Goal: Task Accomplishment & Management: Manage account settings

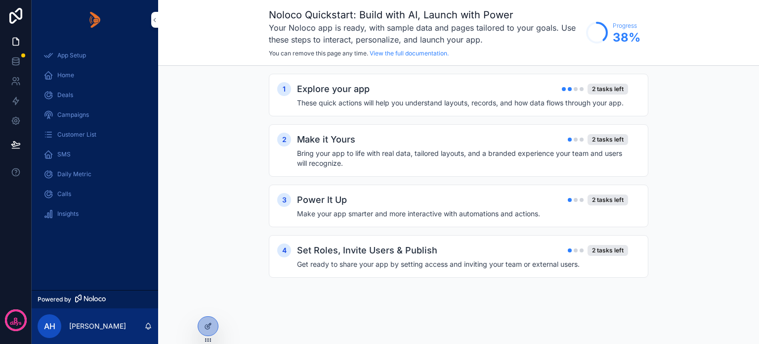
click at [0, 0] on icon at bounding box center [0, 0] width 0 height 0
click at [94, 264] on div "App Setup Home Deals Campaigns Customer List SMS Daily Metric Calls Insights" at bounding box center [95, 165] width 127 height 250
click at [13, 57] on icon at bounding box center [16, 61] width 10 height 10
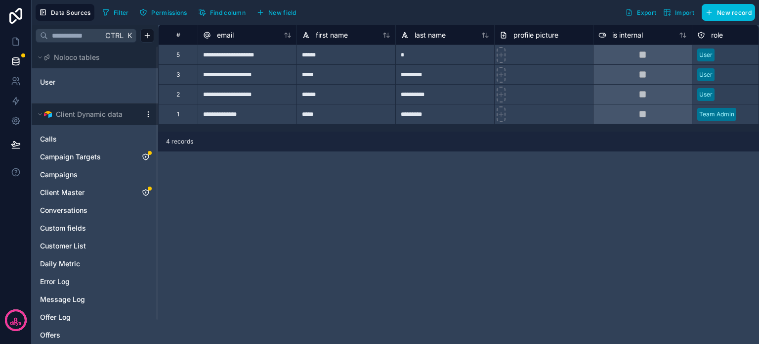
click at [144, 155] on icon "Campaign Targets" at bounding box center [146, 157] width 8 height 8
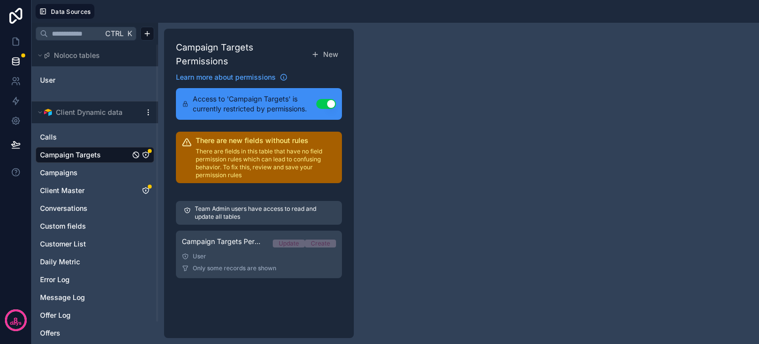
click at [214, 237] on div "Campaign Targets Permission 1 Update Create" at bounding box center [259, 243] width 154 height 14
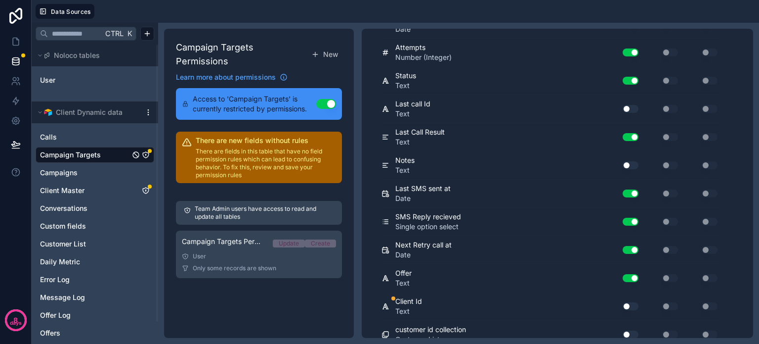
scroll to position [560, 0]
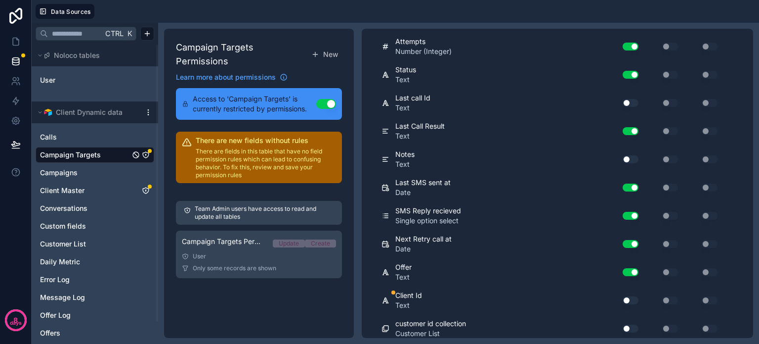
click at [631, 296] on button "Use setting" at bounding box center [631, 300] width 16 height 8
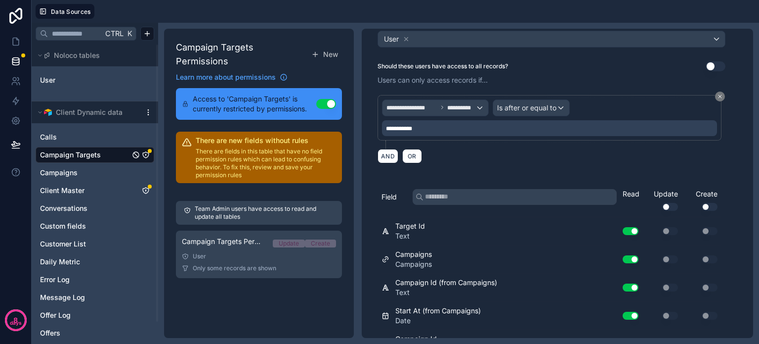
scroll to position [0, 0]
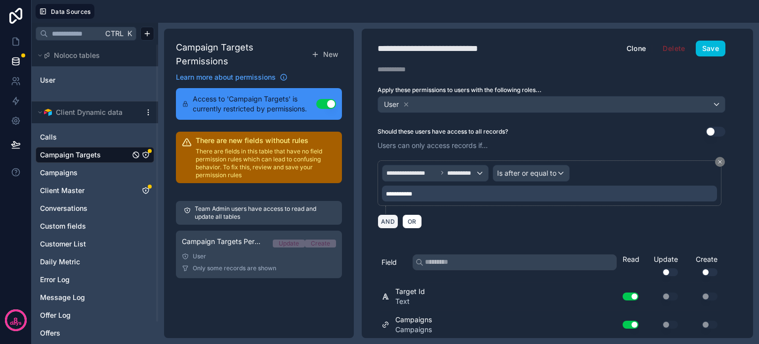
click at [386, 219] on button "AND" at bounding box center [388, 221] width 21 height 14
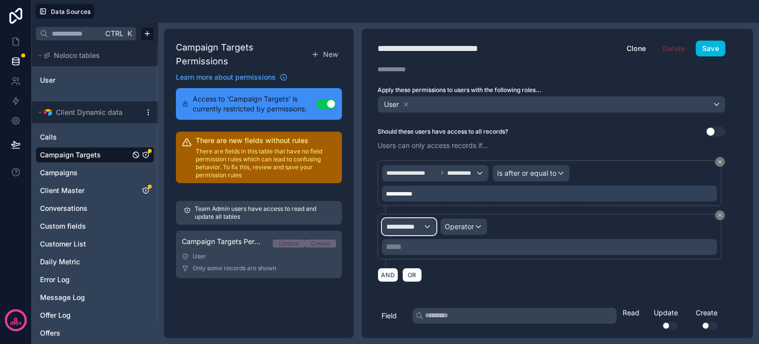
click at [420, 225] on span "**********" at bounding box center [405, 226] width 37 height 10
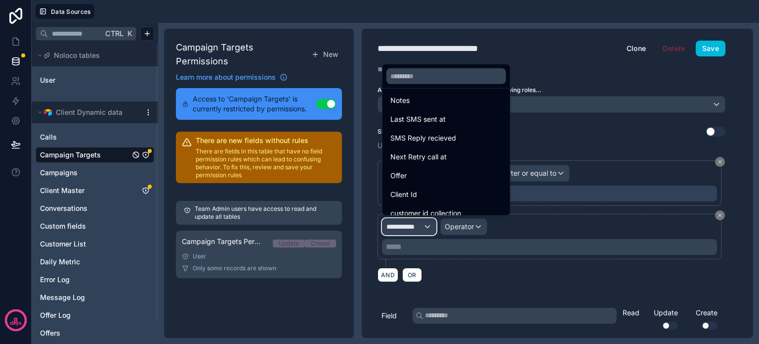
scroll to position [371, 0]
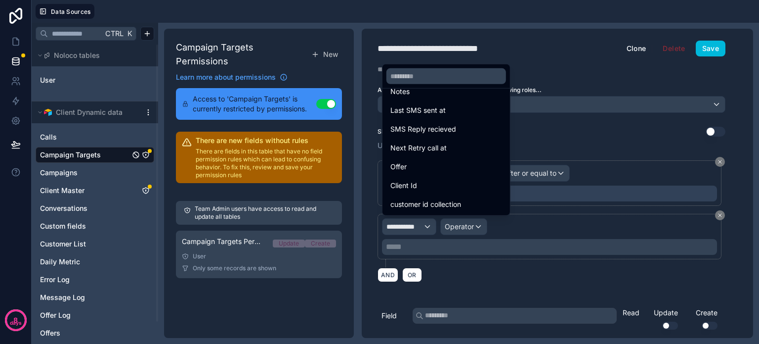
click at [425, 177] on div "Client Id" at bounding box center [447, 185] width 124 height 18
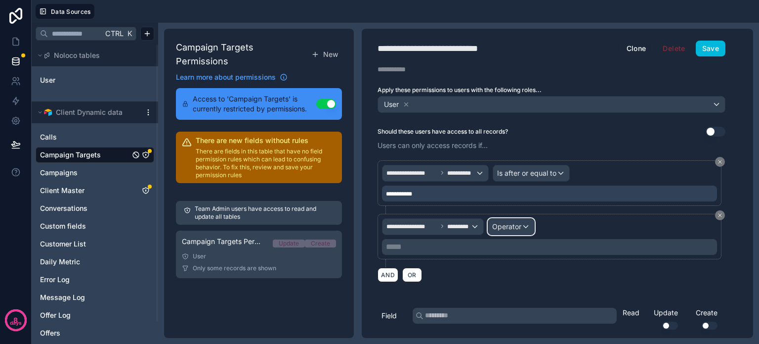
click at [518, 224] on span "Operator" at bounding box center [506, 226] width 29 height 8
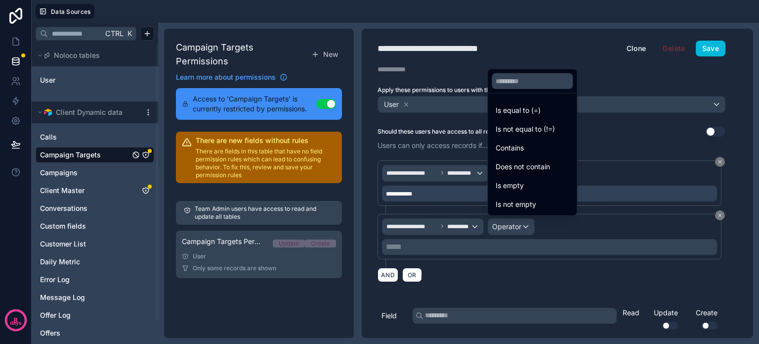
click at [526, 110] on span "Is equal to (=)" at bounding box center [518, 110] width 45 height 12
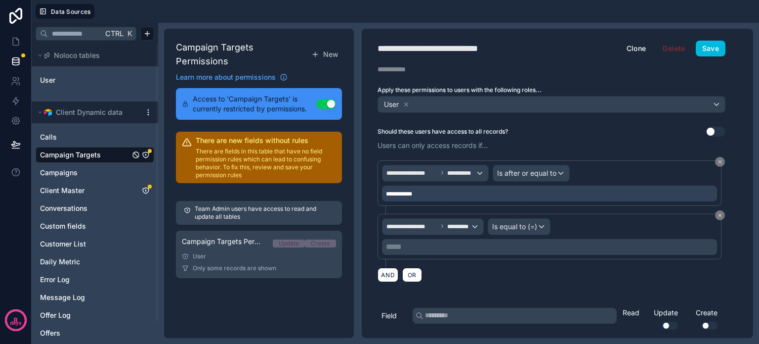
click at [425, 246] on p "***** ﻿" at bounding box center [550, 247] width 329 height 12
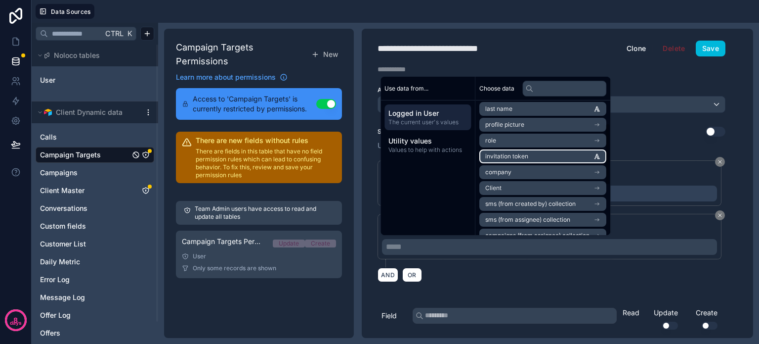
scroll to position [49, 0]
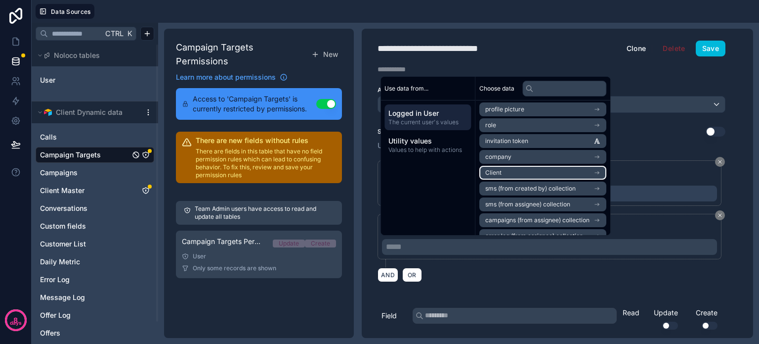
click at [519, 172] on li "Client" at bounding box center [542, 173] width 127 height 14
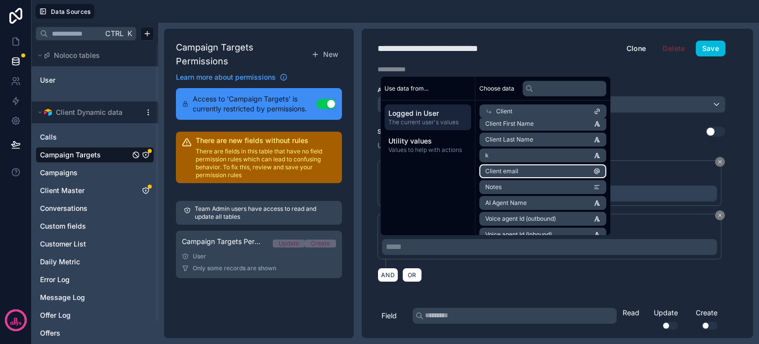
scroll to position [0, 0]
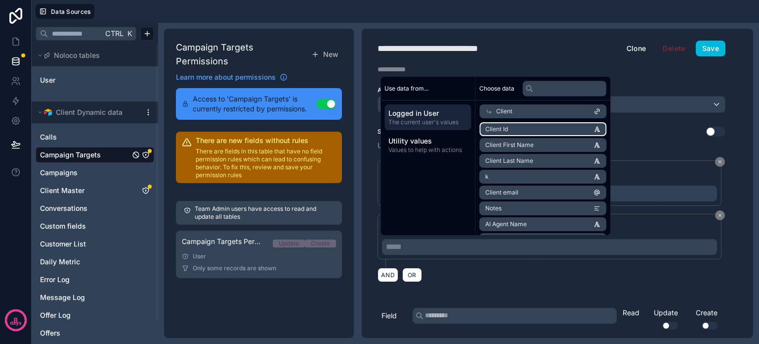
click at [527, 127] on li "Client Id" at bounding box center [542, 129] width 127 height 14
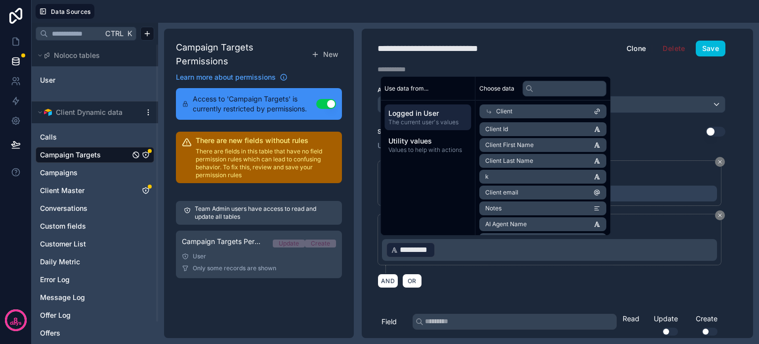
click at [459, 274] on div "AND OR" at bounding box center [552, 280] width 348 height 15
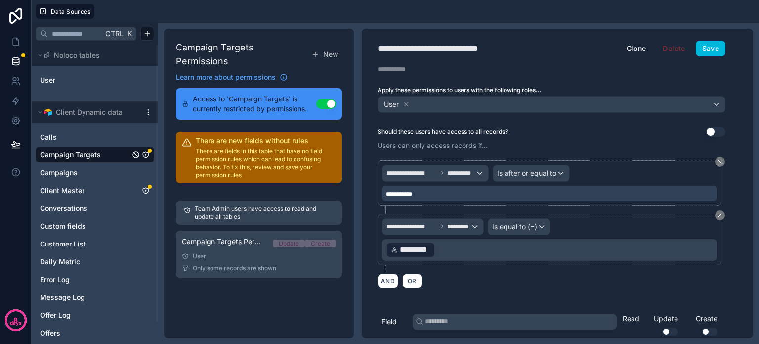
click at [717, 45] on button "Save" at bounding box center [711, 49] width 30 height 16
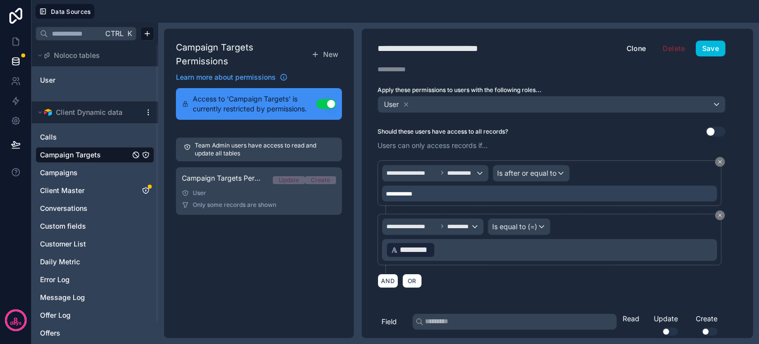
click at [148, 189] on icon "Client Master" at bounding box center [146, 190] width 8 height 8
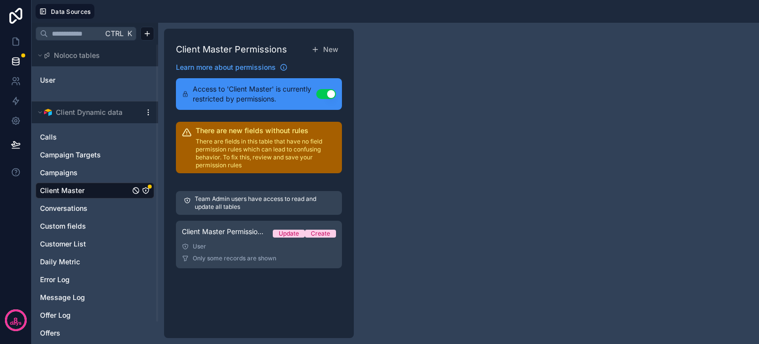
click at [226, 248] on div "User" at bounding box center [259, 246] width 154 height 8
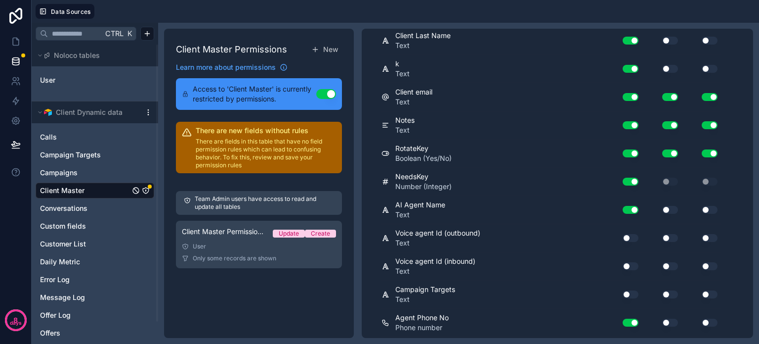
scroll to position [494, 0]
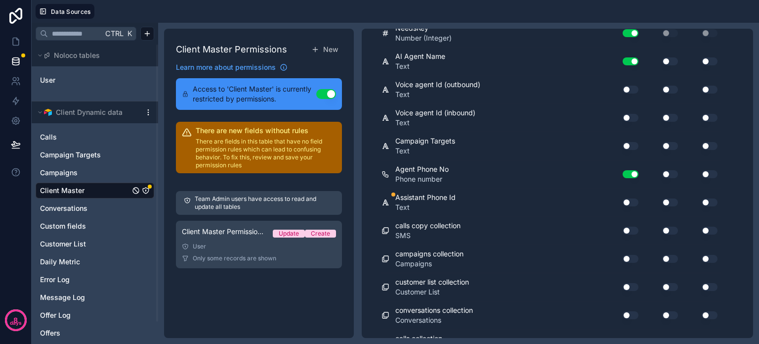
click at [632, 198] on button "Use setting" at bounding box center [631, 202] width 16 height 8
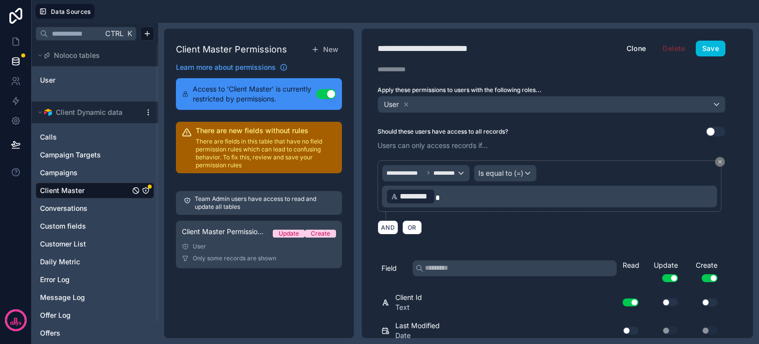
scroll to position [0, 0]
click at [712, 46] on button "Save" at bounding box center [711, 49] width 30 height 16
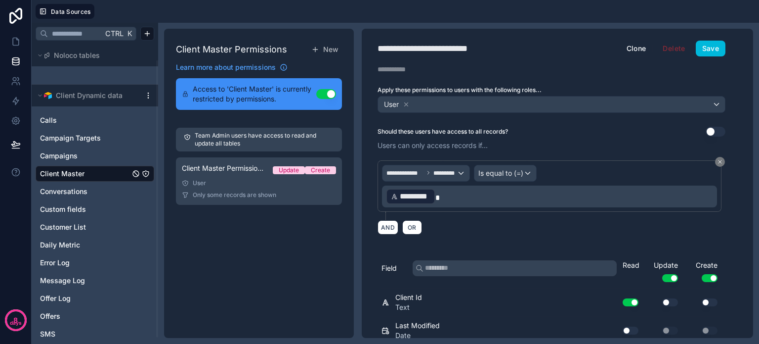
scroll to position [25, 0]
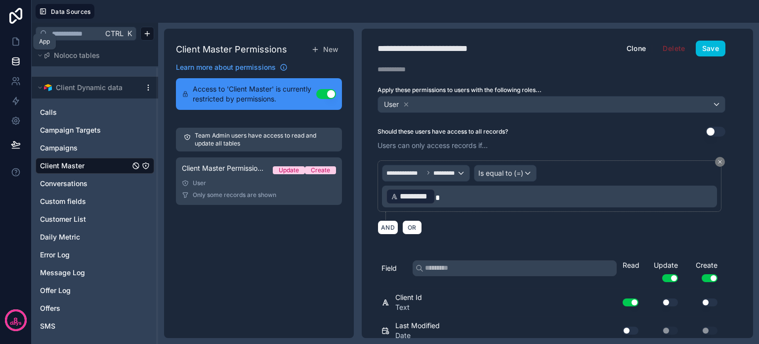
click at [18, 45] on icon at bounding box center [16, 41] width 6 height 7
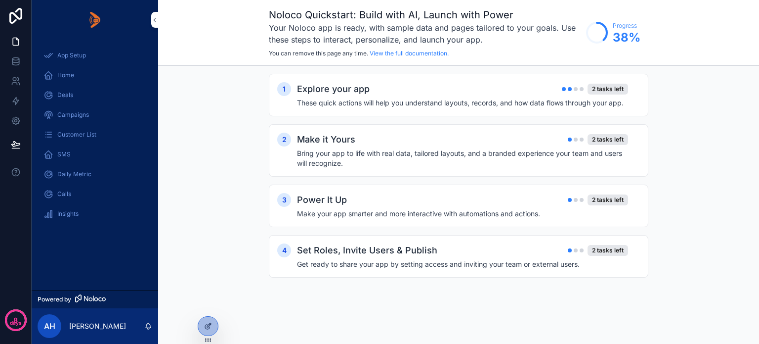
click at [0, 0] on icon at bounding box center [0, 0] width 0 height 0
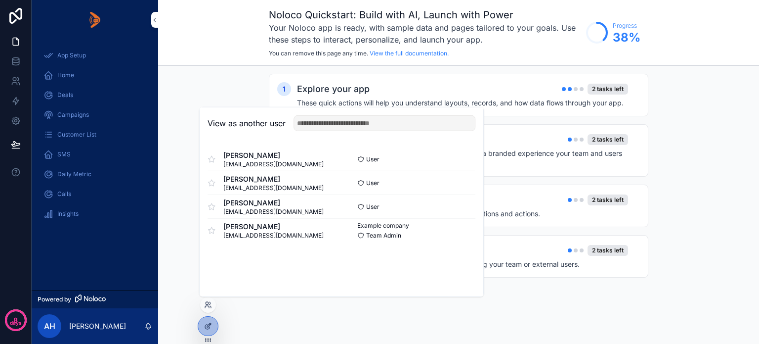
click at [0, 0] on button "Select" at bounding box center [0, 0] width 0 height 0
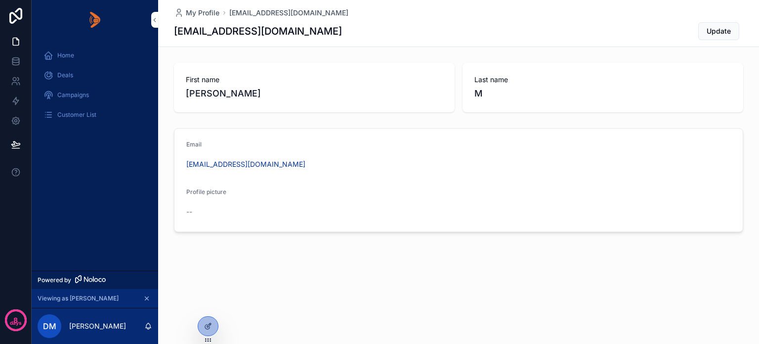
click at [63, 73] on span "Deals" at bounding box center [65, 75] width 16 height 8
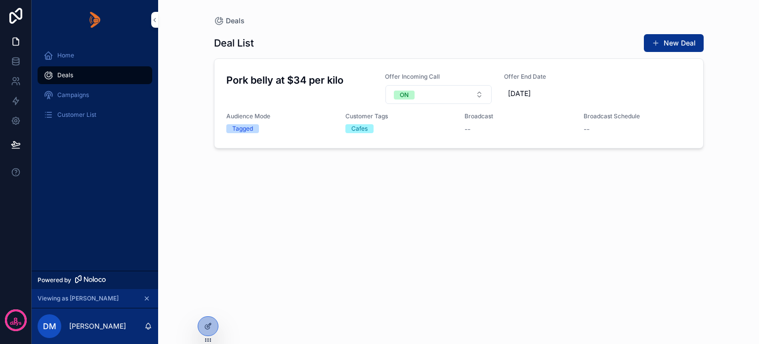
click at [0, 0] on span "Broadcast" at bounding box center [0, 0] width 0 height 0
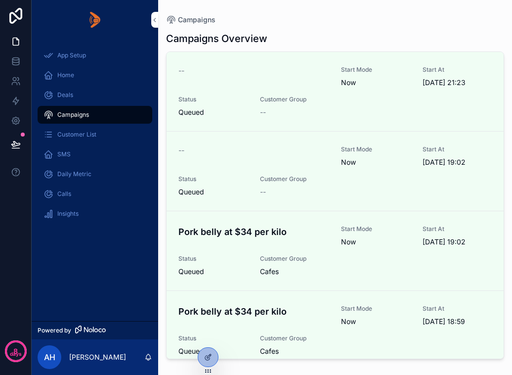
drag, startPoint x: 174, startPoint y: 0, endPoint x: 465, endPoint y: 36, distance: 292.3
click at [465, 36] on div "Campaigns Overview" at bounding box center [335, 39] width 338 height 14
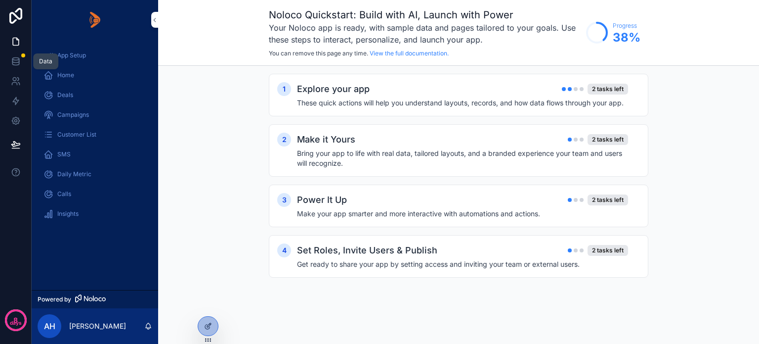
click at [14, 56] on icon at bounding box center [16, 61] width 10 height 10
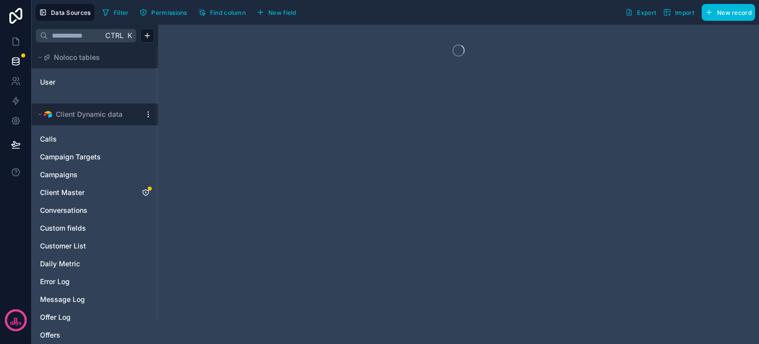
click at [144, 191] on icon "Client Master" at bounding box center [146, 192] width 8 height 8
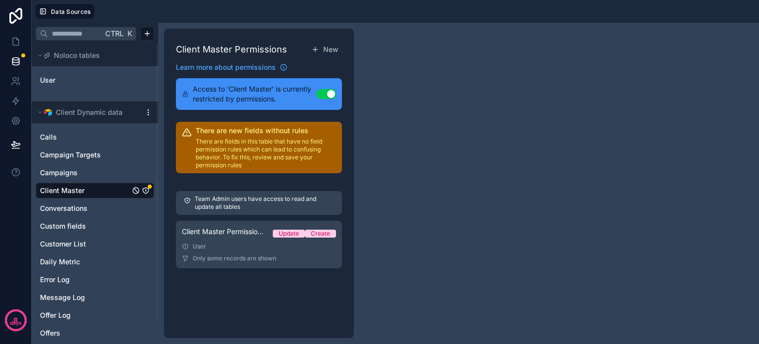
drag, startPoint x: 219, startPoint y: 249, endPoint x: 230, endPoint y: 247, distance: 11.1
click at [219, 249] on div "User" at bounding box center [259, 246] width 154 height 8
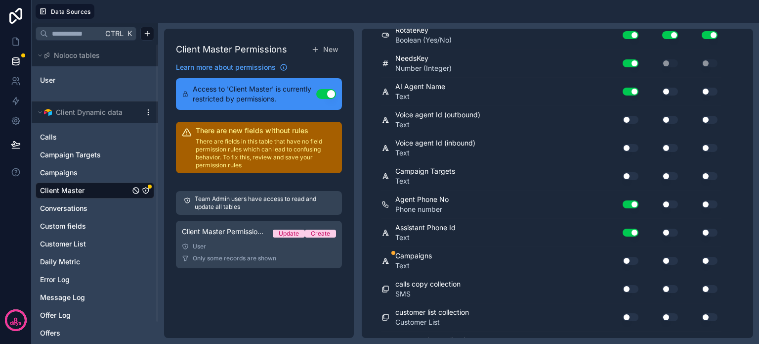
scroll to position [494, 0]
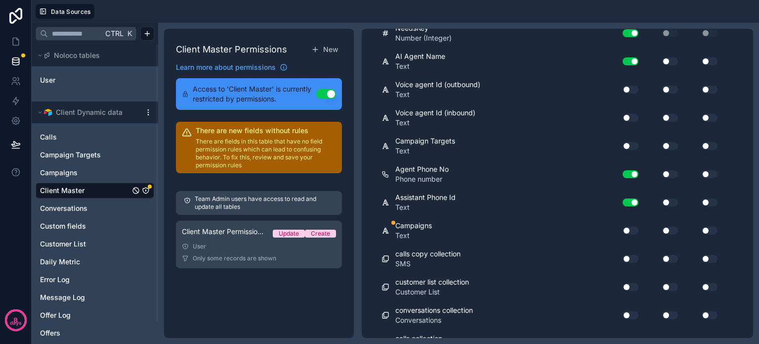
click at [625, 222] on div "Use setting" at bounding box center [627, 230] width 32 height 16
click at [632, 226] on button "Use setting" at bounding box center [631, 230] width 16 height 8
click at [246, 300] on div "Client Master Permissions New Learn more about permissions Access to 'Client Ma…" at bounding box center [259, 183] width 190 height 309
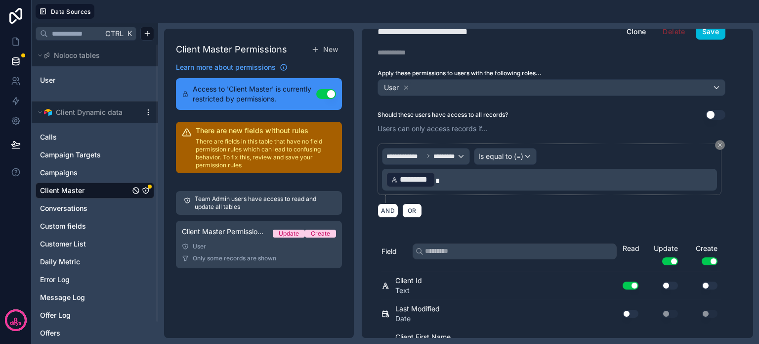
scroll to position [0, 0]
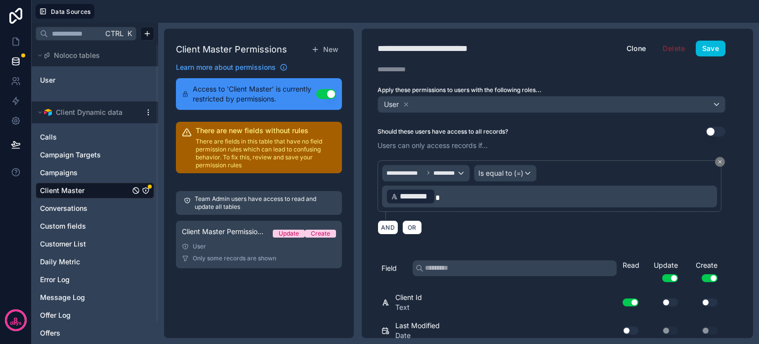
click at [708, 43] on button "Save" at bounding box center [711, 49] width 30 height 16
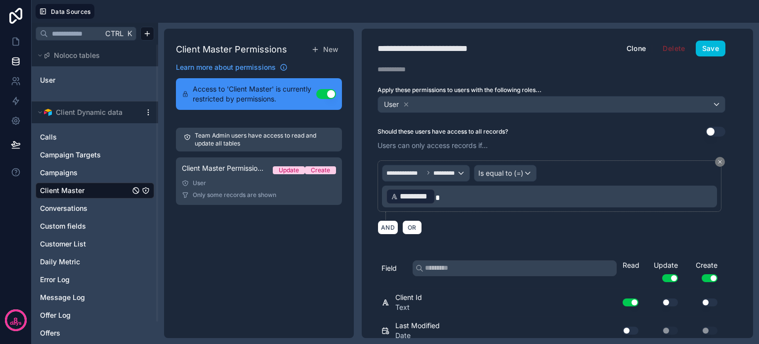
click at [61, 136] on link "Calls" at bounding box center [85, 137] width 90 height 10
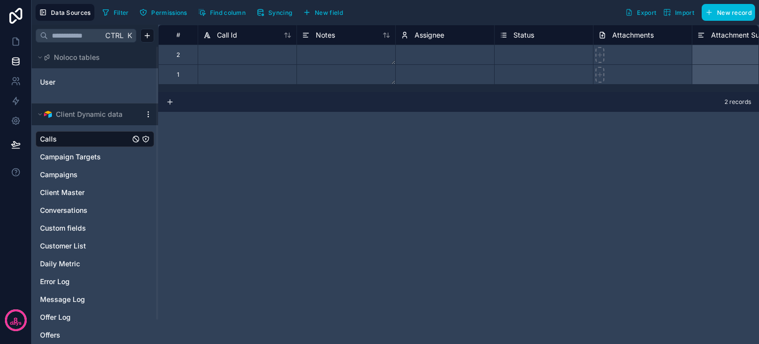
click at [154, 10] on span "Permissions" at bounding box center [169, 12] width 36 height 7
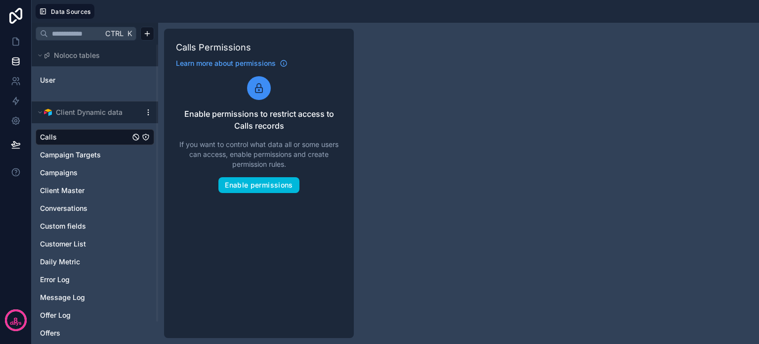
click at [245, 185] on button "Enable permissions" at bounding box center [258, 185] width 81 height 16
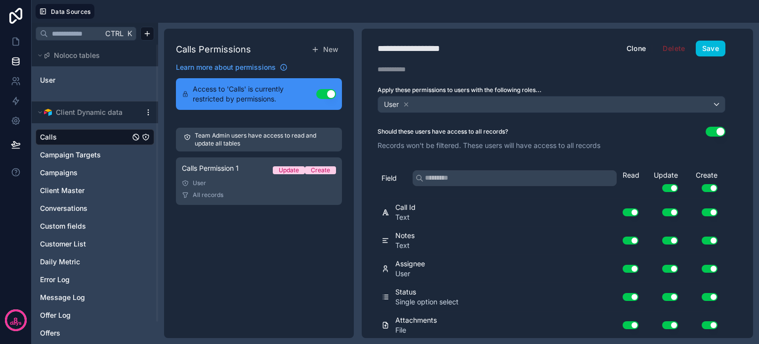
click at [715, 127] on button "Use setting" at bounding box center [716, 132] width 20 height 10
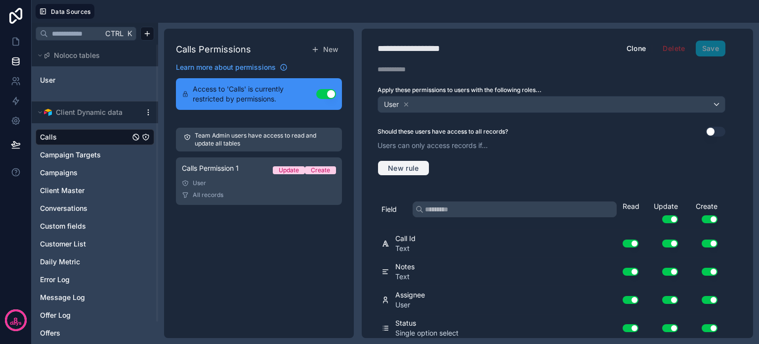
click at [397, 164] on span "New rule" at bounding box center [403, 168] width 39 height 9
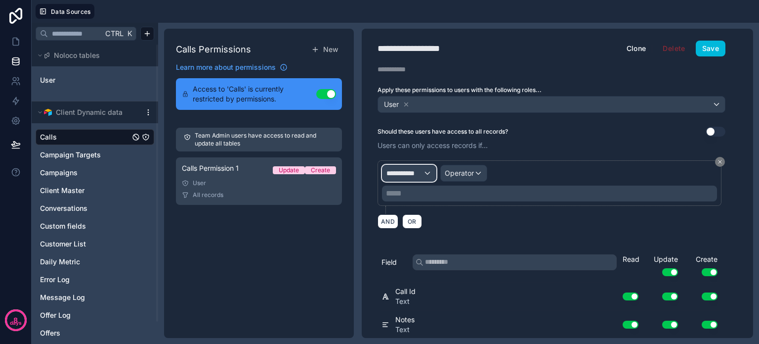
click at [413, 174] on span "**********" at bounding box center [405, 173] width 37 height 10
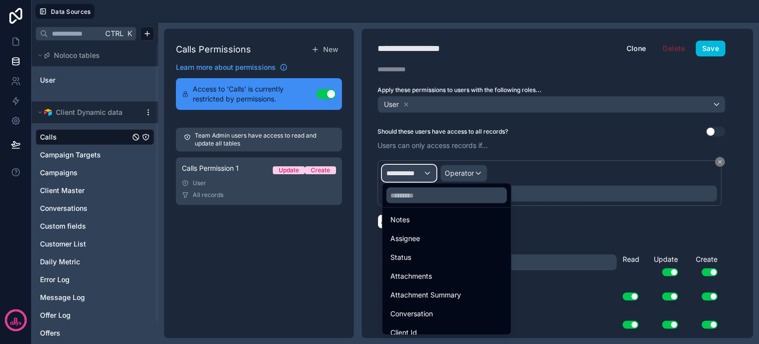
scroll to position [148, 0]
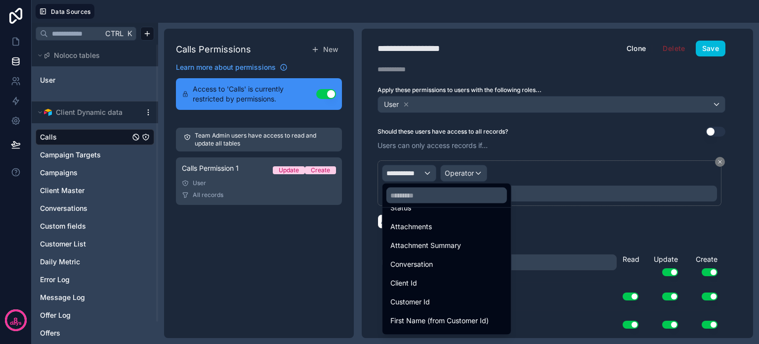
click at [427, 275] on div "Client Id" at bounding box center [447, 283] width 125 height 18
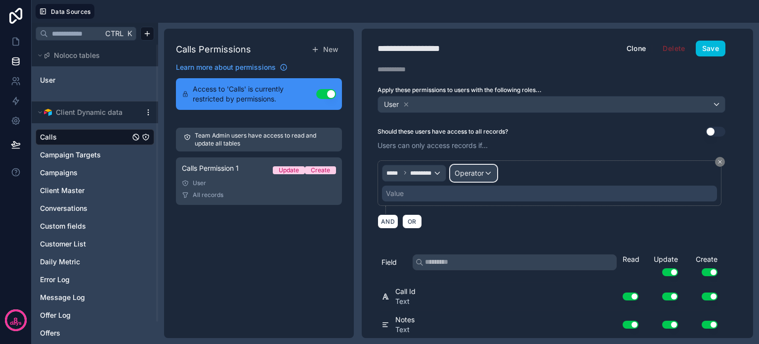
click at [476, 169] on span "Operator" at bounding box center [469, 173] width 29 height 8
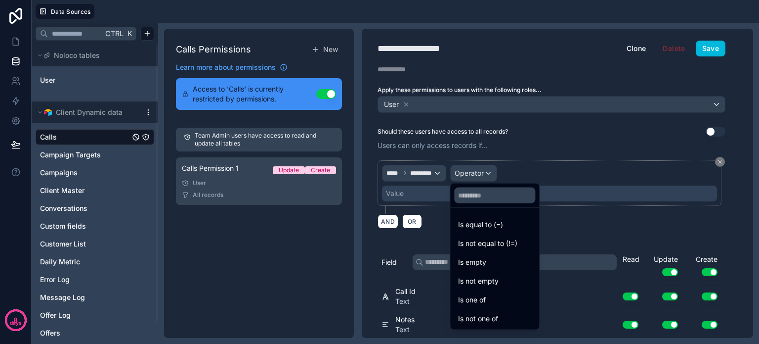
click at [473, 220] on span "Is equal to (=)" at bounding box center [480, 224] width 45 height 12
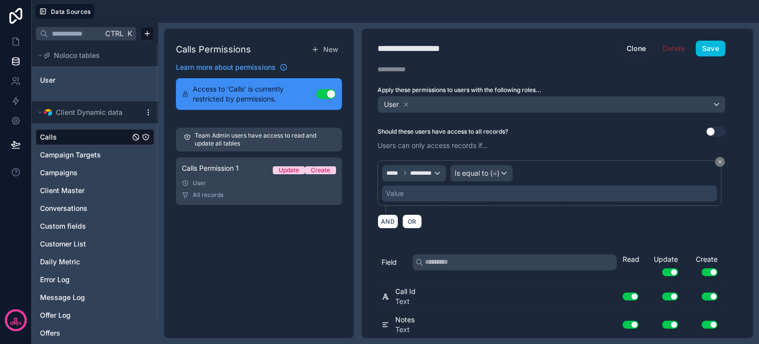
click at [414, 194] on div "Value" at bounding box center [549, 193] width 335 height 16
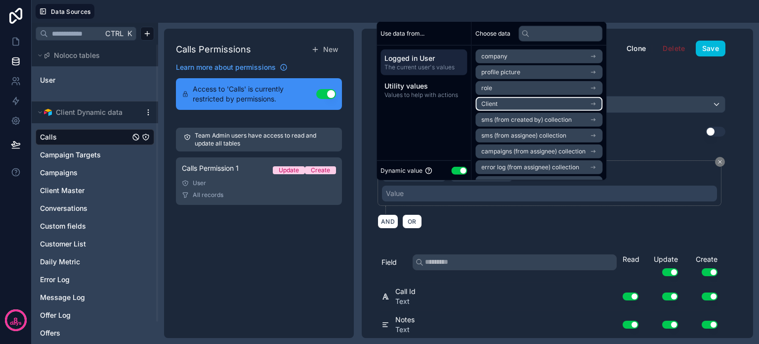
click at [505, 102] on li "Client" at bounding box center [539, 104] width 127 height 14
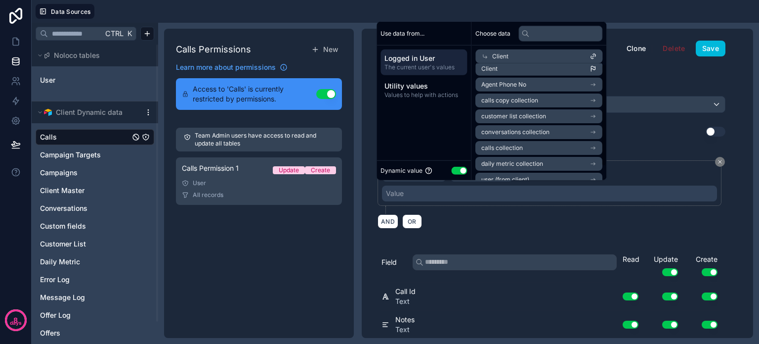
scroll to position [0, 0]
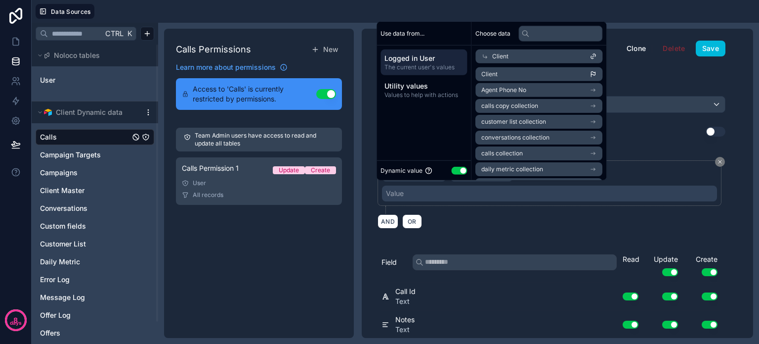
click at [426, 65] on span "The current user's values" at bounding box center [424, 67] width 79 height 8
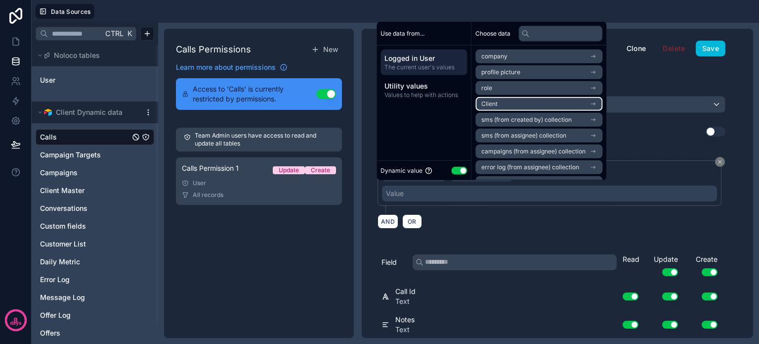
click at [512, 105] on li "Client" at bounding box center [539, 104] width 127 height 14
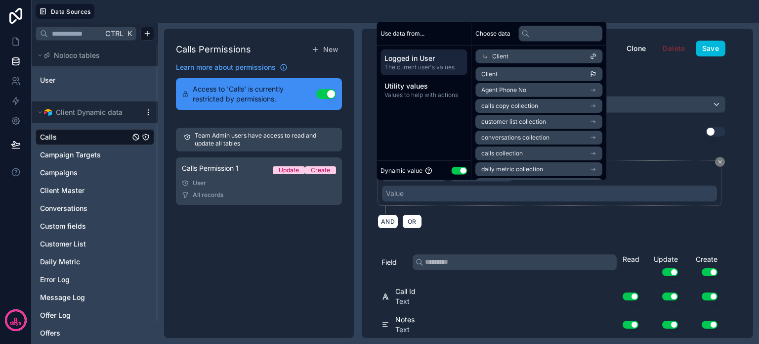
click at [411, 58] on span "Logged in User" at bounding box center [424, 58] width 79 height 10
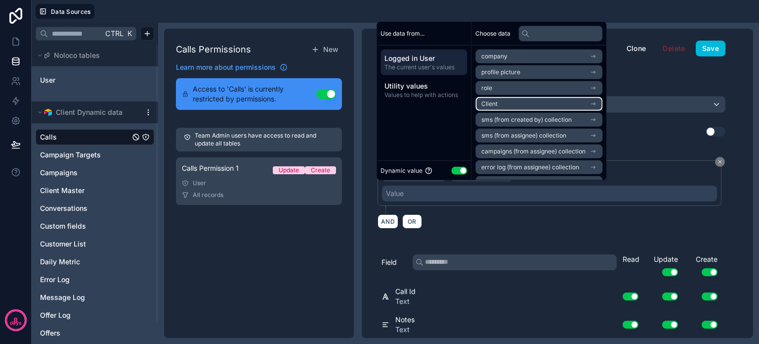
click at [555, 106] on li "Client" at bounding box center [539, 104] width 127 height 14
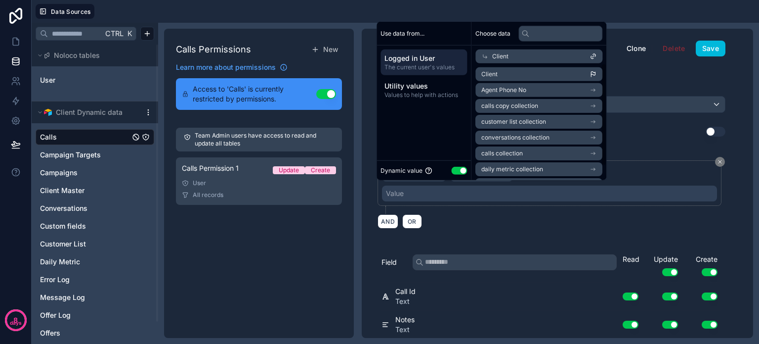
click at [453, 131] on div "Use data from... Logged in User The current user's values Utility values Values…" at bounding box center [424, 101] width 95 height 158
click at [450, 131] on div "Use data from... Logged in User The current user's values Utility values Values…" at bounding box center [424, 101] width 95 height 158
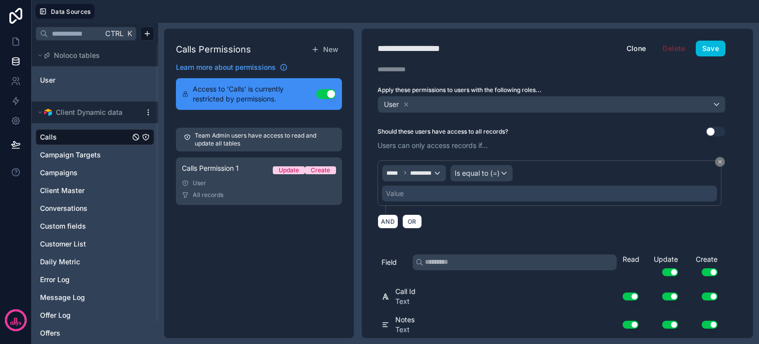
click at [236, 179] on div "User" at bounding box center [259, 183] width 154 height 8
click at [411, 191] on div "Value" at bounding box center [549, 193] width 335 height 16
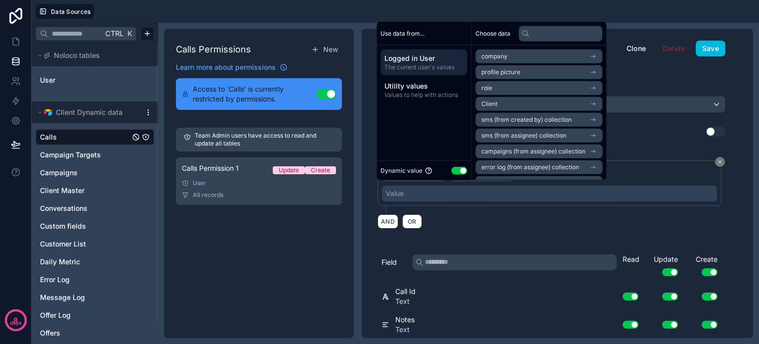
click at [413, 96] on span "Values to help with actions" at bounding box center [424, 95] width 79 height 8
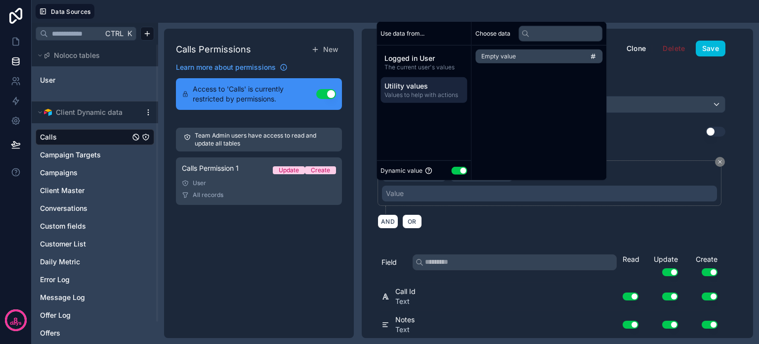
click at [417, 64] on span "The current user's values" at bounding box center [424, 67] width 79 height 8
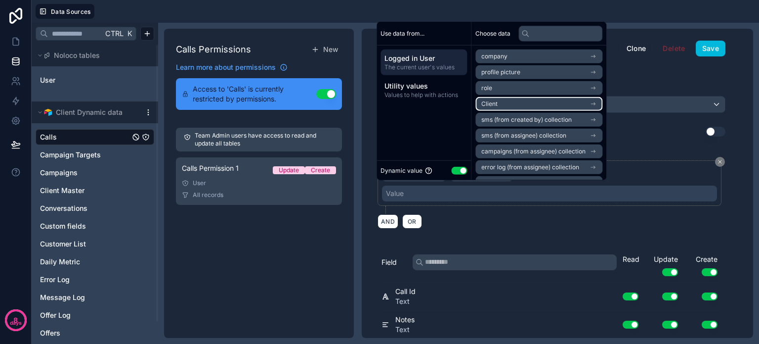
click at [524, 99] on li "Client" at bounding box center [539, 104] width 127 height 14
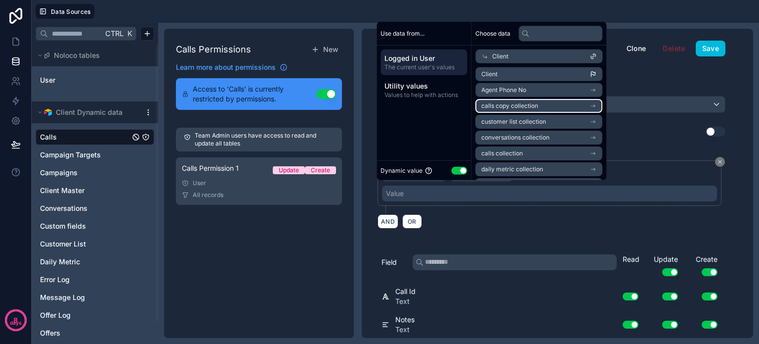
scroll to position [16, 0]
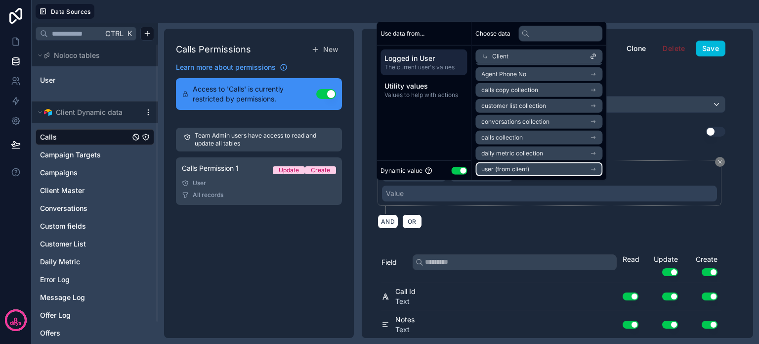
click at [549, 169] on li "user (from client)" at bounding box center [539, 169] width 127 height 14
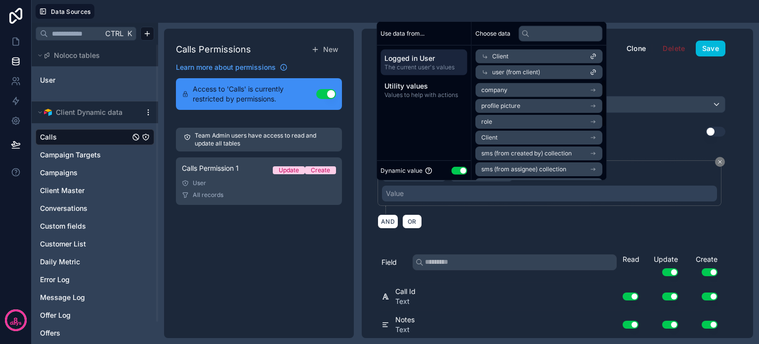
click at [444, 121] on div "Use data from... Logged in User The current user's values Utility values Values…" at bounding box center [424, 101] width 95 height 158
click at [421, 53] on div "Logged in User The current user's values" at bounding box center [424, 62] width 87 height 26
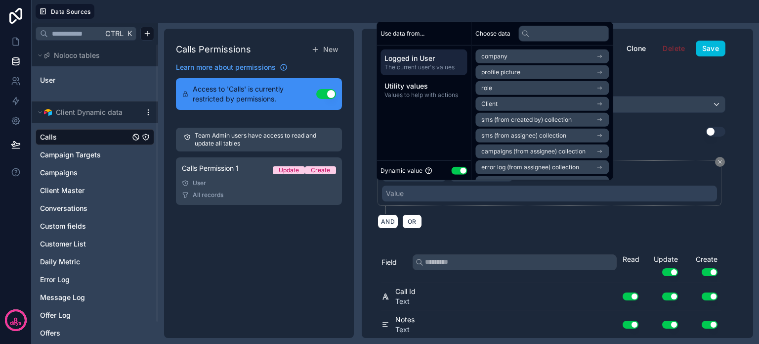
click at [425, 90] on span "Utility values" at bounding box center [424, 86] width 79 height 10
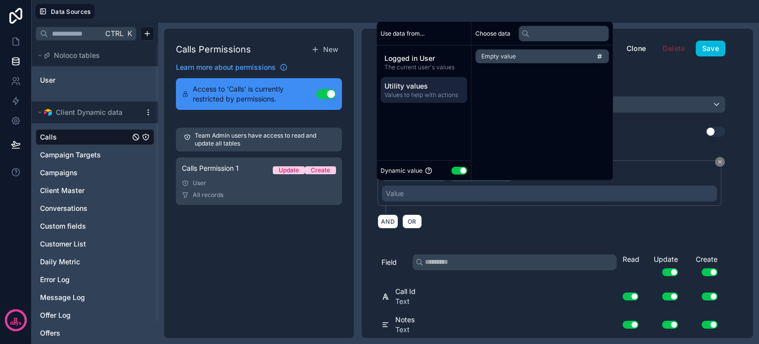
click at [426, 65] on span "The current user's values" at bounding box center [424, 67] width 79 height 8
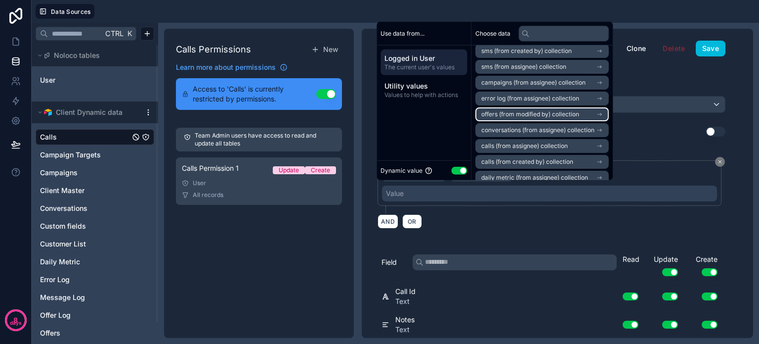
scroll to position [77, 0]
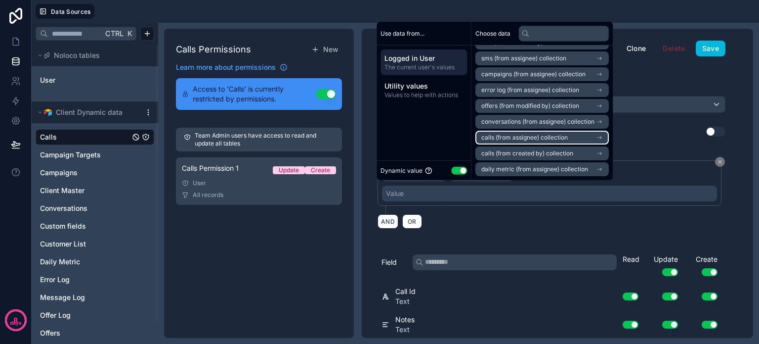
click at [584, 137] on li "calls (from assignee) collection" at bounding box center [542, 137] width 133 height 14
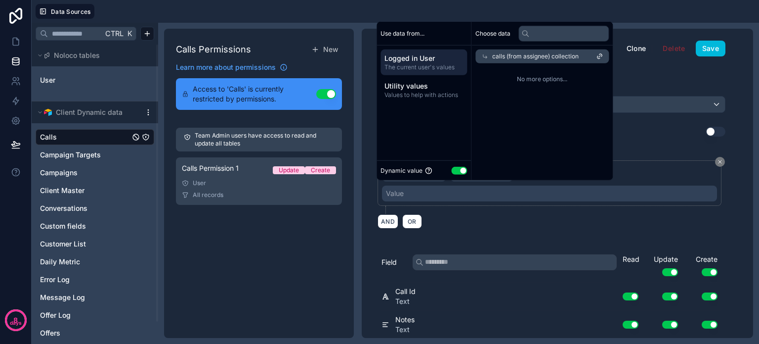
click at [435, 57] on span "Logged in User" at bounding box center [424, 58] width 79 height 10
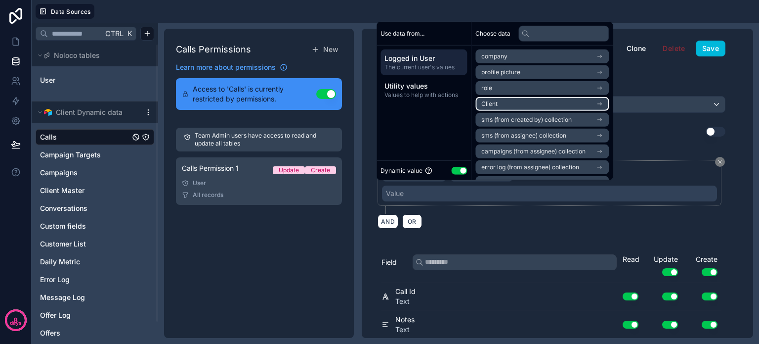
click at [516, 103] on li "Client" at bounding box center [542, 104] width 133 height 14
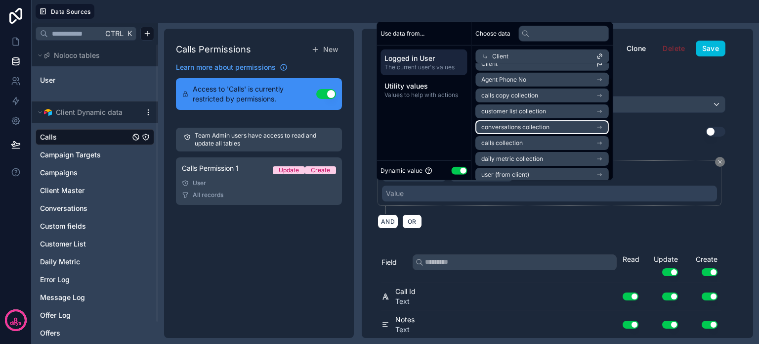
scroll to position [16, 0]
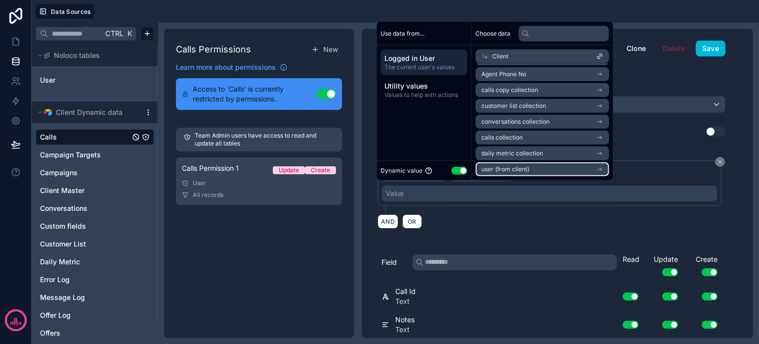
click at [545, 166] on li "user (from client)" at bounding box center [542, 169] width 133 height 14
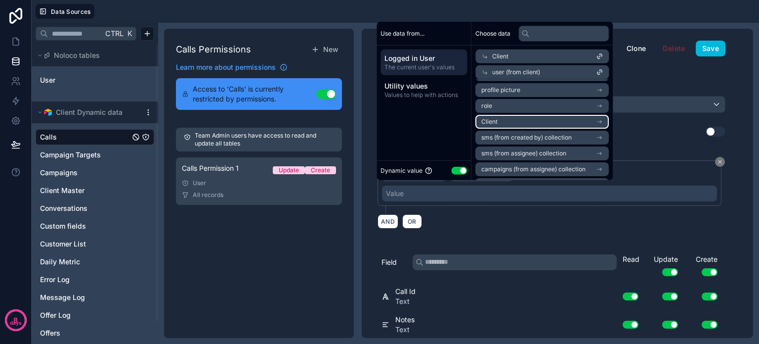
click at [550, 119] on li "Client" at bounding box center [542, 122] width 133 height 14
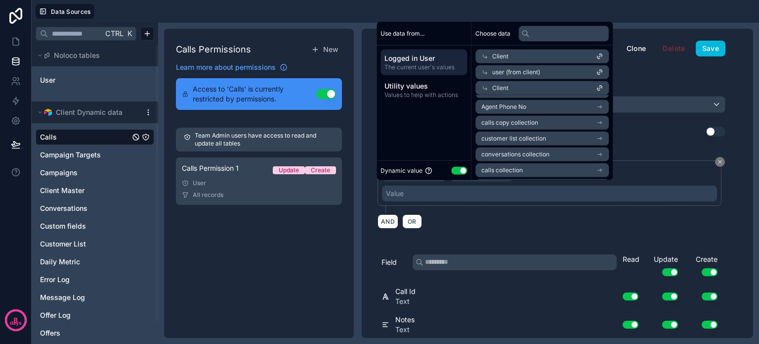
scroll to position [0, 0]
click at [442, 122] on div "Use data from... Logged in User The current user's values Utility values Values…" at bounding box center [424, 101] width 95 height 158
click at [443, 126] on div "Use data from... Logged in User The current user's values Utility values Values…" at bounding box center [424, 101] width 95 height 158
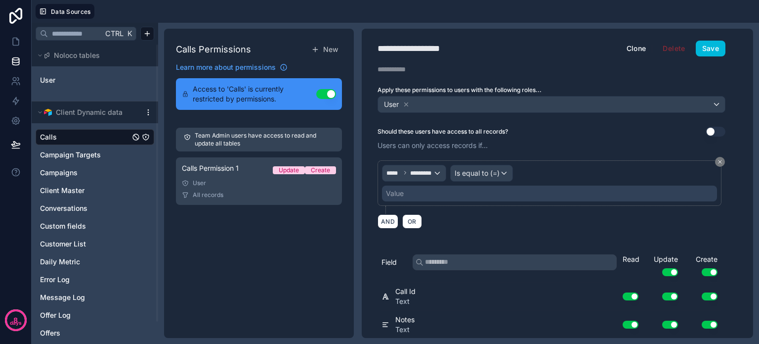
click at [463, 227] on div "***** ********* Is equal to (=) Value AND OR" at bounding box center [552, 194] width 348 height 80
click at [402, 191] on div "Value" at bounding box center [395, 193] width 18 height 10
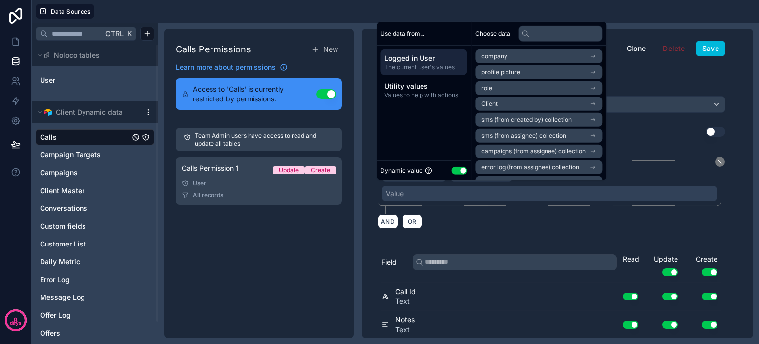
click at [459, 169] on button "Use setting" at bounding box center [459, 170] width 16 height 8
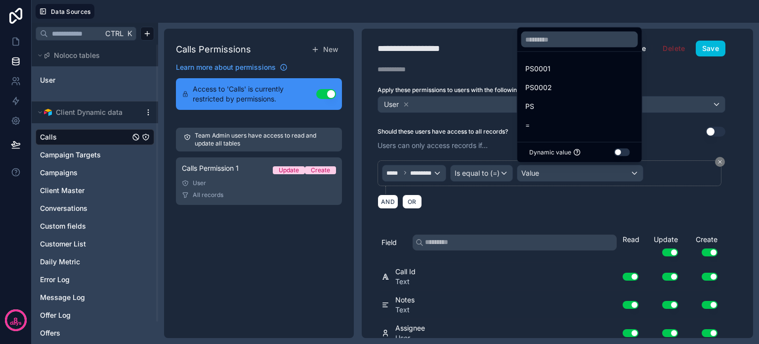
click at [493, 203] on div at bounding box center [379, 172] width 759 height 344
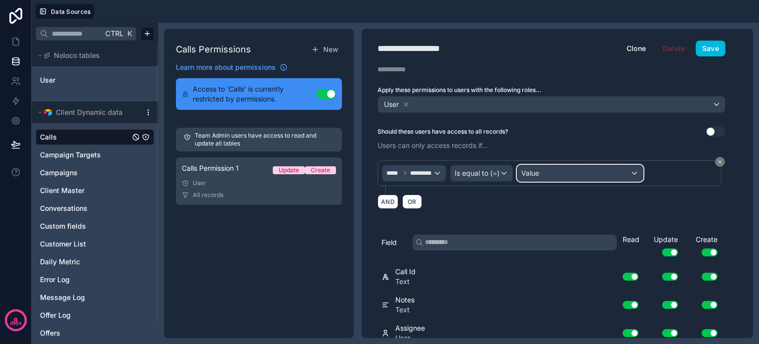
click at [542, 172] on div "Value" at bounding box center [581, 173] width 126 height 16
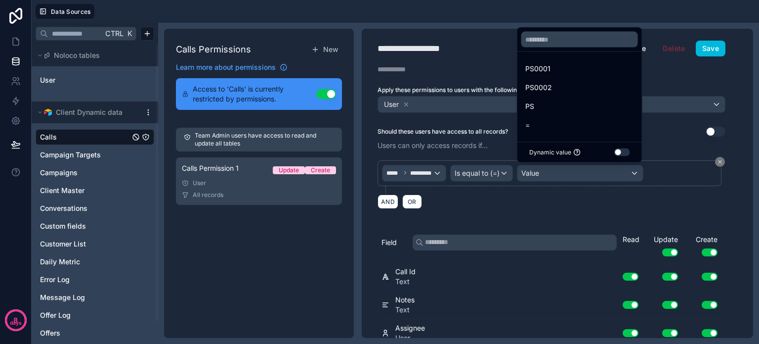
click at [621, 152] on button "Use setting" at bounding box center [622, 152] width 16 height 8
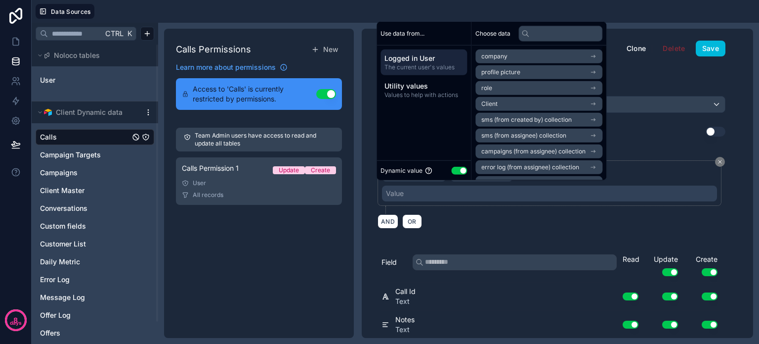
click at [469, 220] on div "AND OR" at bounding box center [552, 221] width 348 height 15
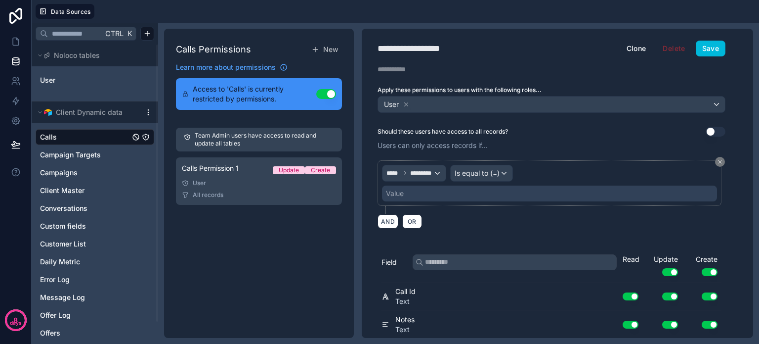
click at [707, 47] on button "Save" at bounding box center [711, 49] width 30 height 16
click at [14, 83] on icon at bounding box center [14, 84] width 5 height 2
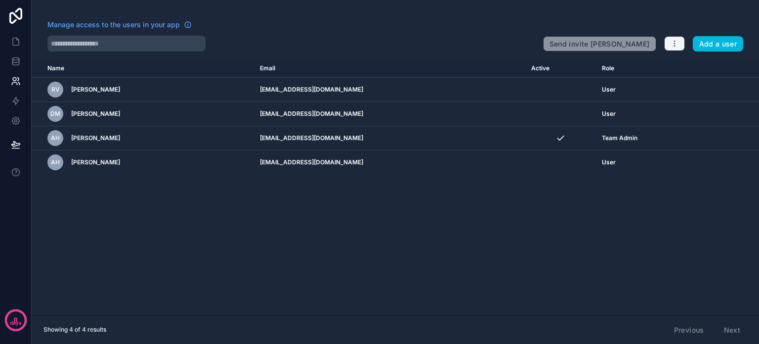
click at [678, 42] on icon "button" at bounding box center [675, 44] width 8 height 8
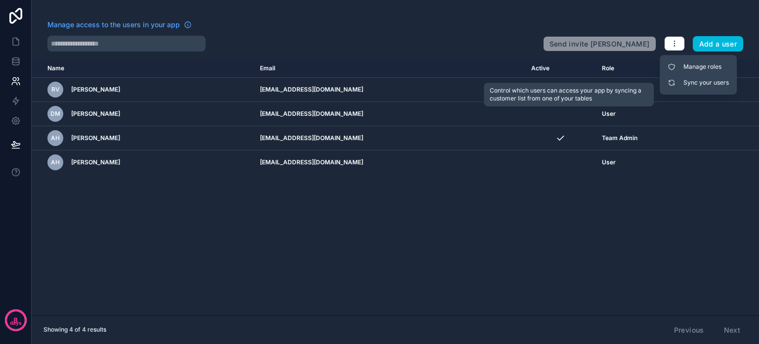
click at [692, 82] on link "Sync your users" at bounding box center [698, 83] width 69 height 16
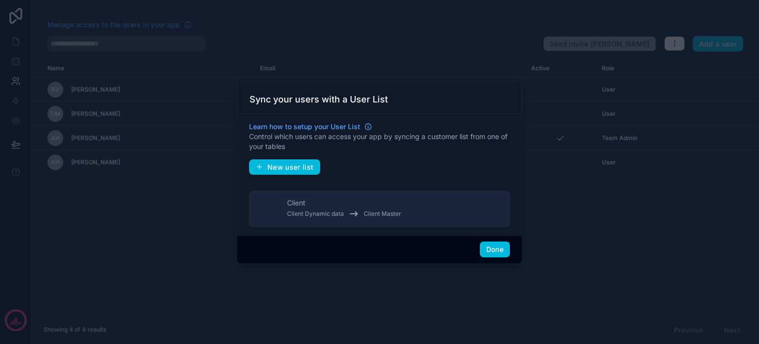
click at [494, 247] on button "Done" at bounding box center [495, 249] width 30 height 16
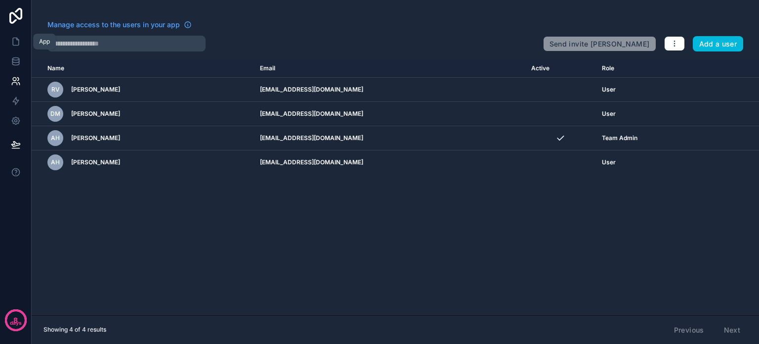
click at [14, 40] on icon at bounding box center [16, 42] width 10 height 10
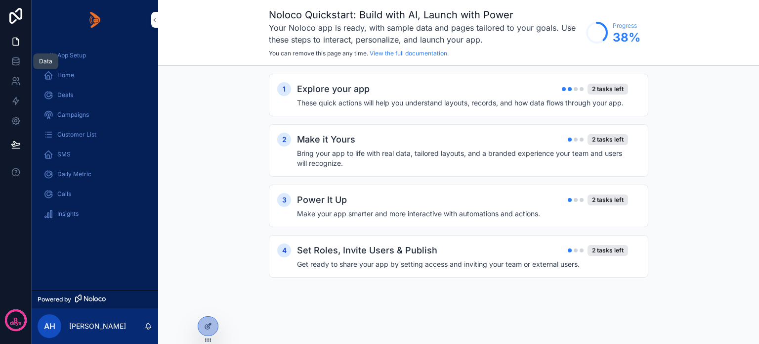
click at [19, 64] on icon at bounding box center [15, 63] width 6 height 4
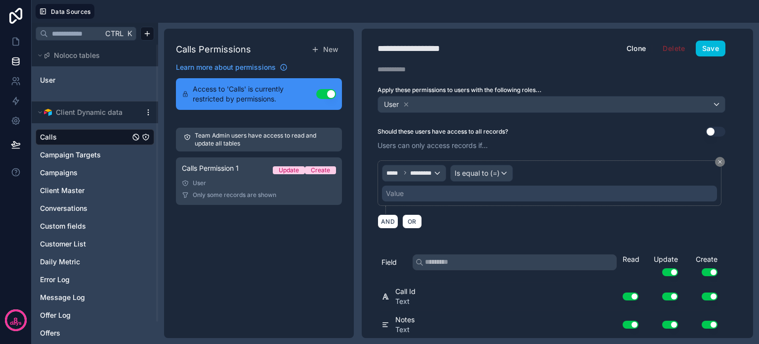
click at [407, 189] on div "Value" at bounding box center [549, 193] width 335 height 16
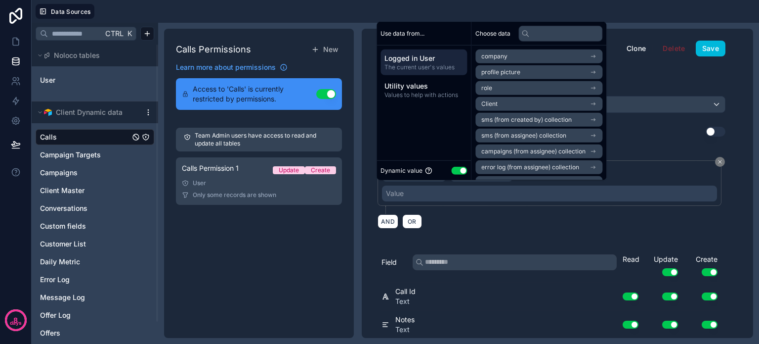
click at [427, 66] on span "The current user's values" at bounding box center [424, 67] width 79 height 8
click at [433, 94] on span "Values to help with actions" at bounding box center [424, 95] width 79 height 8
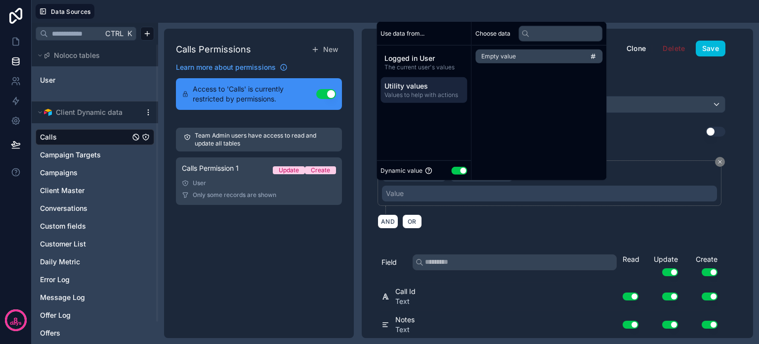
click at [437, 55] on span "Logged in User" at bounding box center [424, 58] width 79 height 10
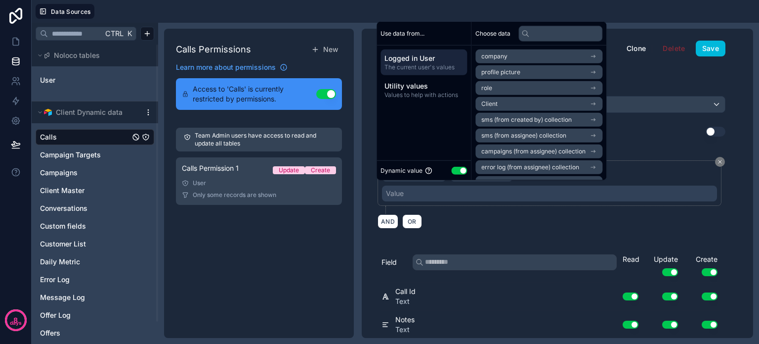
click at [437, 55] on span "Logged in User" at bounding box center [424, 58] width 79 height 10
click at [428, 87] on span "Utility values" at bounding box center [424, 86] width 79 height 10
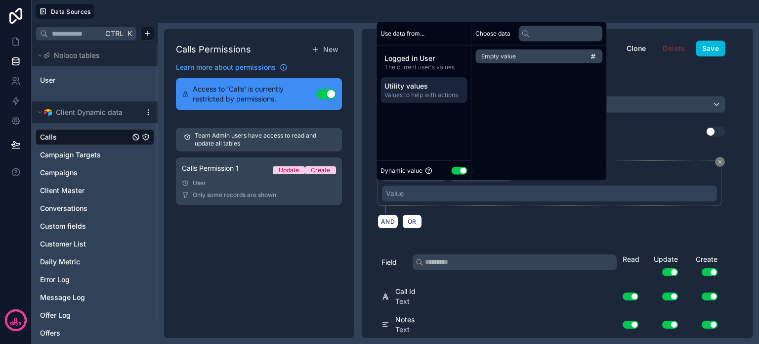
click at [414, 61] on span "Logged in User" at bounding box center [424, 58] width 79 height 10
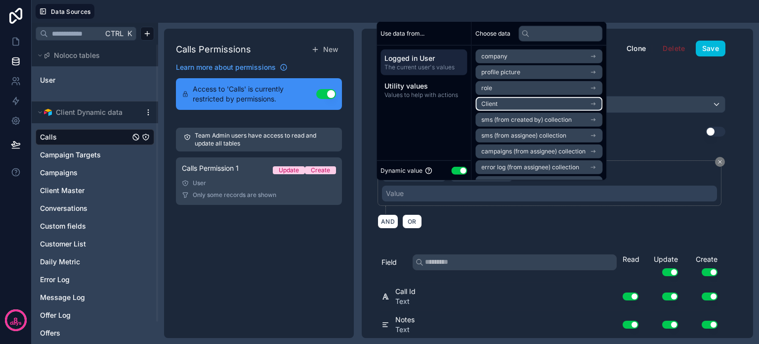
click at [507, 103] on li "Client" at bounding box center [539, 104] width 127 height 14
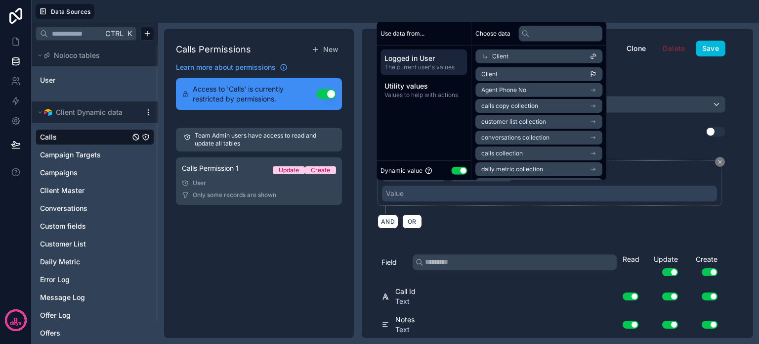
click at [398, 122] on div "Use data from... Logged in User The current user's values Utility values Values…" at bounding box center [424, 101] width 95 height 158
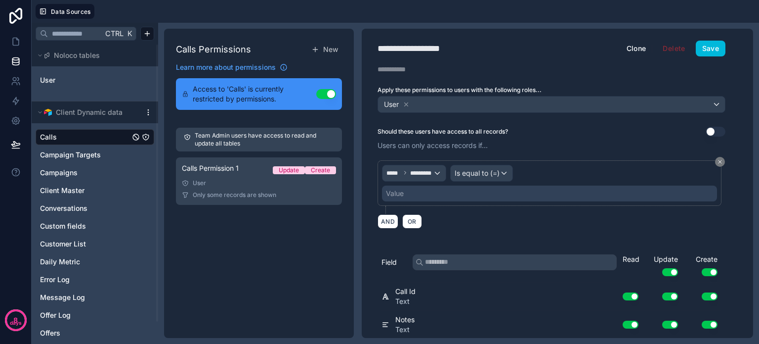
click at [71, 171] on span "Campaigns" at bounding box center [59, 173] width 38 height 10
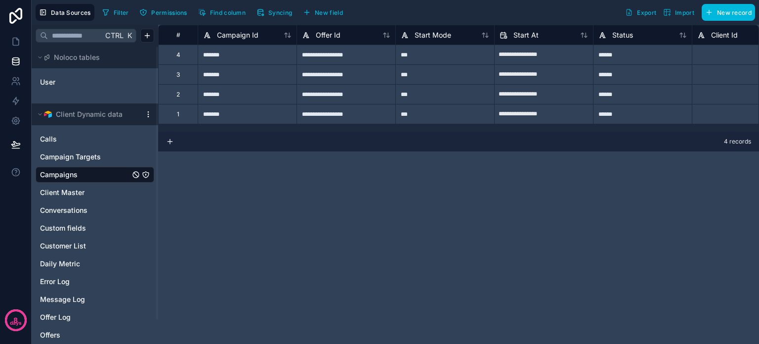
click at [63, 243] on span "Customer List" at bounding box center [63, 246] width 46 height 10
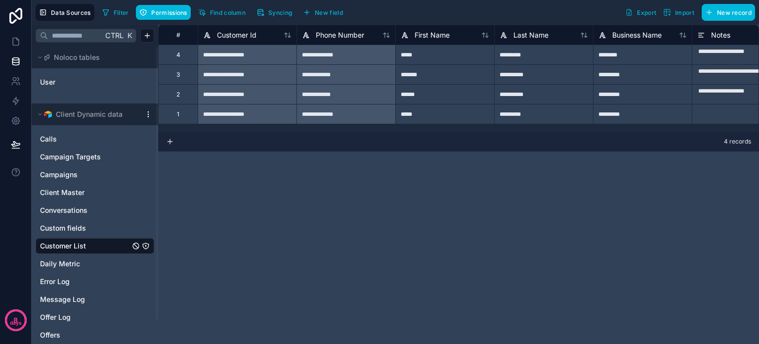
click at [164, 14] on span "Permissions" at bounding box center [169, 12] width 36 height 7
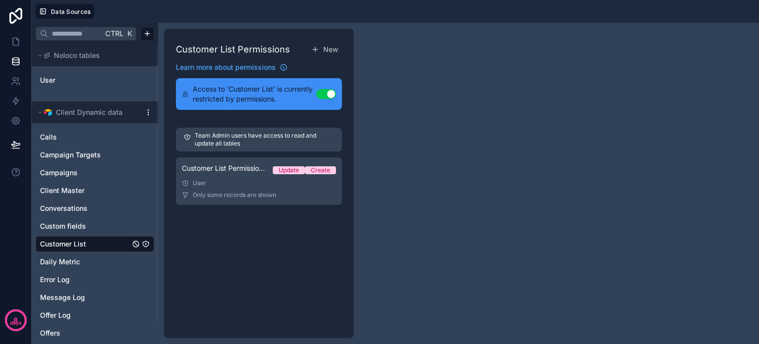
click at [249, 189] on link "Customer List Permission 1 Update Create User Only some records are shown" at bounding box center [259, 180] width 166 height 47
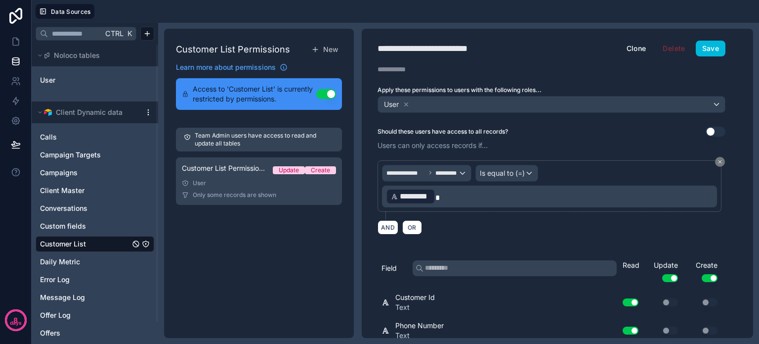
click at [443, 196] on p "﻿ ********* ﻿" at bounding box center [550, 196] width 329 height 18
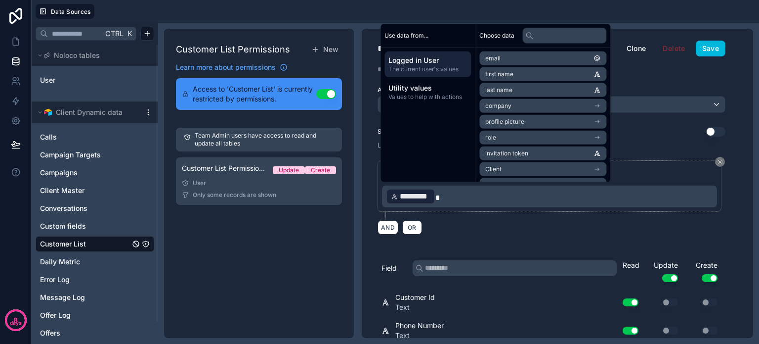
click at [422, 156] on div "Use data from... Logged in User The current user's values Utility values Values…" at bounding box center [428, 103] width 95 height 158
click at [312, 241] on div "Customer List Permissions New Learn more about permissions Access to 'Customer …" at bounding box center [259, 183] width 190 height 309
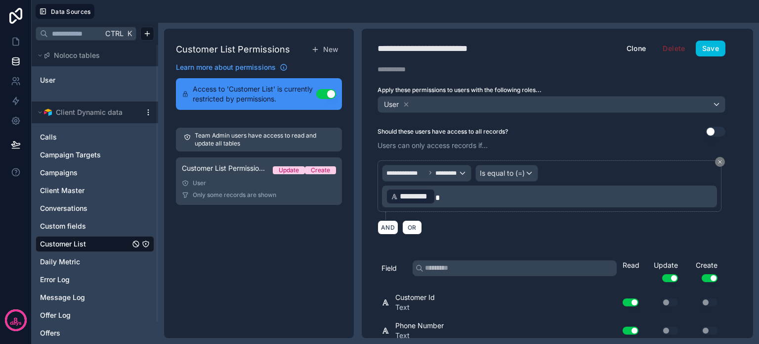
click at [61, 136] on link "Calls" at bounding box center [85, 137] width 90 height 10
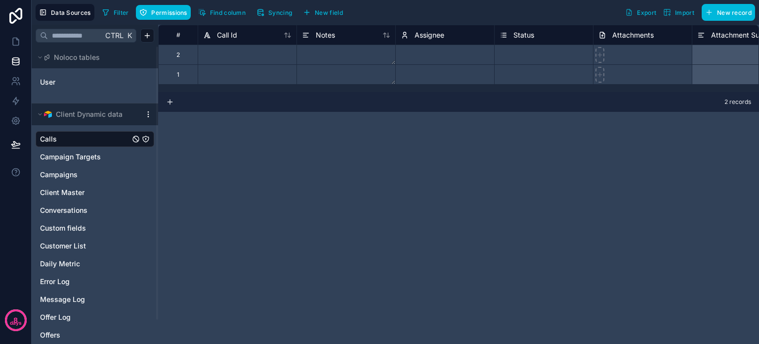
click at [152, 14] on span "Permissions" at bounding box center [169, 12] width 36 height 7
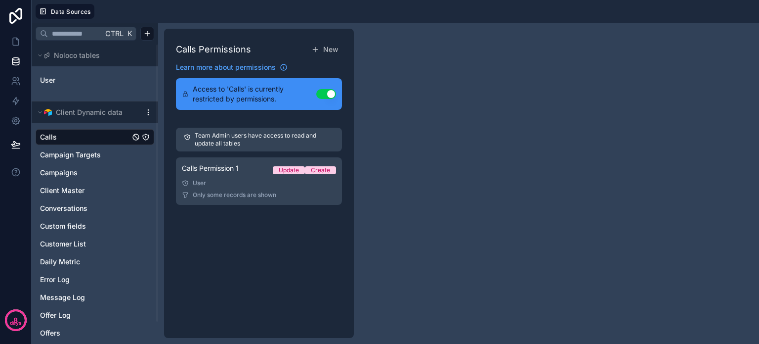
click at [223, 183] on div "User" at bounding box center [259, 183] width 154 height 8
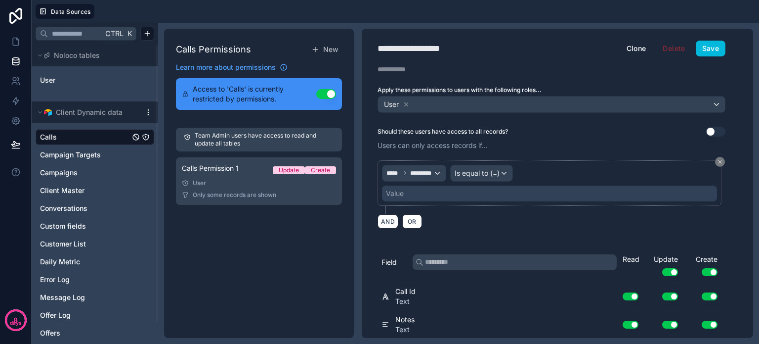
click at [409, 192] on div "Value" at bounding box center [549, 193] width 335 height 16
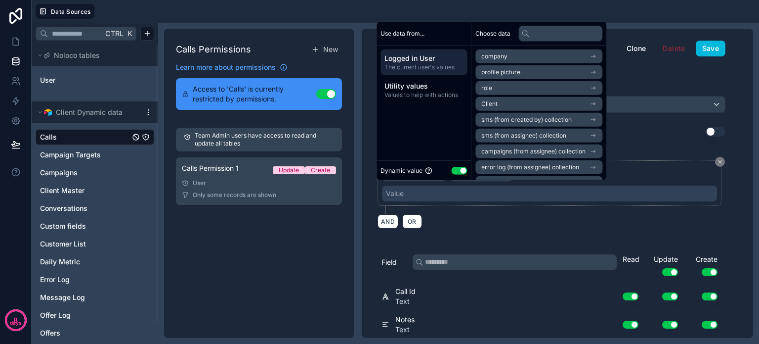
click at [644, 119] on div "**********" at bounding box center [552, 183] width 380 height 309
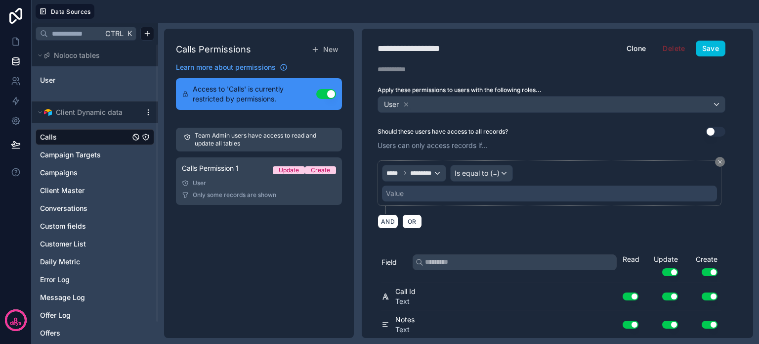
click at [409, 101] on icon at bounding box center [406, 104] width 7 height 7
click at [587, 132] on div "Should these users have access to all records? Use setting" at bounding box center [552, 132] width 348 height 10
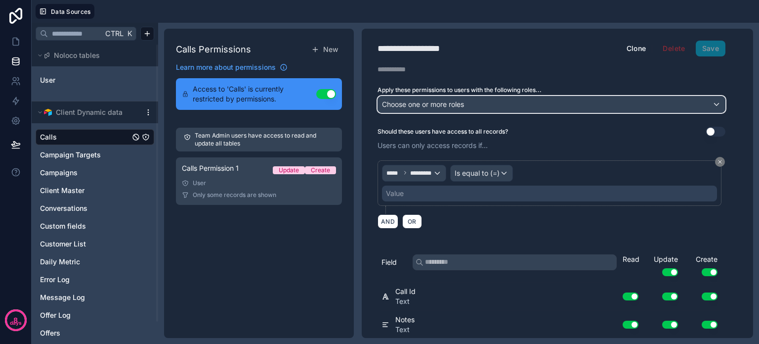
click at [691, 104] on div "Choose one or more roles" at bounding box center [551, 104] width 347 height 16
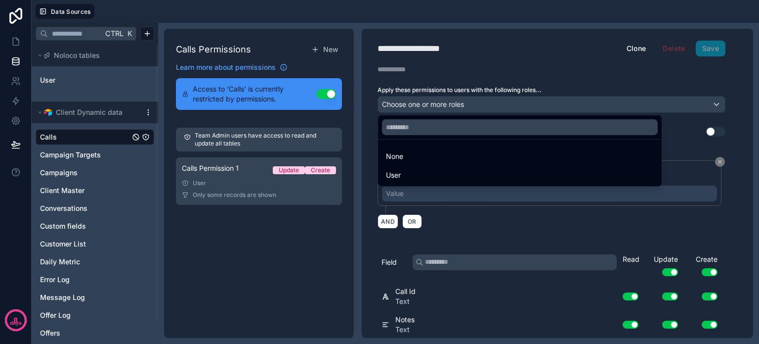
click at [390, 175] on span "User" at bounding box center [393, 175] width 15 height 12
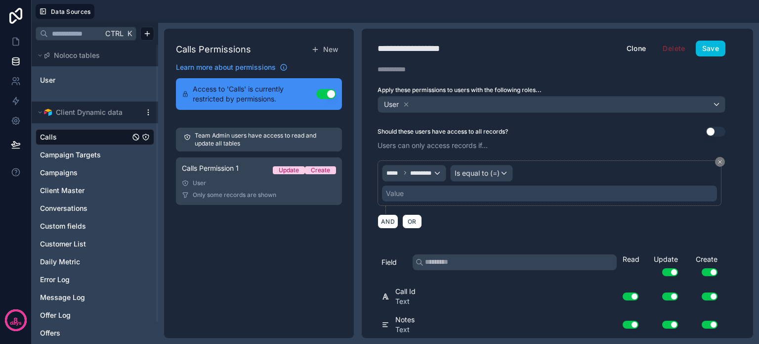
click at [399, 190] on div "Value" at bounding box center [395, 193] width 18 height 10
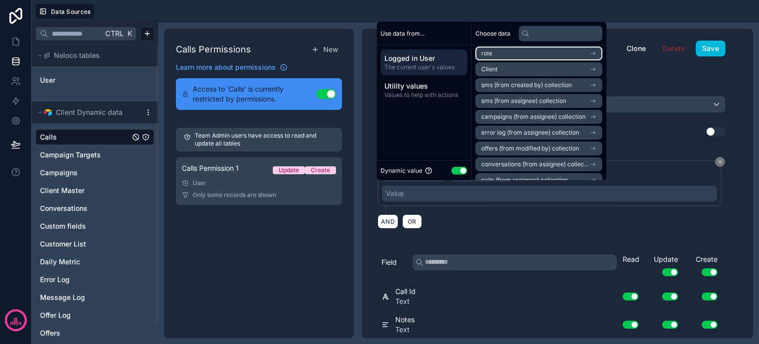
scroll to position [77, 0]
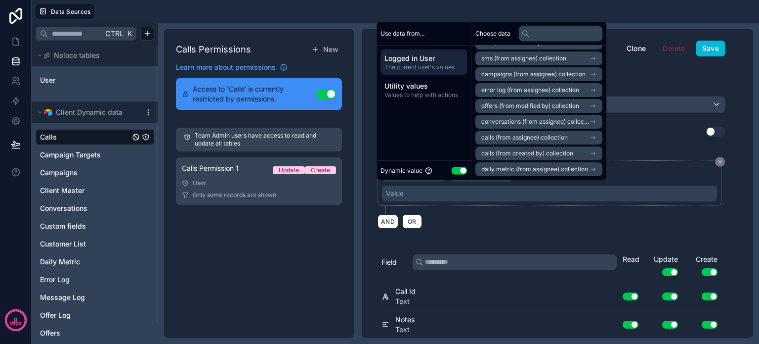
click at [433, 128] on div "Use data from... Logged in User The current user's values Utility values Values…" at bounding box center [424, 101] width 95 height 158
click at [267, 235] on div "Calls Permissions New Learn more about permissions Access to 'Calls' is current…" at bounding box center [259, 183] width 190 height 309
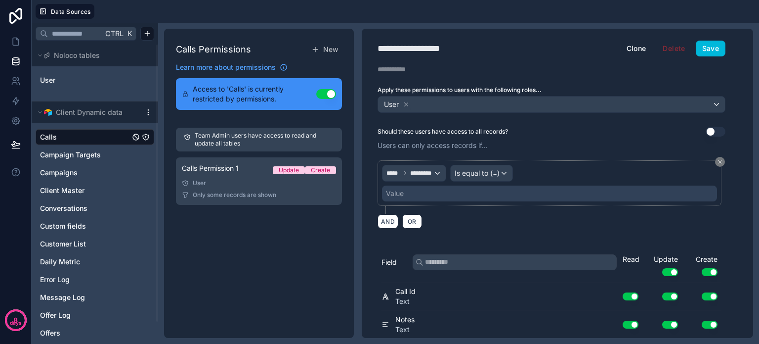
click at [325, 89] on button "Use setting" at bounding box center [326, 94] width 20 height 10
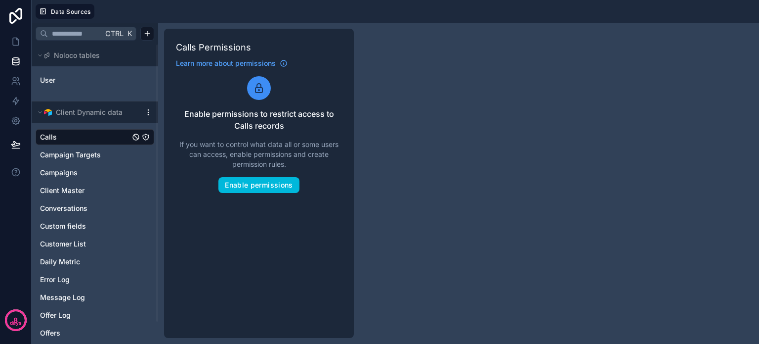
click at [236, 231] on div "Calls Permissions Learn more about permissions Enable permissions to restrict a…" at bounding box center [259, 183] width 190 height 309
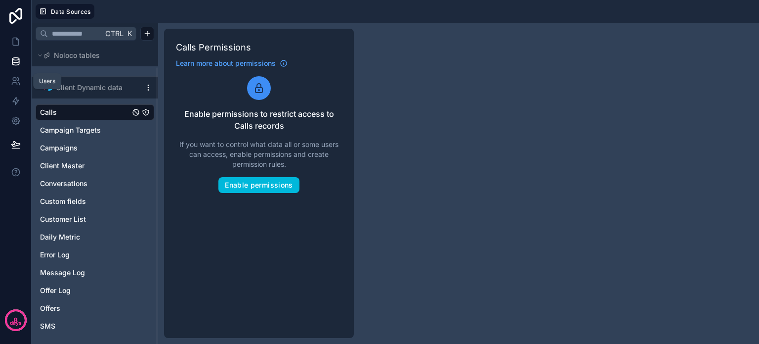
click at [13, 78] on icon at bounding box center [14, 79] width 3 height 3
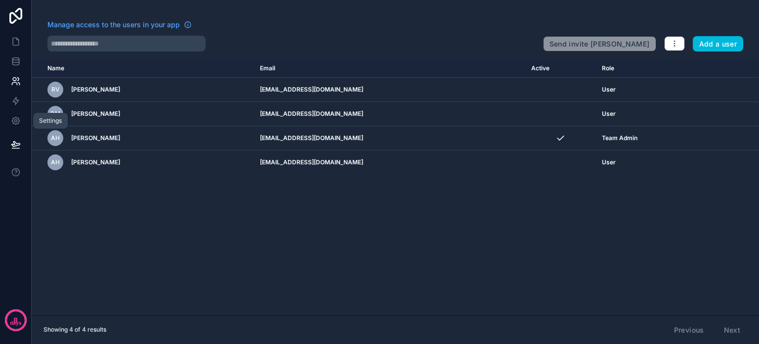
click at [20, 117] on icon at bounding box center [16, 121] width 10 height 10
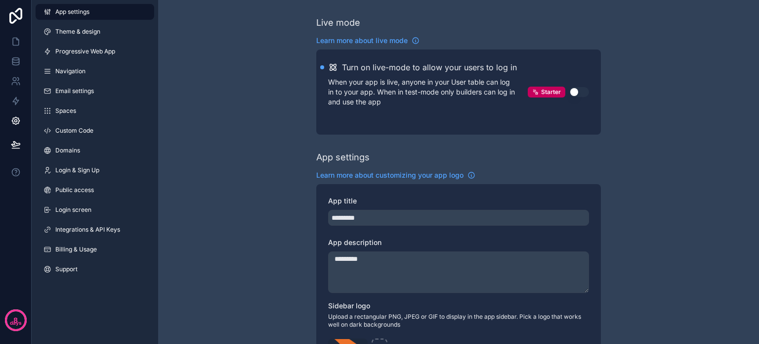
click at [75, 172] on span "Login & Sign Up" at bounding box center [77, 170] width 44 height 8
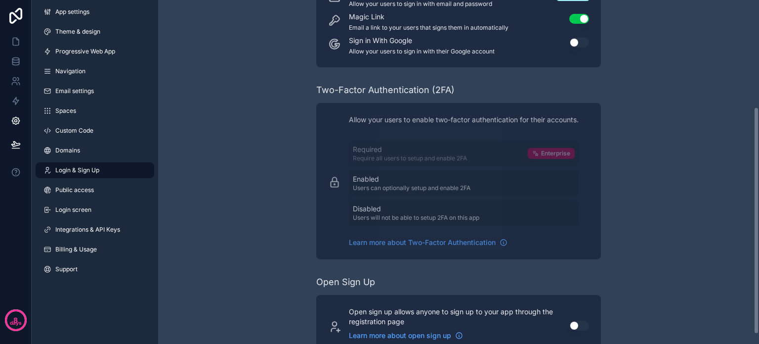
scroll to position [176, 0]
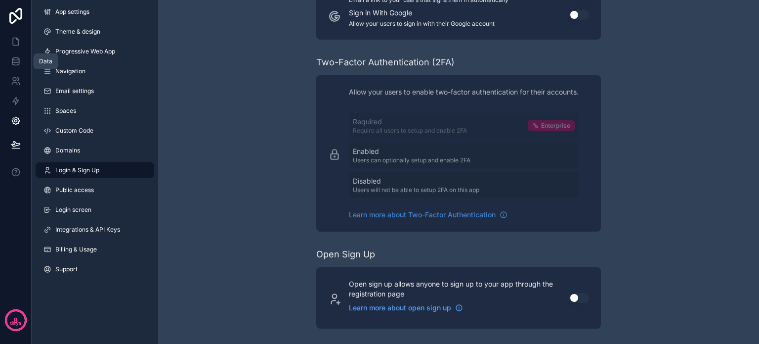
click at [13, 60] on icon at bounding box center [16, 61] width 10 height 10
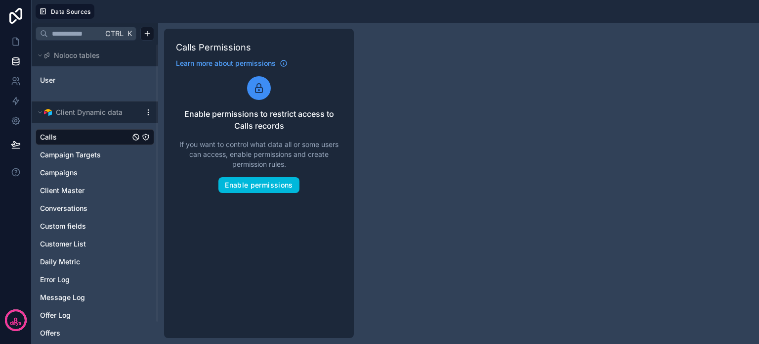
click at [62, 259] on span "Daily Metric" at bounding box center [60, 262] width 40 height 10
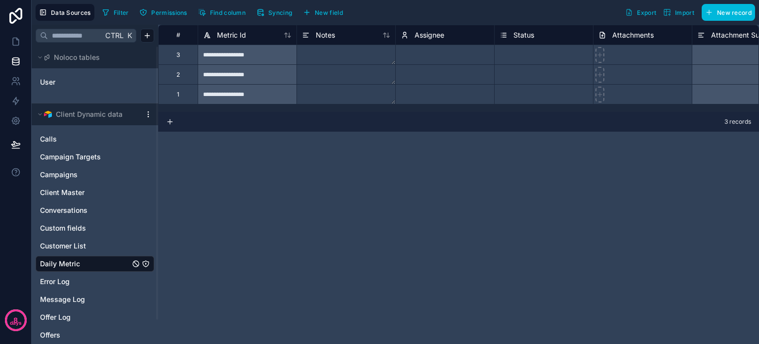
click at [160, 11] on span "Permissions" at bounding box center [169, 12] width 36 height 7
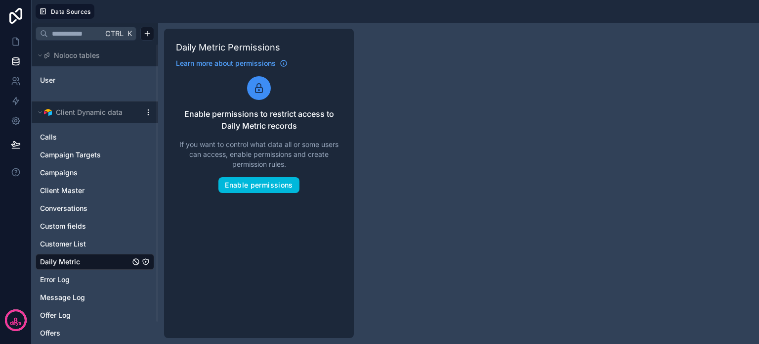
click at [245, 185] on button "Enable permissions" at bounding box center [258, 185] width 81 height 16
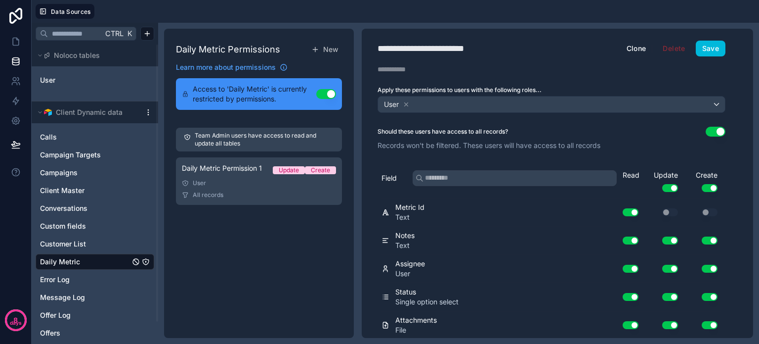
click at [712, 131] on button "Use setting" at bounding box center [716, 132] width 20 height 10
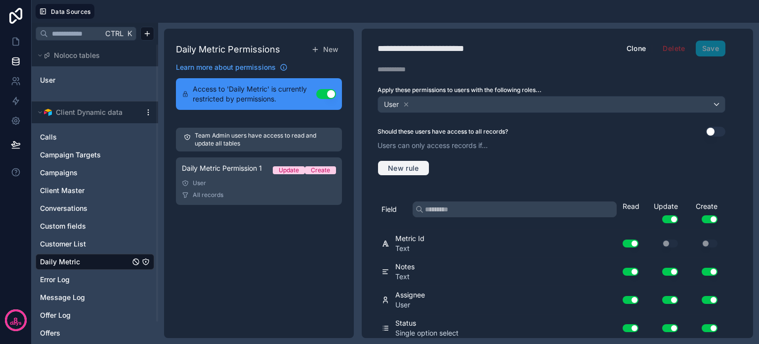
click at [408, 166] on span "New rule" at bounding box center [403, 168] width 39 height 9
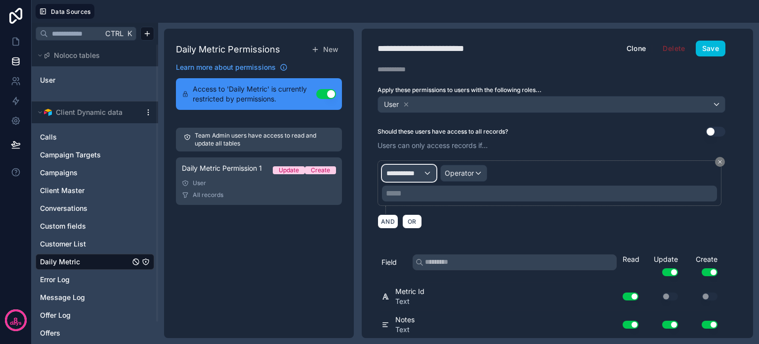
click at [420, 172] on span "**********" at bounding box center [405, 173] width 37 height 10
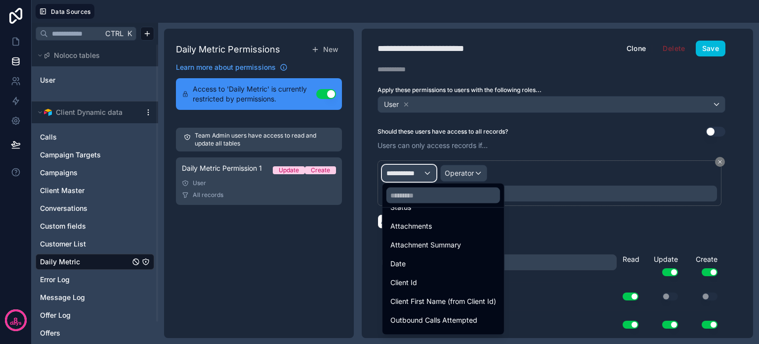
scroll to position [198, 0]
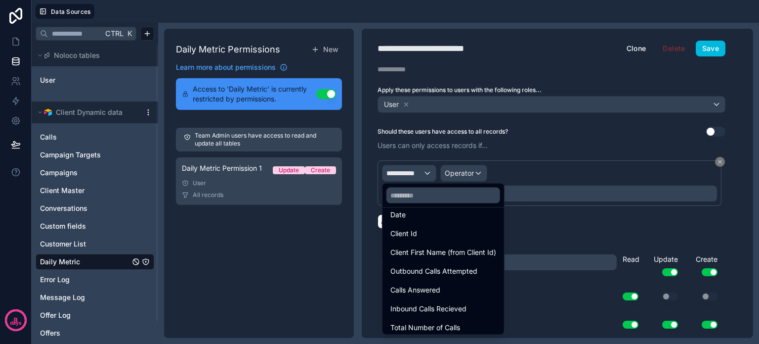
click at [419, 239] on div "Client Id" at bounding box center [444, 233] width 118 height 18
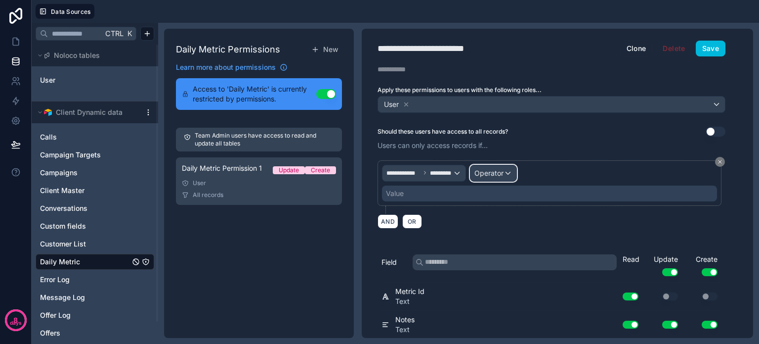
click at [490, 171] on span "Operator" at bounding box center [489, 173] width 29 height 8
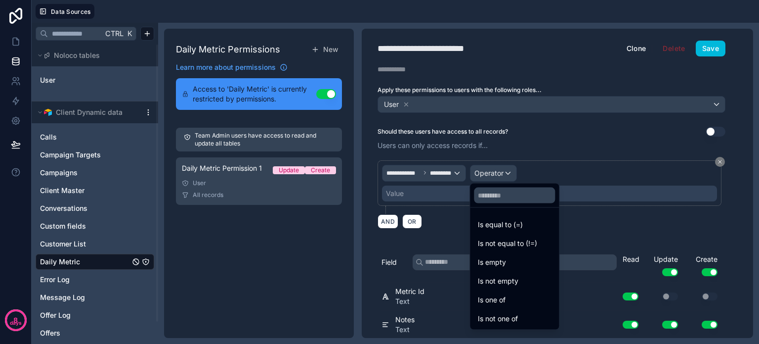
click at [491, 221] on span "Is equal to (=)" at bounding box center [500, 224] width 45 height 12
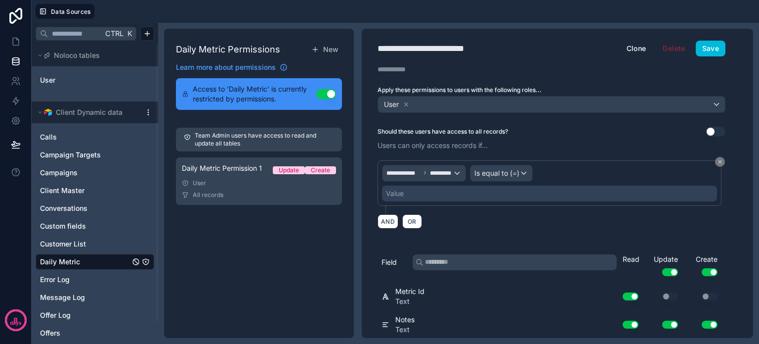
click at [426, 192] on div "Value" at bounding box center [549, 193] width 335 height 16
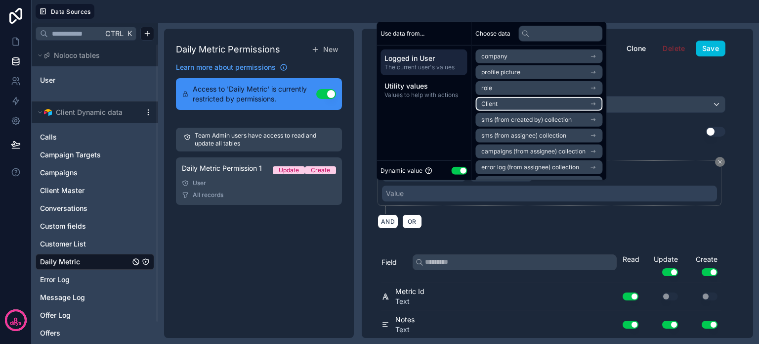
click at [507, 103] on li "Client" at bounding box center [539, 104] width 127 height 14
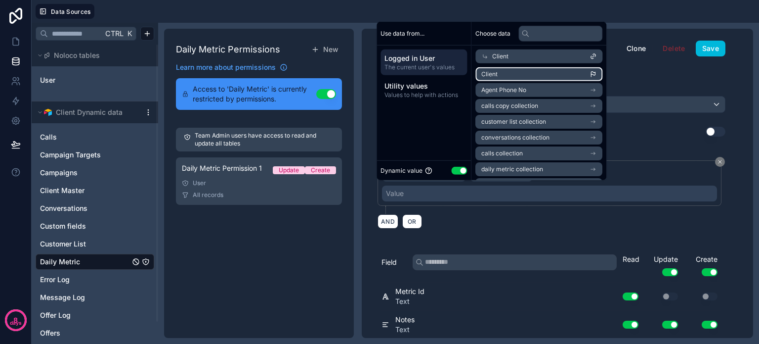
click at [526, 72] on li "Client" at bounding box center [539, 74] width 127 height 14
click at [528, 72] on li "Client" at bounding box center [539, 74] width 127 height 14
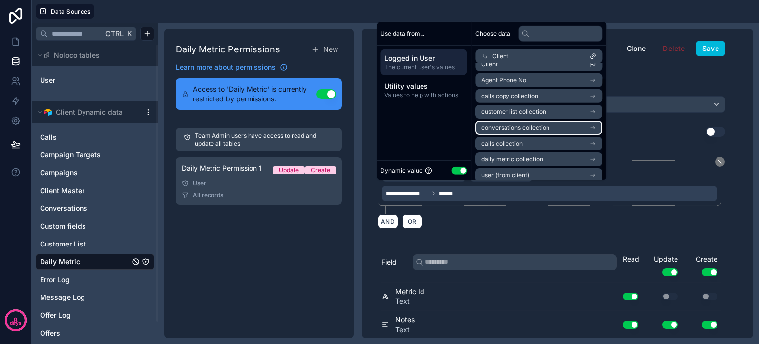
scroll to position [16, 0]
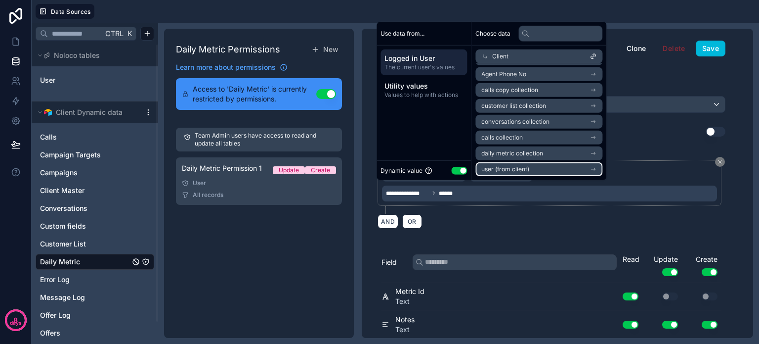
click at [556, 167] on li "user (from client)" at bounding box center [539, 169] width 127 height 14
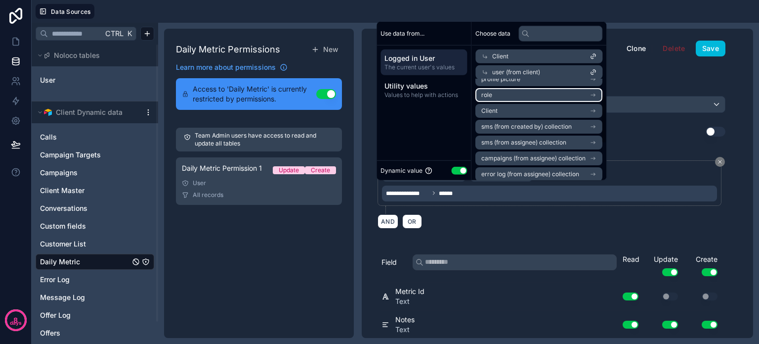
scroll to position [49, 0]
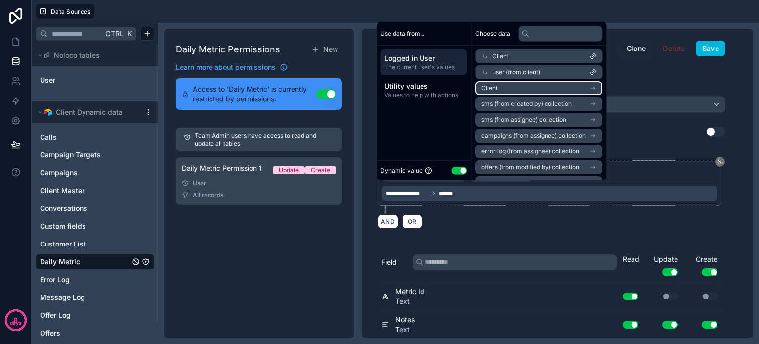
click at [550, 88] on li "Client" at bounding box center [539, 88] width 127 height 14
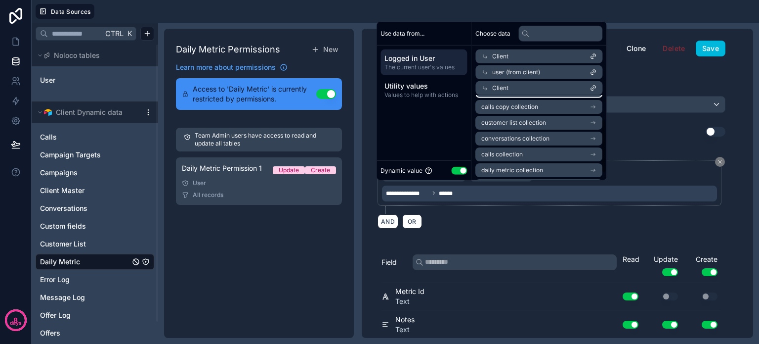
scroll to position [47, 0]
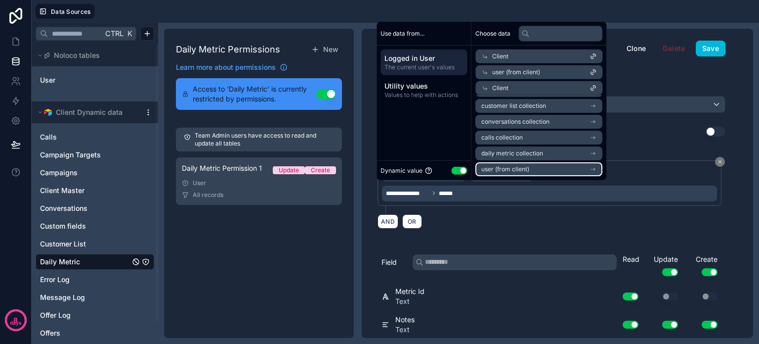
click at [562, 164] on li "user (from client)" at bounding box center [539, 169] width 127 height 14
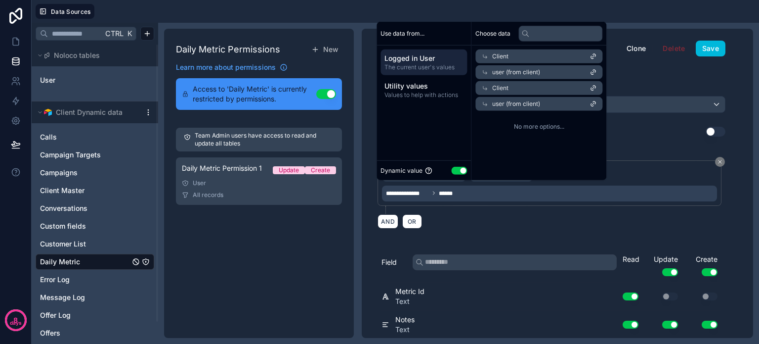
scroll to position [0, 0]
click at [419, 61] on span "Logged in User" at bounding box center [424, 58] width 79 height 10
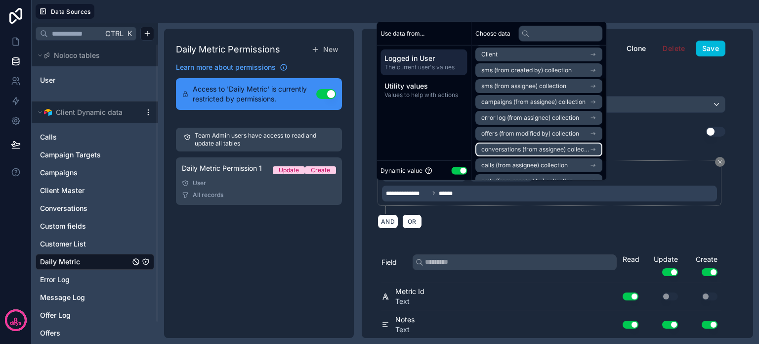
scroll to position [77, 0]
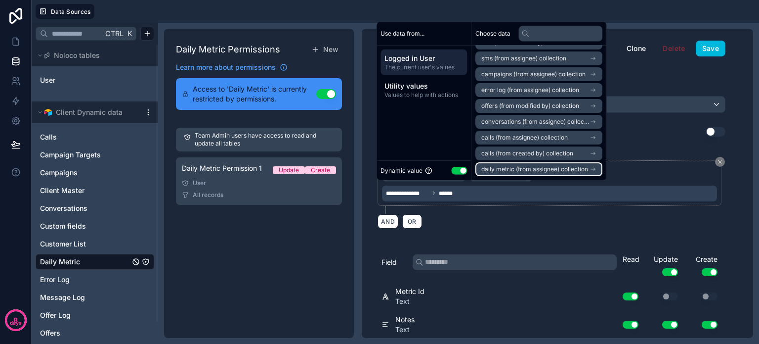
click at [540, 166] on span "daily metric (from assignee) collection" at bounding box center [534, 169] width 107 height 8
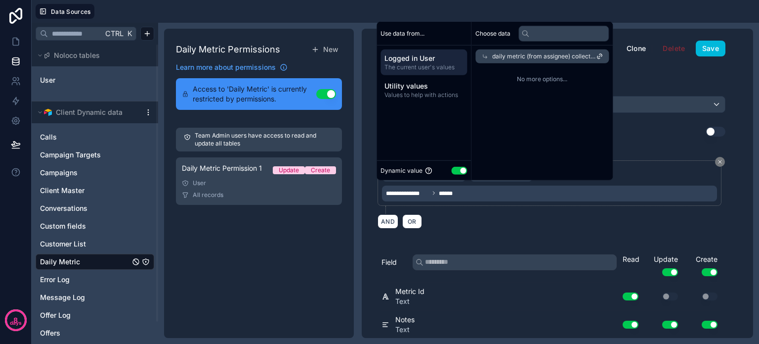
click at [430, 60] on span "Logged in User" at bounding box center [424, 58] width 79 height 10
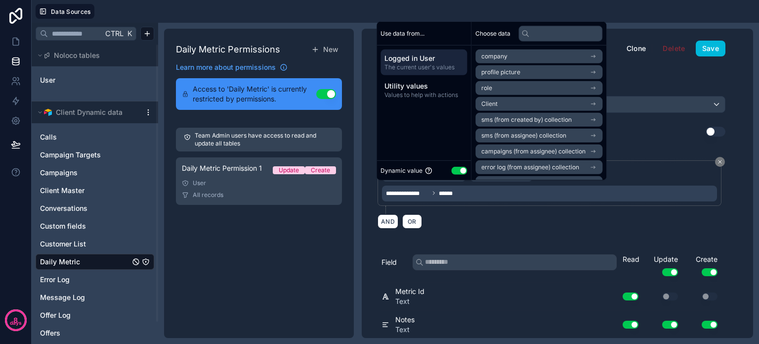
click at [425, 64] on span "The current user's values" at bounding box center [424, 67] width 79 height 8
click at [426, 117] on div "Use data from... Logged in User The current user's values Utility values Values…" at bounding box center [424, 101] width 95 height 158
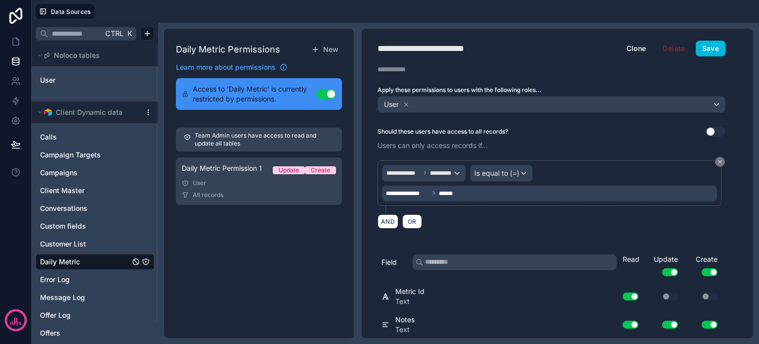
click at [271, 222] on div "Daily Metric Permissions New Learn more about permissions Access to 'Daily Metr…" at bounding box center [259, 183] width 190 height 309
click at [12, 41] on icon at bounding box center [16, 42] width 10 height 10
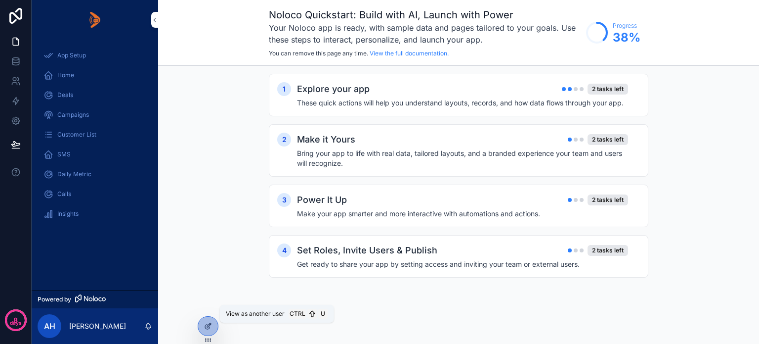
click at [0, 0] on icon at bounding box center [0, 0] width 0 height 0
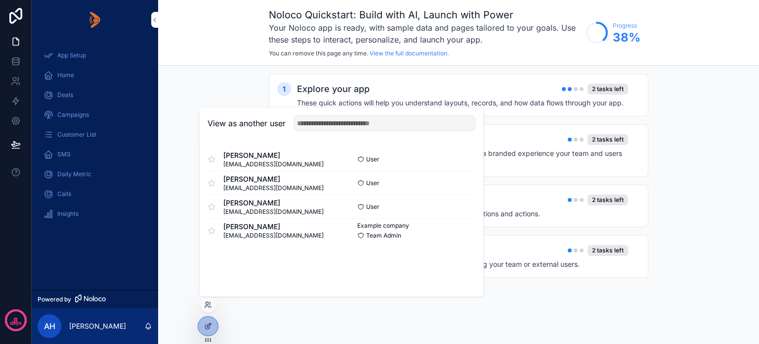
click at [0, 0] on button "Select" at bounding box center [0, 0] width 0 height 0
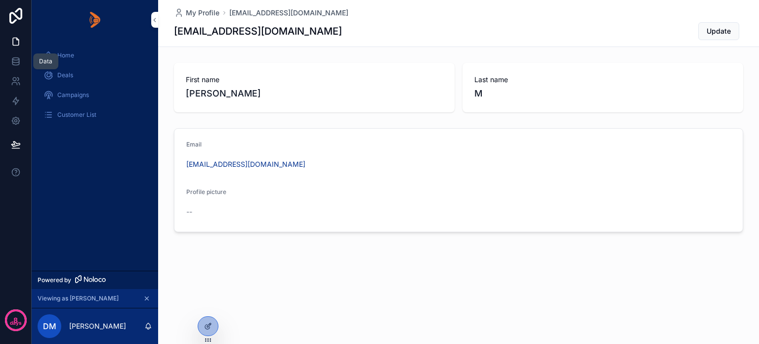
click at [13, 55] on link at bounding box center [15, 61] width 31 height 20
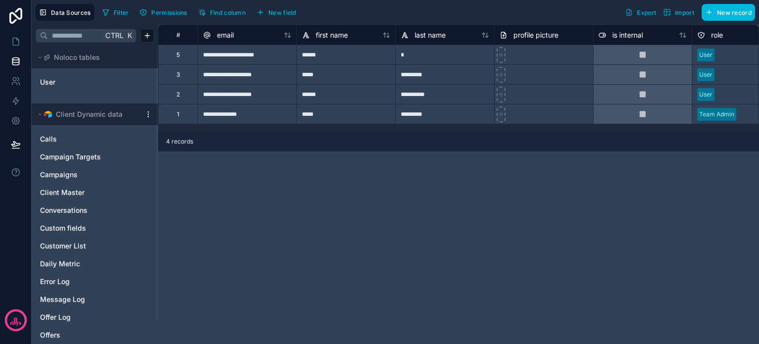
click at [60, 138] on link "Calls" at bounding box center [85, 139] width 90 height 10
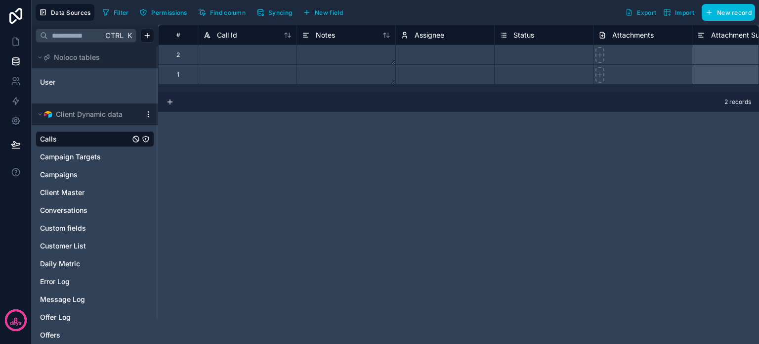
click at [162, 10] on span "Permissions" at bounding box center [169, 12] width 36 height 7
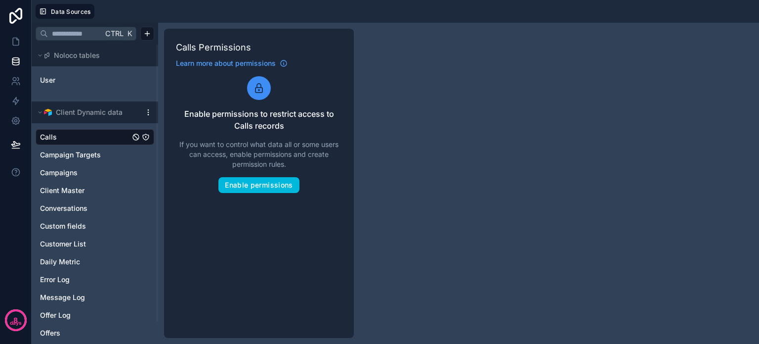
click at [261, 186] on button "Enable permissions" at bounding box center [258, 185] width 81 height 16
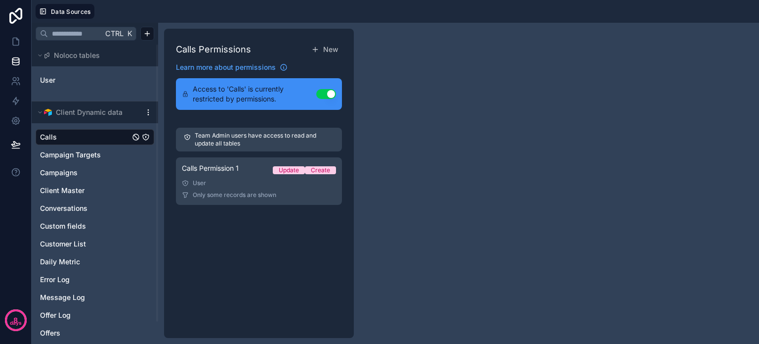
click at [251, 184] on div "User" at bounding box center [259, 183] width 154 height 8
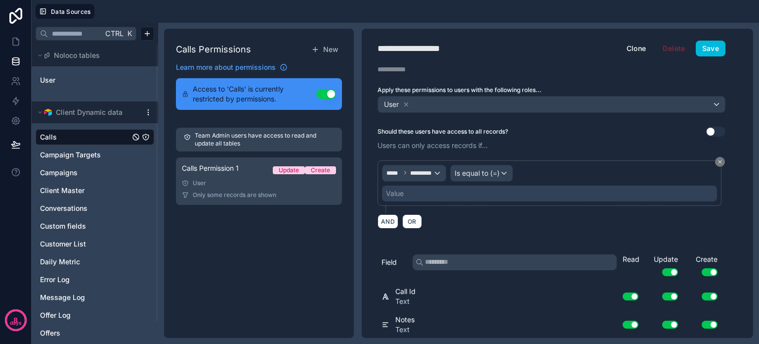
click at [419, 192] on div "Value" at bounding box center [549, 193] width 335 height 16
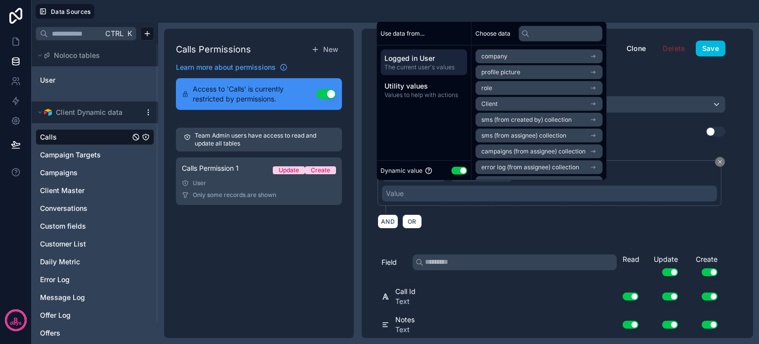
click at [429, 62] on span "Logged in User" at bounding box center [424, 58] width 79 height 10
click at [435, 59] on span "Logged in User" at bounding box center [424, 58] width 79 height 10
click at [525, 102] on li "Client" at bounding box center [539, 104] width 127 height 14
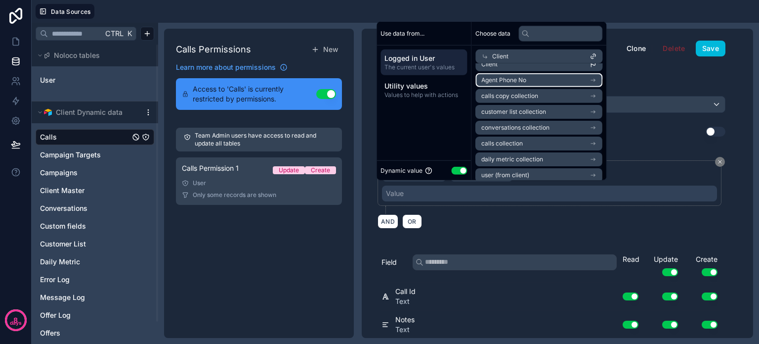
scroll to position [16, 0]
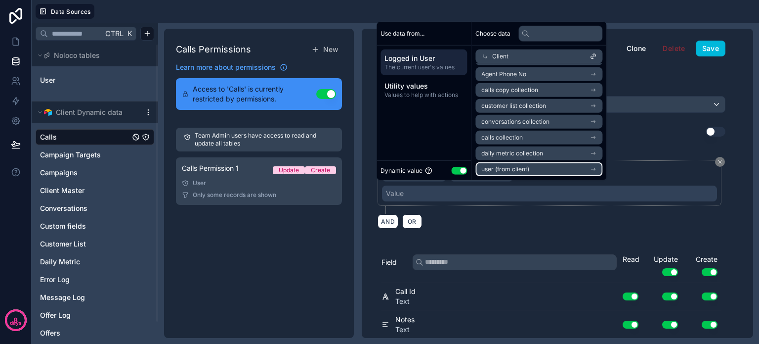
click at [529, 168] on span "user (from client)" at bounding box center [505, 169] width 48 height 8
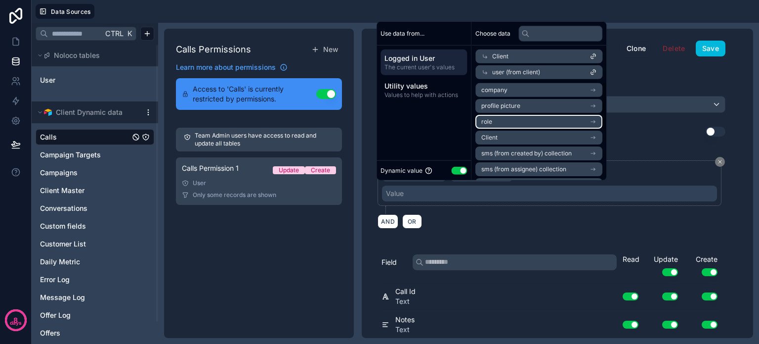
scroll to position [49, 0]
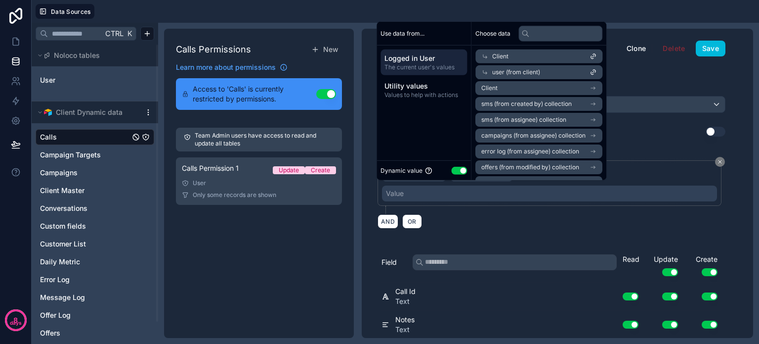
click at [210, 244] on div "Calls Permissions New Learn more about permissions Access to 'Calls' is current…" at bounding box center [259, 183] width 190 height 309
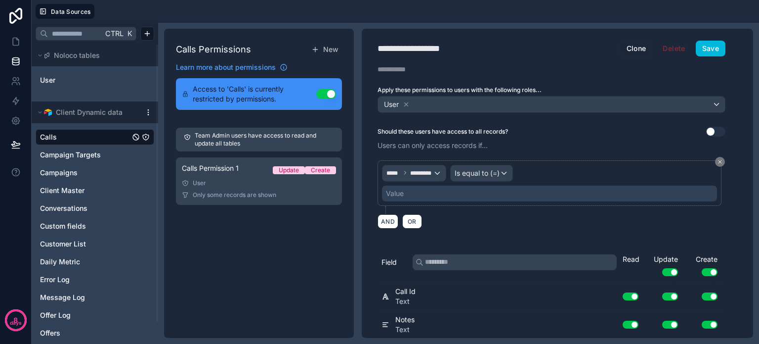
click at [239, 183] on div "User" at bounding box center [259, 183] width 154 height 8
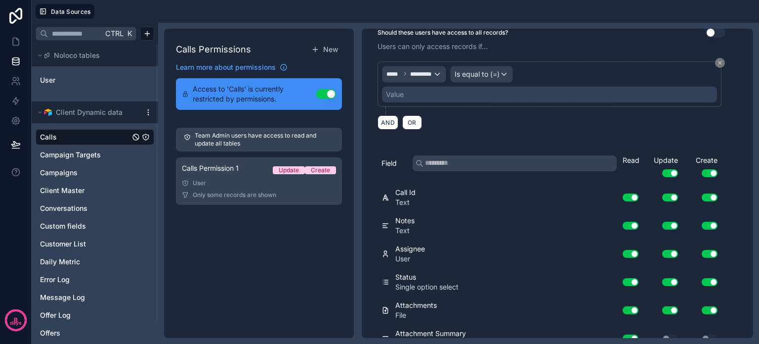
scroll to position [0, 0]
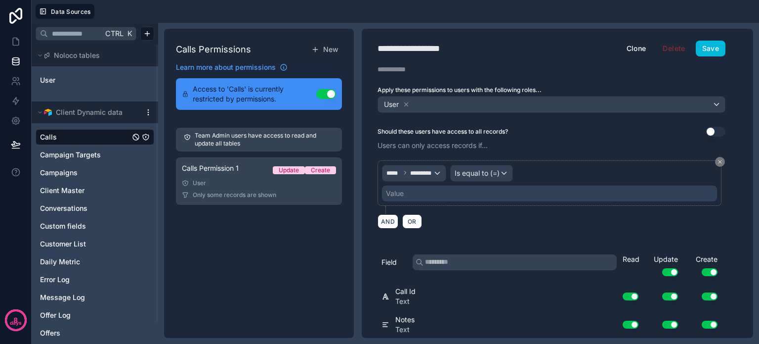
click at [63, 241] on span "Customer List" at bounding box center [63, 244] width 46 height 10
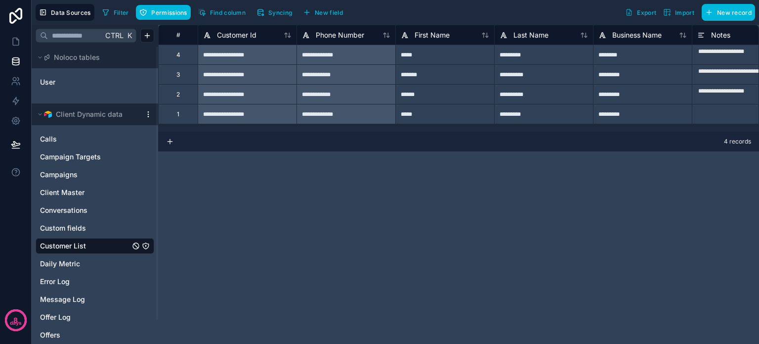
click at [159, 10] on span "Permissions" at bounding box center [169, 12] width 36 height 7
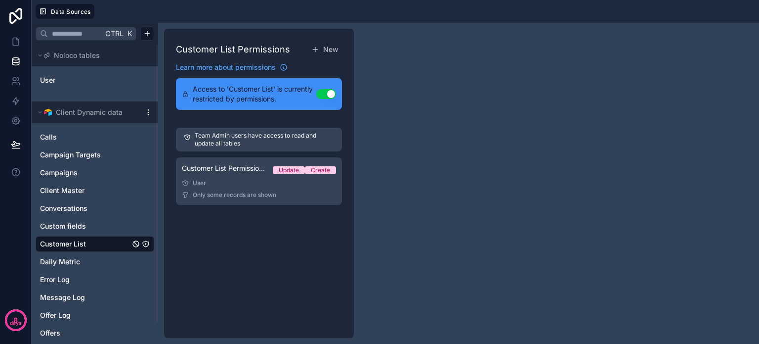
click at [244, 181] on div "User" at bounding box center [259, 183] width 154 height 8
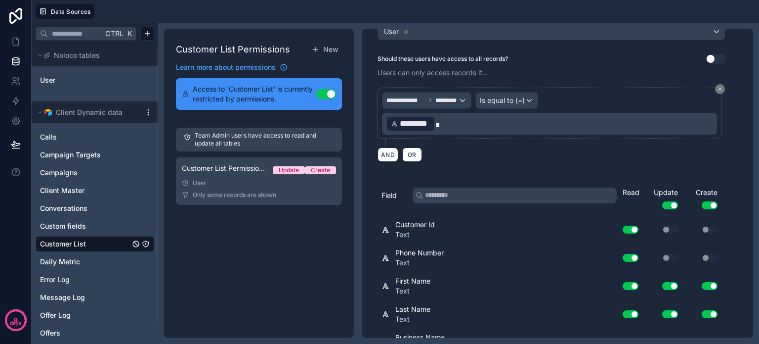
scroll to position [49, 0]
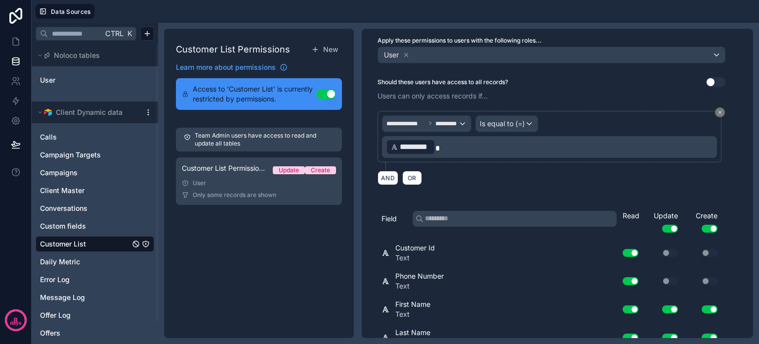
click at [458, 146] on p "﻿ ********* ﻿" at bounding box center [550, 147] width 329 height 18
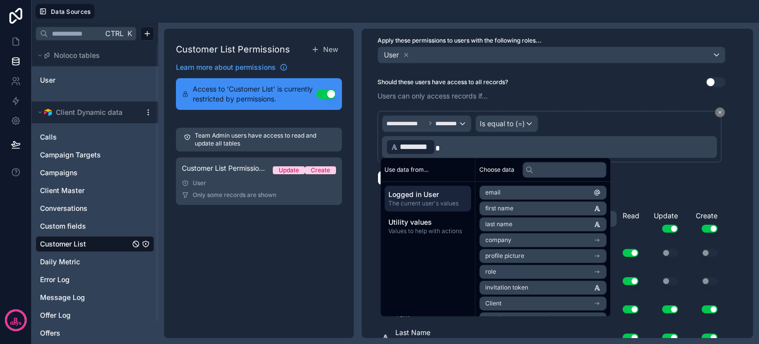
click at [313, 245] on div "Customer List Permissions New Learn more about permissions Access to 'Customer …" at bounding box center [259, 183] width 190 height 309
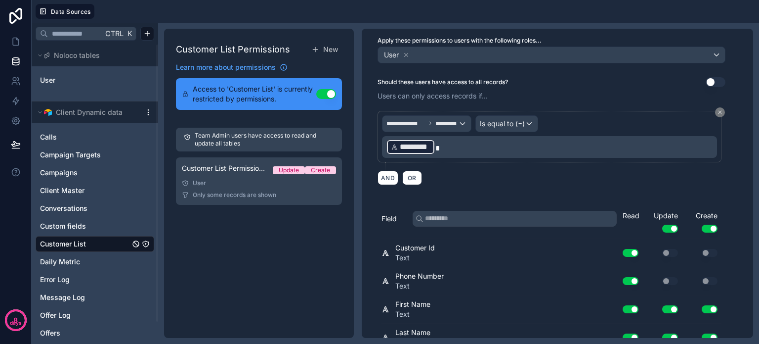
drag, startPoint x: 435, startPoint y: 145, endPoint x: 393, endPoint y: 138, distance: 42.7
click at [393, 139] on p "﻿ ********* ﻿" at bounding box center [550, 147] width 329 height 18
drag, startPoint x: 403, startPoint y: 140, endPoint x: 303, endPoint y: 257, distance: 153.8
click at [303, 257] on div "Customer List Permissions New Learn more about permissions Access to 'Customer …" at bounding box center [259, 183] width 190 height 309
click at [283, 253] on div "Customer List Permissions New Learn more about permissions Access to 'Customer …" at bounding box center [259, 183] width 190 height 309
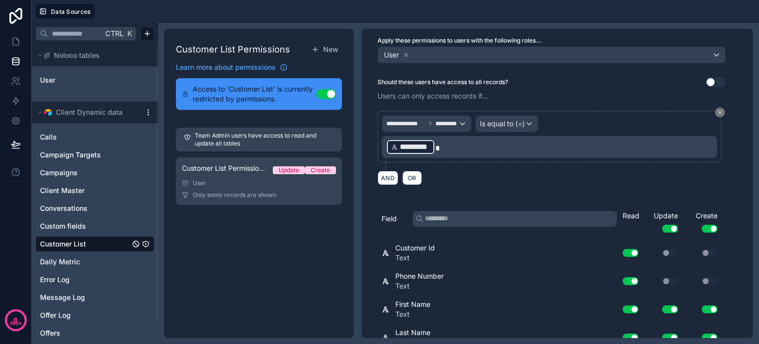
click at [59, 138] on link "Calls" at bounding box center [85, 137] width 90 height 10
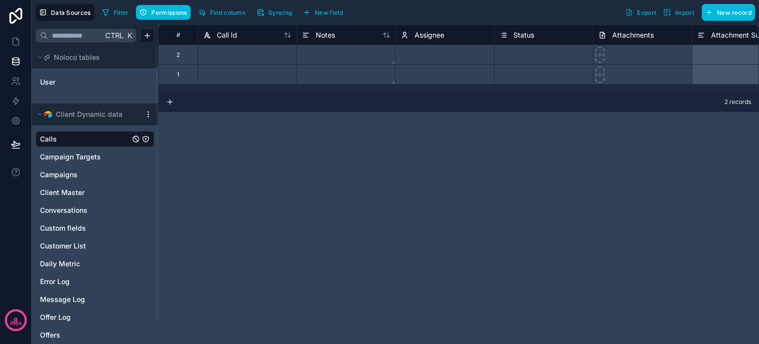
click at [167, 11] on span "Permissions" at bounding box center [169, 12] width 36 height 7
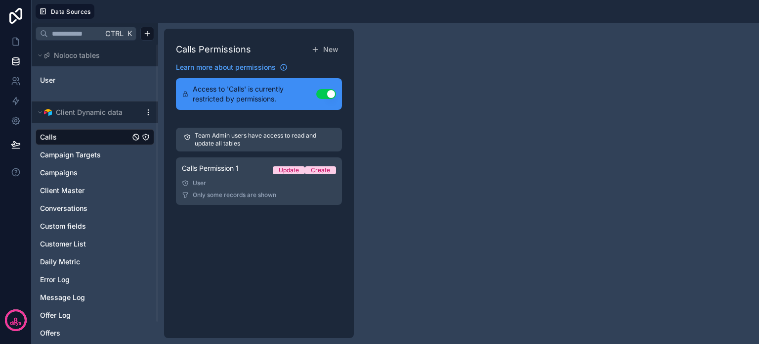
click at [222, 179] on div "User" at bounding box center [259, 183] width 154 height 8
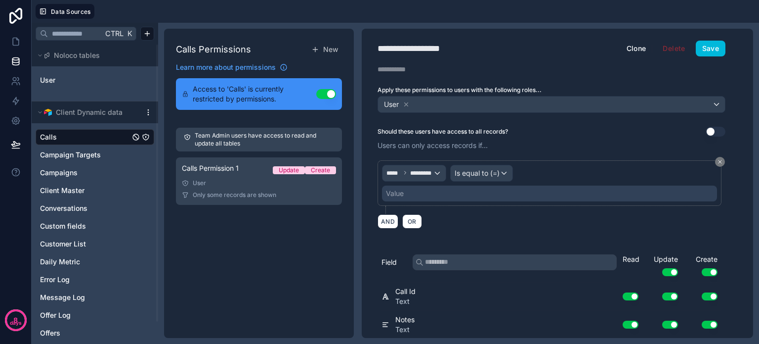
click at [405, 192] on div "Value" at bounding box center [549, 193] width 335 height 16
click at [404, 191] on div "Value" at bounding box center [549, 193] width 335 height 16
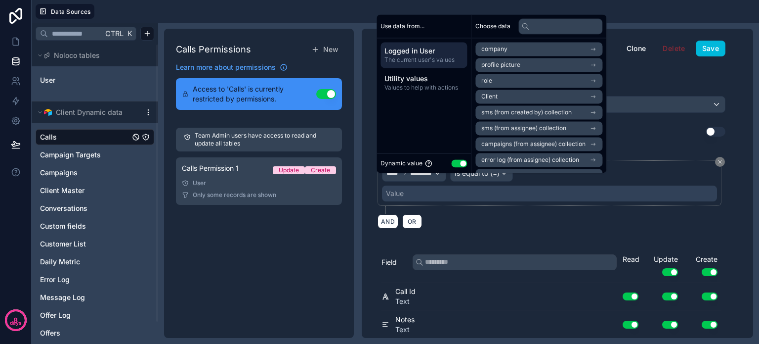
scroll to position [99, 0]
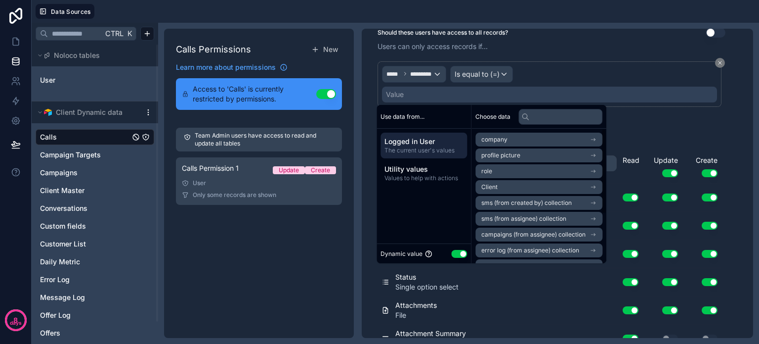
click at [674, 126] on div "AND OR" at bounding box center [552, 122] width 348 height 15
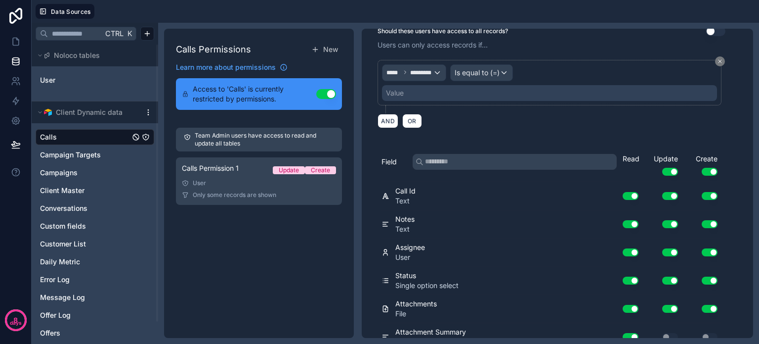
scroll to position [0, 0]
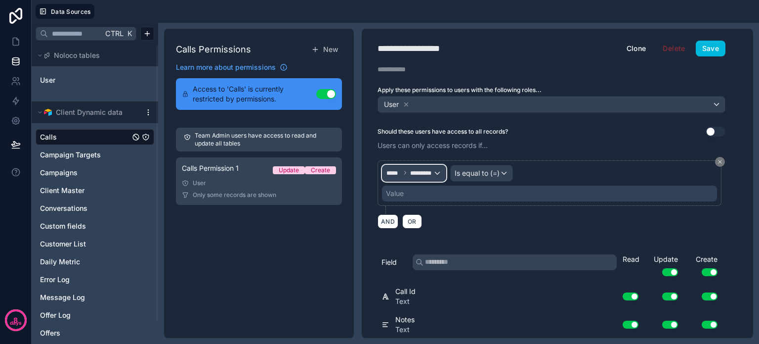
click at [433, 171] on div "***** *********" at bounding box center [414, 173] width 63 height 16
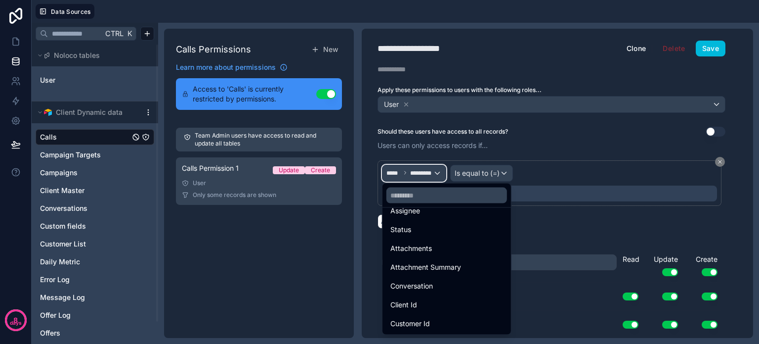
scroll to position [148, 0]
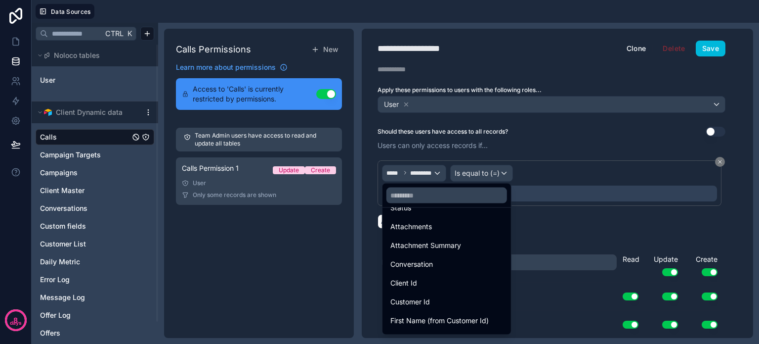
click at [430, 280] on div "Client Id" at bounding box center [447, 283] width 113 height 12
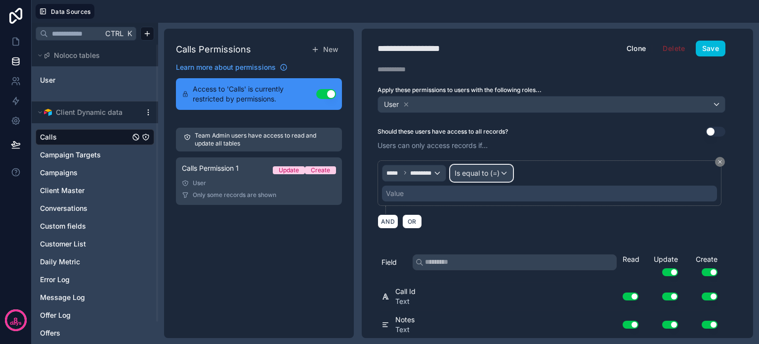
click at [484, 171] on span "Is equal to (=)" at bounding box center [477, 173] width 45 height 10
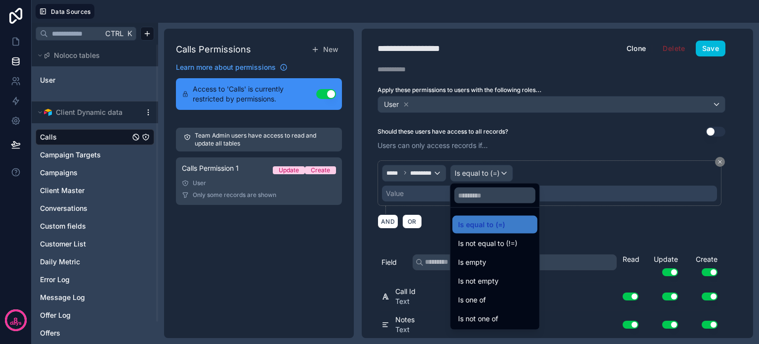
click at [473, 222] on span "Is equal to (=)" at bounding box center [481, 224] width 47 height 12
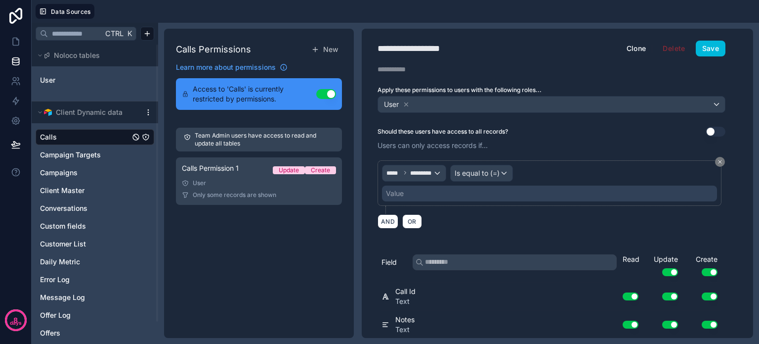
click at [398, 192] on div "Value" at bounding box center [395, 193] width 18 height 10
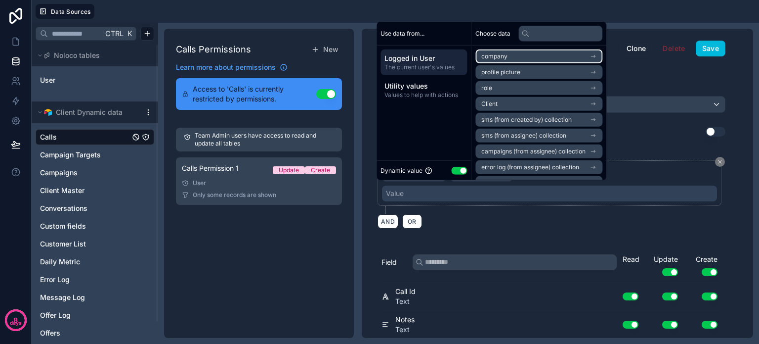
click at [568, 56] on li "company" at bounding box center [539, 56] width 127 height 14
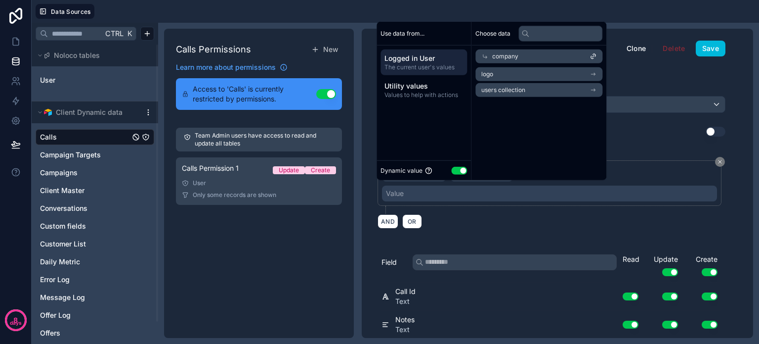
click at [485, 53] on icon at bounding box center [484, 56] width 7 height 7
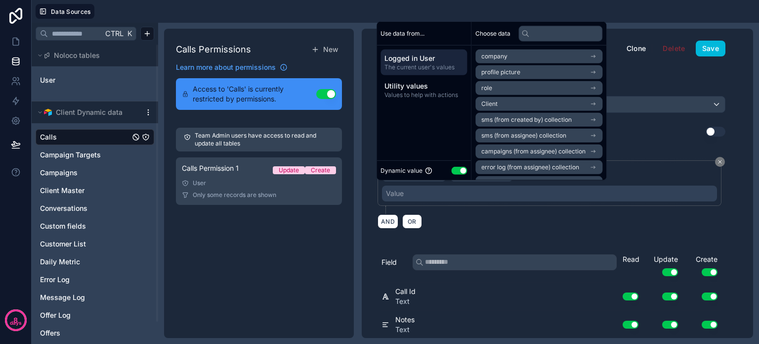
click at [437, 132] on div "Use data from... Logged in User The current user's values Utility values Values…" at bounding box center [424, 101] width 95 height 158
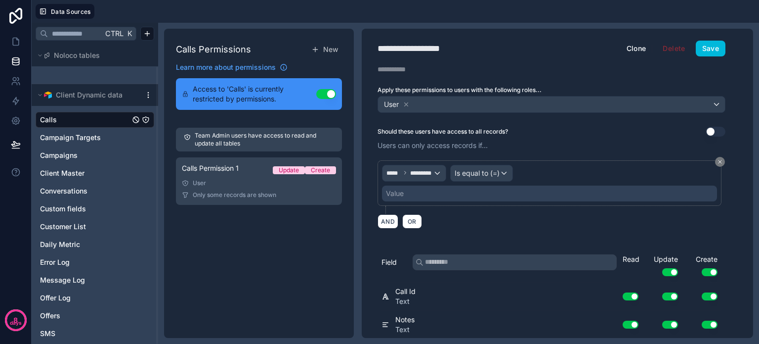
scroll to position [25, 0]
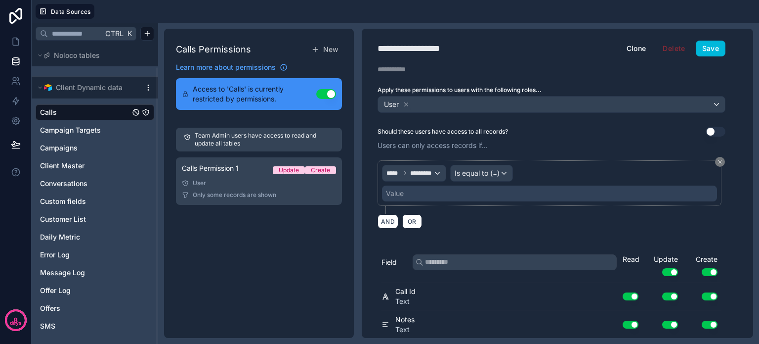
click at [79, 114] on link "Calls" at bounding box center [85, 112] width 90 height 10
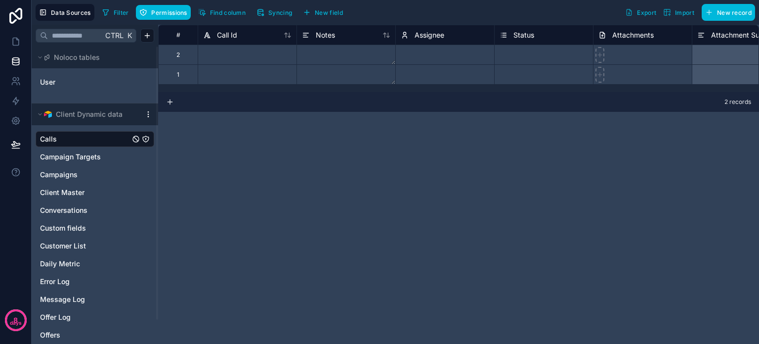
click at [273, 9] on span "Syncing" at bounding box center [280, 12] width 24 height 7
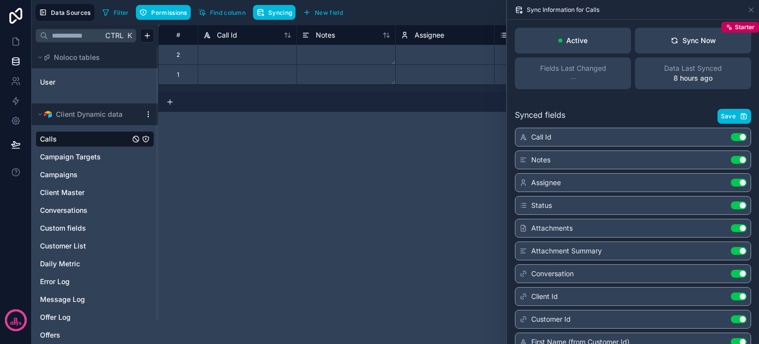
click at [680, 36] on div "Sync Now" at bounding box center [693, 41] width 45 height 10
click at [157, 11] on span "Permissions" at bounding box center [169, 12] width 36 height 7
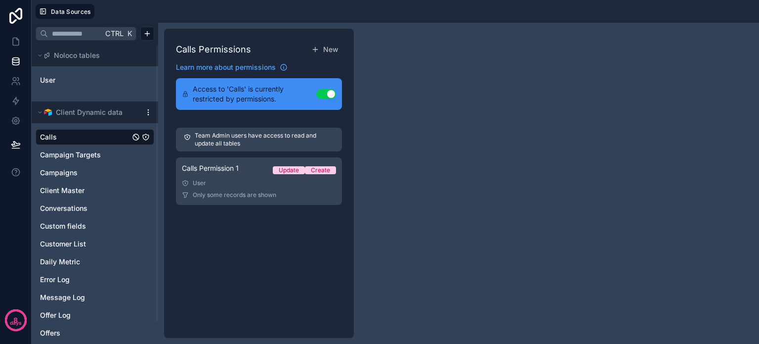
click at [223, 179] on div "User" at bounding box center [259, 183] width 154 height 8
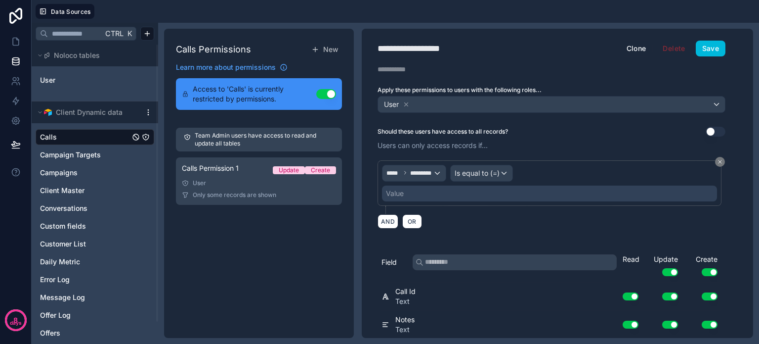
click at [402, 191] on div "Value" at bounding box center [395, 193] width 18 height 10
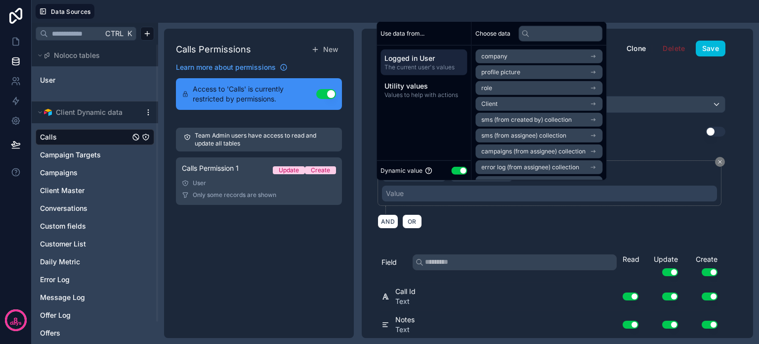
click at [451, 219] on div "AND OR" at bounding box center [552, 221] width 348 height 15
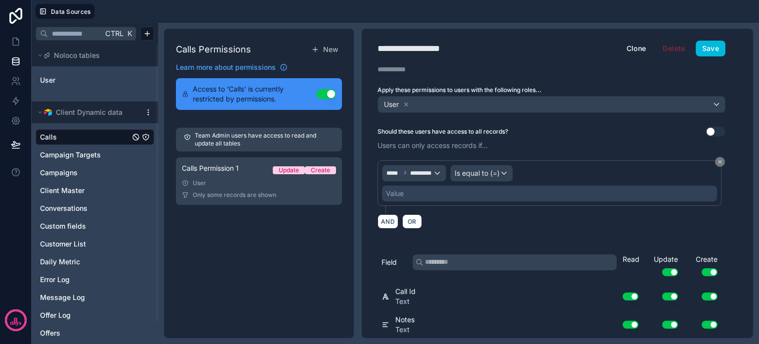
click at [721, 157] on button at bounding box center [720, 162] width 10 height 10
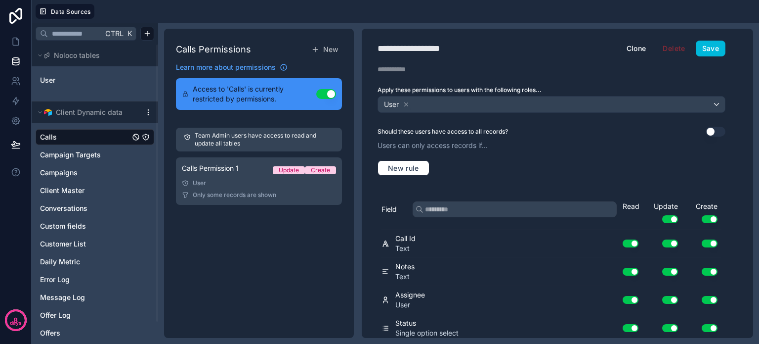
click at [714, 127] on button "Use setting" at bounding box center [716, 132] width 20 height 10
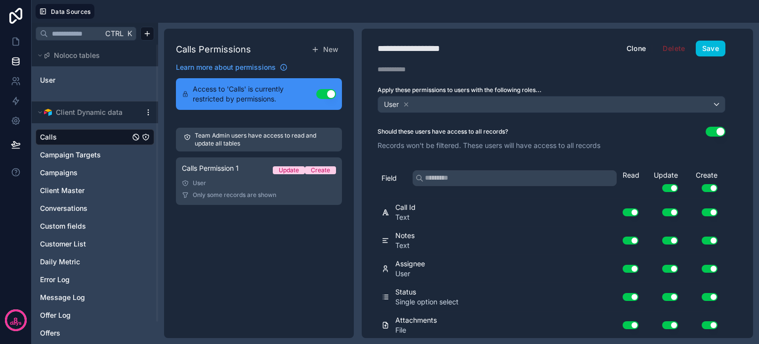
click at [405, 103] on icon at bounding box center [406, 104] width 7 height 7
click at [325, 92] on button "Use setting" at bounding box center [326, 94] width 20 height 10
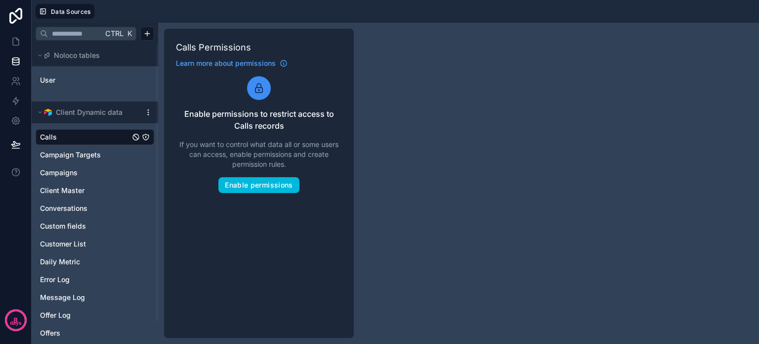
click at [259, 213] on div "Calls Permissions Learn more about permissions Enable permissions to restrict a…" at bounding box center [259, 183] width 190 height 309
click at [81, 172] on link "Campaigns" at bounding box center [85, 173] width 90 height 10
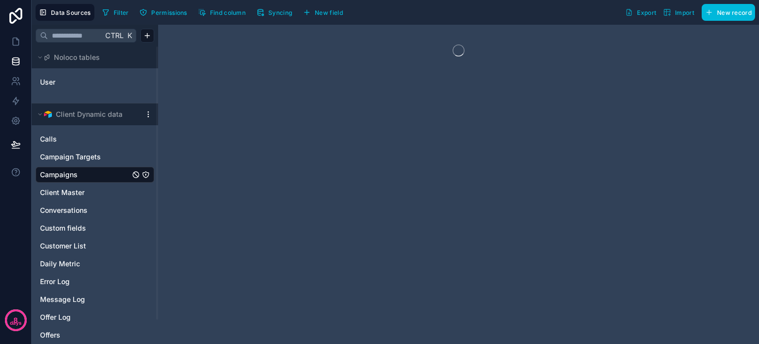
click at [67, 137] on link "Calls" at bounding box center [85, 139] width 90 height 10
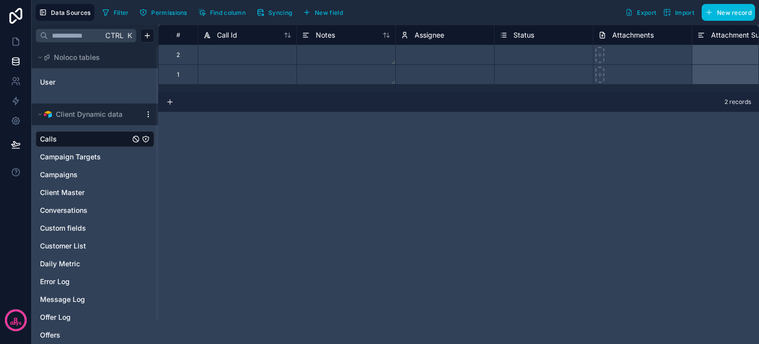
click at [161, 12] on span "Permissions" at bounding box center [169, 12] width 36 height 7
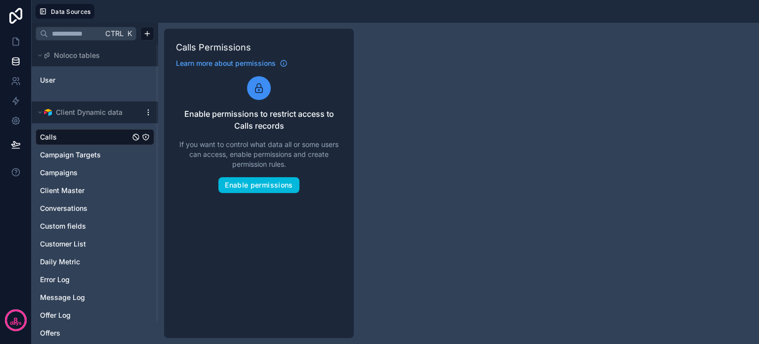
click at [258, 182] on button "Enable permissions" at bounding box center [258, 185] width 81 height 16
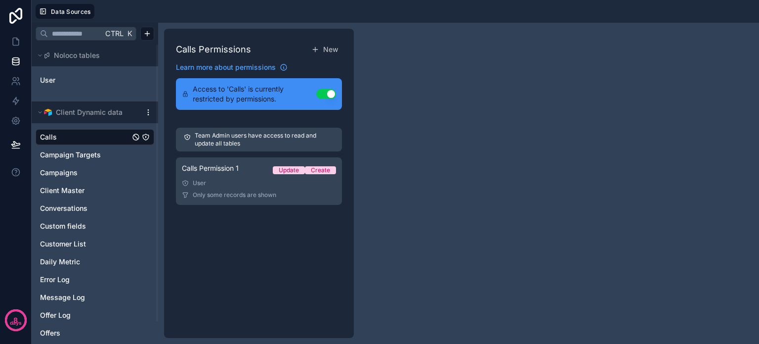
click at [233, 183] on div "User" at bounding box center [259, 183] width 154 height 8
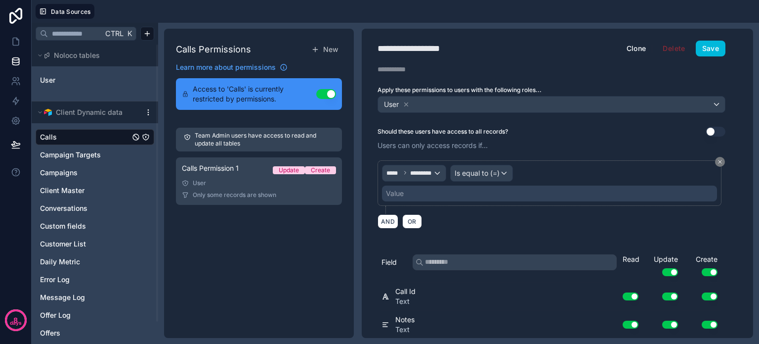
click at [408, 101] on icon at bounding box center [406, 104] width 7 height 7
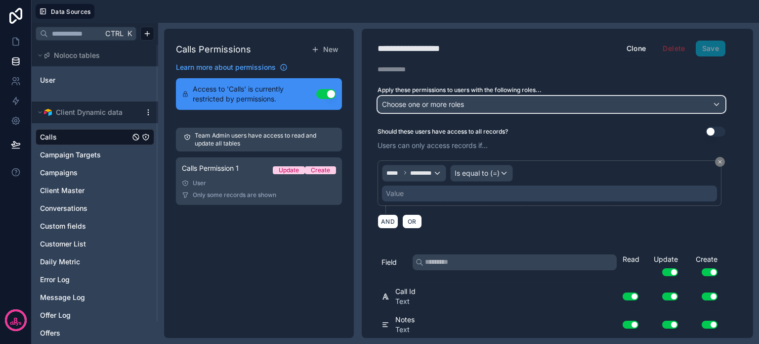
click at [690, 104] on div "Choose one or more roles" at bounding box center [551, 104] width 347 height 16
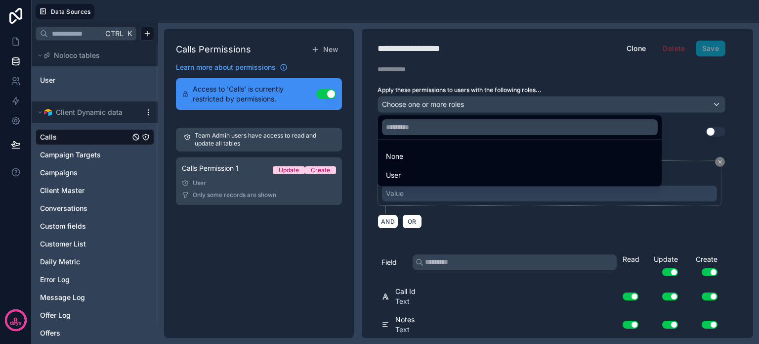
click at [407, 174] on div "User" at bounding box center [520, 175] width 268 height 12
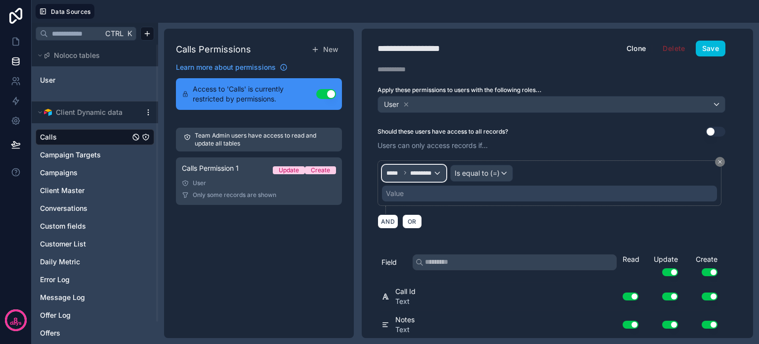
click at [432, 172] on span "*********" at bounding box center [421, 173] width 23 height 8
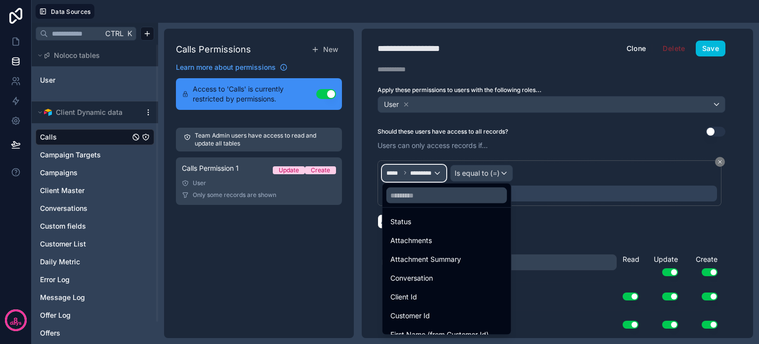
scroll to position [148, 0]
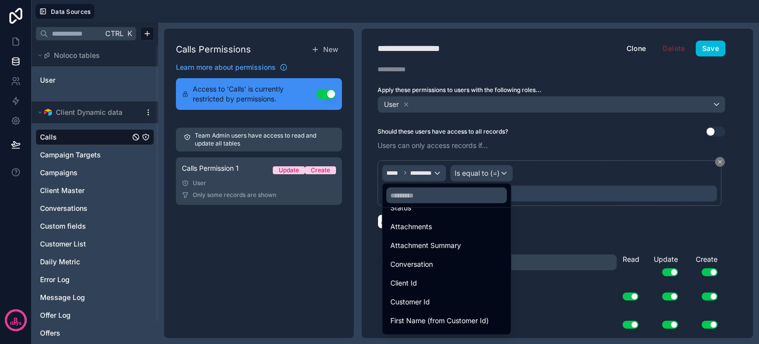
click at [421, 281] on div "Client Id" at bounding box center [447, 283] width 113 height 12
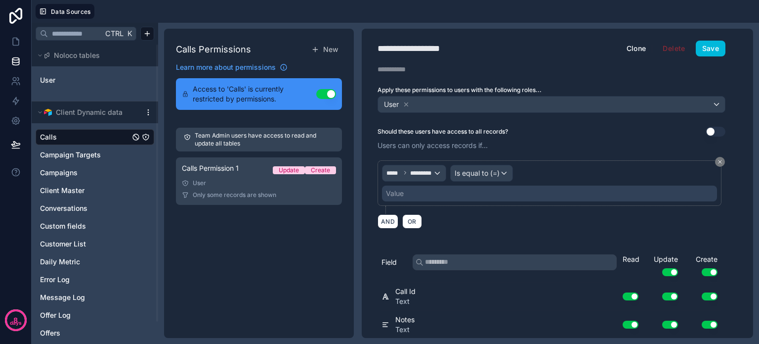
click at [414, 190] on div "Value" at bounding box center [549, 193] width 335 height 16
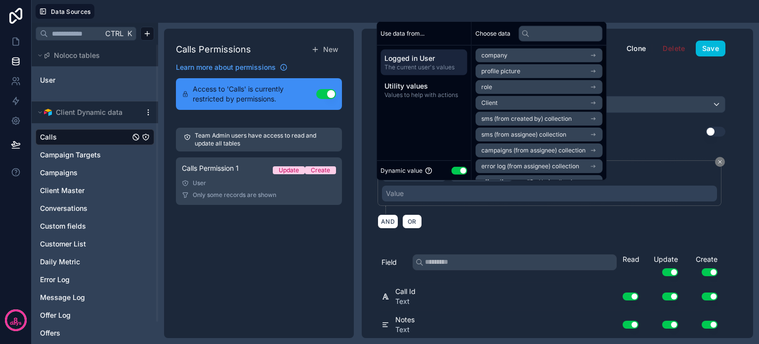
scroll to position [0, 0]
click at [530, 103] on li "Client" at bounding box center [539, 104] width 127 height 14
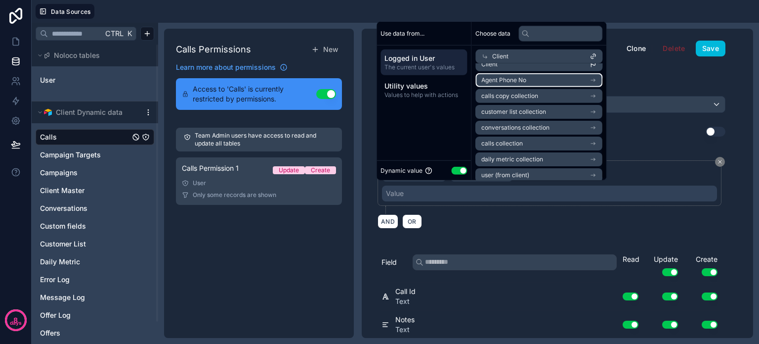
scroll to position [16, 0]
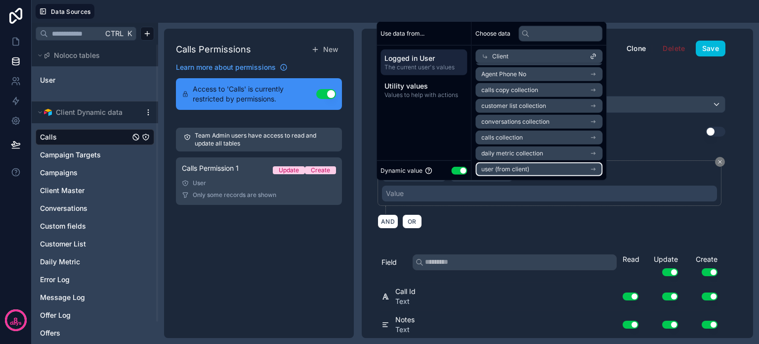
click at [546, 167] on li "user (from client)" at bounding box center [539, 169] width 127 height 14
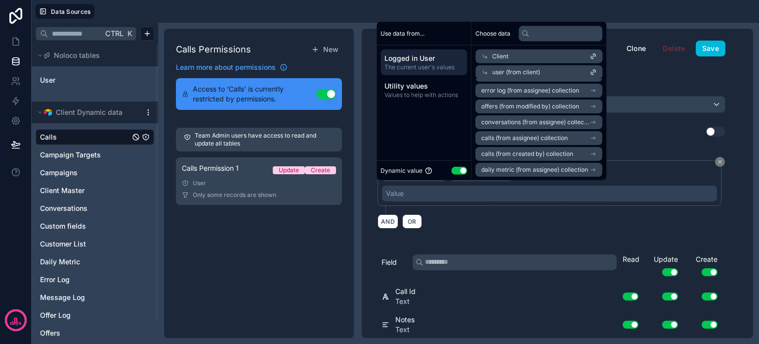
scroll to position [111, 0]
click at [539, 166] on span "daily metric (from assignee) collection" at bounding box center [534, 169] width 107 height 8
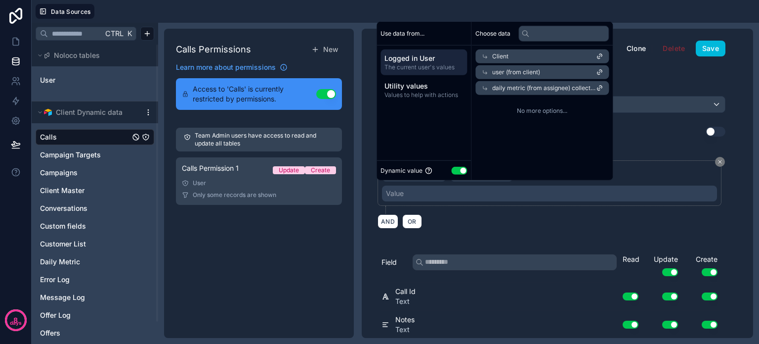
click at [411, 90] on span "Utility values" at bounding box center [424, 86] width 79 height 10
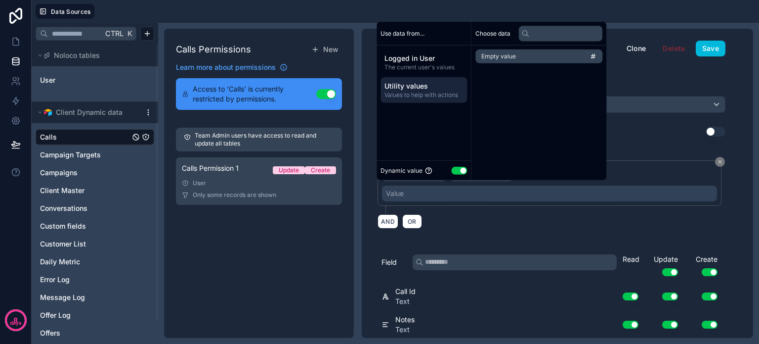
click at [411, 62] on span "Logged in User" at bounding box center [424, 58] width 79 height 10
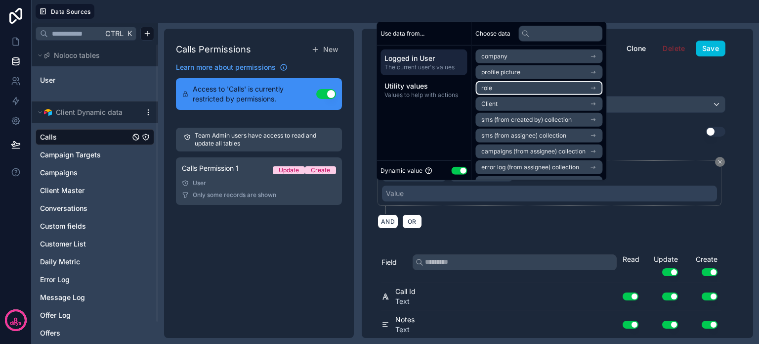
click at [520, 85] on li "role" at bounding box center [539, 88] width 127 height 14
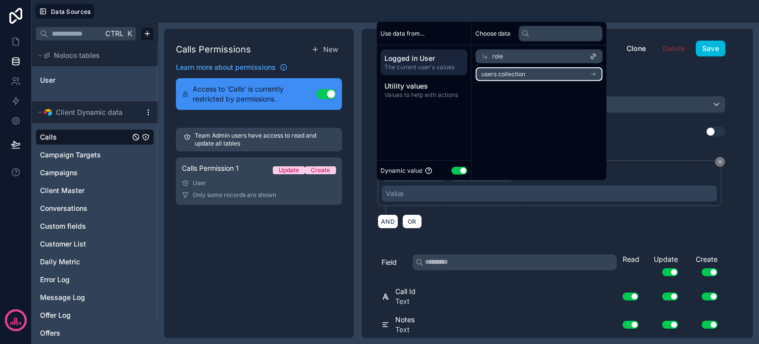
click at [524, 74] on span "users collection" at bounding box center [503, 74] width 44 height 8
click at [409, 61] on span "Logged in User" at bounding box center [424, 58] width 79 height 10
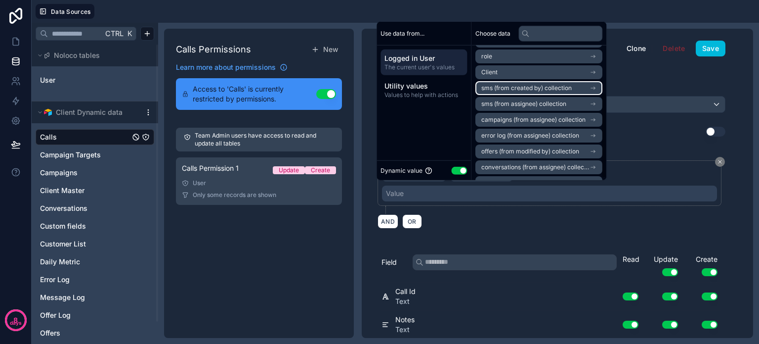
scroll to position [77, 0]
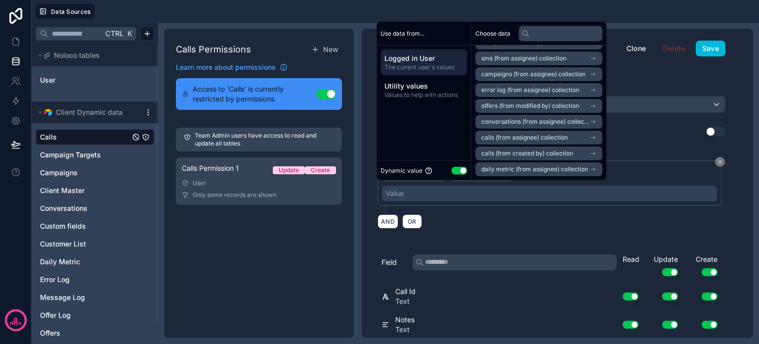
click at [443, 132] on div "Use data from... Logged in User The current user's values Utility values Values…" at bounding box center [424, 101] width 95 height 158
click at [514, 215] on div "AND OR" at bounding box center [552, 221] width 348 height 15
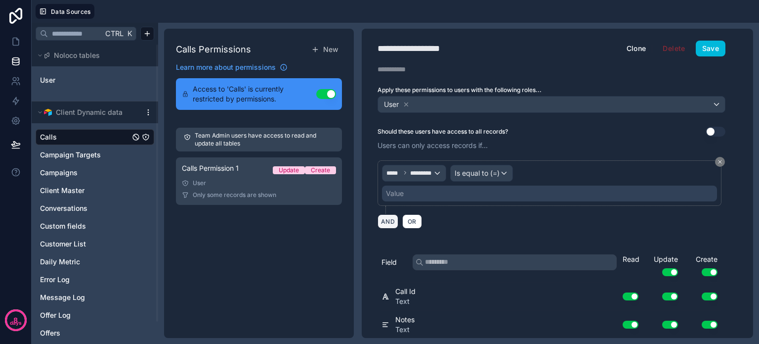
click at [387, 217] on button "AND" at bounding box center [388, 221] width 21 height 14
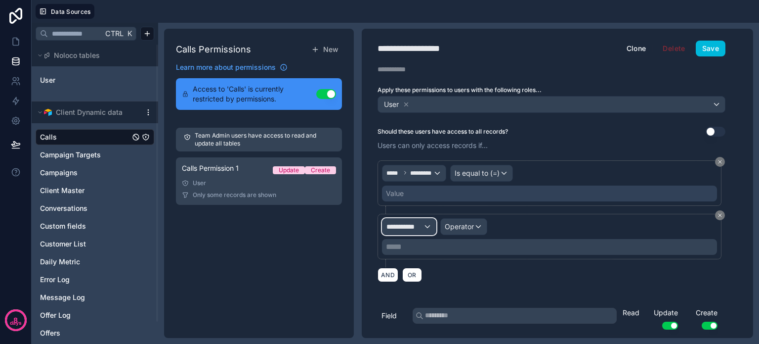
click at [408, 225] on span "**********" at bounding box center [405, 226] width 37 height 10
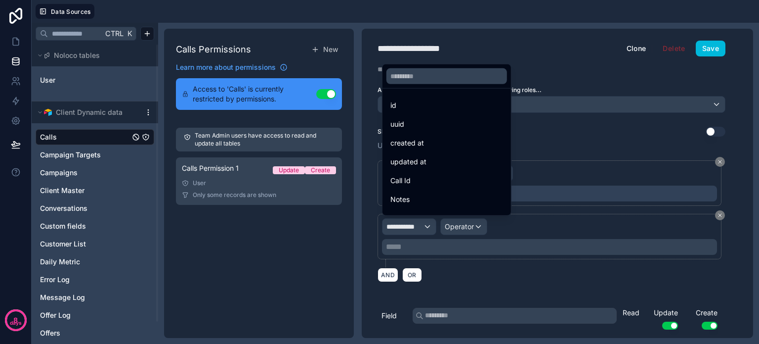
click at [410, 177] on span "Call Id" at bounding box center [401, 180] width 20 height 12
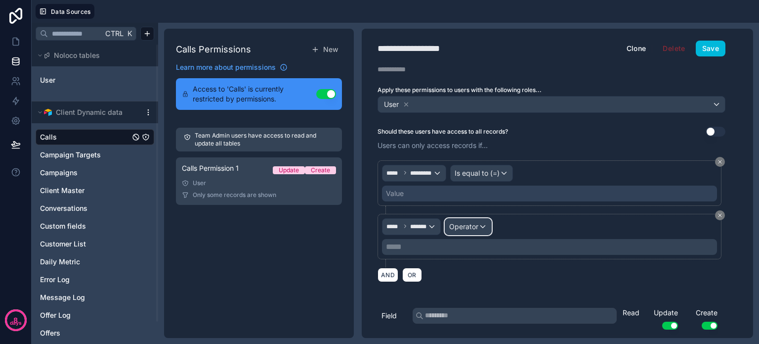
click at [460, 227] on span "Operator" at bounding box center [463, 226] width 29 height 8
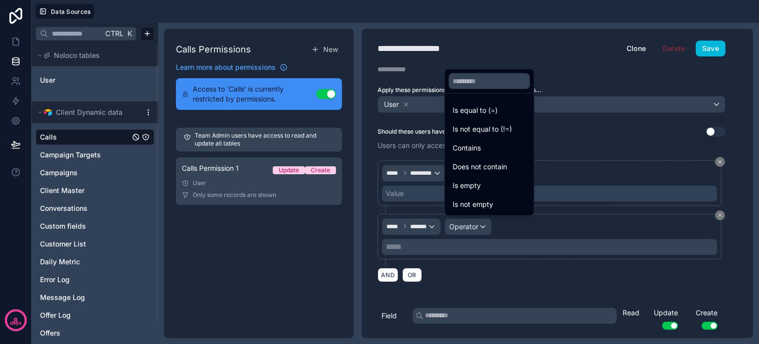
click at [466, 104] on span "Is equal to (=)" at bounding box center [475, 110] width 45 height 12
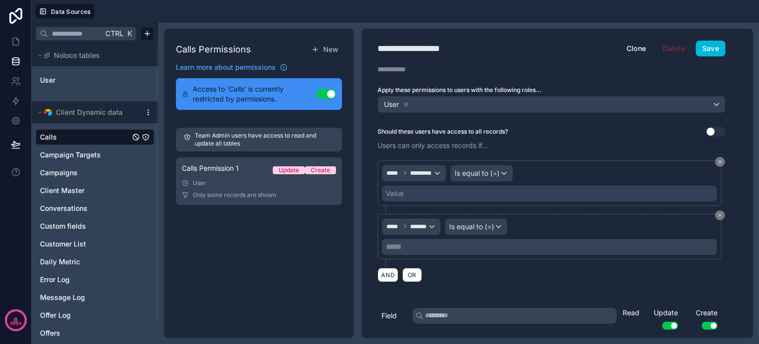
click at [400, 245] on p "***** ﻿" at bounding box center [550, 247] width 329 height 12
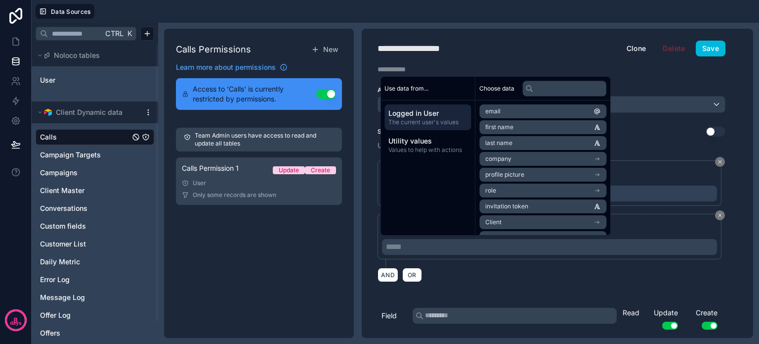
click at [530, 270] on div "AND OR" at bounding box center [552, 274] width 348 height 15
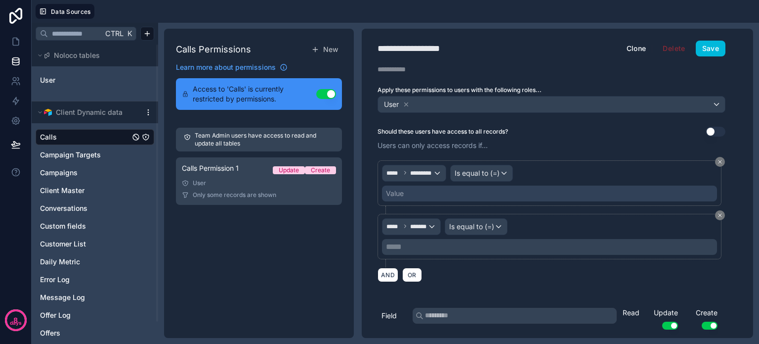
click at [722, 212] on icon at bounding box center [720, 215] width 6 height 6
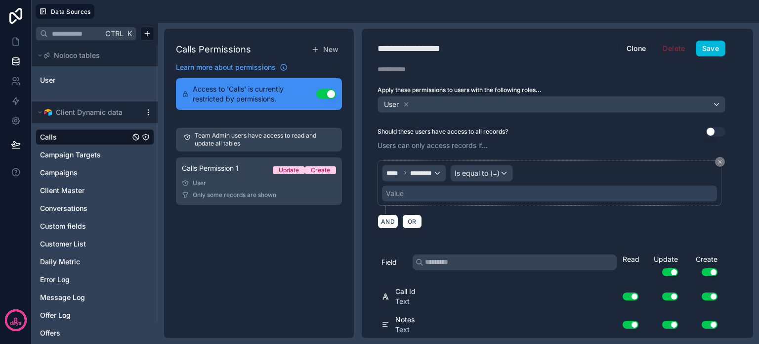
click at [718, 159] on icon at bounding box center [720, 162] width 6 height 6
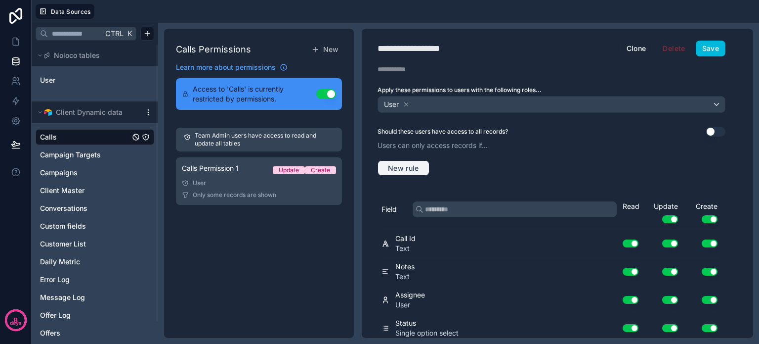
click at [391, 168] on span "New rule" at bounding box center [403, 168] width 39 height 9
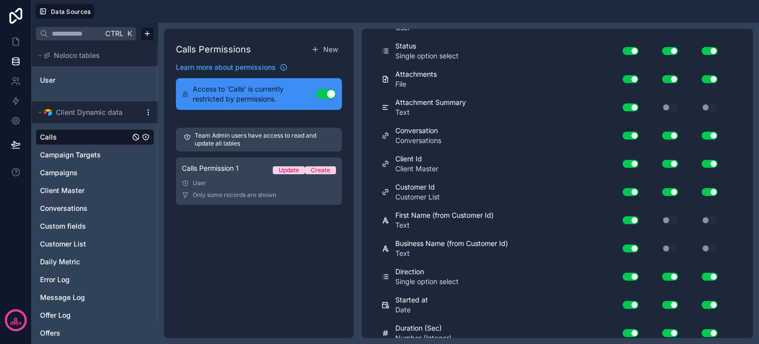
scroll to position [346, 0]
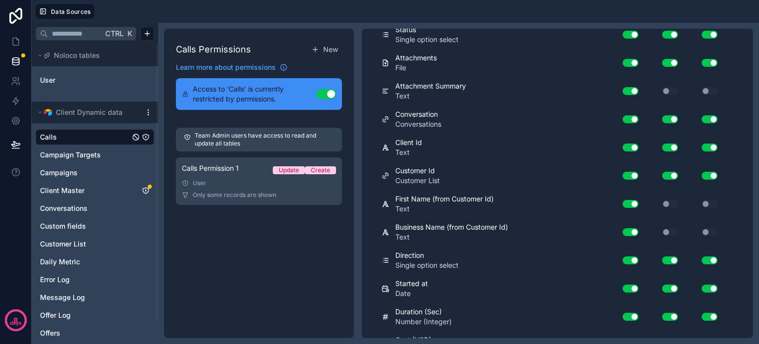
click at [144, 189] on icon "Client Master" at bounding box center [146, 190] width 8 height 8
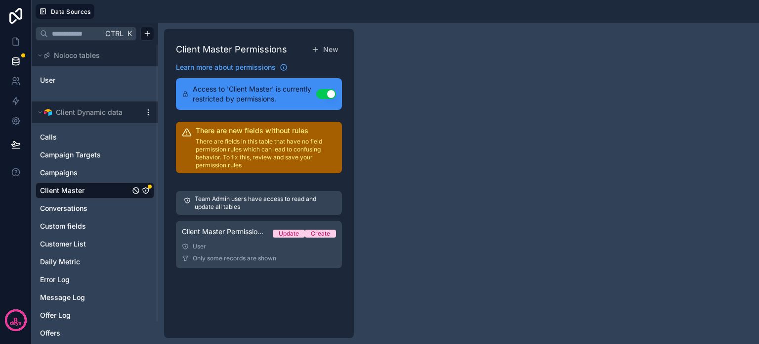
click at [219, 237] on div "Client Master Permission 1 Update Create" at bounding box center [259, 233] width 154 height 14
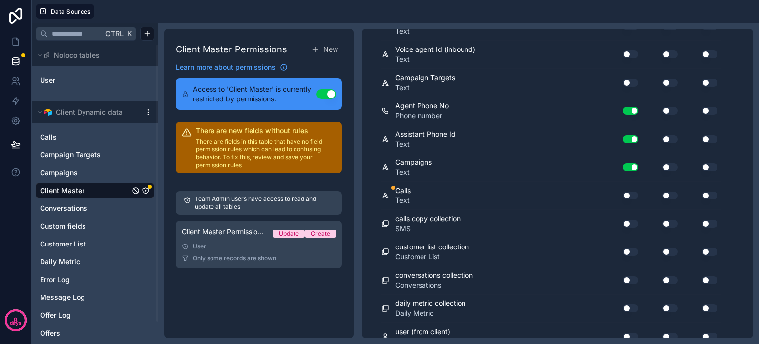
scroll to position [565, 0]
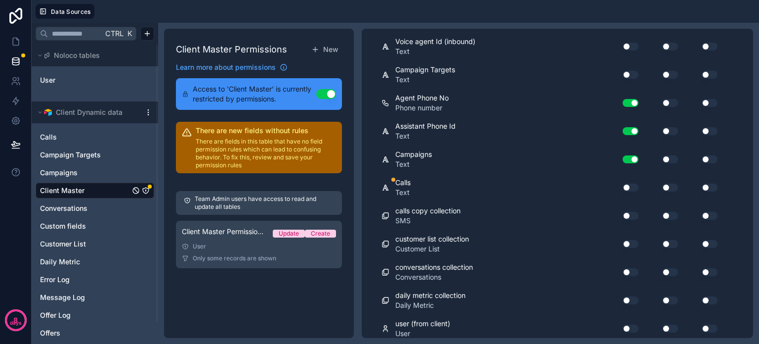
click at [633, 183] on button "Use setting" at bounding box center [631, 187] width 16 height 8
click at [302, 290] on div "Client Master Permissions New Learn more about permissions Access to 'Client Ma…" at bounding box center [259, 183] width 190 height 309
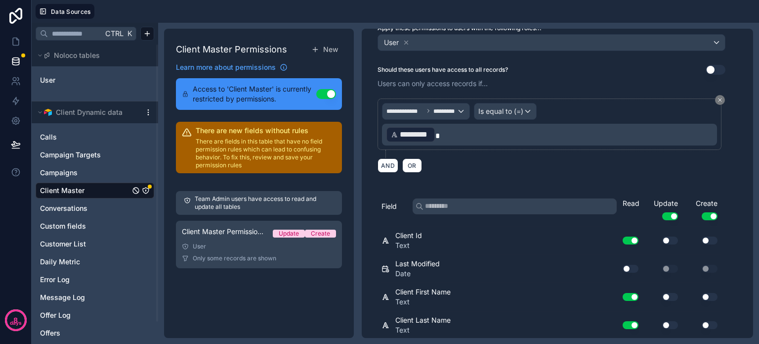
scroll to position [0, 0]
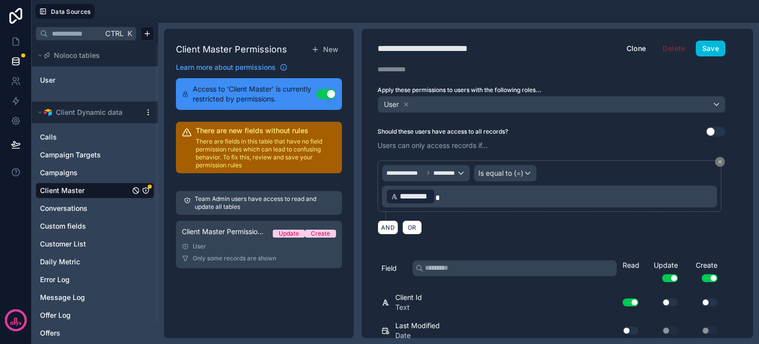
click at [713, 39] on div "**********" at bounding box center [552, 183] width 380 height 309
click at [712, 44] on button "Save" at bounding box center [711, 49] width 30 height 16
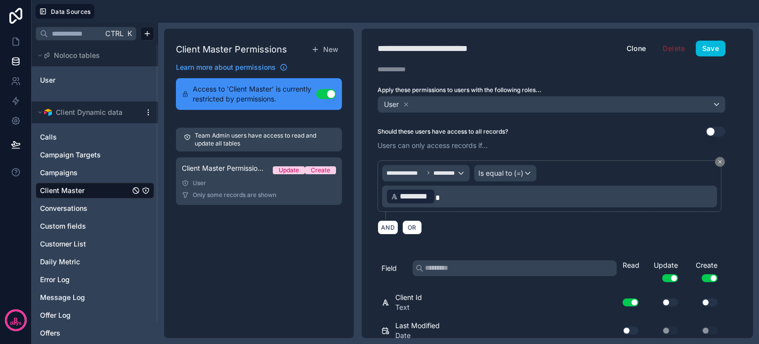
click at [57, 138] on link "Calls" at bounding box center [85, 137] width 90 height 10
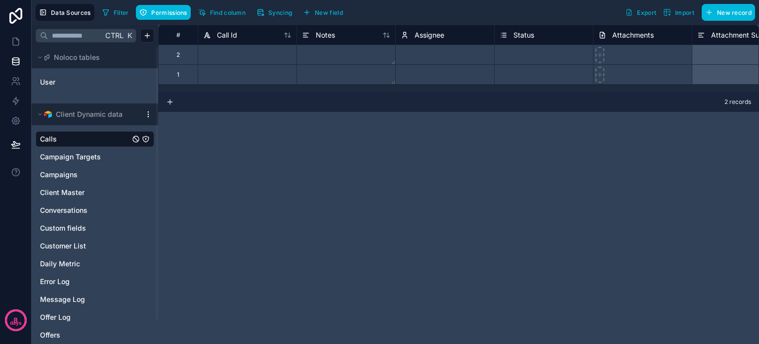
click at [169, 14] on span "Permissions" at bounding box center [169, 12] width 36 height 7
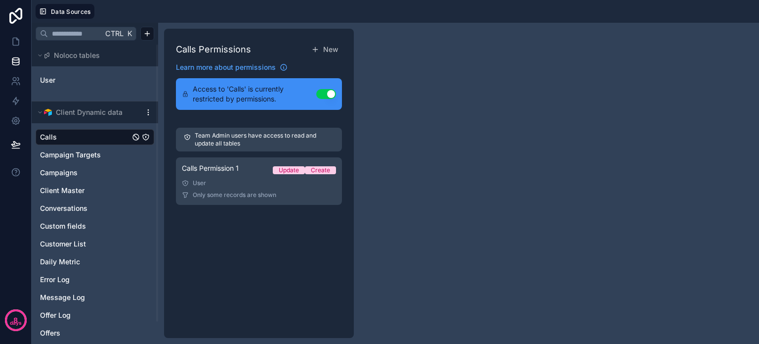
click at [216, 173] on div "Calls Permission 1 Update Create" at bounding box center [259, 170] width 154 height 14
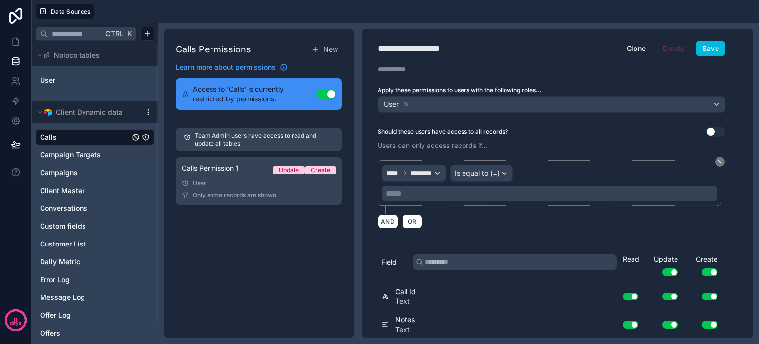
click at [406, 189] on p "***** ﻿" at bounding box center [550, 193] width 329 height 12
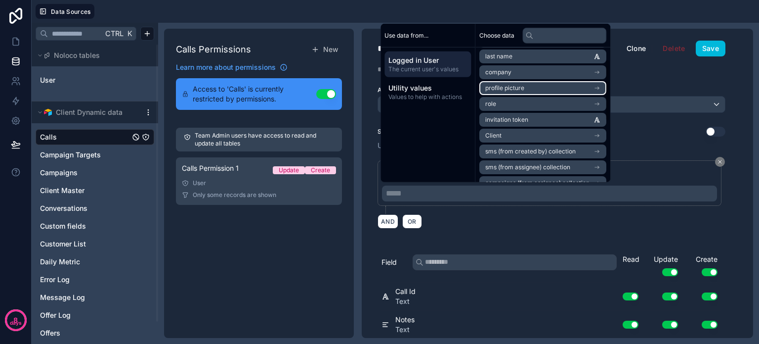
scroll to position [49, 0]
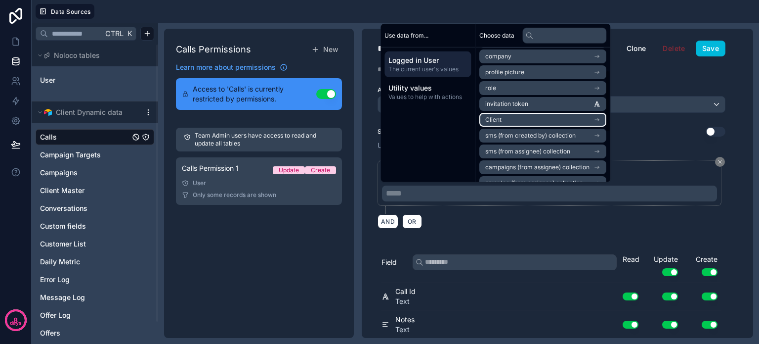
click at [535, 118] on li "Client" at bounding box center [542, 120] width 127 height 14
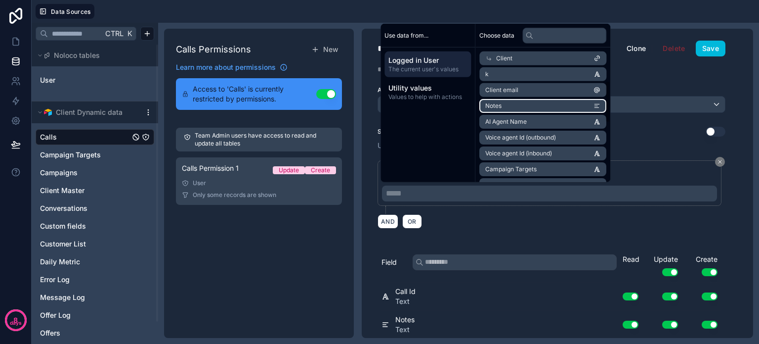
scroll to position [0, 0]
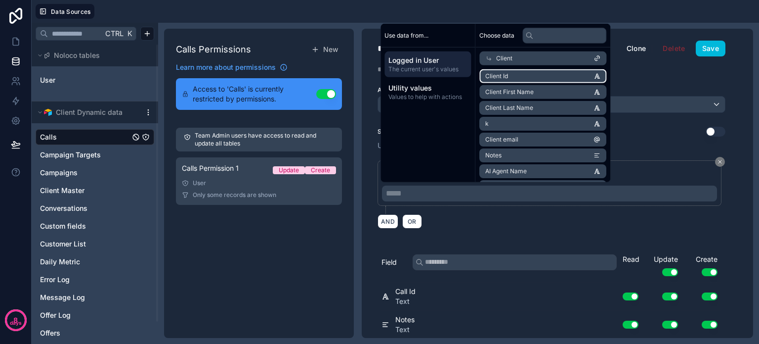
click at [544, 75] on li "Client Id" at bounding box center [542, 76] width 127 height 14
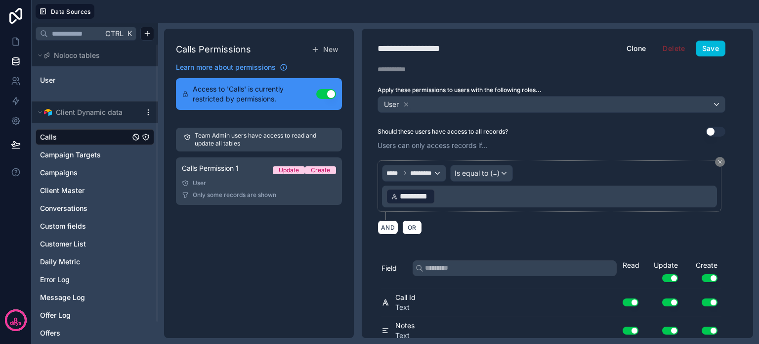
click at [467, 223] on div "AND OR" at bounding box center [552, 226] width 348 height 15
click at [709, 47] on button "Save" at bounding box center [711, 49] width 30 height 16
click at [59, 153] on span "Campaign Targets" at bounding box center [70, 155] width 61 height 10
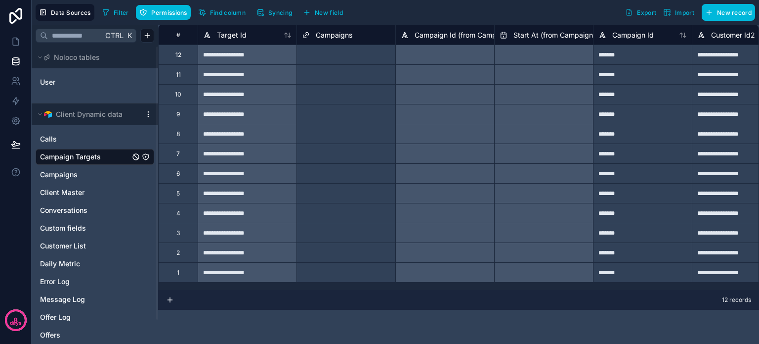
click at [159, 9] on span "Permissions" at bounding box center [169, 12] width 36 height 7
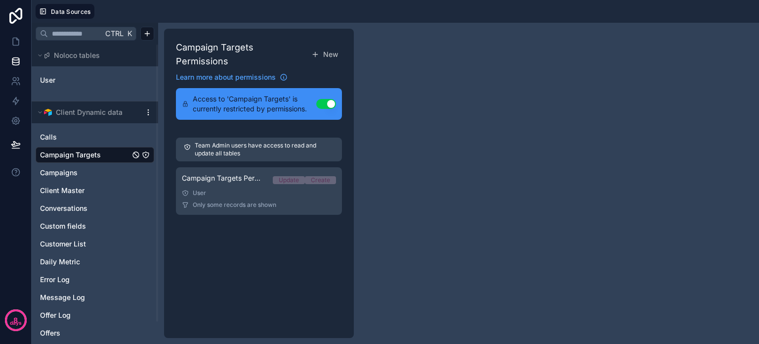
click at [216, 189] on div "User" at bounding box center [259, 193] width 154 height 8
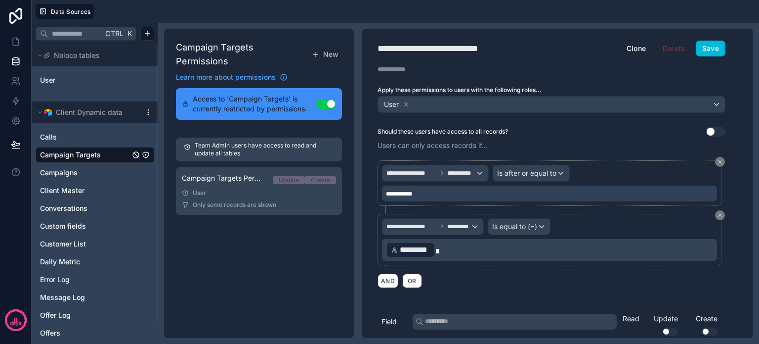
click at [62, 172] on span "Campaigns" at bounding box center [59, 173] width 38 height 10
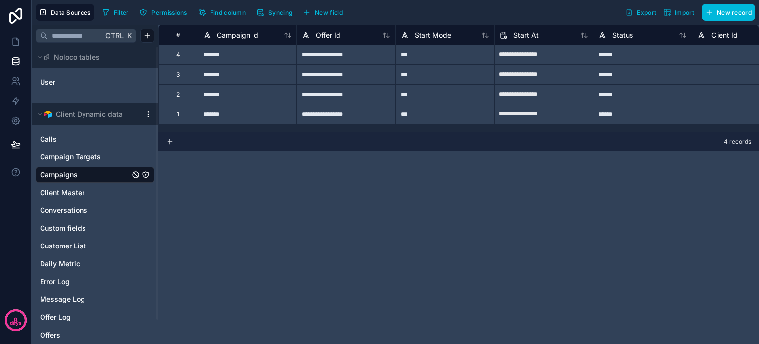
click at [171, 13] on span "Permissions" at bounding box center [169, 12] width 36 height 7
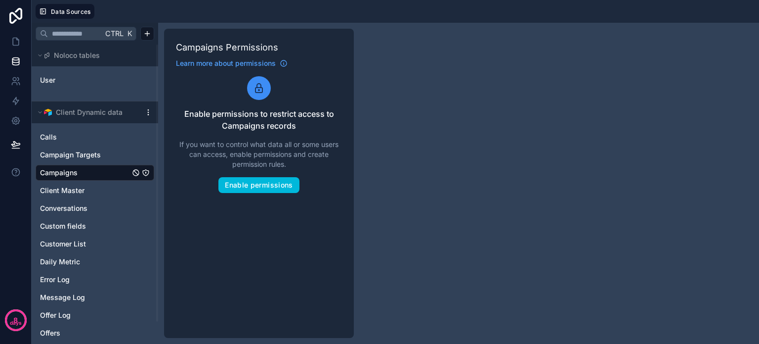
click at [261, 180] on button "Enable permissions" at bounding box center [258, 185] width 81 height 16
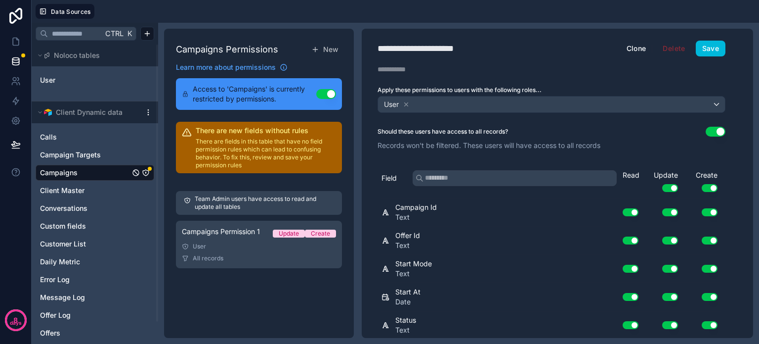
click at [245, 241] on link "Campaigns Permission 1 Update Create User All records" at bounding box center [259, 243] width 166 height 47
click at [710, 131] on button "Use setting" at bounding box center [716, 132] width 20 height 10
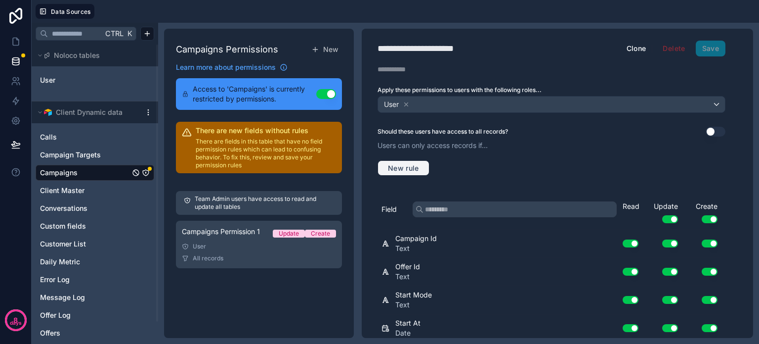
click at [412, 164] on span "New rule" at bounding box center [403, 168] width 39 height 9
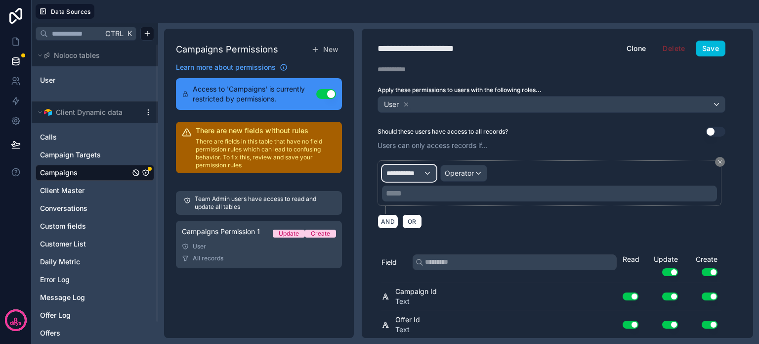
click at [407, 172] on span "**********" at bounding box center [405, 173] width 37 height 10
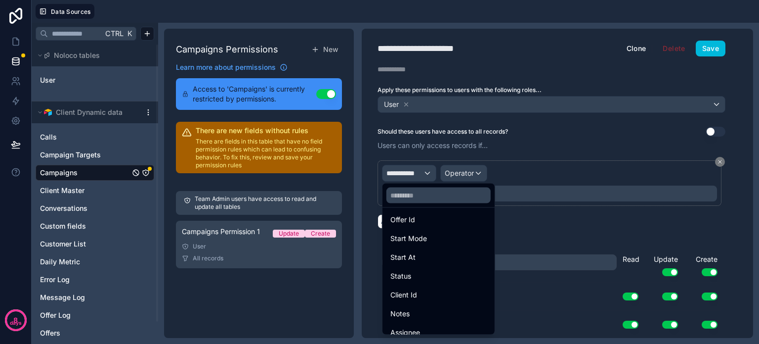
scroll to position [117, 0]
click at [413, 272] on span "Client Id" at bounding box center [404, 276] width 27 height 12
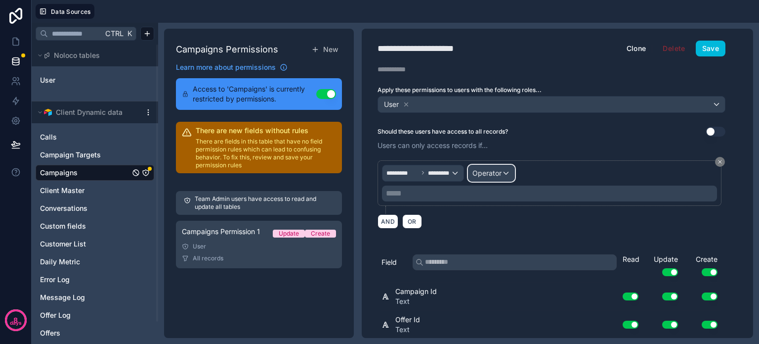
click at [483, 173] on span "Operator" at bounding box center [487, 173] width 29 height 8
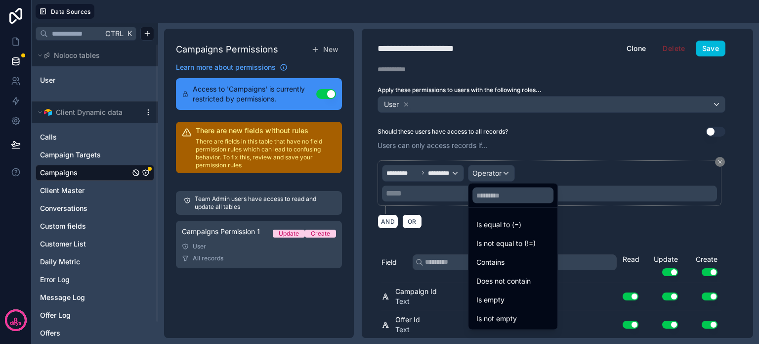
click at [494, 222] on span "Is equal to (=)" at bounding box center [499, 224] width 45 height 12
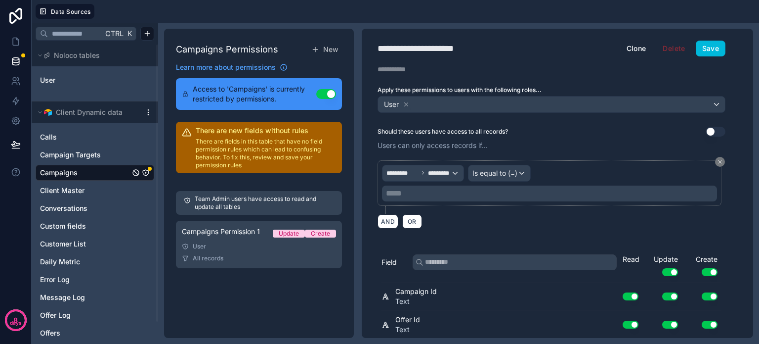
click at [401, 191] on p "***** ﻿" at bounding box center [550, 193] width 329 height 12
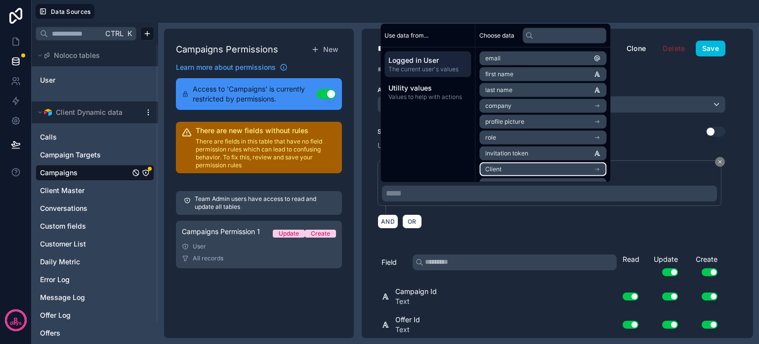
click at [506, 163] on li "Client" at bounding box center [542, 169] width 127 height 14
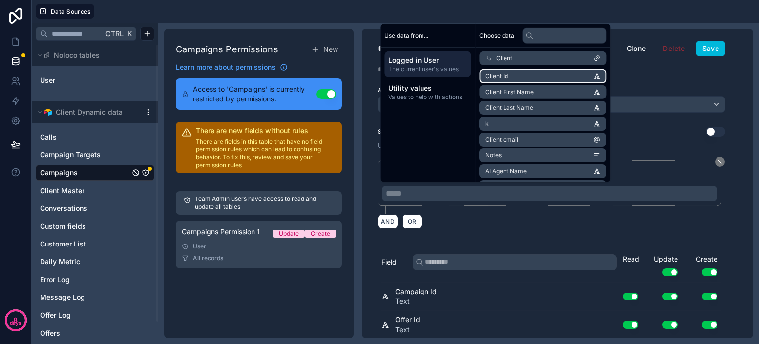
click at [510, 77] on li "Client Id" at bounding box center [542, 76] width 127 height 14
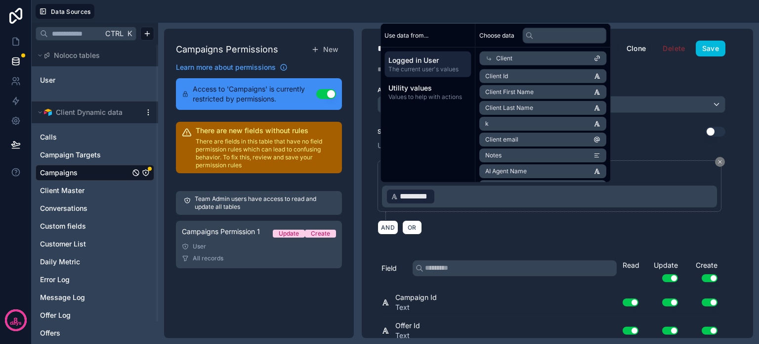
click at [470, 235] on div "********* ********* Is equal to (=) ﻿ ********* ﻿ ﻿ AND OR" at bounding box center [552, 197] width 348 height 86
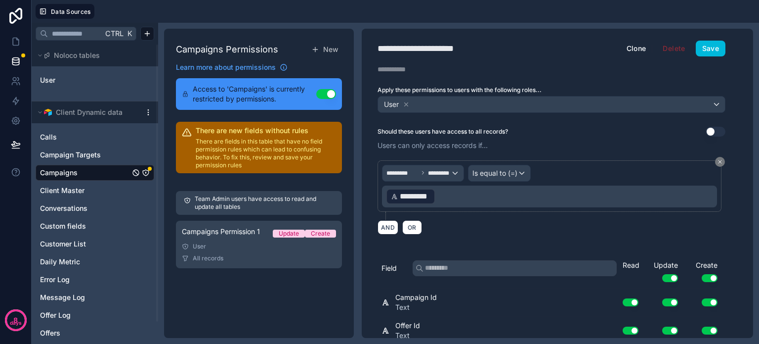
click at [711, 49] on button "Save" at bounding box center [711, 49] width 30 height 16
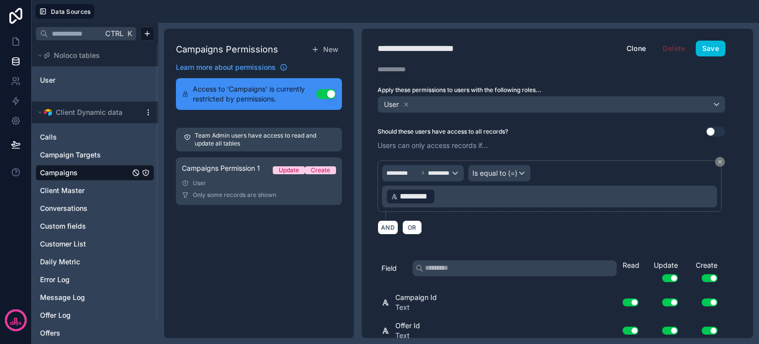
click at [74, 191] on span "Client Master" at bounding box center [62, 190] width 44 height 10
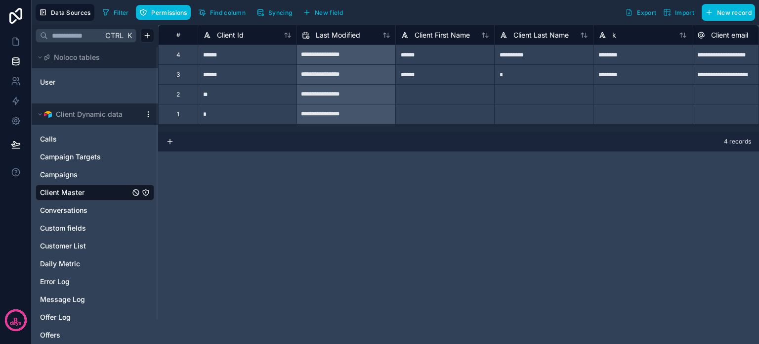
click at [162, 12] on span "Permissions" at bounding box center [169, 12] width 36 height 7
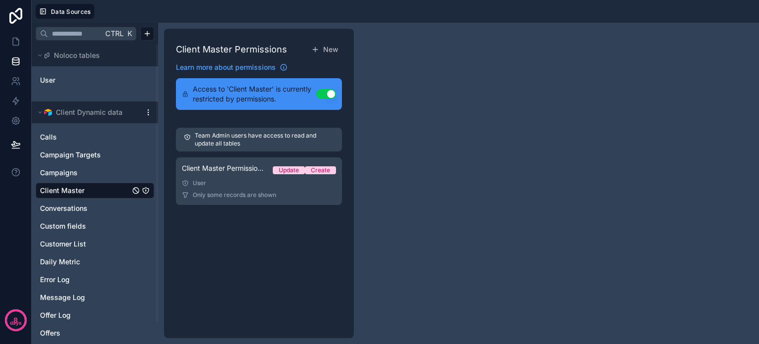
click at [222, 180] on div "User" at bounding box center [259, 183] width 154 height 8
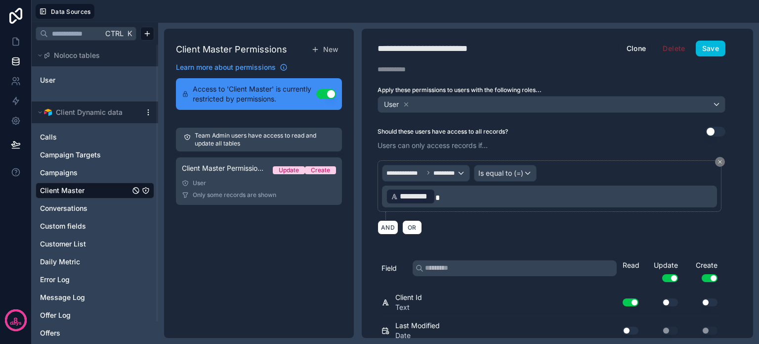
click at [71, 204] on span "Conversations" at bounding box center [63, 208] width 47 height 10
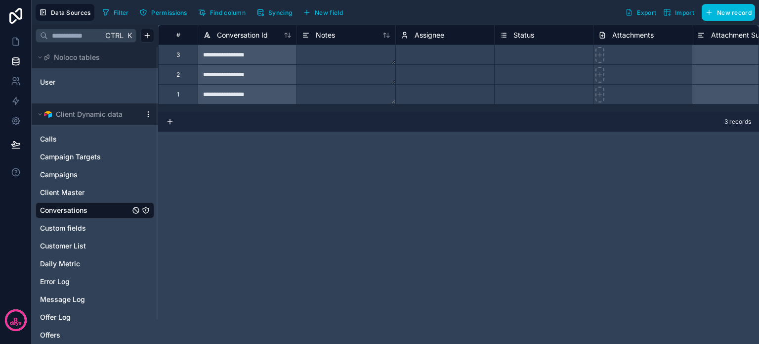
click at [158, 10] on span "Permissions" at bounding box center [169, 12] width 36 height 7
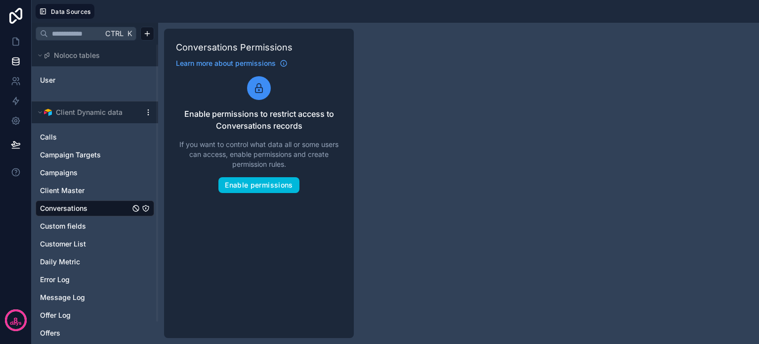
click at [251, 181] on button "Enable permissions" at bounding box center [258, 185] width 81 height 16
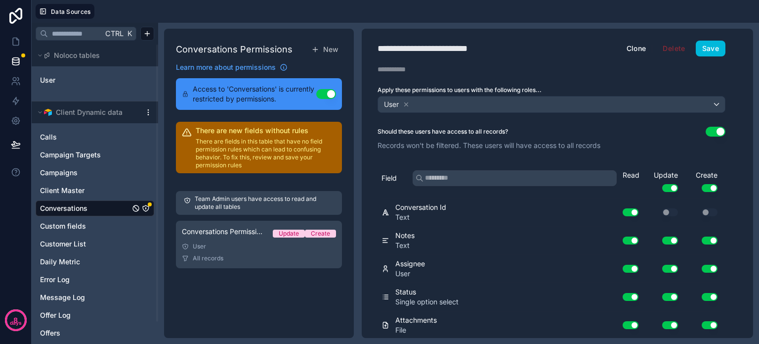
click at [228, 237] on div "Conversations Permission 1 Update Create" at bounding box center [259, 233] width 154 height 14
click at [711, 131] on button "Use setting" at bounding box center [716, 132] width 20 height 10
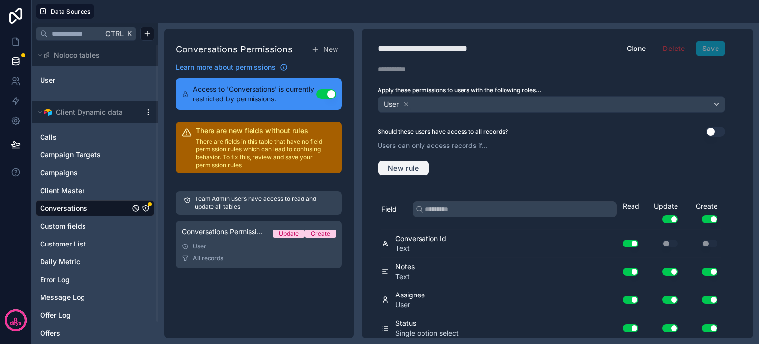
click at [412, 164] on span "New rule" at bounding box center [403, 168] width 39 height 9
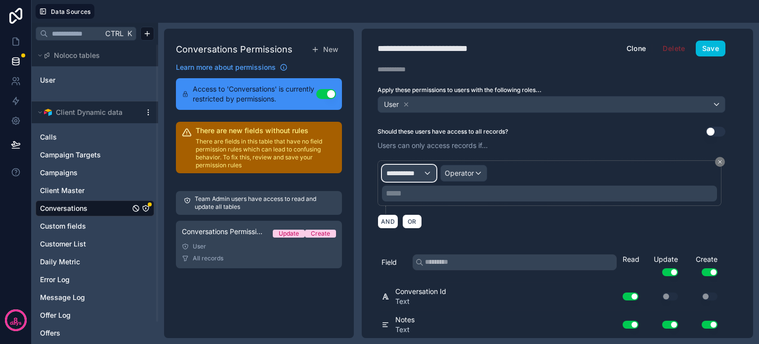
click at [409, 171] on span "**********" at bounding box center [405, 173] width 37 height 10
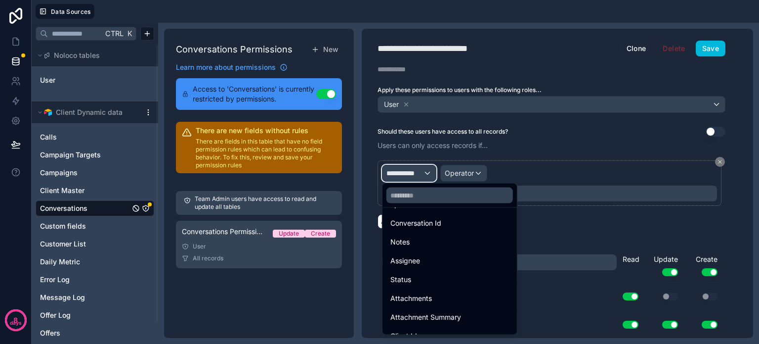
scroll to position [99, 0]
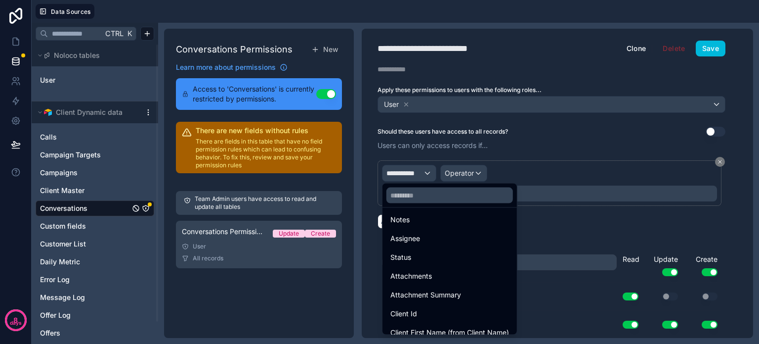
click at [429, 307] on div "Client Id" at bounding box center [450, 313] width 119 height 12
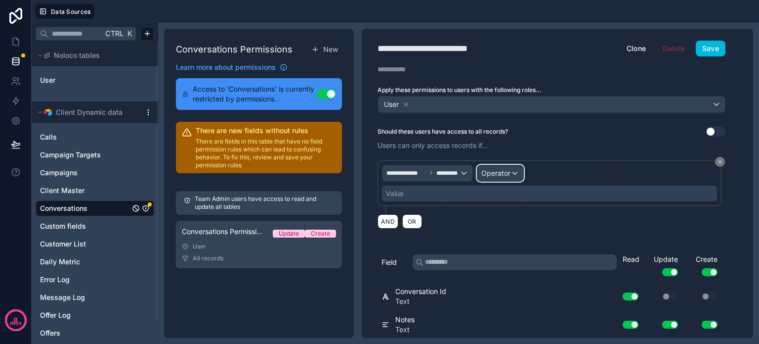
click at [496, 170] on span "Operator" at bounding box center [495, 173] width 29 height 8
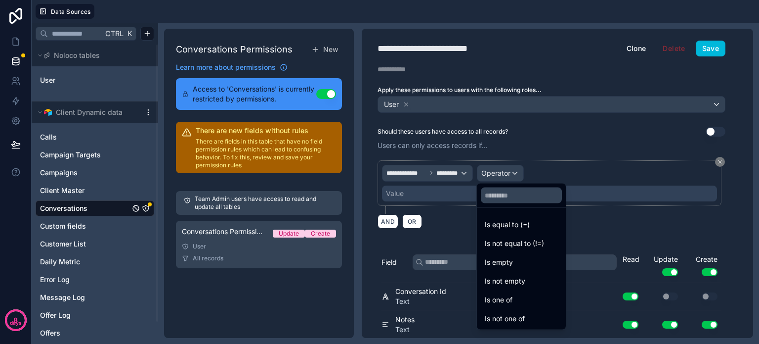
click at [503, 224] on span "Is equal to (=)" at bounding box center [507, 224] width 45 height 12
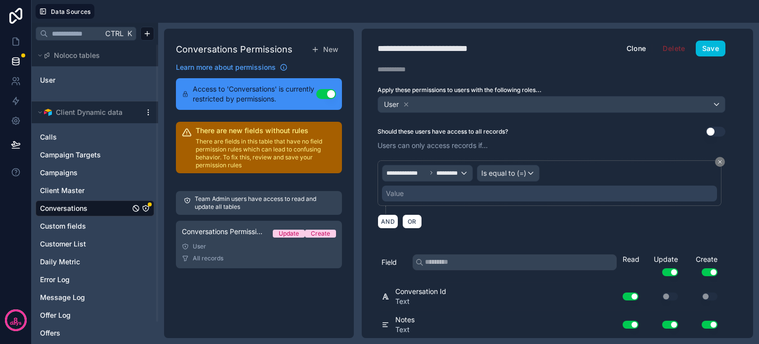
click at [394, 189] on div "Value" at bounding box center [395, 193] width 18 height 10
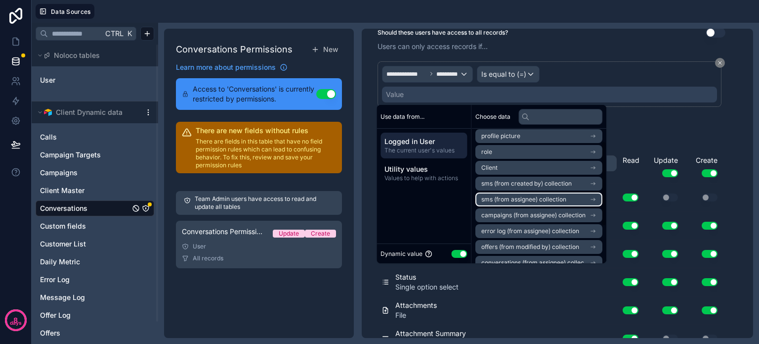
scroll to position [0, 0]
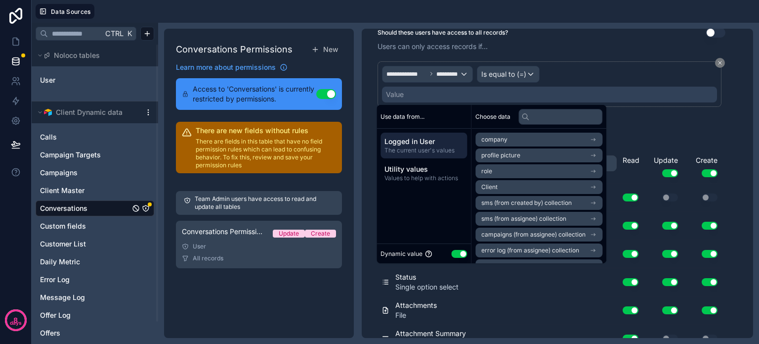
click at [678, 116] on div "AND OR" at bounding box center [552, 122] width 348 height 15
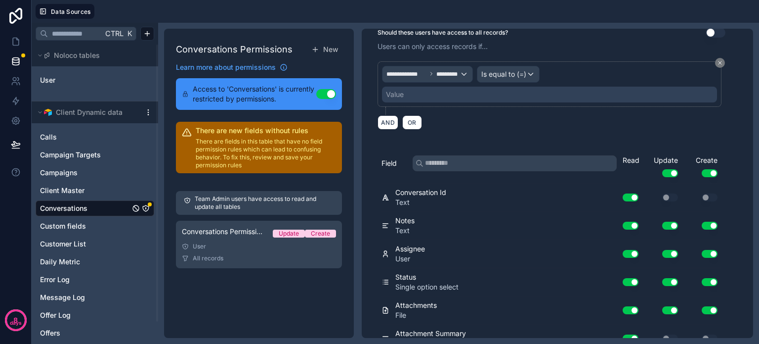
click at [143, 208] on icon "Conversations" at bounding box center [146, 208] width 6 height 6
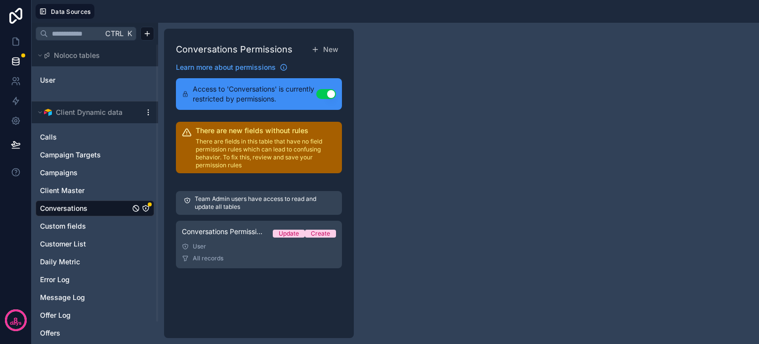
click at [289, 284] on div "Conversations Permissions New Learn more about permissions Access to 'Conversat…" at bounding box center [259, 183] width 190 height 309
click at [326, 93] on button "Use setting" at bounding box center [326, 94] width 20 height 10
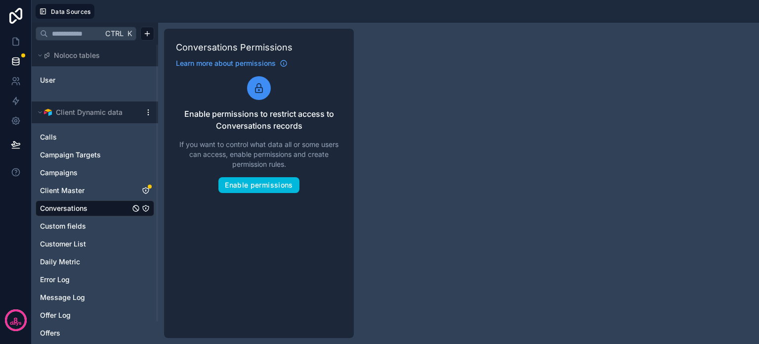
click at [146, 186] on icon "Client Master" at bounding box center [146, 190] width 8 height 8
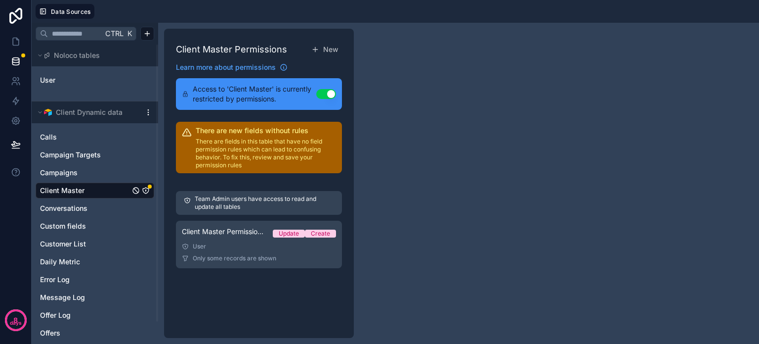
click at [228, 236] on div "Client Master Permission 1 Update Create" at bounding box center [259, 233] width 154 height 14
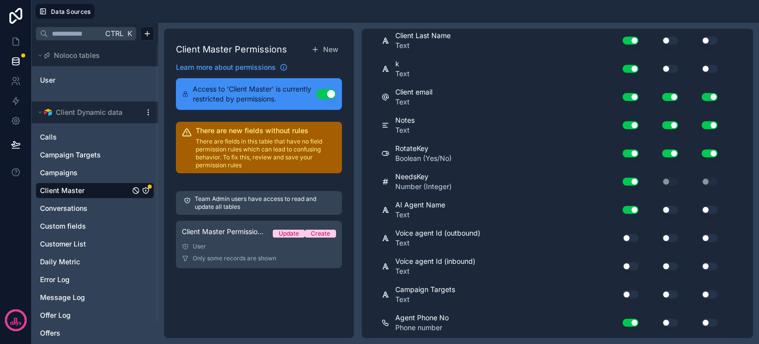
scroll to position [494, 0]
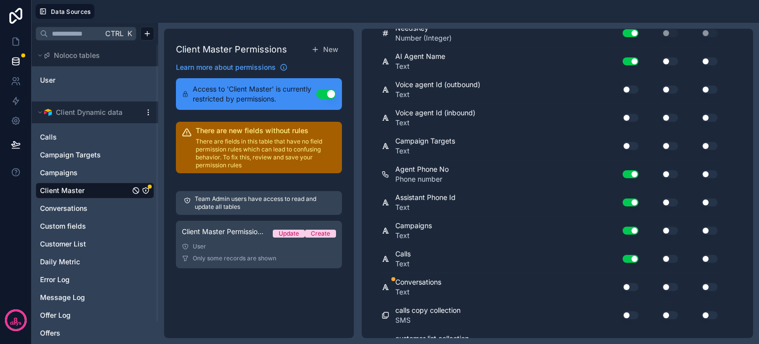
click at [630, 283] on button "Use setting" at bounding box center [631, 287] width 16 height 8
click at [303, 294] on div "Client Master Permissions New Learn more about permissions Access to 'Client Ma…" at bounding box center [259, 183] width 190 height 309
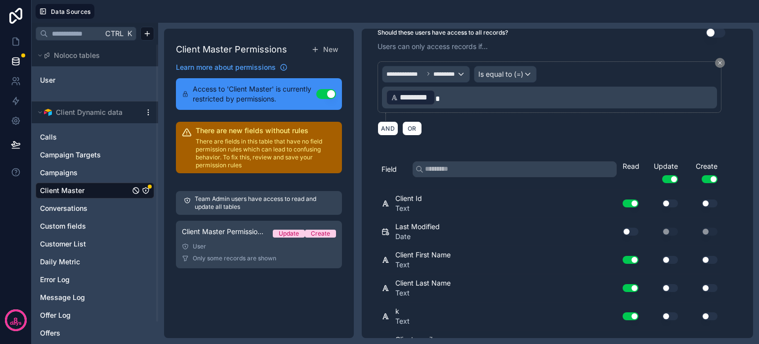
scroll to position [0, 0]
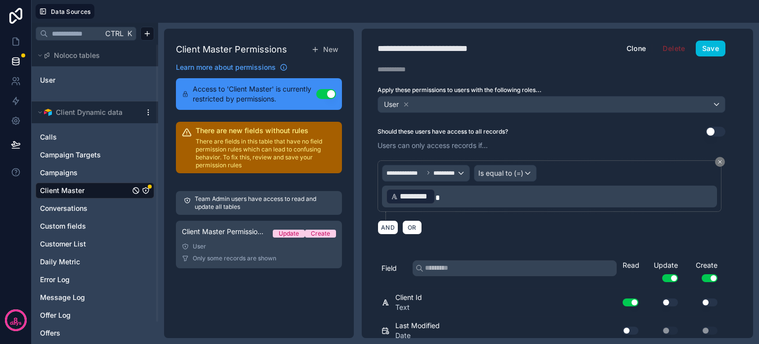
click at [719, 47] on button "Save" at bounding box center [711, 49] width 30 height 16
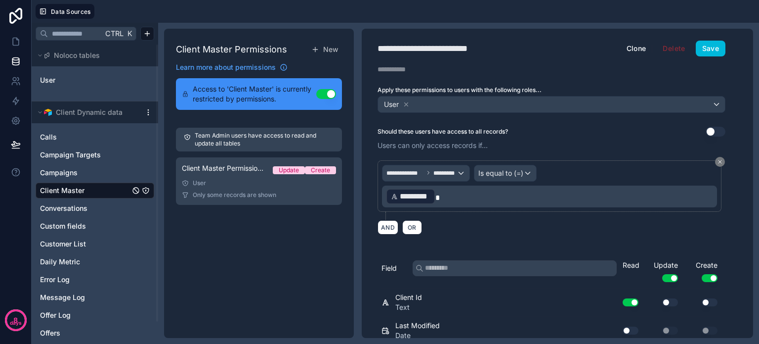
click at [106, 207] on link "Conversations" at bounding box center [85, 208] width 90 height 10
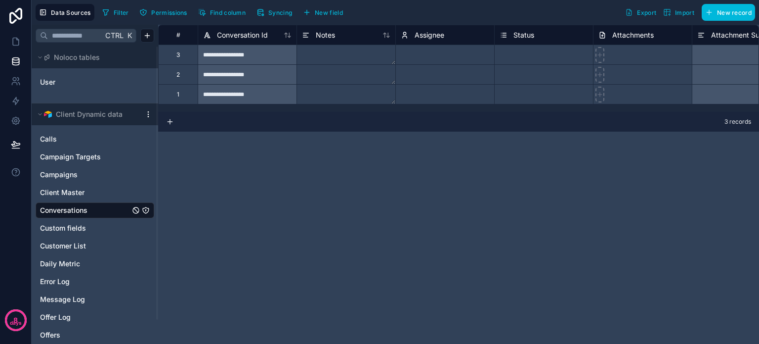
click at [168, 12] on span "Permissions" at bounding box center [169, 12] width 36 height 7
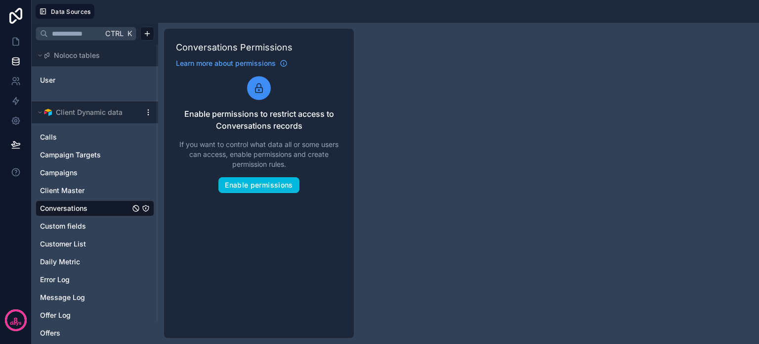
click at [273, 185] on button "Enable permissions" at bounding box center [258, 185] width 81 height 16
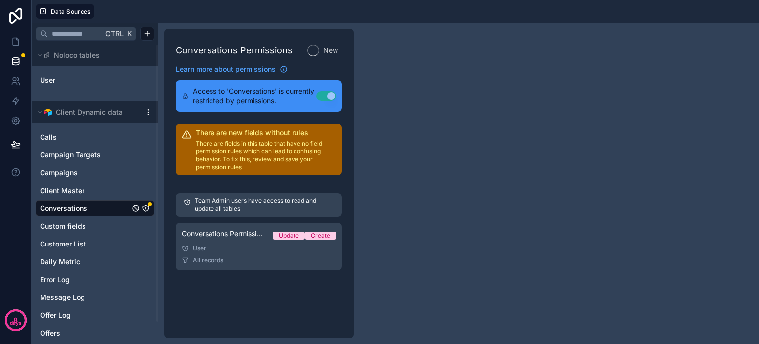
click at [239, 244] on div "User" at bounding box center [259, 248] width 154 height 8
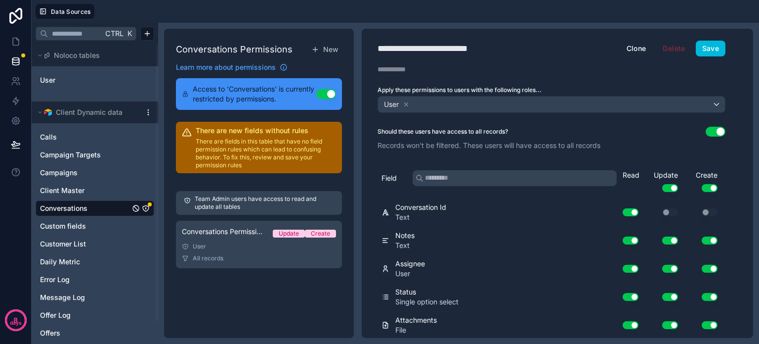
click at [707, 129] on button "Use setting" at bounding box center [716, 132] width 20 height 10
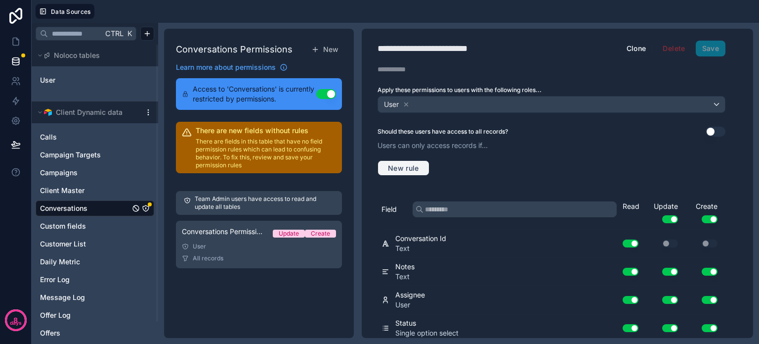
click at [402, 164] on span "New rule" at bounding box center [403, 168] width 39 height 9
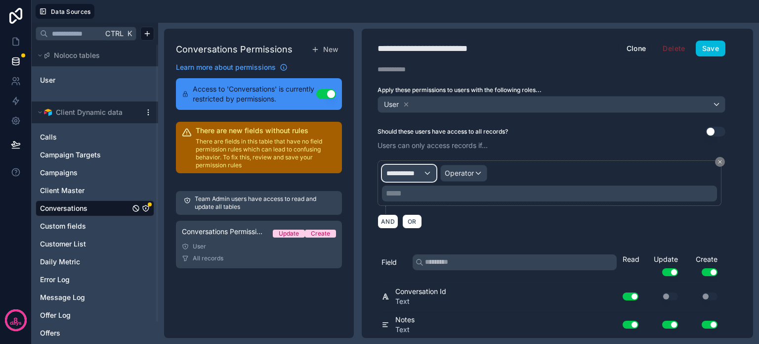
click at [412, 172] on span "**********" at bounding box center [405, 173] width 37 height 10
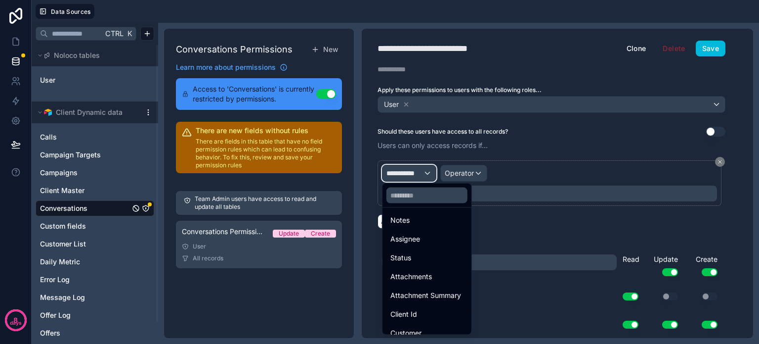
scroll to position [99, 0]
click at [411, 310] on span "Client Id" at bounding box center [404, 313] width 27 height 12
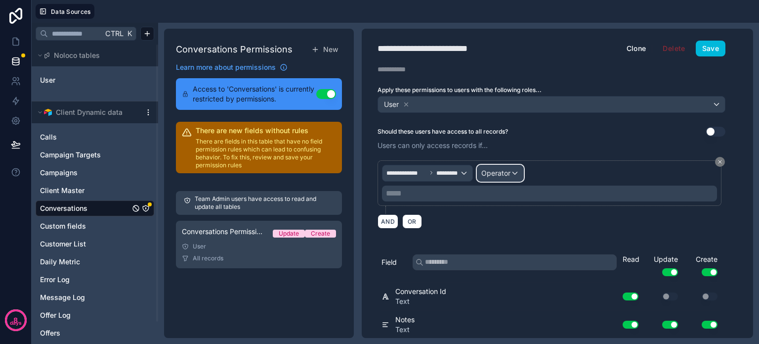
click at [488, 170] on span "Operator" at bounding box center [495, 173] width 29 height 8
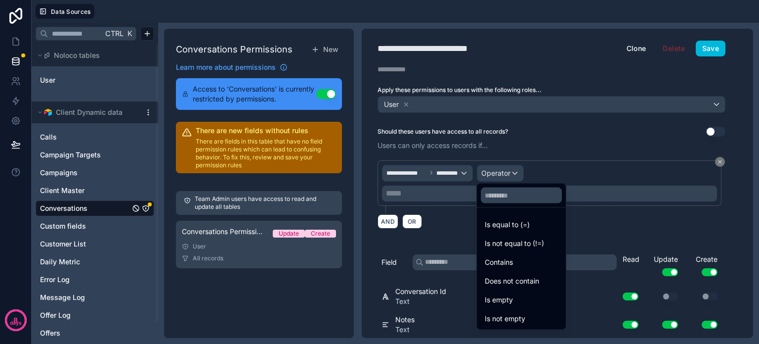
click at [507, 220] on span "Is equal to (=)" at bounding box center [507, 224] width 45 height 12
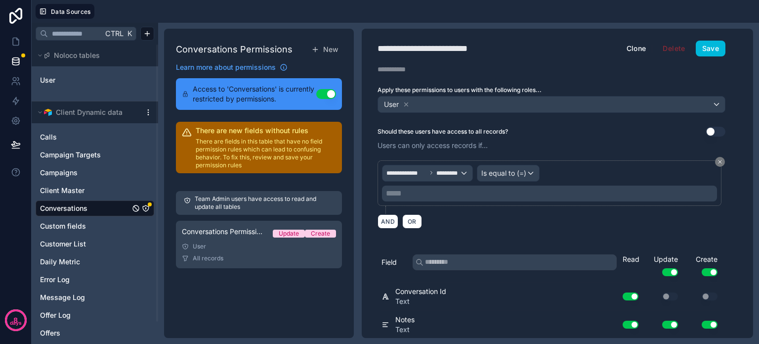
click at [433, 193] on p "***** ﻿" at bounding box center [550, 193] width 329 height 12
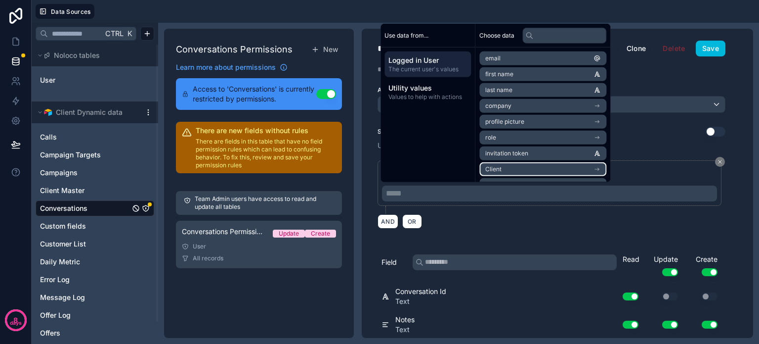
click at [511, 163] on li "Client" at bounding box center [542, 169] width 127 height 14
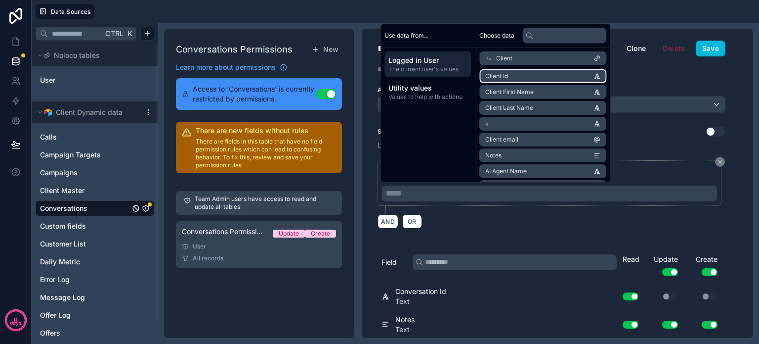
click at [538, 77] on li "Client Id" at bounding box center [542, 76] width 127 height 14
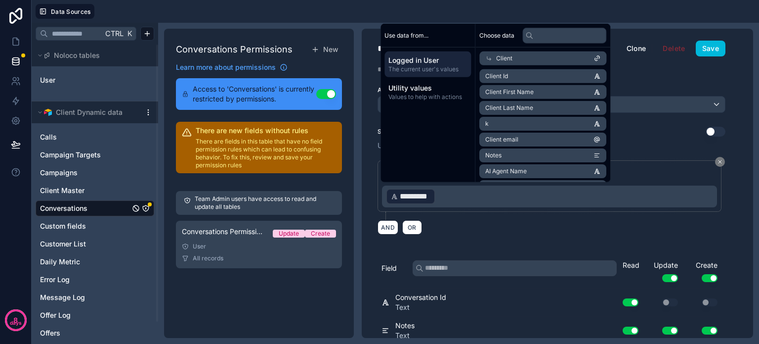
click at [487, 229] on div "AND OR" at bounding box center [552, 226] width 348 height 15
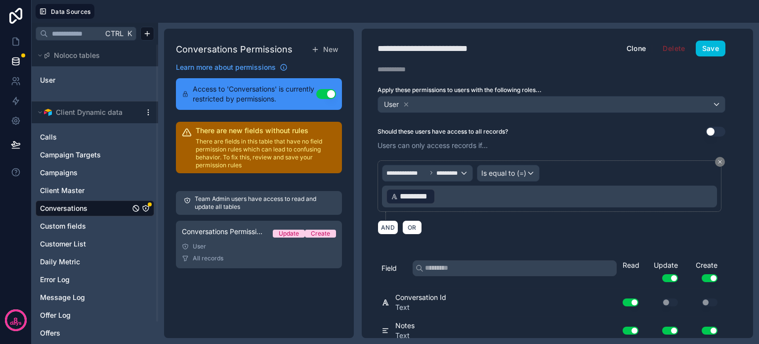
click at [713, 51] on button "Save" at bounding box center [711, 49] width 30 height 16
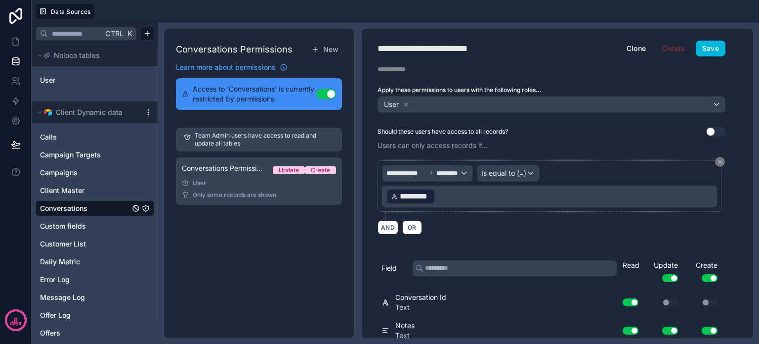
click at [87, 243] on link "Customer List" at bounding box center [85, 244] width 90 height 10
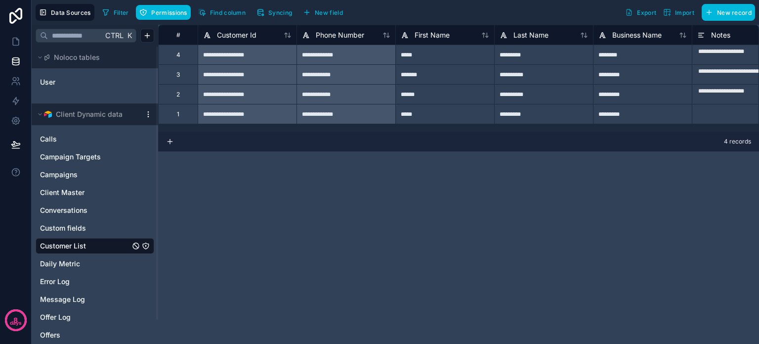
click at [154, 11] on span "Permissions" at bounding box center [169, 12] width 36 height 7
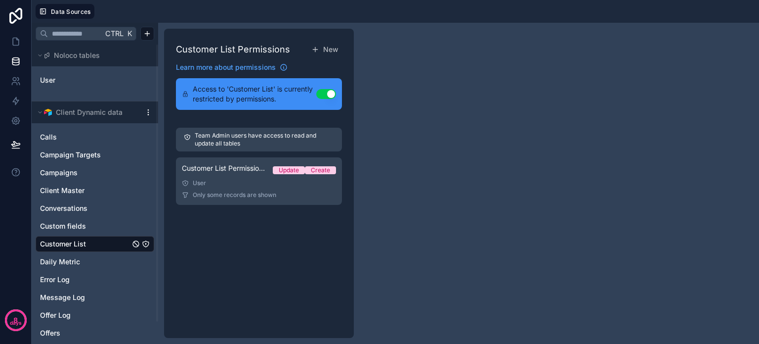
click at [227, 172] on span "Customer List Permission 1" at bounding box center [223, 168] width 83 height 10
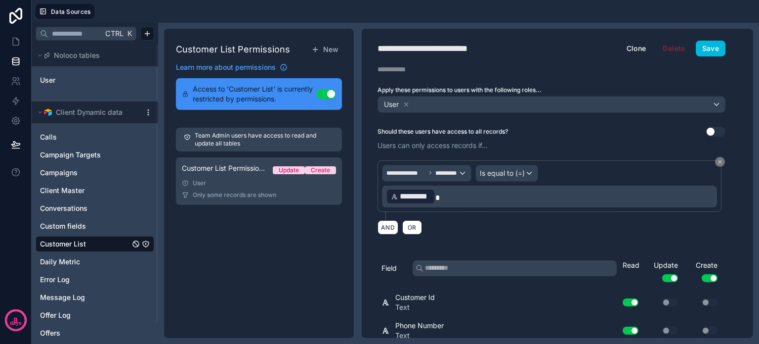
click at [81, 257] on link "Daily Metric" at bounding box center [85, 262] width 90 height 10
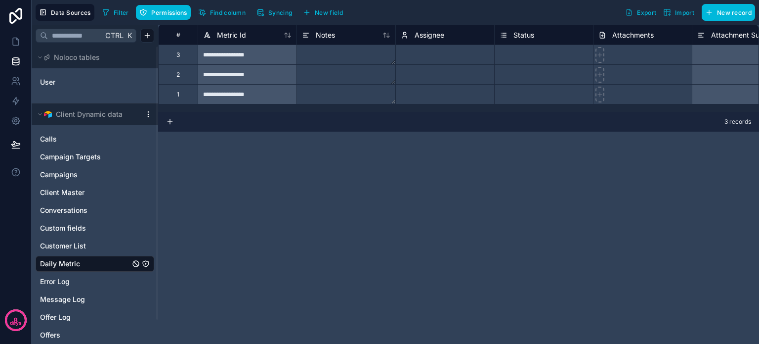
click at [170, 15] on span "Permissions" at bounding box center [169, 12] width 36 height 7
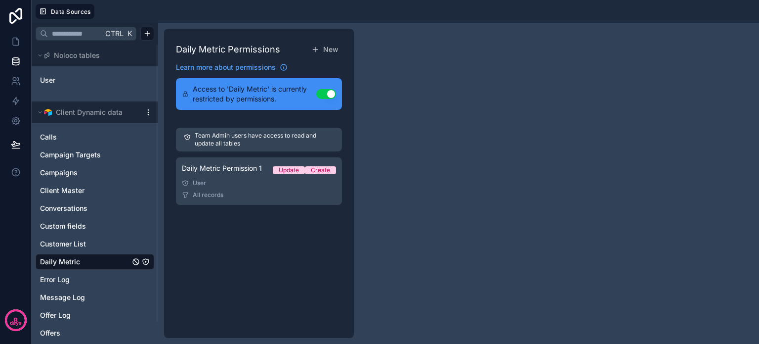
click at [213, 181] on div "User" at bounding box center [259, 183] width 154 height 8
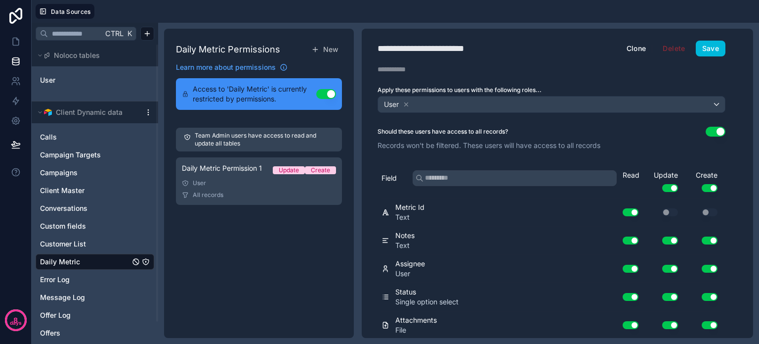
click at [718, 130] on button "Use setting" at bounding box center [716, 132] width 20 height 10
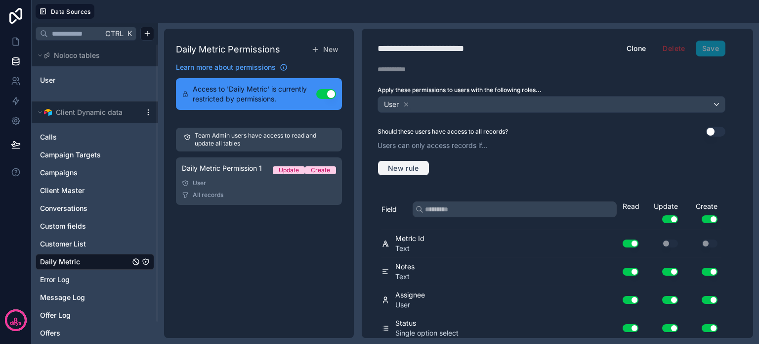
click at [415, 164] on span "New rule" at bounding box center [403, 168] width 39 height 9
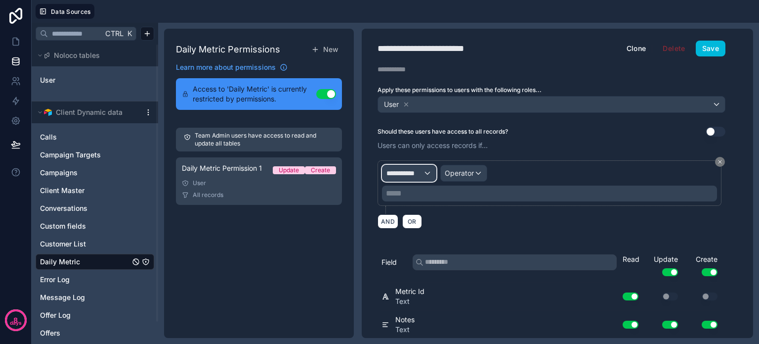
click at [417, 174] on span "**********" at bounding box center [405, 173] width 37 height 10
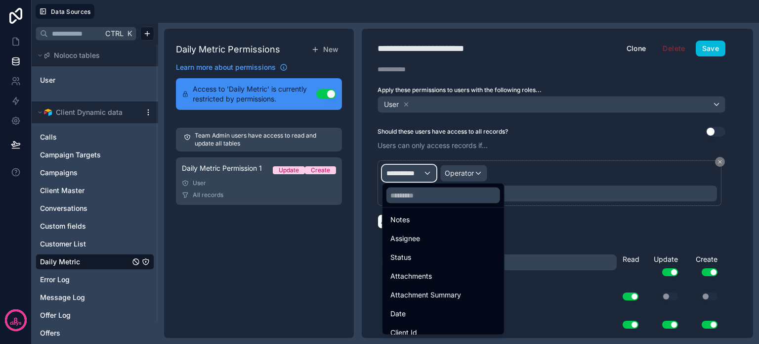
scroll to position [148, 0]
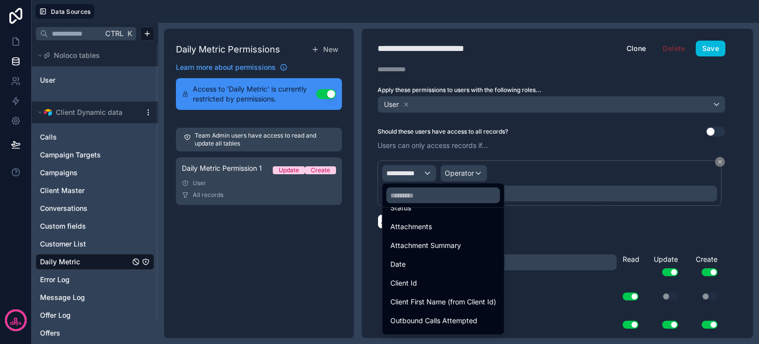
click at [426, 280] on div "Client Id" at bounding box center [444, 283] width 106 height 12
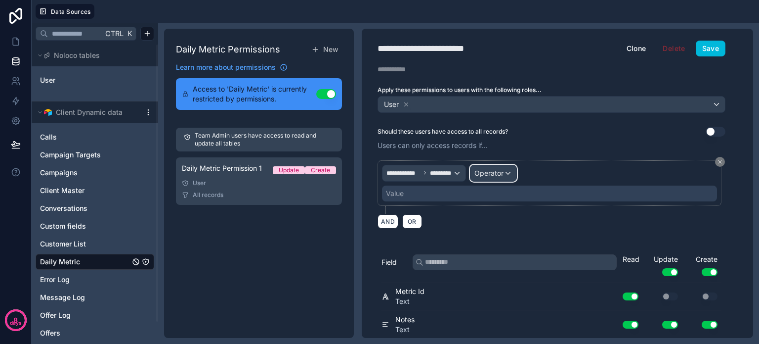
click at [485, 174] on span "Operator" at bounding box center [489, 173] width 29 height 8
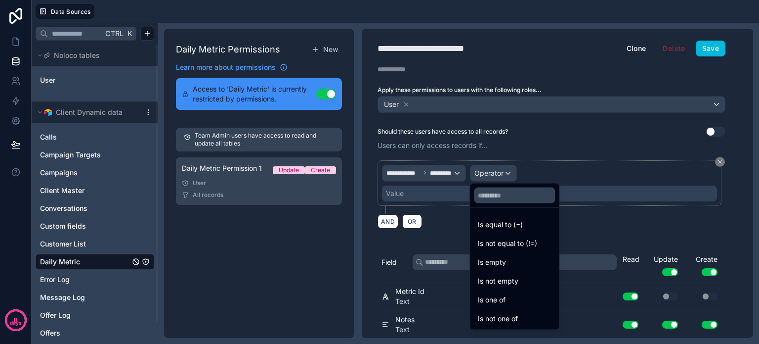
click at [495, 219] on span "Is equal to (=)" at bounding box center [500, 224] width 45 height 12
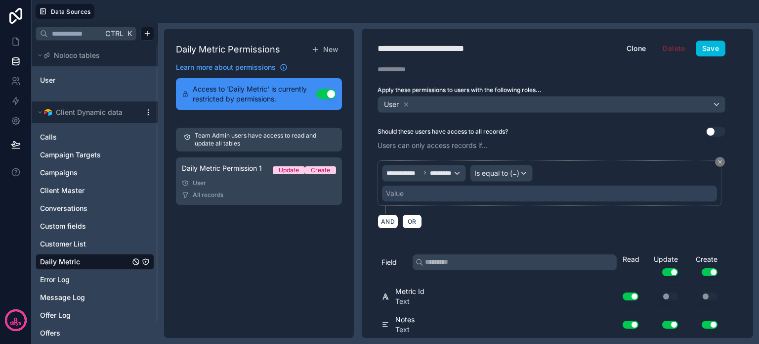
click at [413, 193] on div "Value" at bounding box center [549, 193] width 335 height 16
click at [149, 188] on icon "Client Master" at bounding box center [146, 190] width 8 height 8
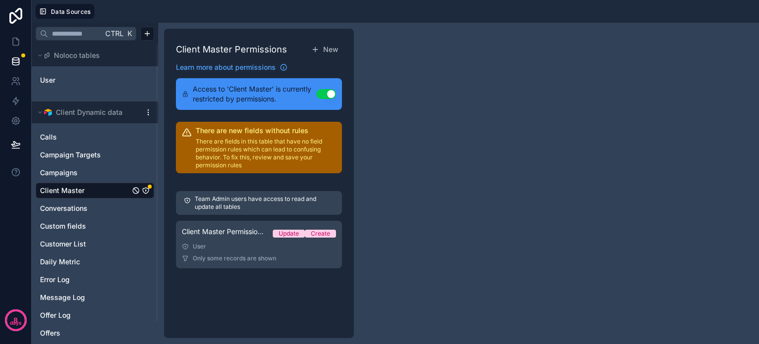
click at [225, 237] on div "Client Master Permission 1 Update Create" at bounding box center [259, 233] width 154 height 14
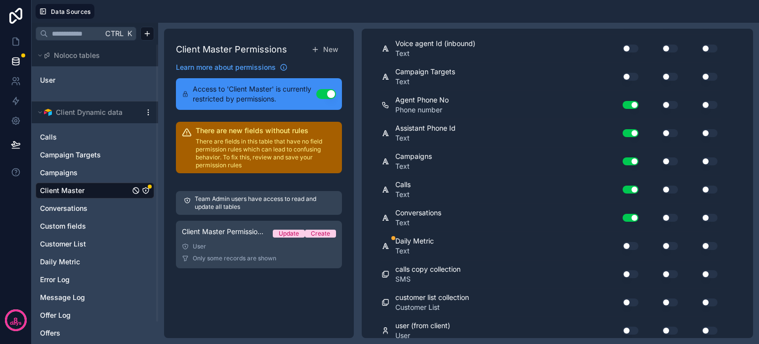
scroll to position [565, 0]
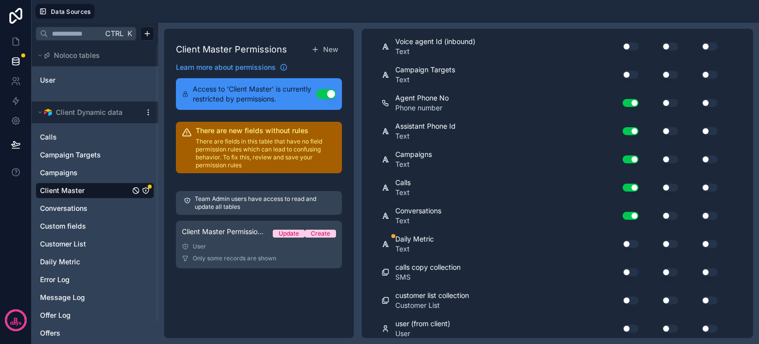
click at [633, 240] on button "Use setting" at bounding box center [631, 244] width 16 height 8
click at [635, 268] on button "Use setting" at bounding box center [631, 272] width 16 height 8
click at [631, 296] on button "Use setting" at bounding box center [631, 300] width 16 height 8
click at [633, 326] on button "Use setting" at bounding box center [631, 328] width 16 height 8
click at [629, 324] on button "Use setting" at bounding box center [631, 328] width 16 height 8
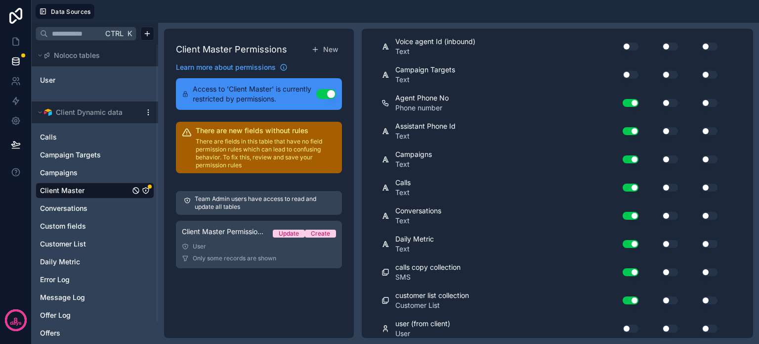
click at [627, 296] on button "Use setting" at bounding box center [631, 300] width 16 height 8
click at [628, 270] on button "Use setting" at bounding box center [631, 272] width 16 height 8
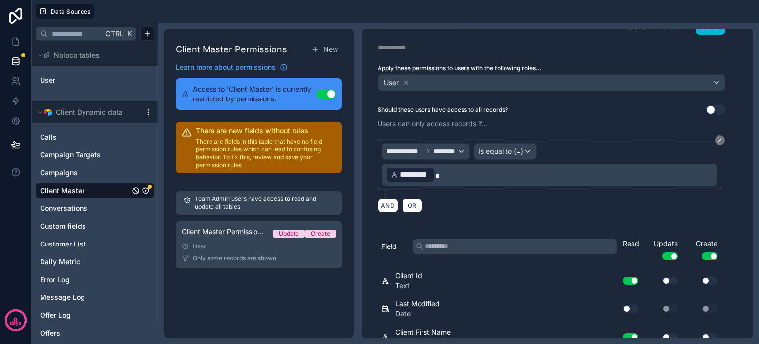
scroll to position [0, 0]
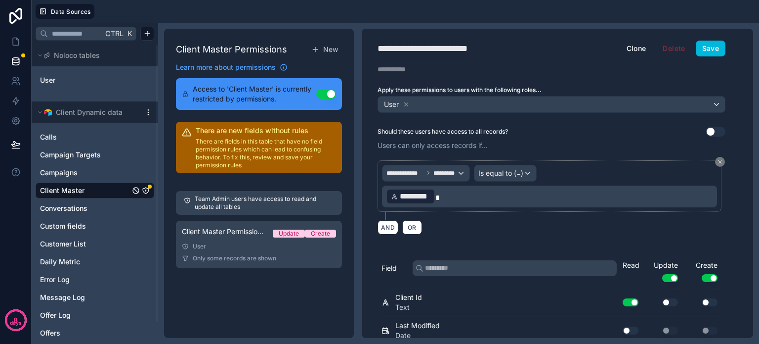
click at [707, 45] on button "Save" at bounding box center [711, 49] width 30 height 16
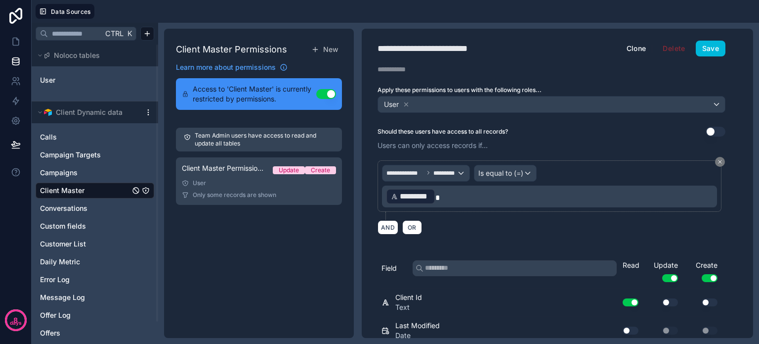
click at [54, 258] on span "Daily Metric" at bounding box center [60, 262] width 40 height 10
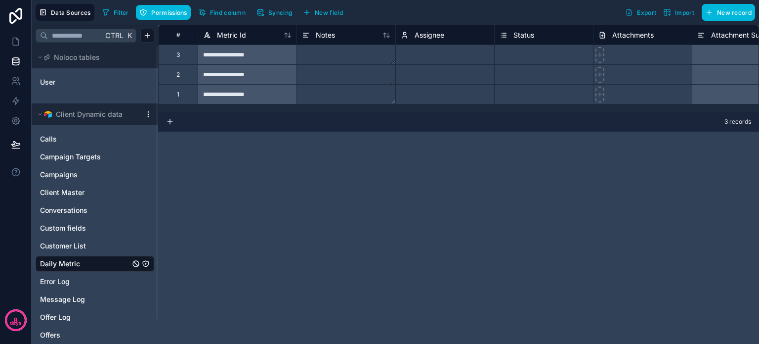
click at [168, 11] on span "Permissions" at bounding box center [169, 12] width 36 height 7
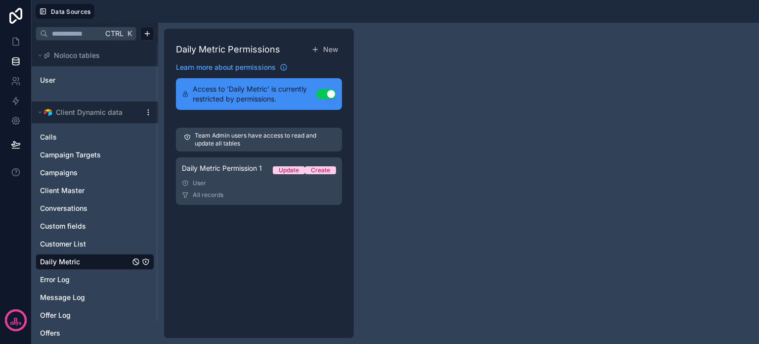
click at [217, 175] on div "Daily Metric Permission 1 Update Create" at bounding box center [259, 170] width 154 height 14
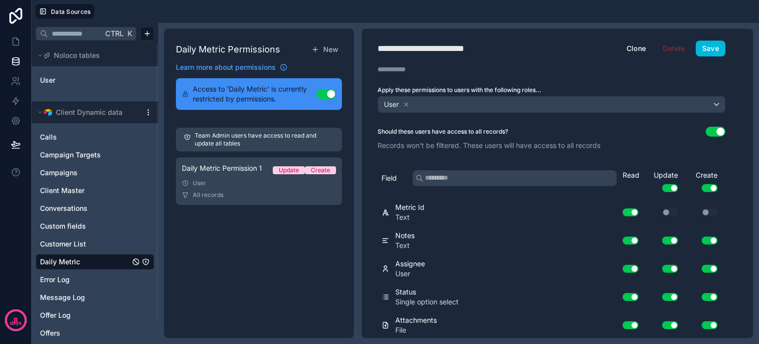
click at [712, 127] on button "Use setting" at bounding box center [716, 132] width 20 height 10
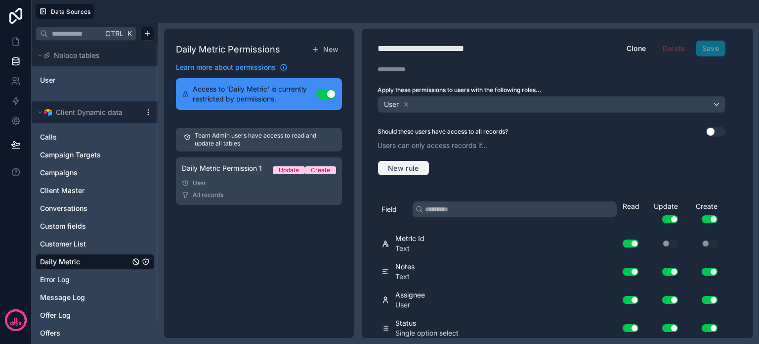
click at [415, 164] on span "New rule" at bounding box center [403, 168] width 39 height 9
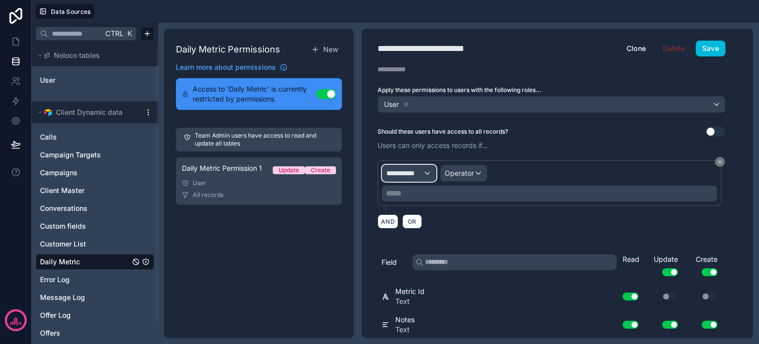
click at [408, 172] on span "**********" at bounding box center [405, 173] width 37 height 10
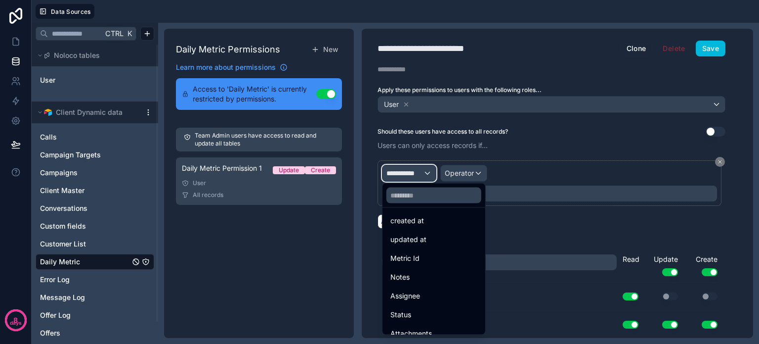
scroll to position [99, 0]
click at [411, 328] on span "Client Id" at bounding box center [404, 332] width 27 height 12
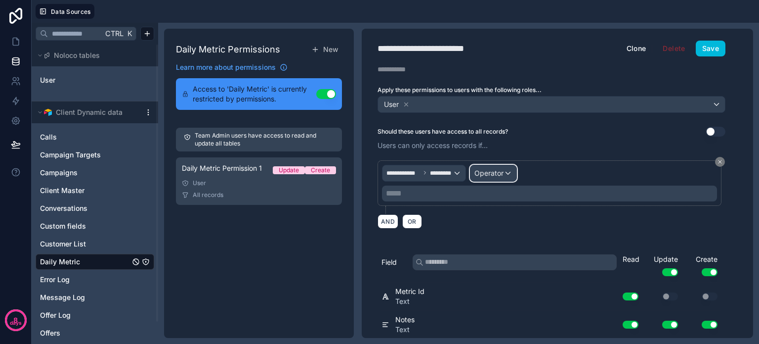
click at [490, 170] on span "Operator" at bounding box center [489, 173] width 29 height 8
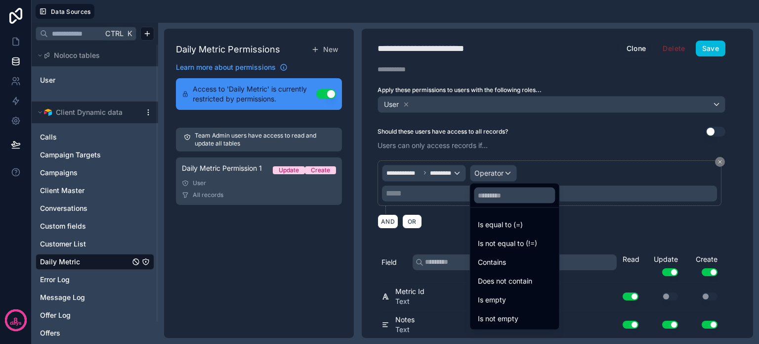
click at [494, 220] on span "Is equal to (=)" at bounding box center [500, 224] width 45 height 12
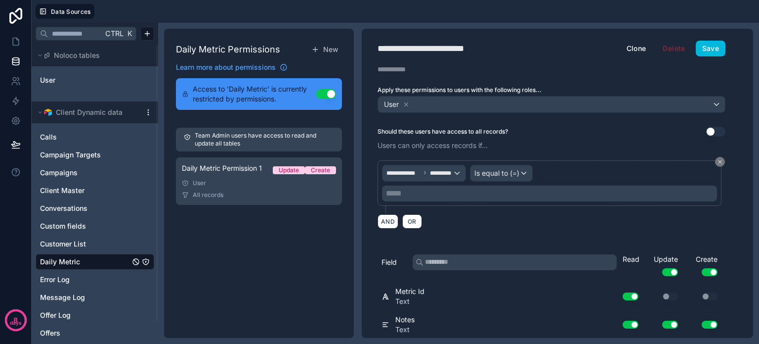
click at [414, 195] on p "***** ﻿" at bounding box center [550, 193] width 329 height 12
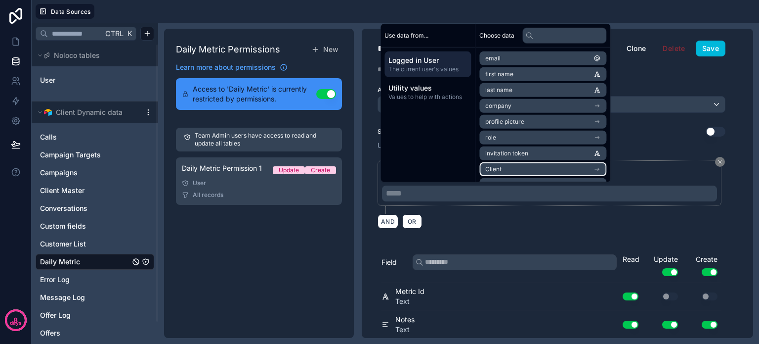
click at [505, 165] on li "Client" at bounding box center [542, 169] width 127 height 14
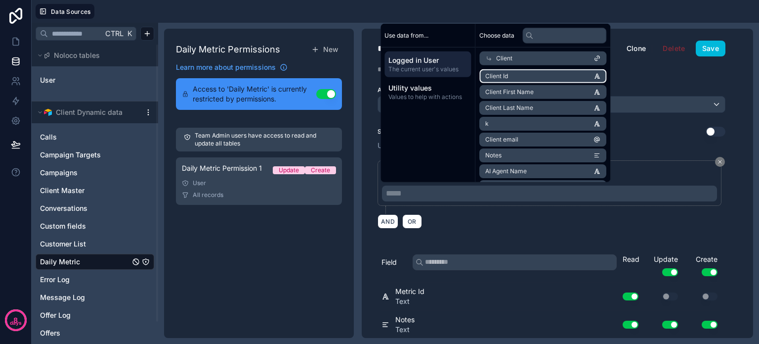
click at [529, 76] on li "Client Id" at bounding box center [542, 76] width 127 height 14
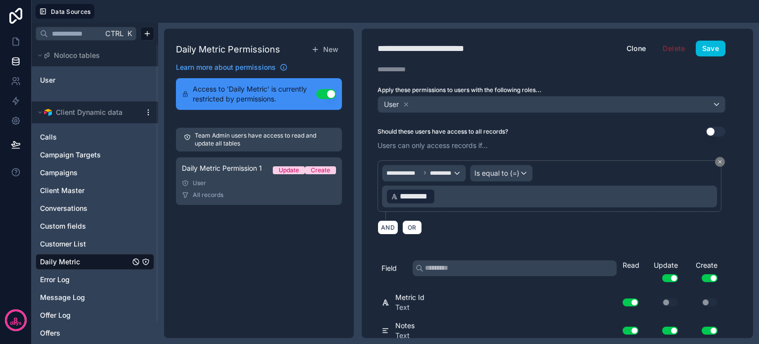
click at [707, 44] on button "Save" at bounding box center [711, 49] width 30 height 16
click at [68, 277] on span "Error Log" at bounding box center [55, 279] width 30 height 10
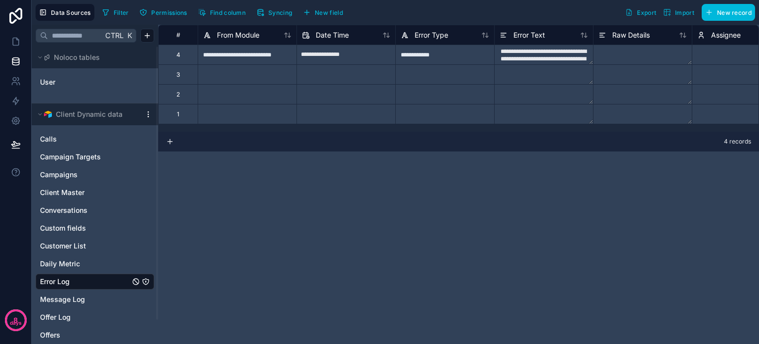
click at [51, 300] on span "Message Log" at bounding box center [62, 299] width 45 height 10
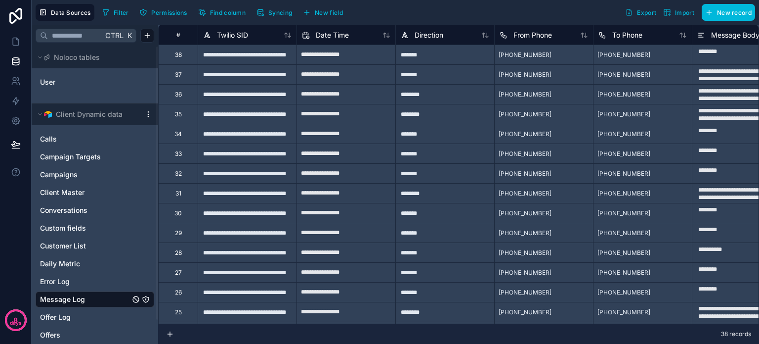
click at [63, 316] on span "Offer Log" at bounding box center [55, 317] width 31 height 10
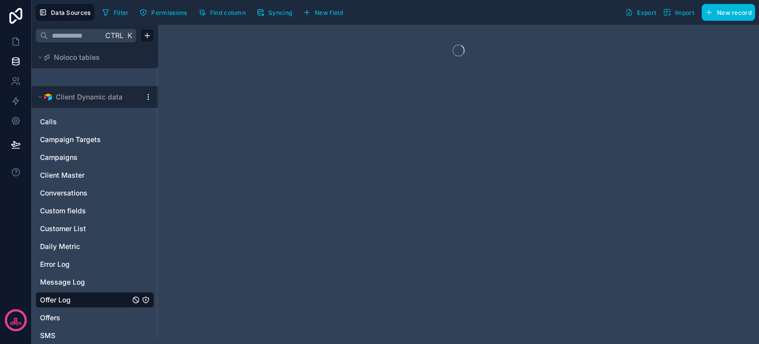
scroll to position [27, 0]
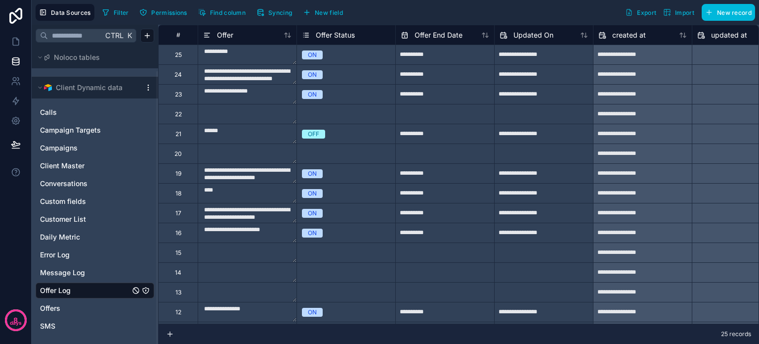
click at [62, 303] on link "Offers" at bounding box center [85, 308] width 90 height 10
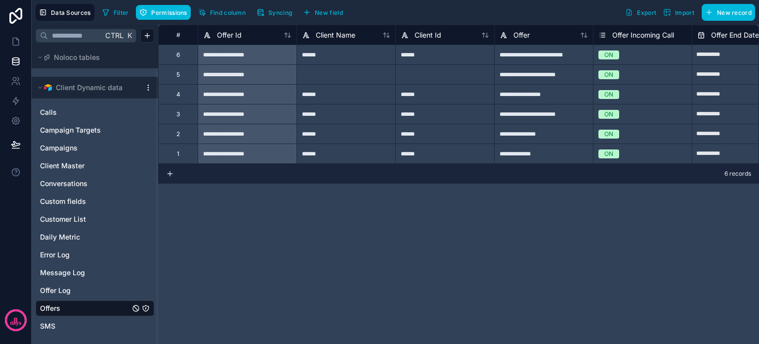
click at [162, 11] on span "Permissions" at bounding box center [169, 12] width 36 height 7
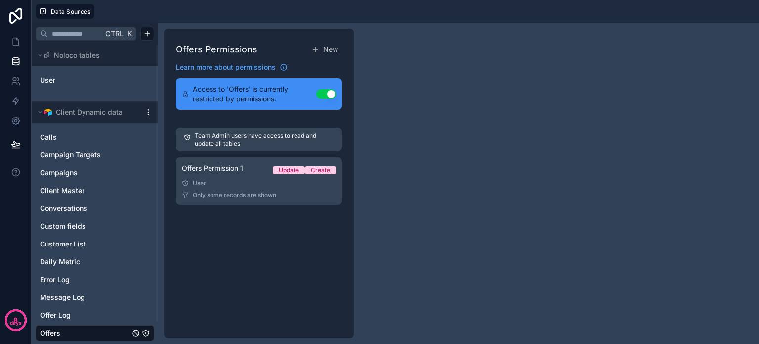
click at [201, 180] on div "User" at bounding box center [259, 183] width 154 height 8
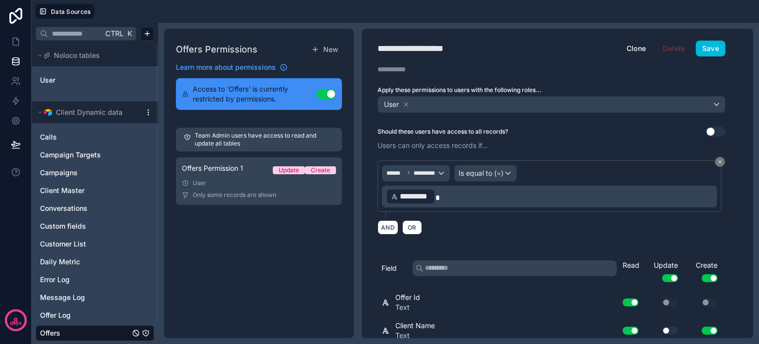
scroll to position [25, 0]
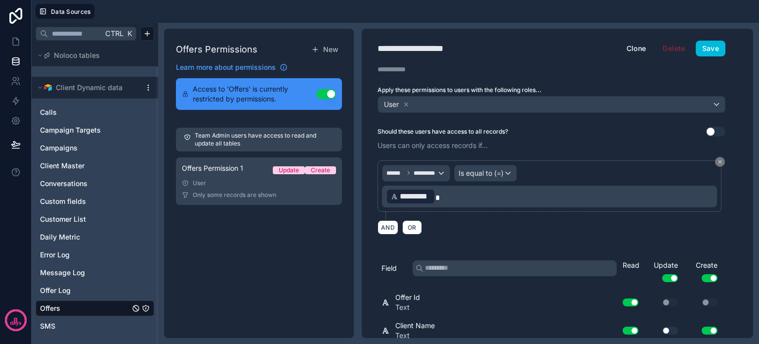
click at [77, 321] on link "SMS" at bounding box center [85, 326] width 90 height 10
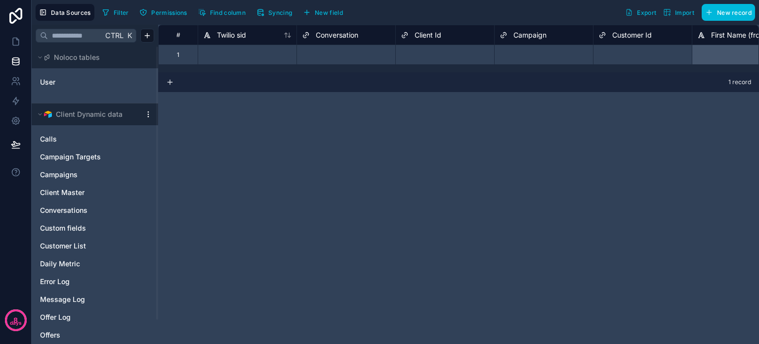
click at [160, 10] on span "Permissions" at bounding box center [169, 12] width 36 height 7
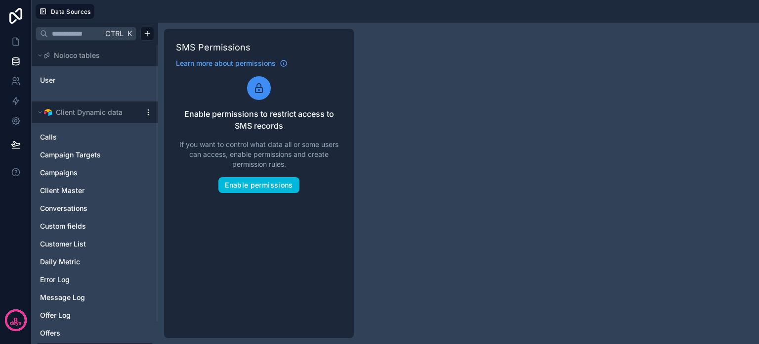
click at [246, 181] on button "Enable permissions" at bounding box center [258, 185] width 81 height 16
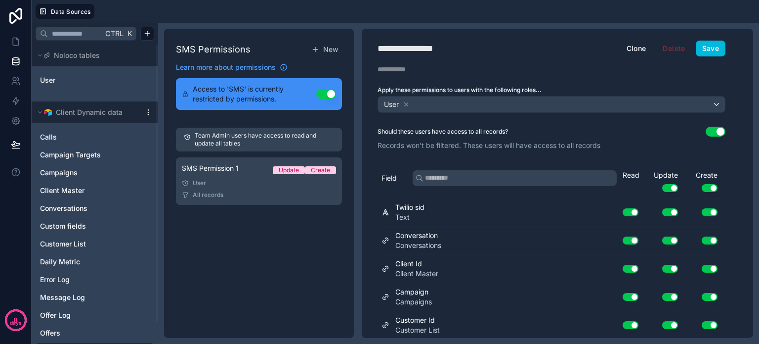
click at [241, 182] on div "User" at bounding box center [259, 183] width 154 height 8
click at [714, 130] on button "Use setting" at bounding box center [716, 132] width 20 height 10
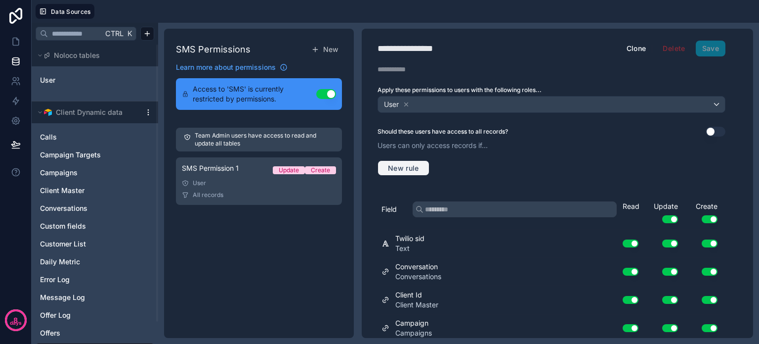
click at [419, 160] on button "New rule" at bounding box center [404, 168] width 52 height 16
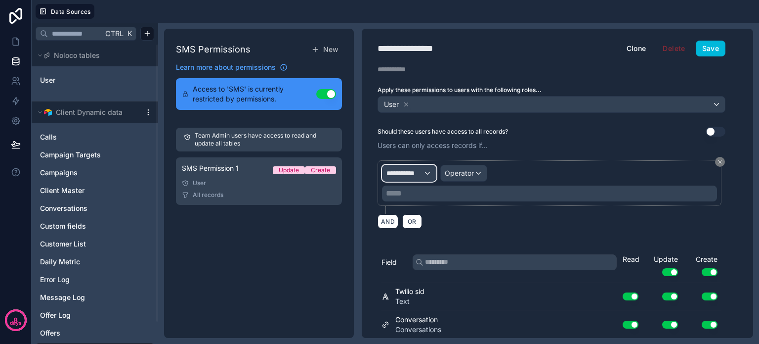
click at [412, 173] on span "**********" at bounding box center [405, 173] width 37 height 10
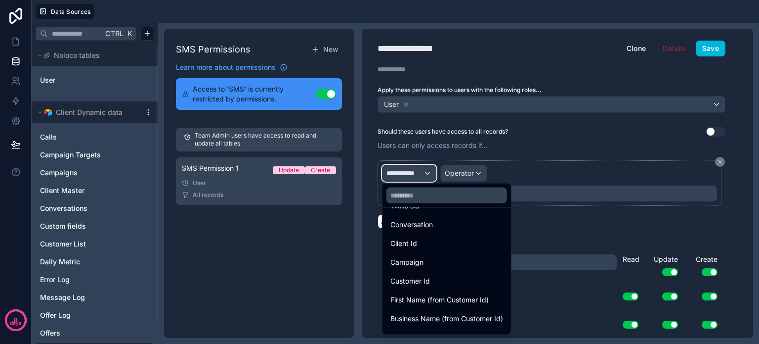
scroll to position [99, 0]
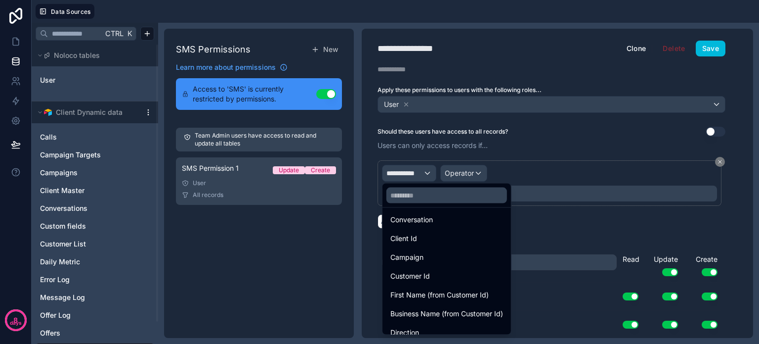
click at [418, 239] on div "Client Id" at bounding box center [447, 238] width 113 height 12
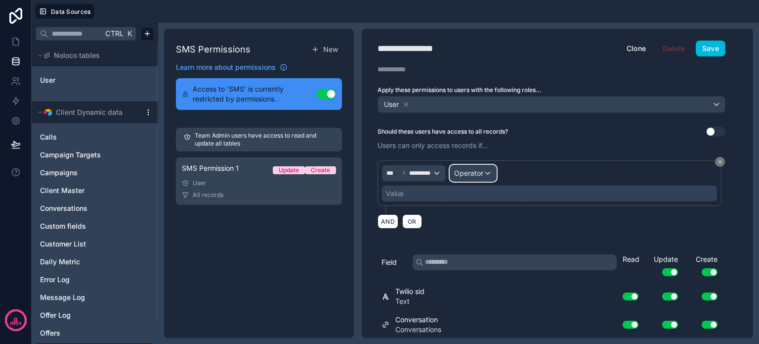
click at [477, 175] on span "Operator" at bounding box center [468, 173] width 29 height 8
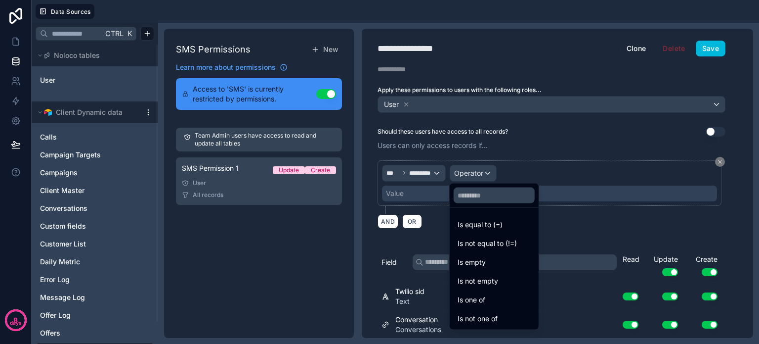
click at [478, 225] on span "Is equal to (=)" at bounding box center [480, 224] width 45 height 12
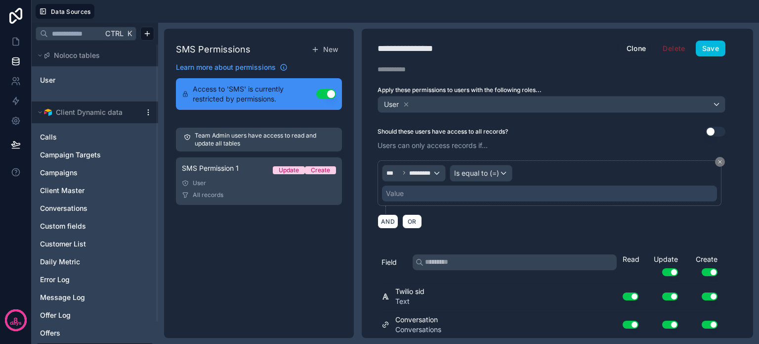
click at [415, 195] on div "Value" at bounding box center [549, 193] width 335 height 16
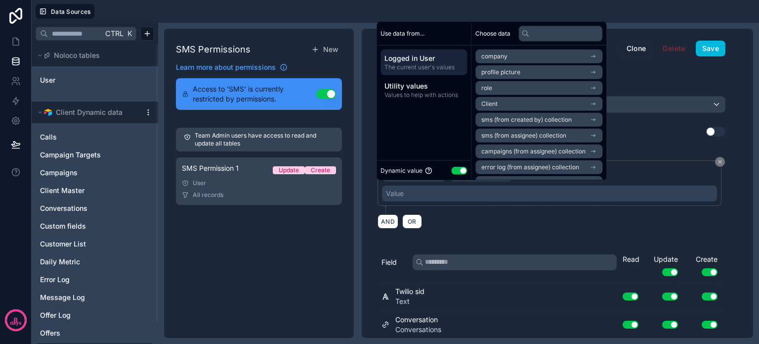
click at [303, 247] on div "SMS Permissions New Learn more about permissions Access to 'SMS' is currently r…" at bounding box center [259, 183] width 190 height 309
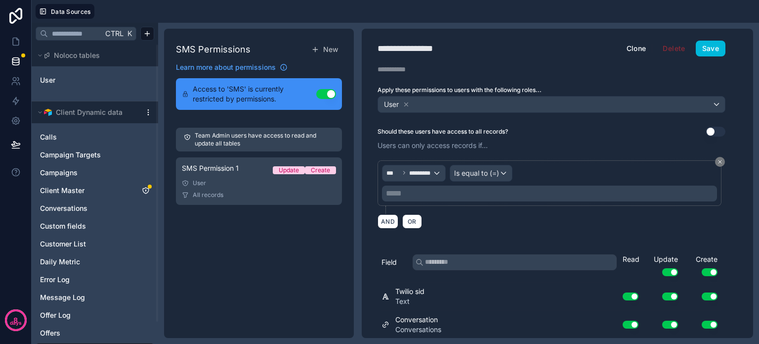
click at [146, 189] on icon "Client Master" at bounding box center [146, 190] width 8 height 8
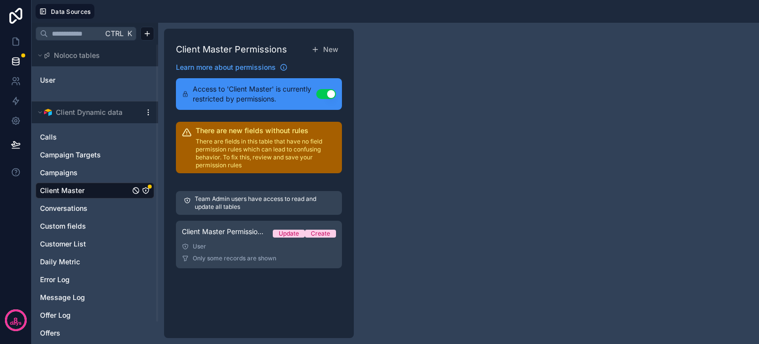
click at [217, 241] on link "Client Master Permission 1 Update Create User Only some records are shown" at bounding box center [259, 243] width 166 height 47
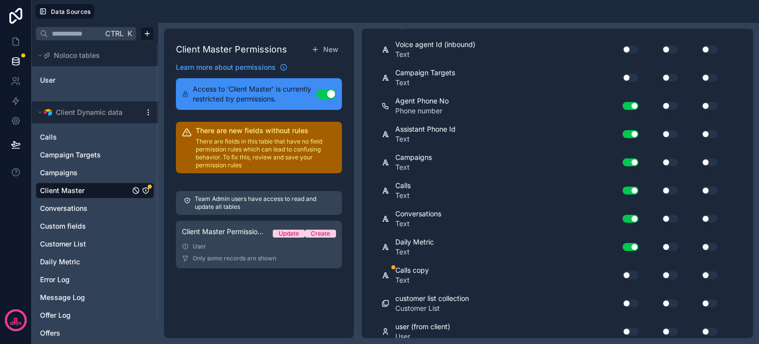
scroll to position [565, 0]
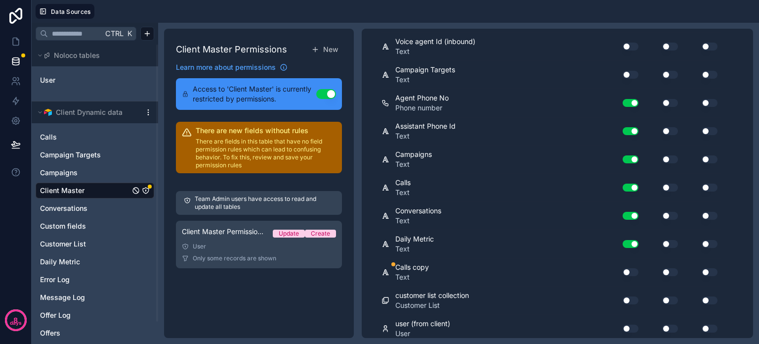
click at [629, 268] on button "Use setting" at bounding box center [631, 272] width 16 height 8
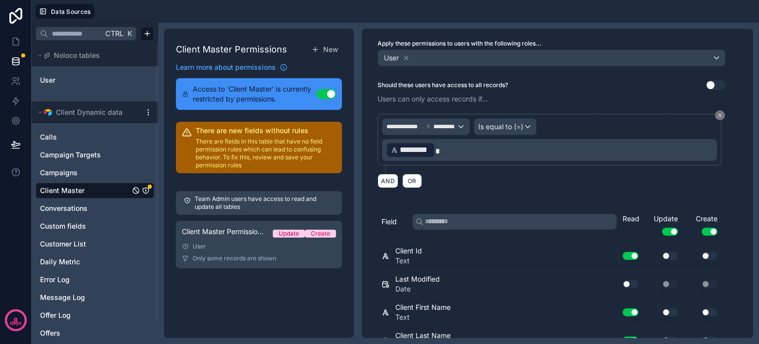
scroll to position [0, 0]
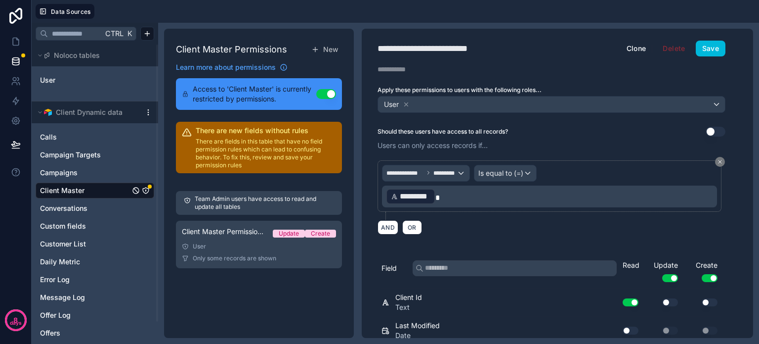
click at [718, 48] on button "Save" at bounding box center [711, 49] width 30 height 16
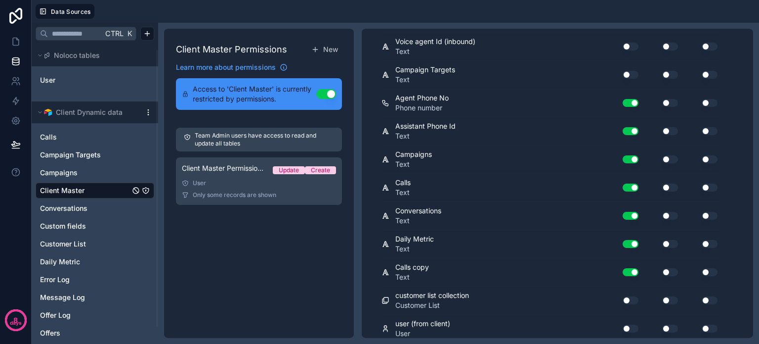
scroll to position [25, 0]
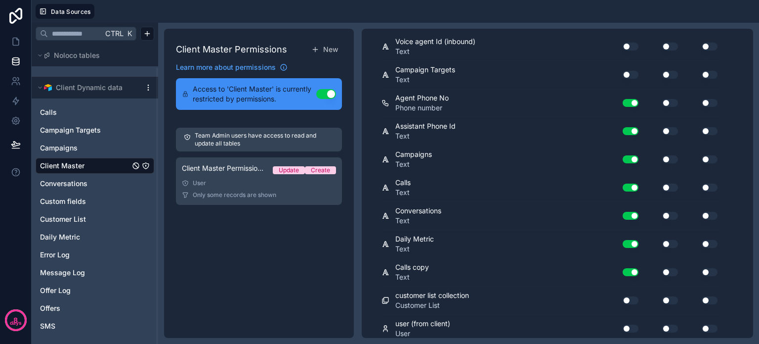
click at [56, 323] on link "SMS" at bounding box center [85, 326] width 90 height 10
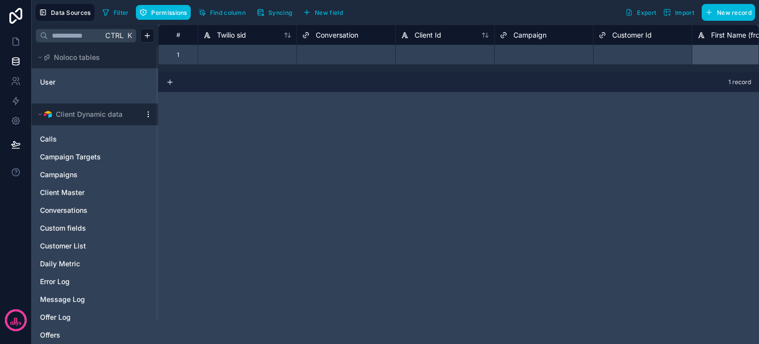
click at [165, 11] on span "Permissions" at bounding box center [169, 12] width 36 height 7
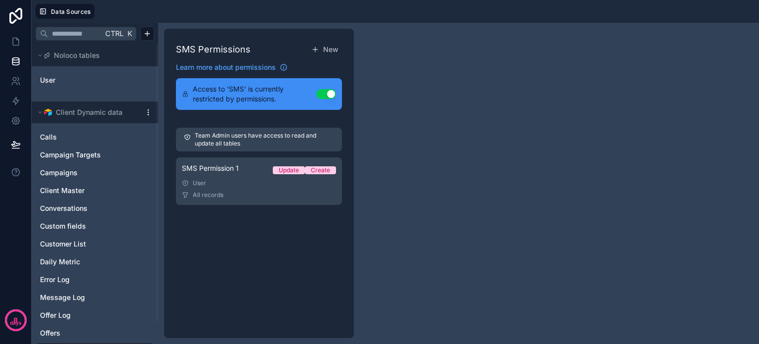
click at [227, 178] on link "SMS Permission 1 Update Create User All records" at bounding box center [259, 180] width 166 height 47
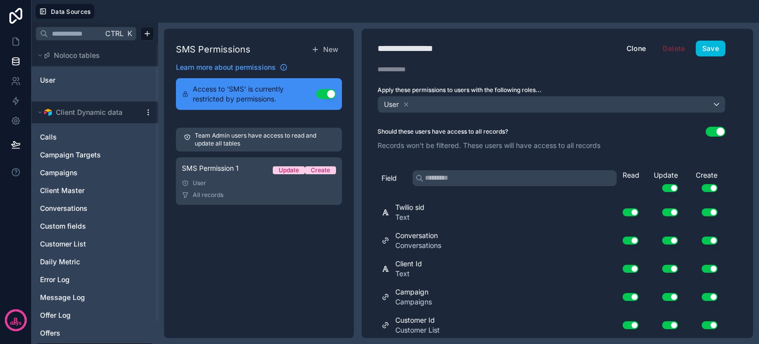
click at [708, 128] on button "Use setting" at bounding box center [716, 132] width 20 height 10
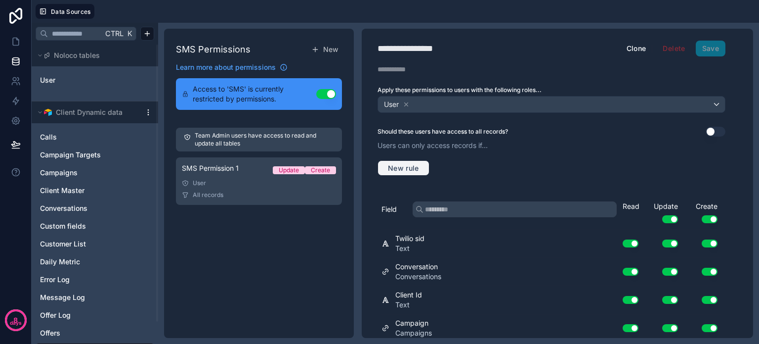
click at [407, 166] on span "New rule" at bounding box center [403, 168] width 39 height 9
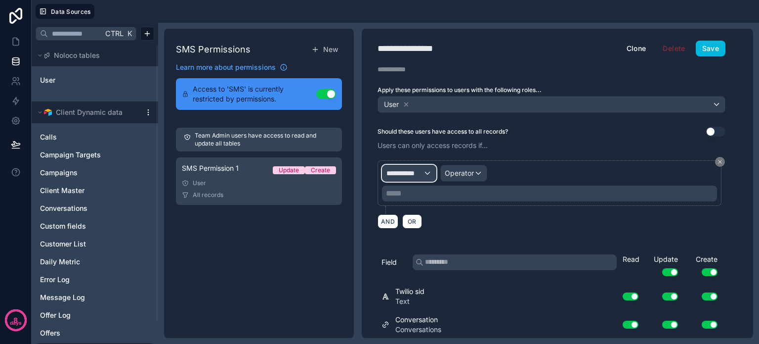
click at [429, 171] on div "**********" at bounding box center [409, 173] width 53 height 16
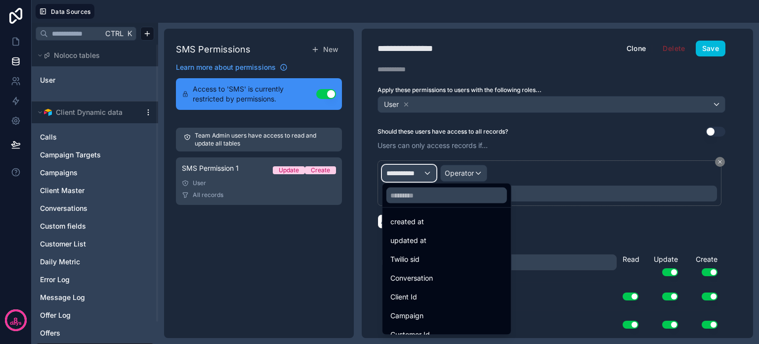
scroll to position [99, 0]
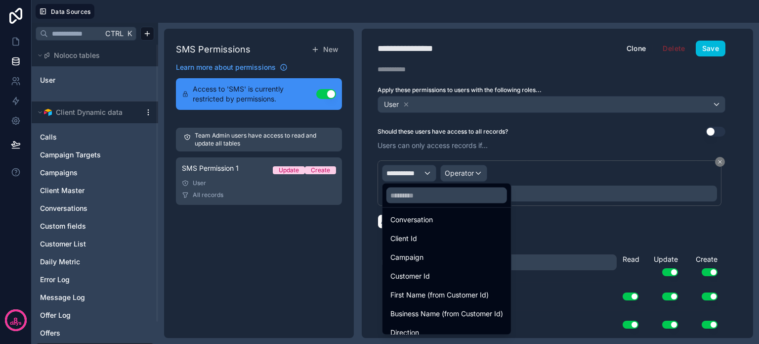
click at [423, 239] on div "Client Id" at bounding box center [447, 238] width 113 height 12
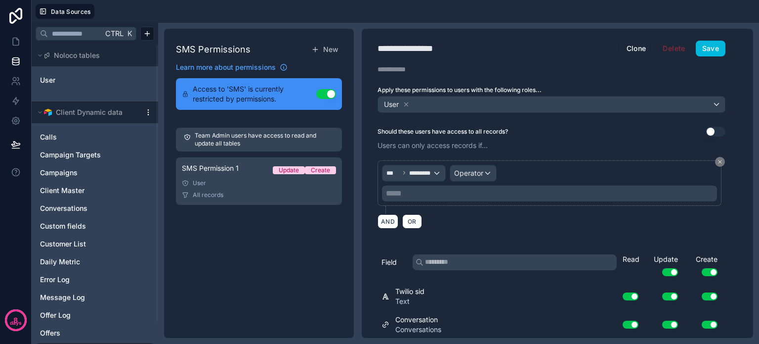
click at [413, 195] on p "***** ﻿" at bounding box center [550, 193] width 329 height 12
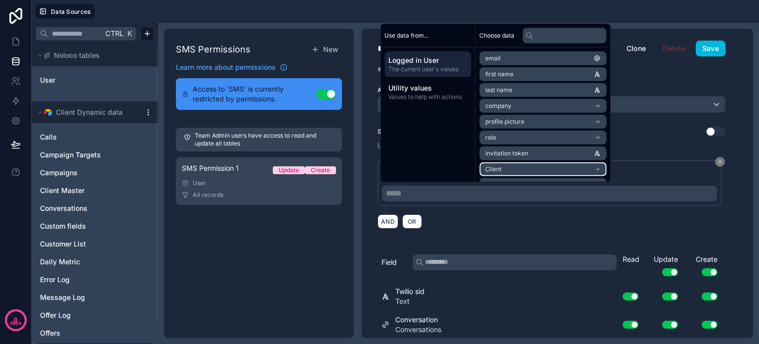
click at [511, 166] on li "Client" at bounding box center [542, 169] width 127 height 14
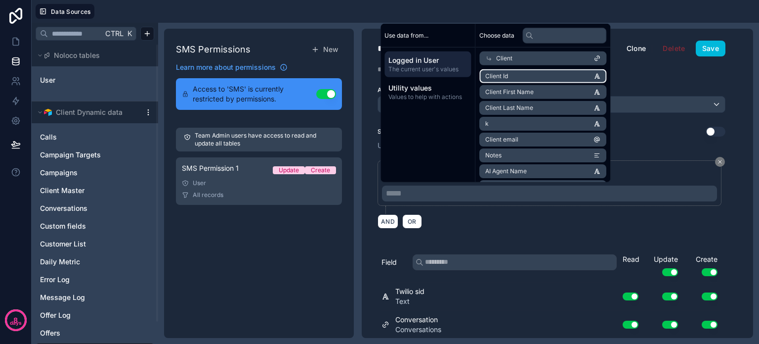
click at [526, 77] on li "Client Id" at bounding box center [542, 76] width 127 height 14
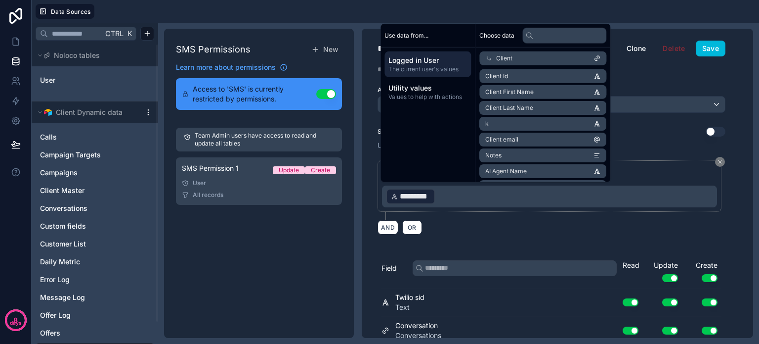
click at [496, 231] on div "AND OR" at bounding box center [552, 226] width 348 height 15
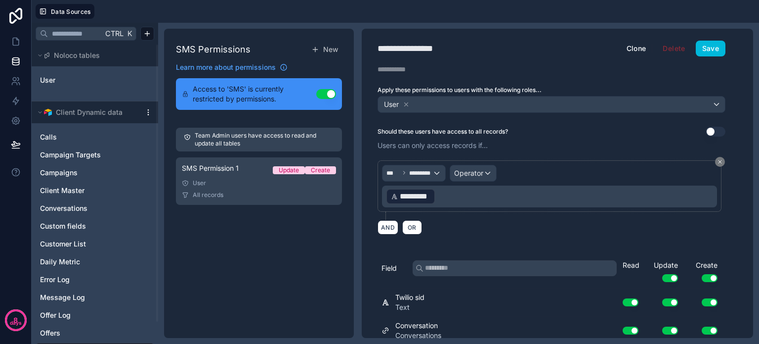
click at [708, 45] on button "Save" at bounding box center [711, 49] width 30 height 16
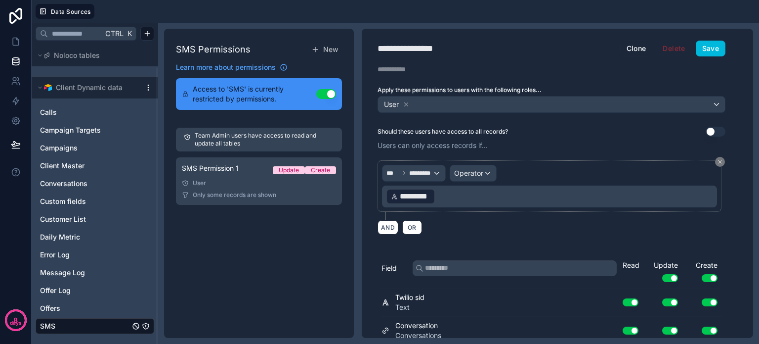
click at [211, 272] on div "SMS Permissions New Learn more about permissions Access to 'SMS' is currently r…" at bounding box center [259, 183] width 190 height 309
click at [250, 246] on div "SMS Permissions New Learn more about permissions Access to 'SMS' is currently r…" at bounding box center [259, 183] width 190 height 309
click at [13, 41] on icon at bounding box center [16, 42] width 10 height 10
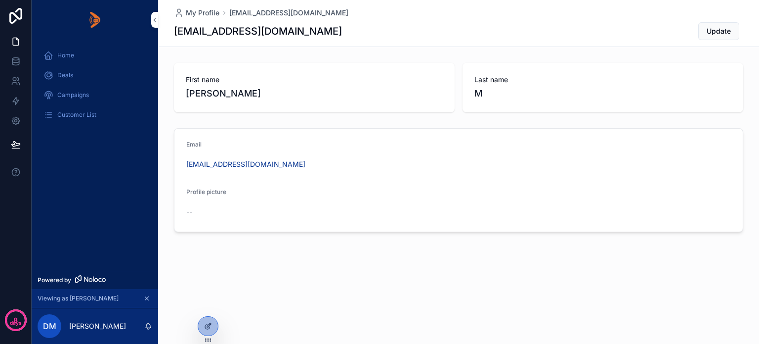
click at [67, 76] on span "Deals" at bounding box center [65, 75] width 16 height 8
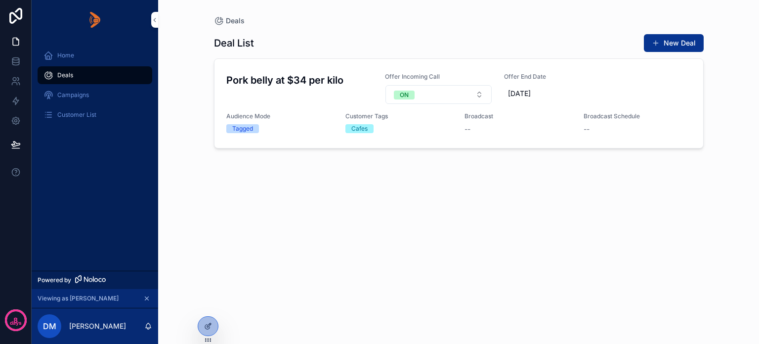
click at [0, 0] on span "Broadcast" at bounding box center [0, 0] width 0 height 0
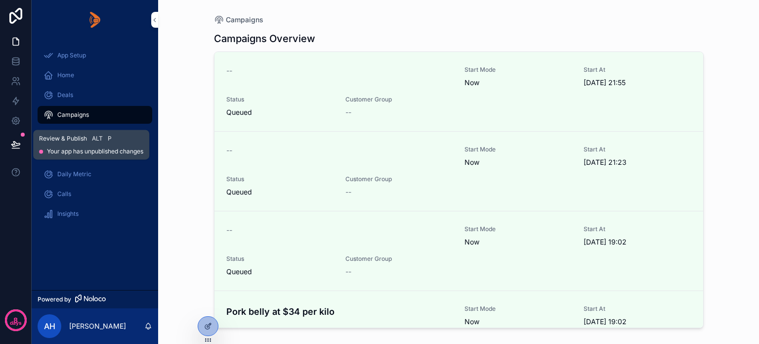
click at [19, 142] on icon at bounding box center [16, 144] width 10 height 10
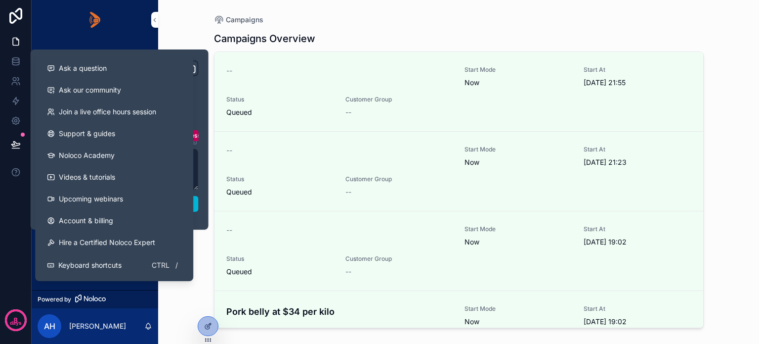
click at [7, 205] on div "8 days" at bounding box center [16, 172] width 32 height 344
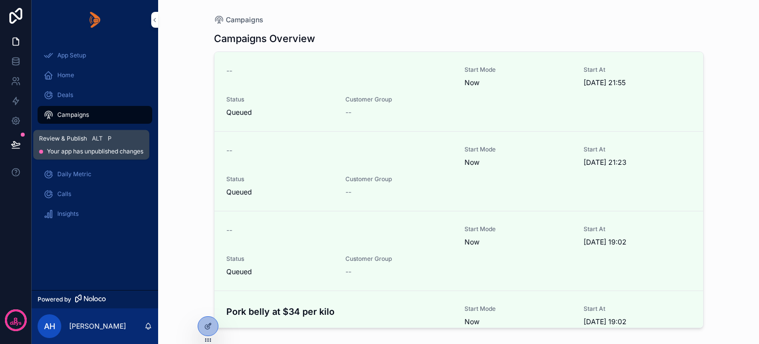
click at [11, 142] on icon at bounding box center [16, 144] width 10 height 10
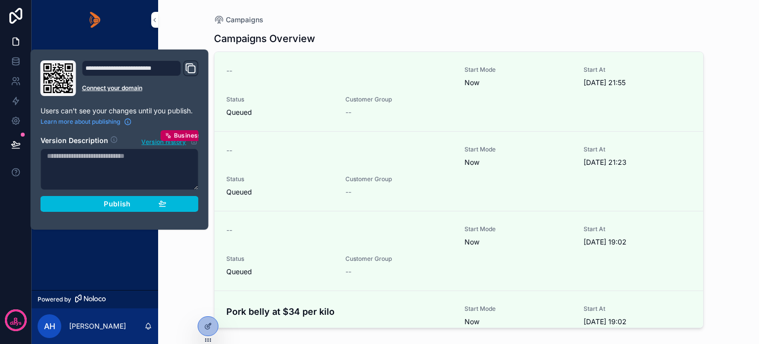
click at [11, 215] on div "8 days" at bounding box center [16, 172] width 32 height 344
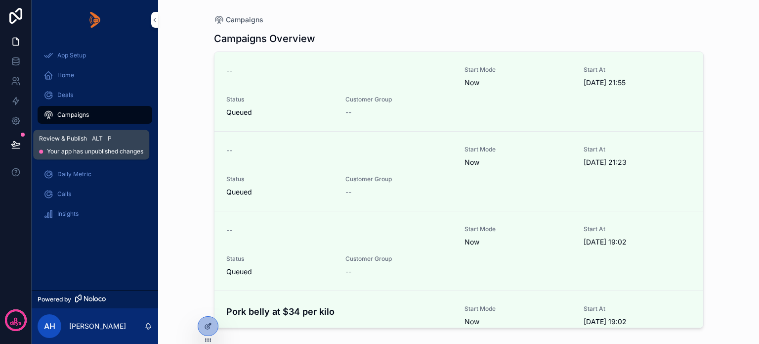
click at [20, 142] on icon at bounding box center [16, 144] width 10 height 10
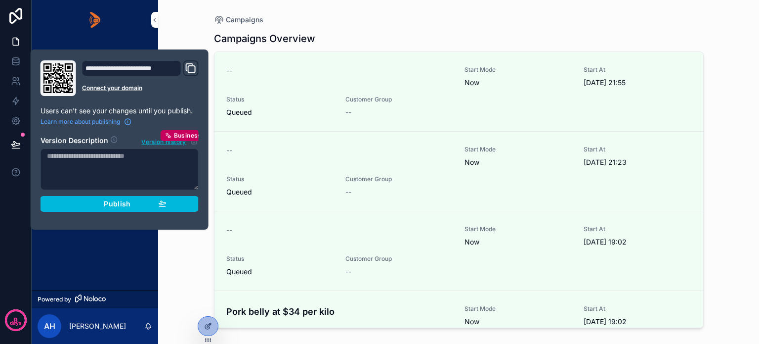
click at [79, 203] on div "Publish" at bounding box center [120, 203] width 94 height 9
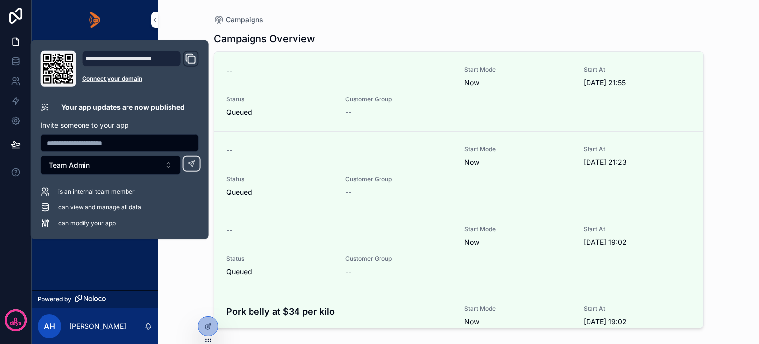
click at [83, 249] on div "App Setup Home Deals Campaigns Customer List SMS Daily Metric Calls Insights" at bounding box center [95, 165] width 127 height 250
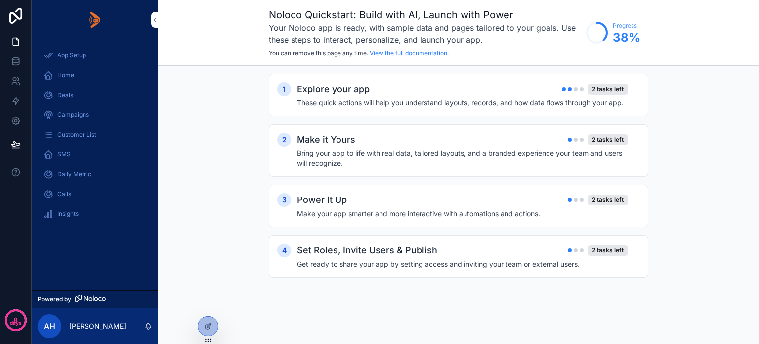
click at [59, 91] on span "Deals" at bounding box center [65, 95] width 16 height 8
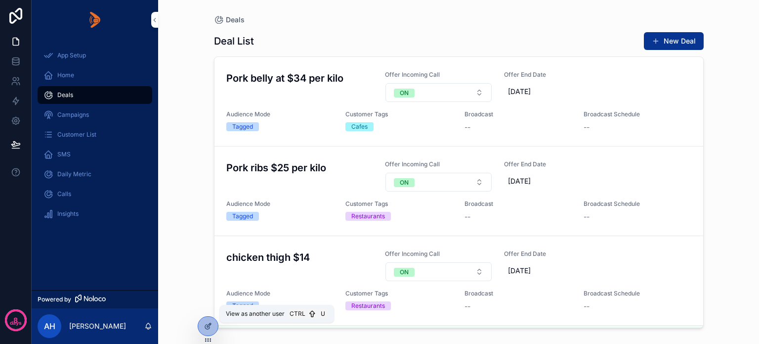
click at [0, 0] on icon at bounding box center [0, 0] width 0 height 0
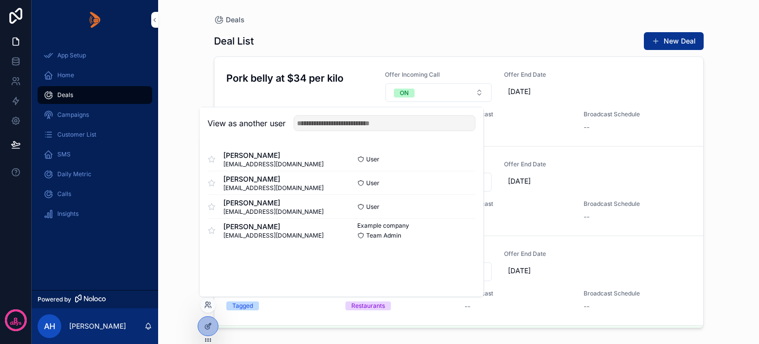
click at [0, 0] on button "Select" at bounding box center [0, 0] width 0 height 0
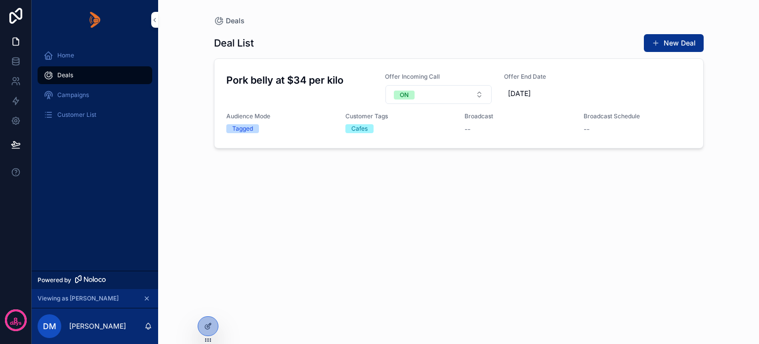
click at [206, 325] on icon at bounding box center [208, 326] width 8 height 8
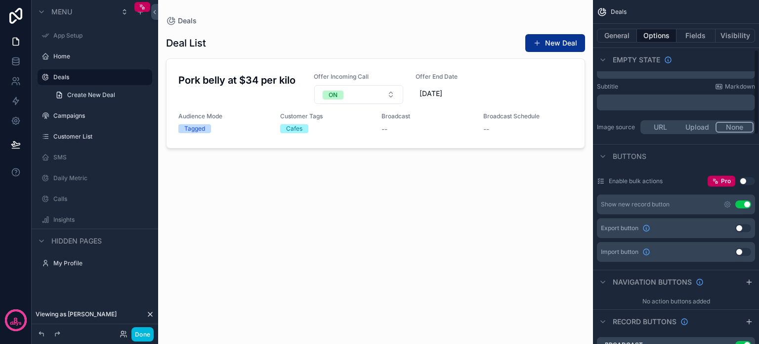
scroll to position [297, 0]
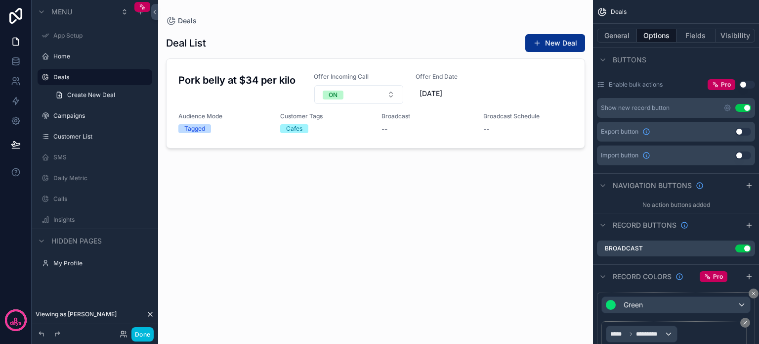
click at [0, 0] on icon "scrollable content" at bounding box center [0, 0] width 0 height 0
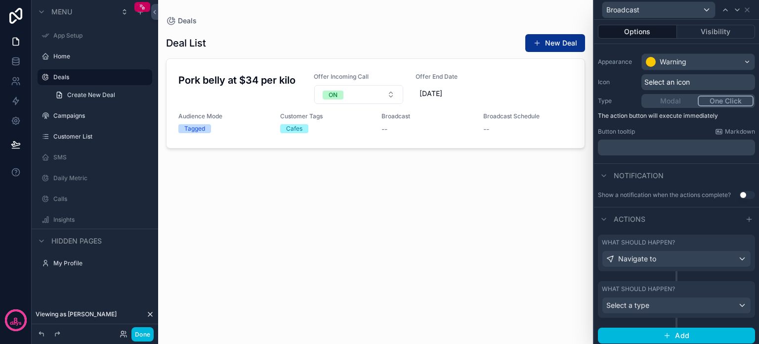
scroll to position [76, 0]
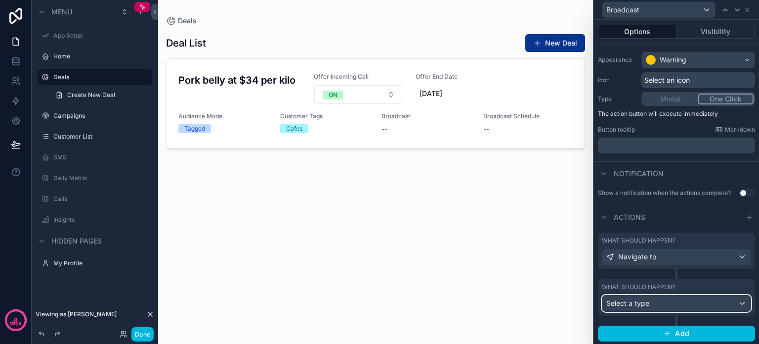
click at [686, 302] on div "Select a type" at bounding box center [677, 303] width 148 height 16
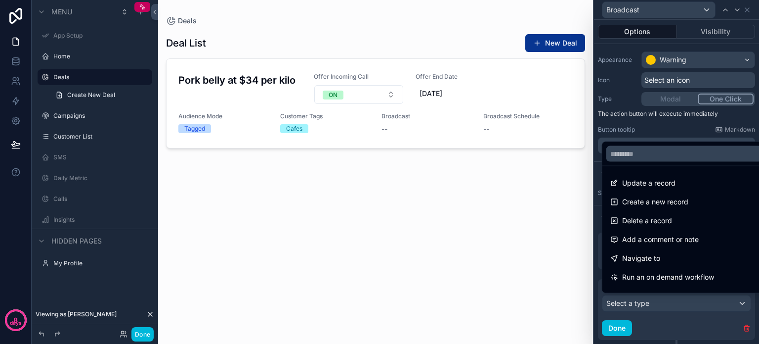
click at [686, 302] on div at bounding box center [676, 172] width 165 height 344
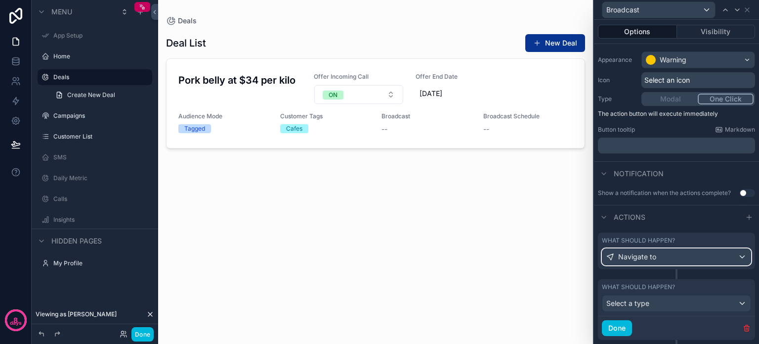
click at [675, 256] on div "Navigate to" at bounding box center [677, 257] width 148 height 16
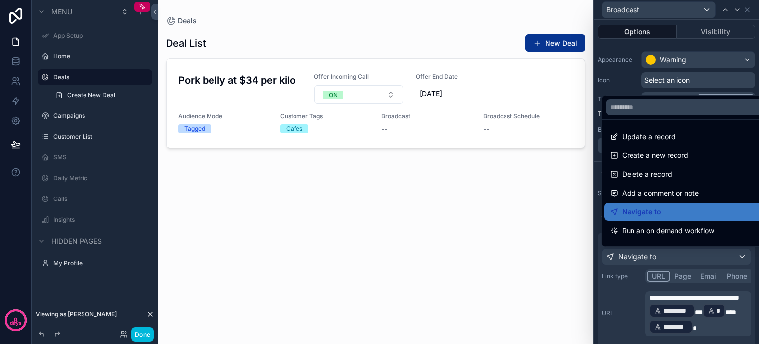
click at [510, 218] on div "scrollable content" at bounding box center [375, 166] width 435 height 332
click at [500, 218] on div "Deal List New Deal Pork belly at $34 per kilo Offer Incoming Call ON Offer End …" at bounding box center [375, 179] width 419 height 306
click at [77, 78] on label "Deals" at bounding box center [99, 77] width 93 height 8
click at [71, 57] on label "Home" at bounding box center [99, 56] width 93 height 8
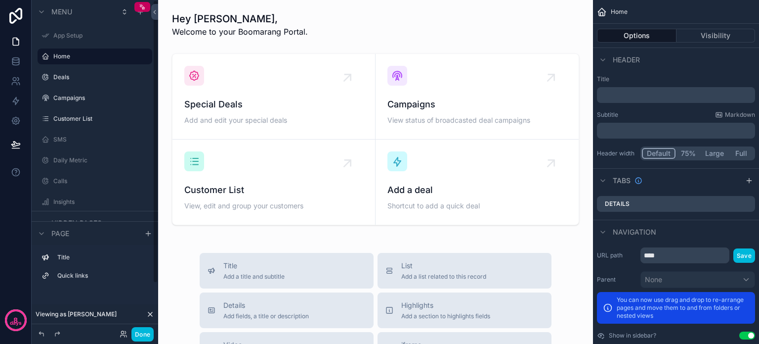
click at [69, 79] on label "Deals" at bounding box center [99, 77] width 93 height 8
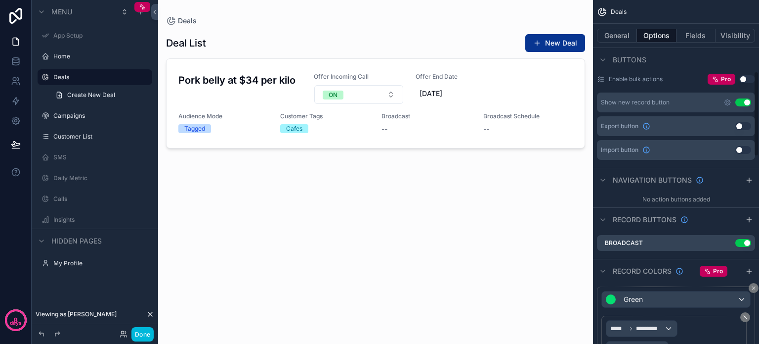
scroll to position [349, 0]
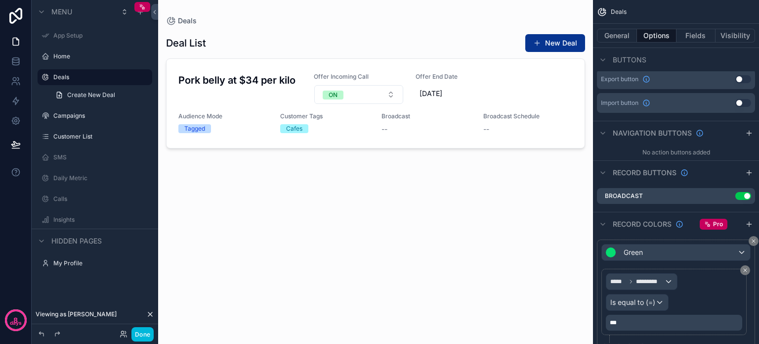
click at [0, 0] on icon "scrollable content" at bounding box center [0, 0] width 0 height 0
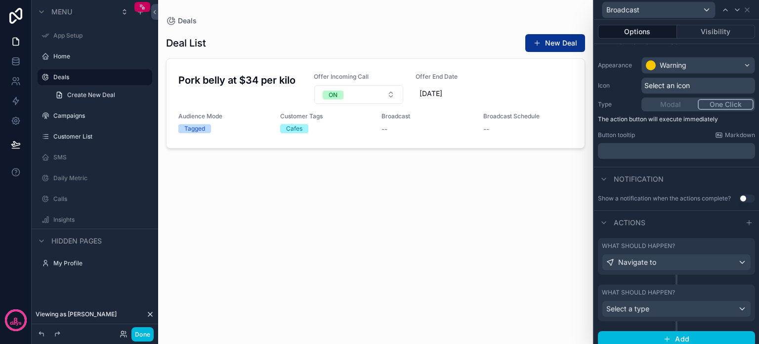
scroll to position [76, 0]
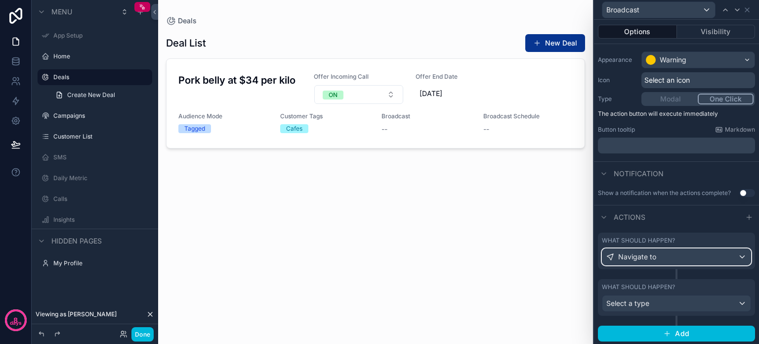
click at [679, 255] on div "Navigate to" at bounding box center [677, 257] width 148 height 16
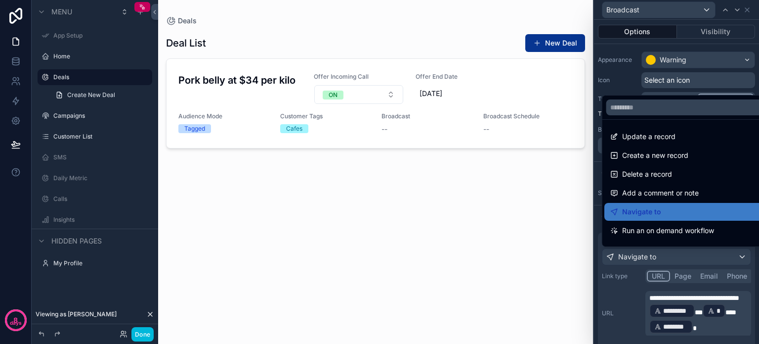
click at [618, 77] on div at bounding box center [676, 172] width 165 height 344
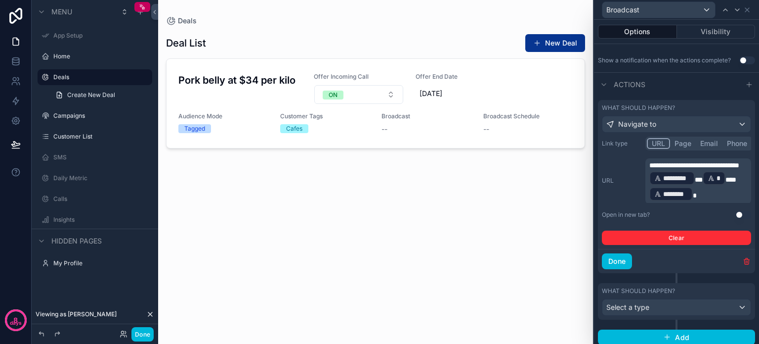
scroll to position [212, 0]
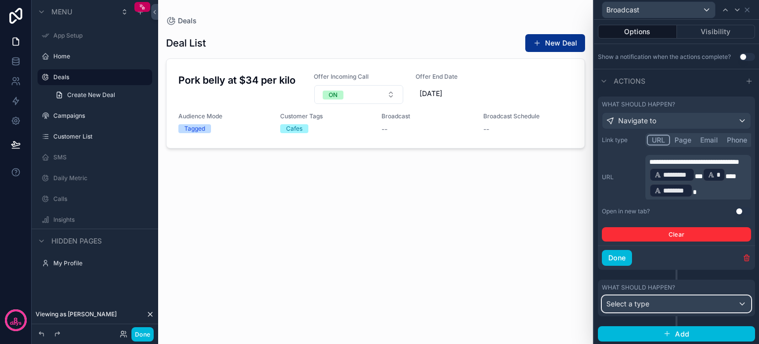
click at [680, 298] on div "Select a type" at bounding box center [677, 304] width 148 height 16
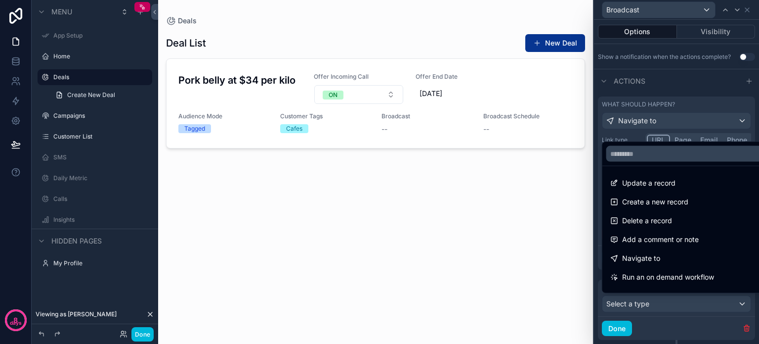
click at [680, 298] on div at bounding box center [676, 172] width 165 height 344
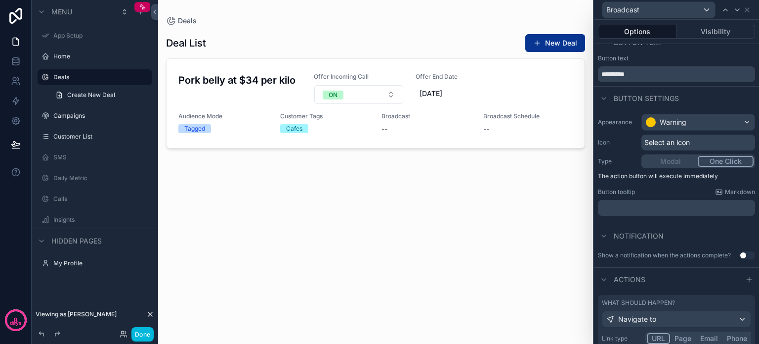
scroll to position [0, 0]
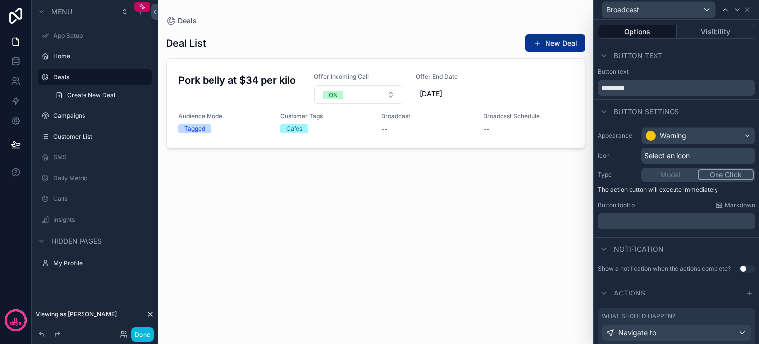
click at [72, 112] on label "Campaigns" at bounding box center [99, 116] width 93 height 8
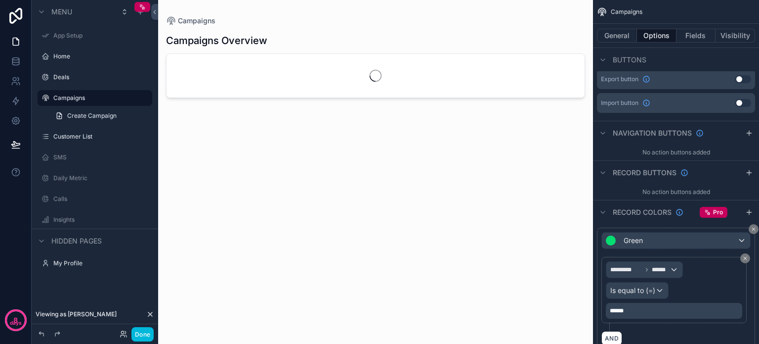
click at [62, 76] on label "Deals" at bounding box center [99, 77] width 93 height 8
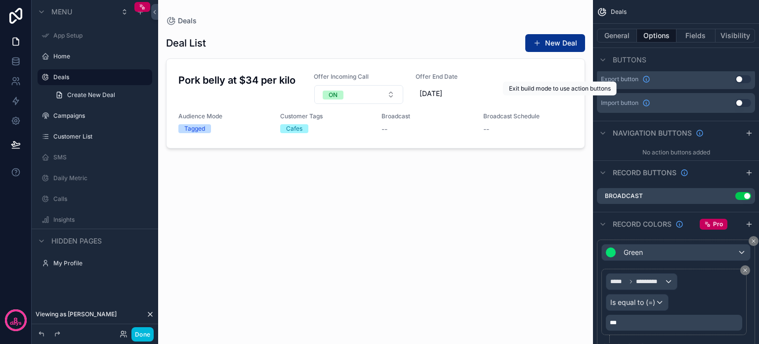
click at [0, 0] on span "Broadcast" at bounding box center [0, 0] width 0 height 0
click at [425, 121] on div "Broadcast --" at bounding box center [427, 123] width 90 height 22
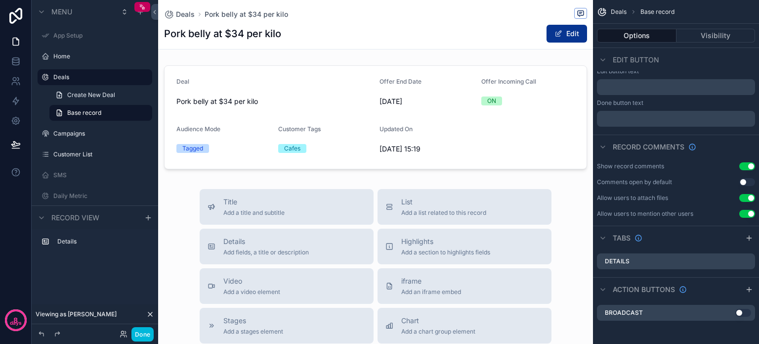
scroll to position [43, 0]
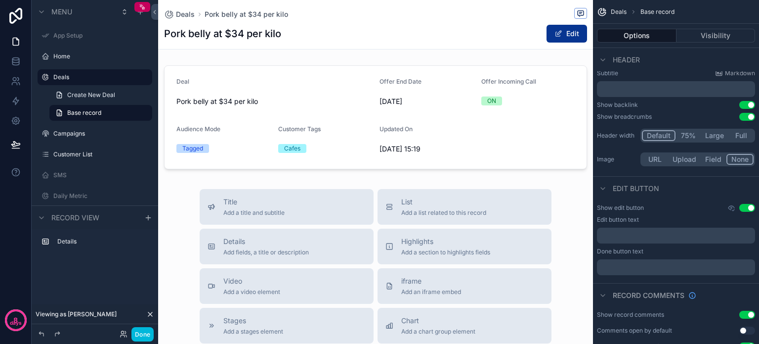
click at [70, 77] on label "Deals" at bounding box center [99, 77] width 93 height 8
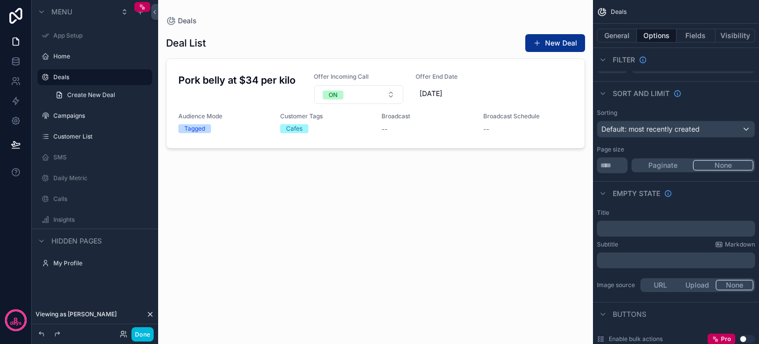
click at [621, 35] on button "General" at bounding box center [617, 36] width 40 height 14
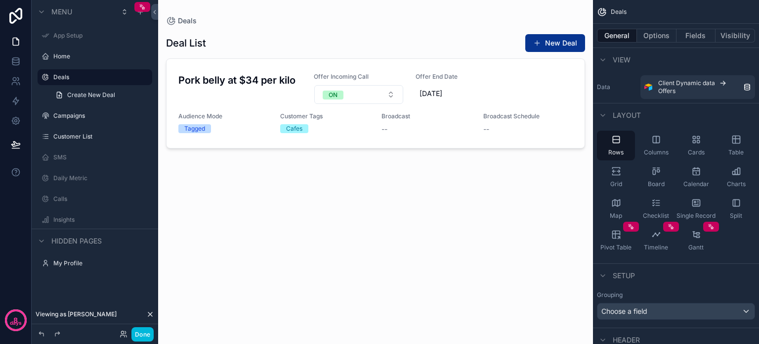
click at [662, 42] on button "Options" at bounding box center [657, 36] width 40 height 14
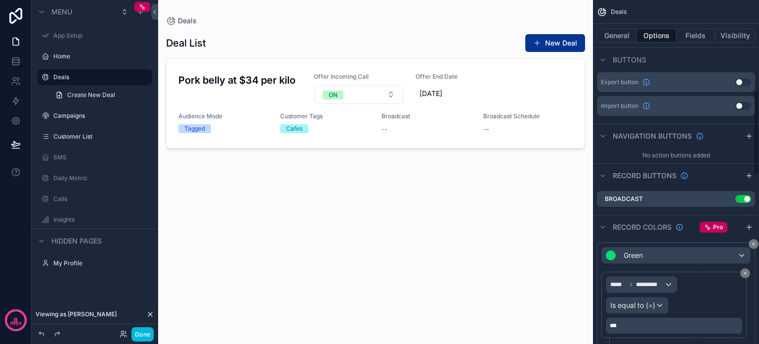
scroll to position [395, 0]
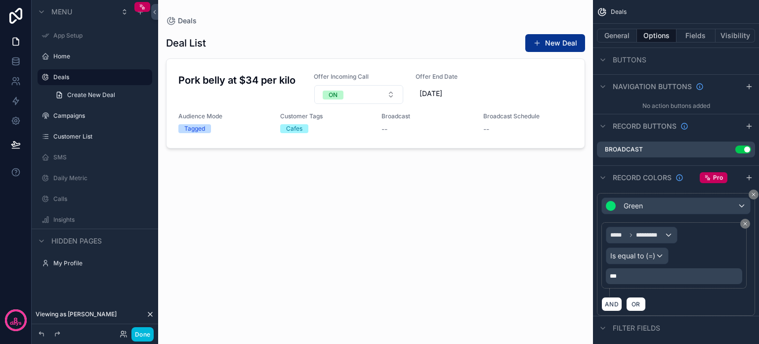
click at [605, 176] on icon "scrollable content" at bounding box center [603, 178] width 8 height 8
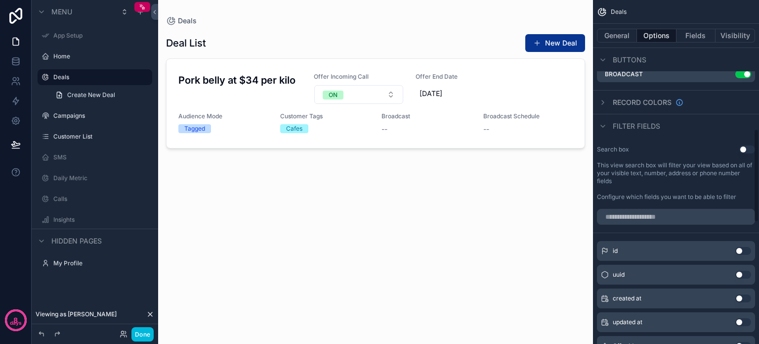
scroll to position [421, 0]
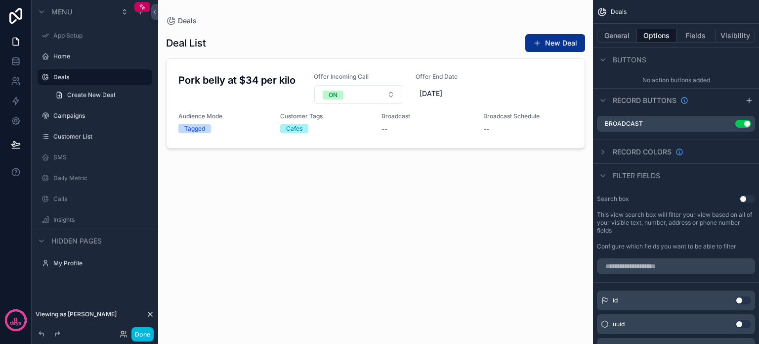
click at [0, 0] on icon "scrollable content" at bounding box center [0, 0] width 0 height 0
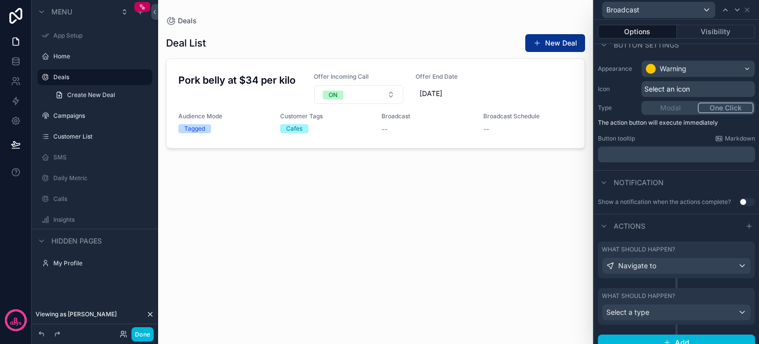
scroll to position [76, 0]
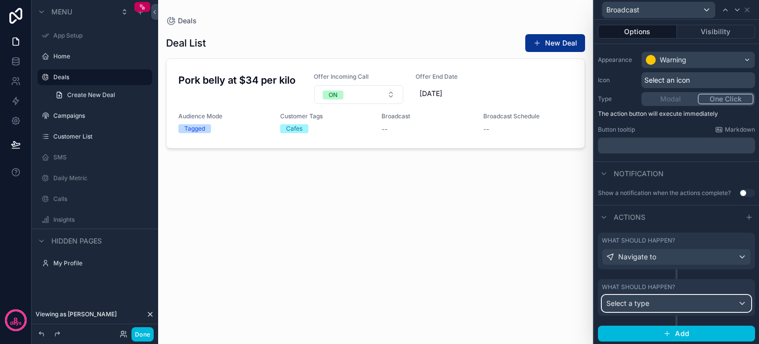
click at [658, 299] on div "Select a type" at bounding box center [677, 303] width 148 height 16
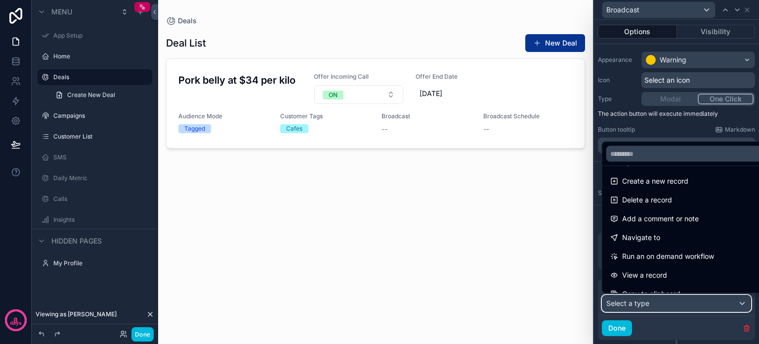
scroll to position [0, 0]
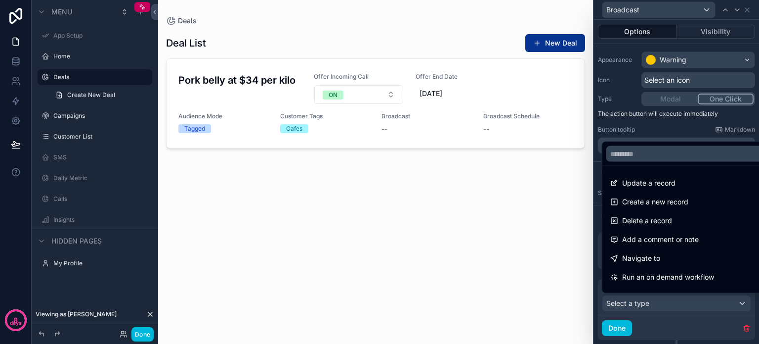
click at [641, 257] on span "Navigate to" at bounding box center [641, 258] width 38 height 12
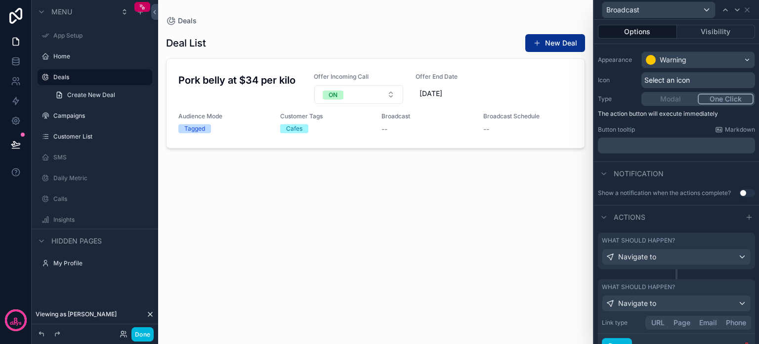
scroll to position [117, 0]
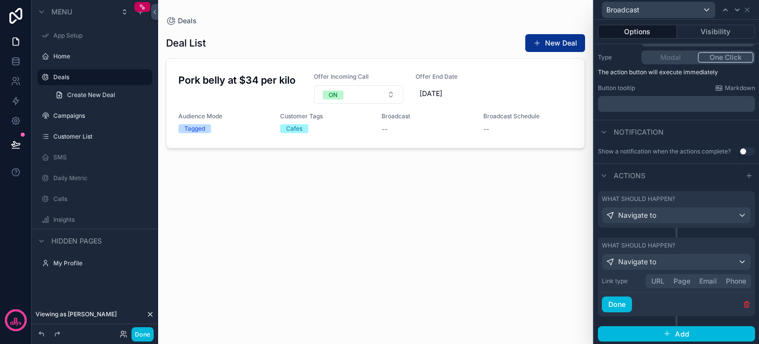
click at [676, 278] on button "Page" at bounding box center [682, 280] width 26 height 11
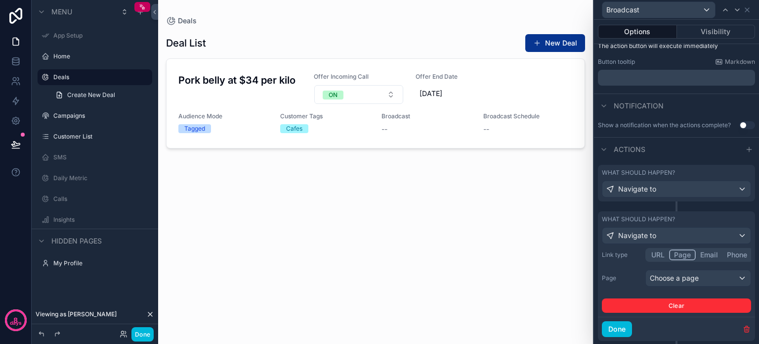
scroll to position [167, 0]
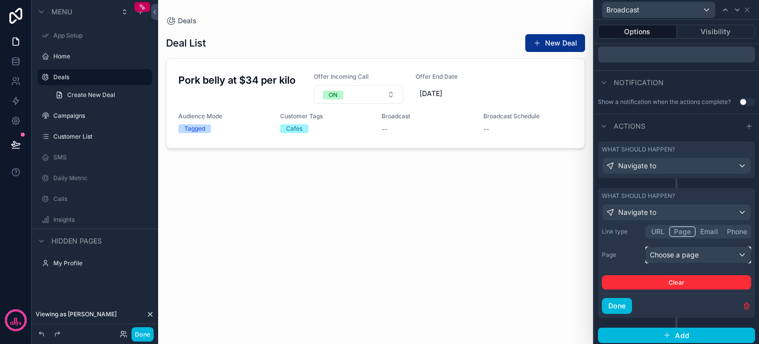
click at [681, 251] on div "Choose a page" at bounding box center [698, 255] width 105 height 16
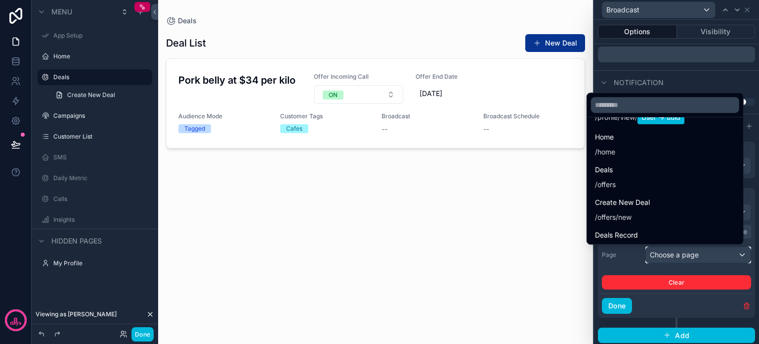
scroll to position [148, 0]
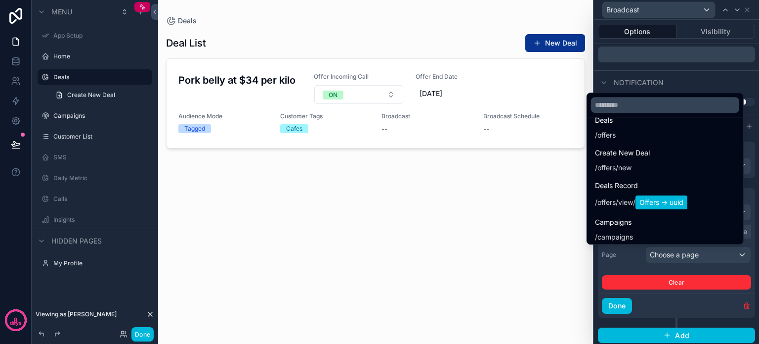
click at [611, 223] on span "Campaigns" at bounding box center [614, 222] width 38 height 12
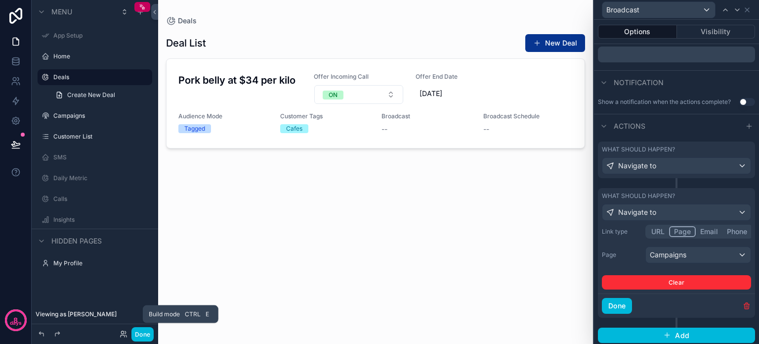
click at [142, 334] on button "Done" at bounding box center [142, 334] width 22 height 14
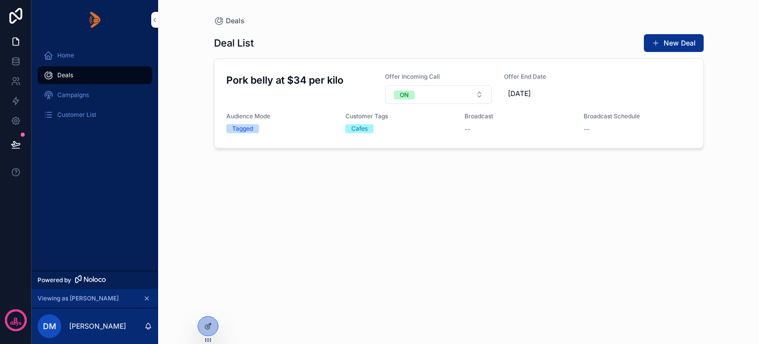
click at [0, 0] on span "Broadcast" at bounding box center [0, 0] width 0 height 0
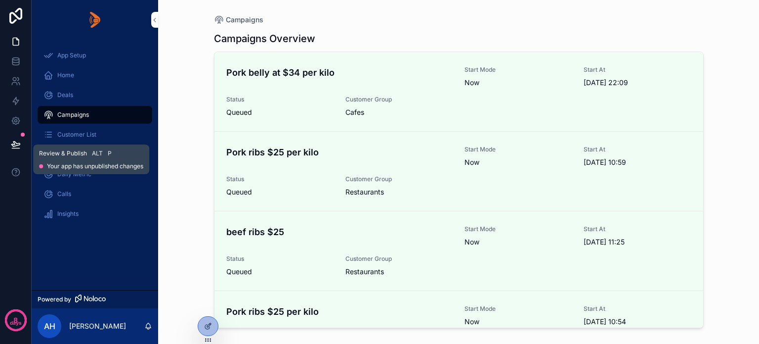
click at [16, 145] on icon at bounding box center [16, 144] width 10 height 10
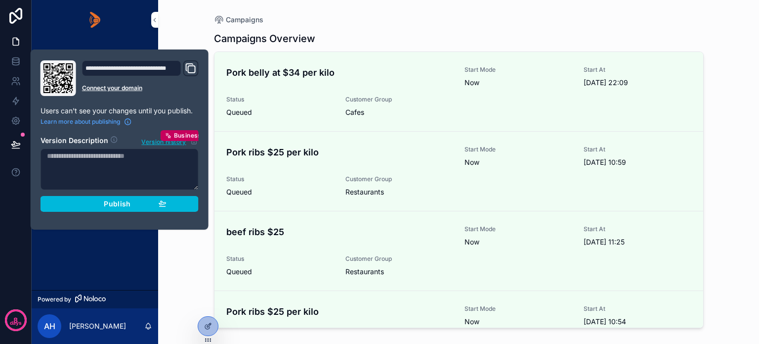
click at [85, 200] on div "Publish" at bounding box center [120, 203] width 94 height 9
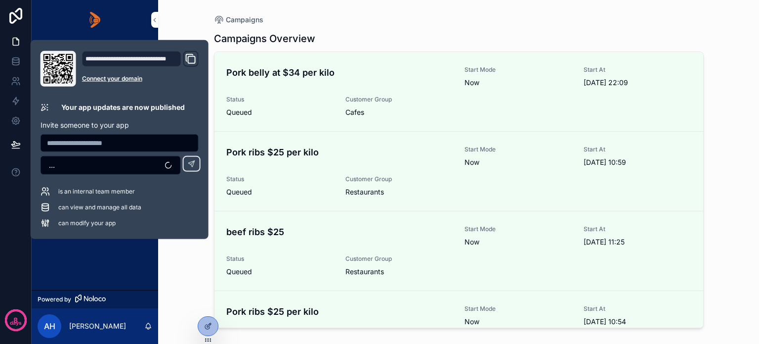
click at [93, 249] on div "App Setup Home Deals Campaigns Customer List SMS Daily Metric Calls Insights" at bounding box center [95, 165] width 127 height 250
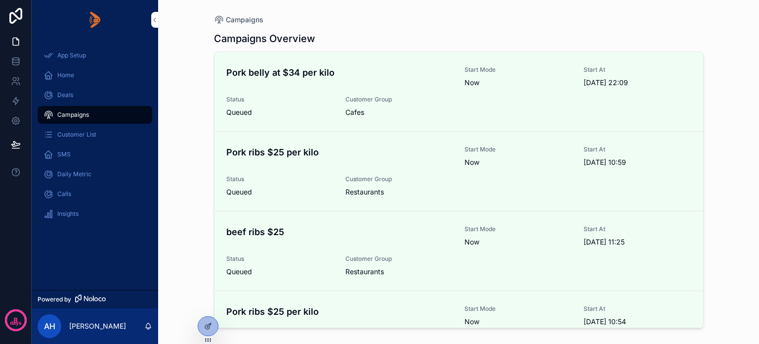
click at [0, 0] on icon at bounding box center [0, 0] width 0 height 0
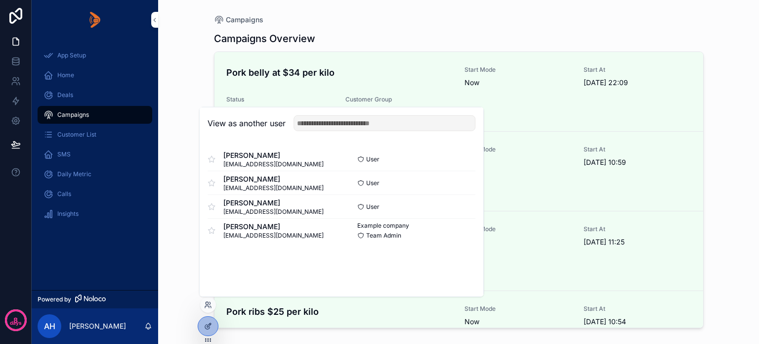
click at [0, 0] on button "Select" at bounding box center [0, 0] width 0 height 0
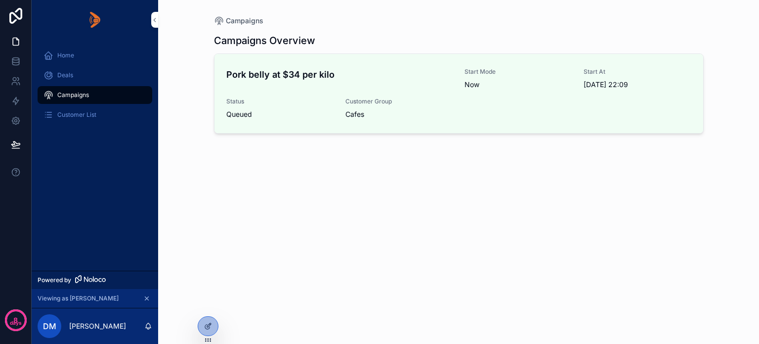
click at [65, 75] on span "Deals" at bounding box center [65, 75] width 16 height 8
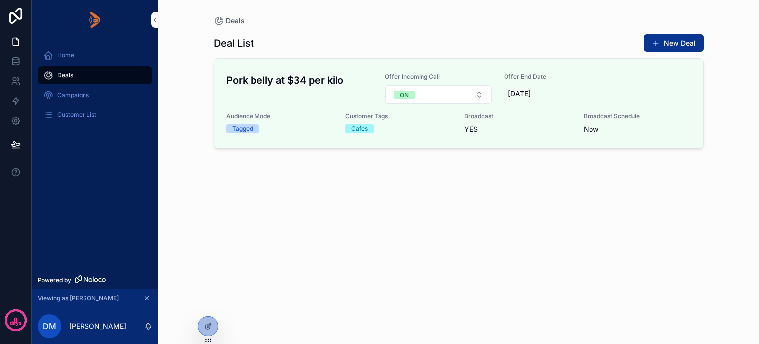
click at [0, 0] on span "Broadcast" at bounding box center [0, 0] width 0 height 0
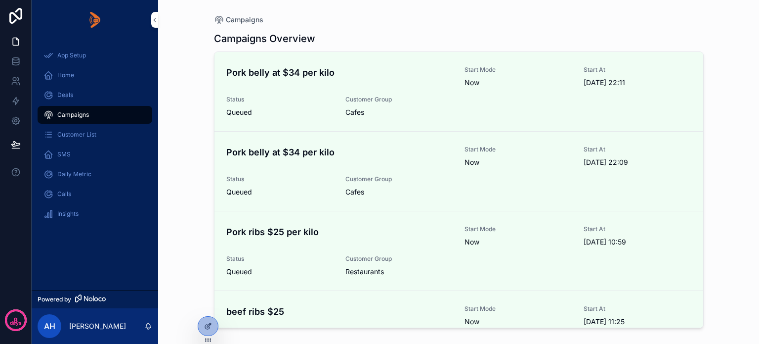
click at [0, 0] on icon at bounding box center [0, 0] width 0 height 0
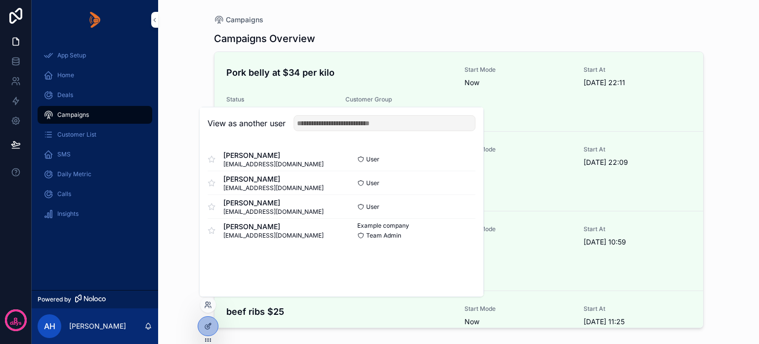
click at [0, 0] on button "Select" at bounding box center [0, 0] width 0 height 0
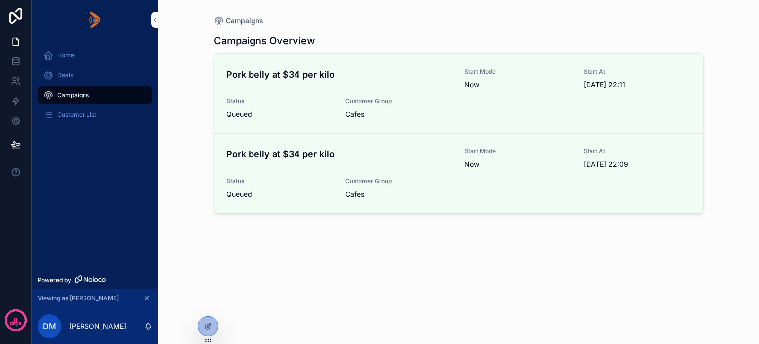
click at [66, 75] on span "Deals" at bounding box center [65, 75] width 16 height 8
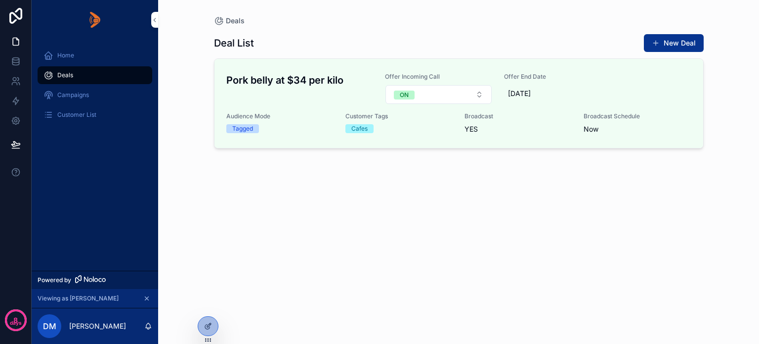
click at [0, 0] on span "Broadcast" at bounding box center [0, 0] width 0 height 0
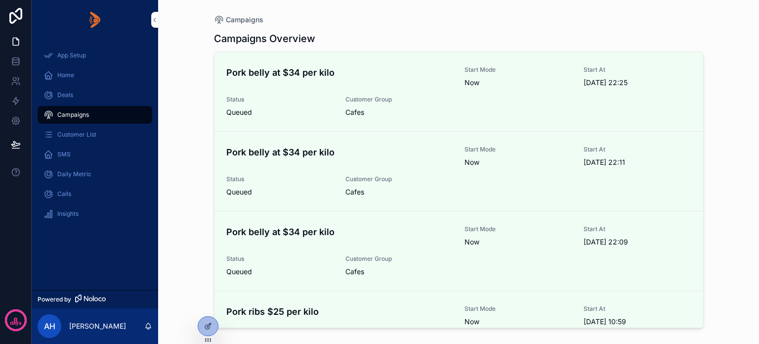
click at [65, 98] on span "Deals" at bounding box center [65, 95] width 16 height 8
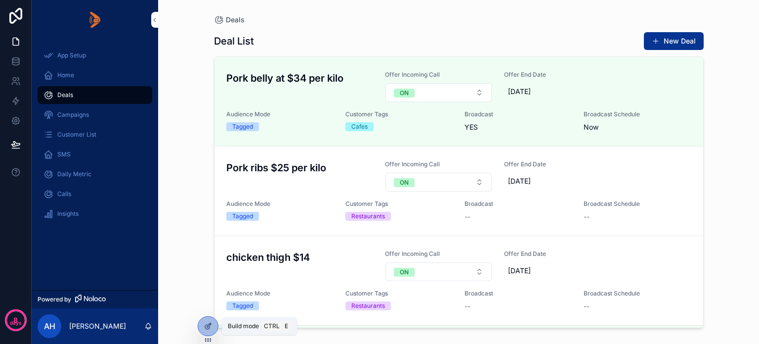
click at [206, 325] on icon at bounding box center [208, 326] width 8 height 8
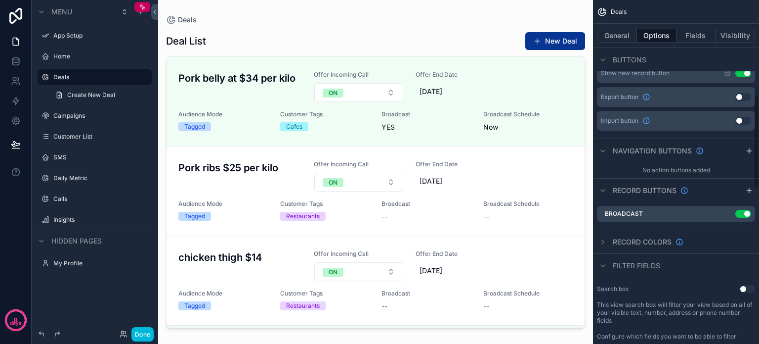
scroll to position [346, 0]
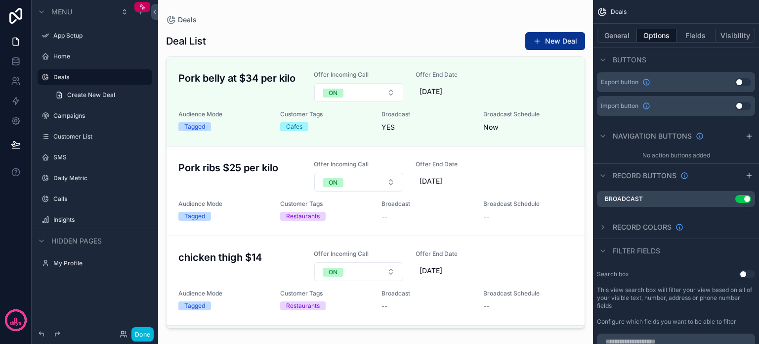
click at [0, 0] on icon "scrollable content" at bounding box center [0, 0] width 0 height 0
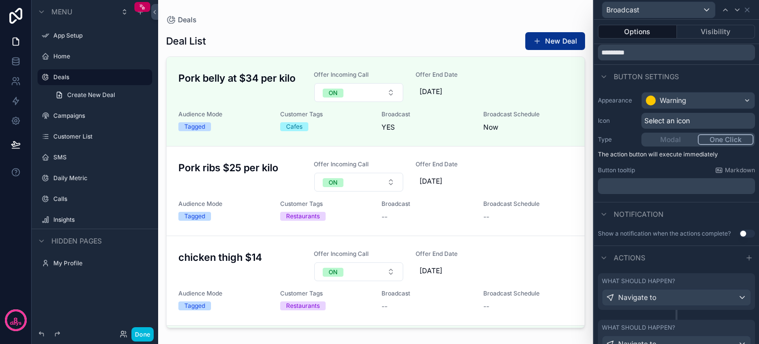
scroll to position [76, 0]
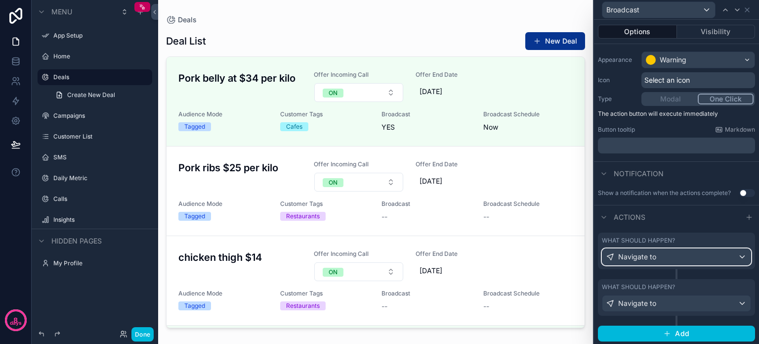
click at [695, 256] on div "Navigate to" at bounding box center [677, 257] width 148 height 16
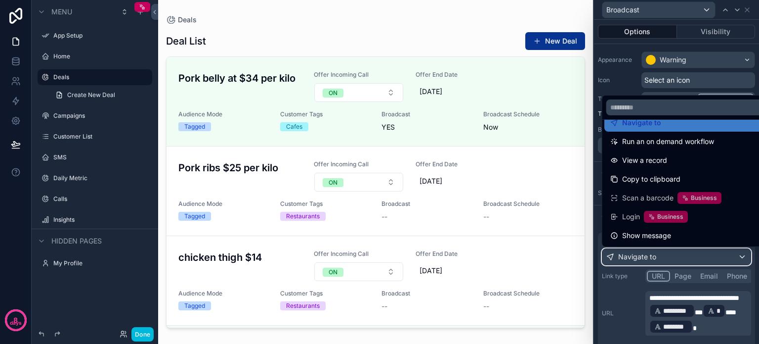
scroll to position [0, 0]
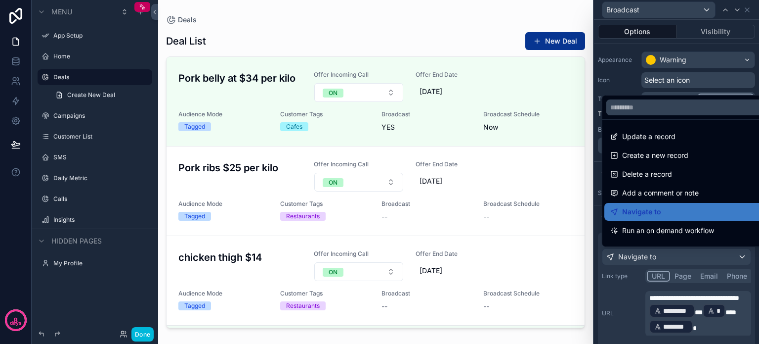
click at [621, 87] on div at bounding box center [676, 172] width 165 height 344
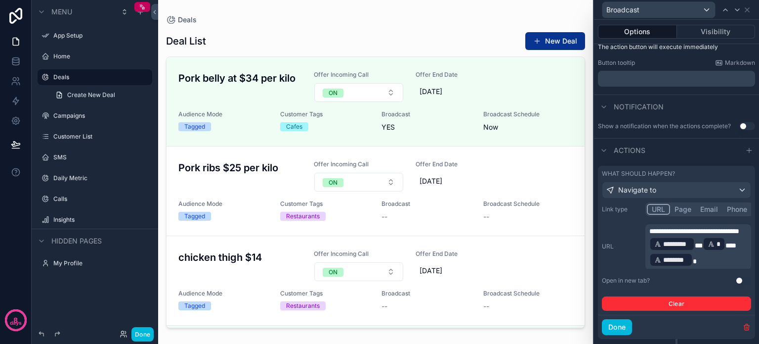
scroll to position [174, 0]
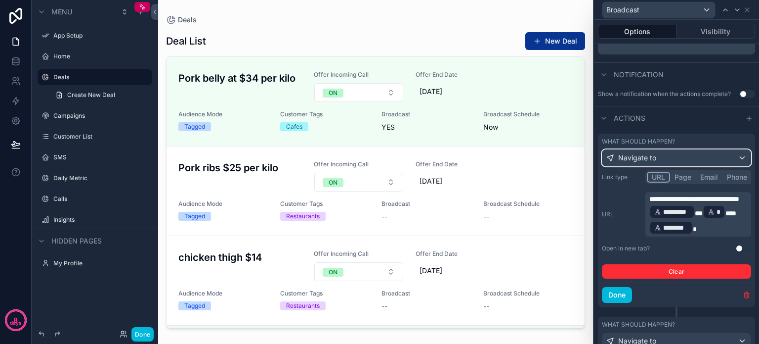
click at [734, 156] on div "Navigate to" at bounding box center [677, 158] width 148 height 16
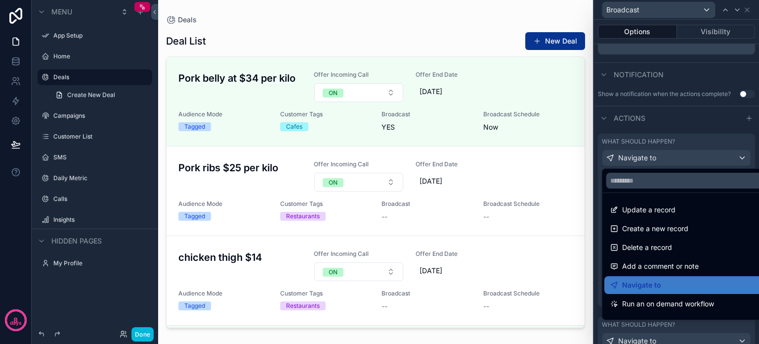
click at [734, 156] on div at bounding box center [676, 172] width 165 height 344
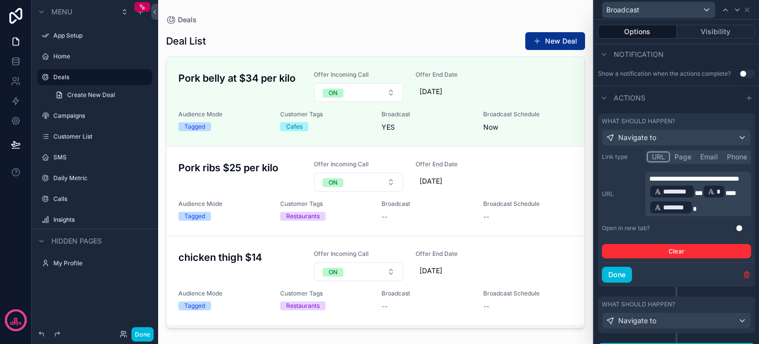
scroll to position [212, 0]
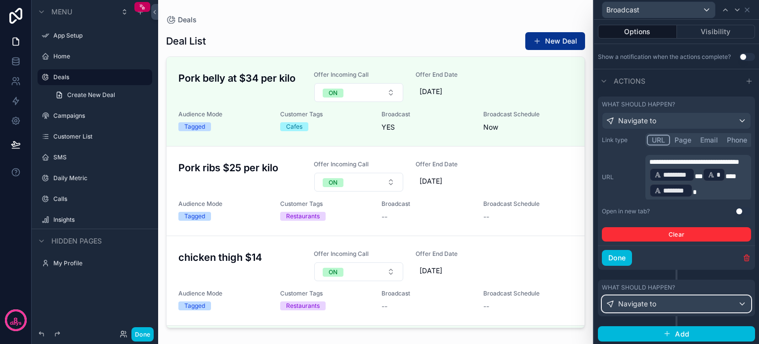
click at [702, 304] on div "Navigate to" at bounding box center [677, 304] width 148 height 16
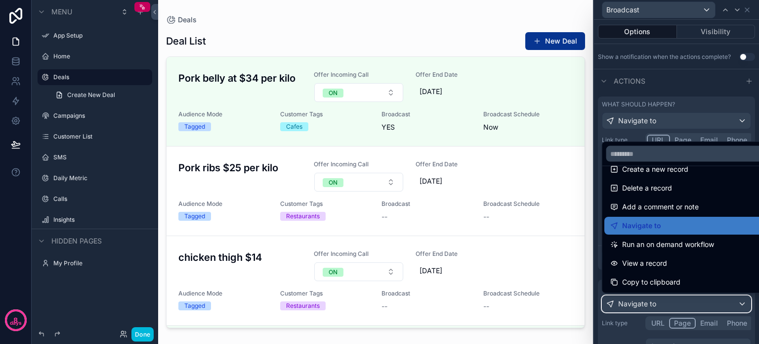
scroll to position [0, 0]
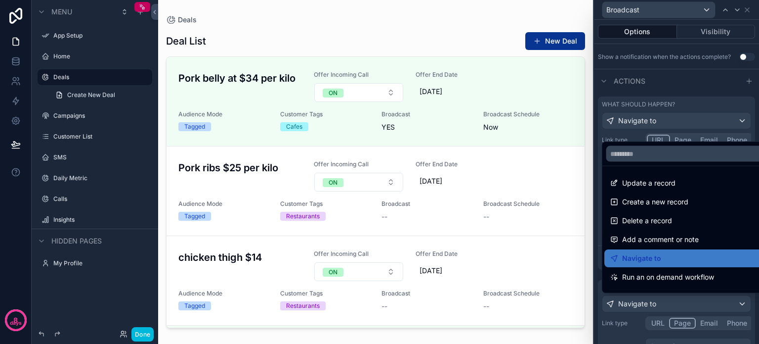
click at [756, 338] on div at bounding box center [676, 172] width 165 height 344
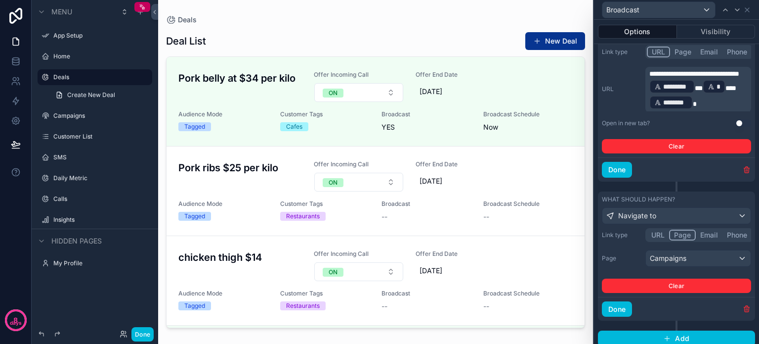
scroll to position [304, 0]
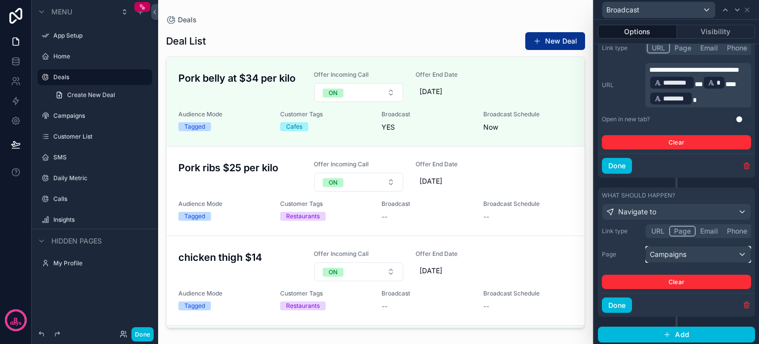
click at [684, 251] on div "Campaigns" at bounding box center [698, 254] width 105 height 16
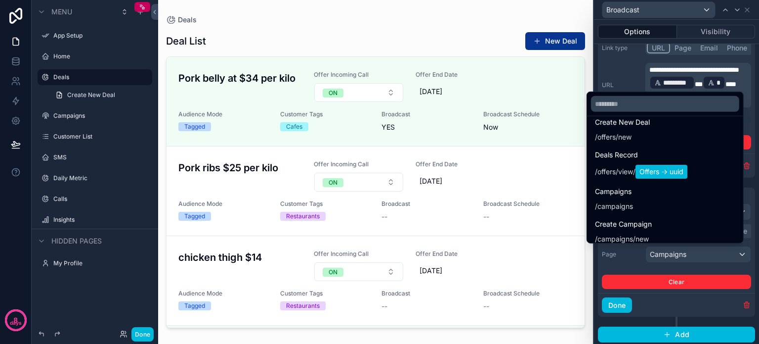
scroll to position [198, 0]
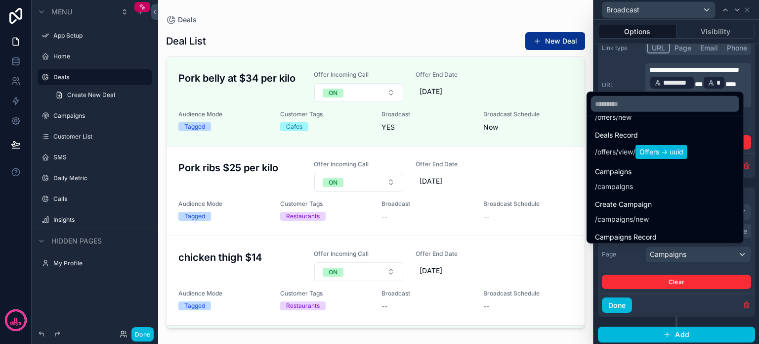
click at [599, 175] on span "Campaigns" at bounding box center [614, 172] width 38 height 12
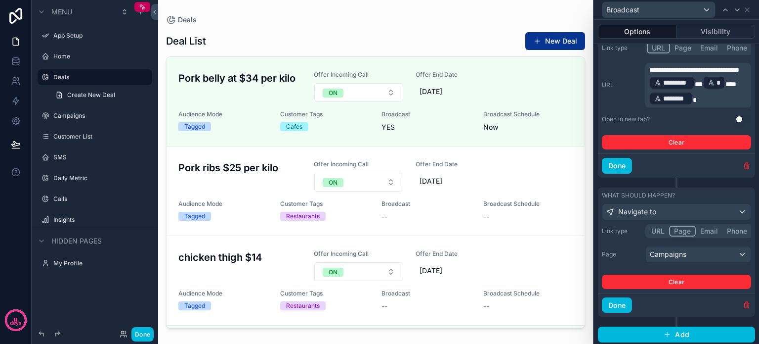
click at [613, 302] on button "Done" at bounding box center [617, 305] width 30 height 16
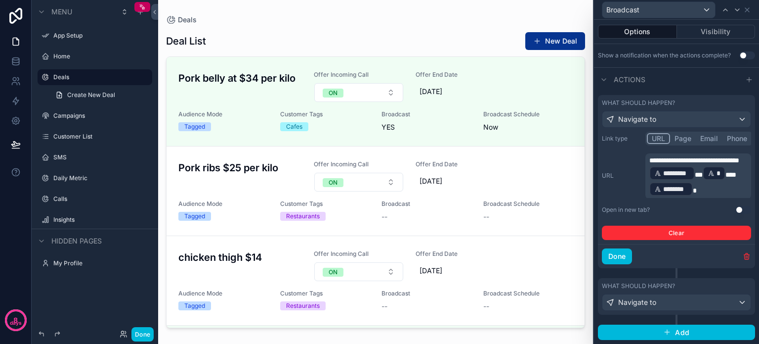
scroll to position [212, 0]
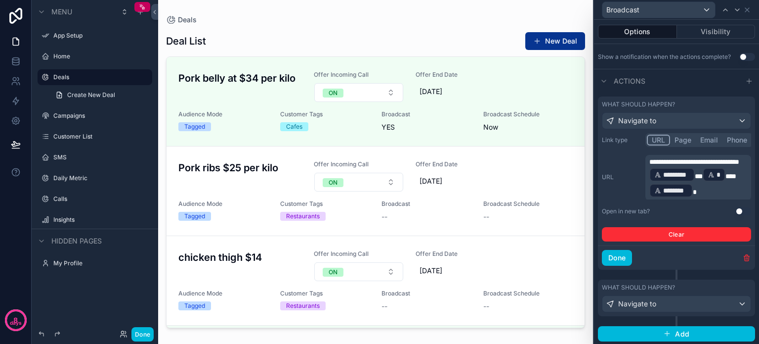
click at [612, 254] on button "Done" at bounding box center [617, 258] width 30 height 16
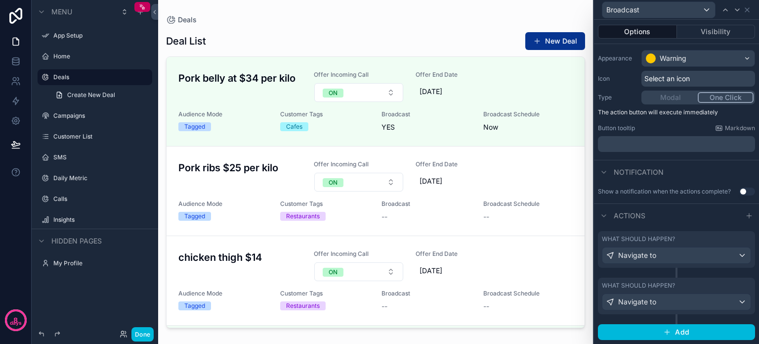
scroll to position [76, 0]
click at [138, 328] on button "Done" at bounding box center [142, 334] width 22 height 14
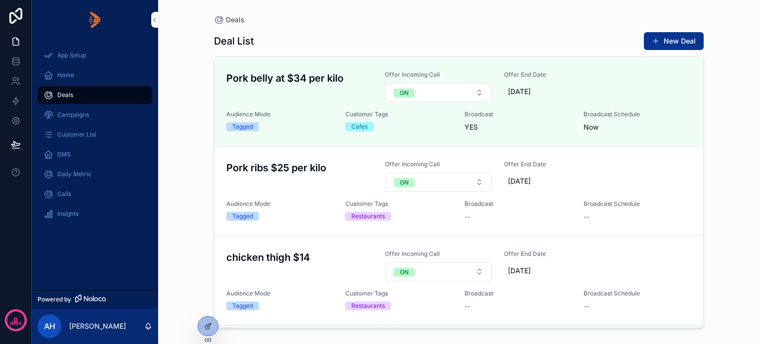
click at [0, 0] on icon at bounding box center [0, 0] width 0 height 0
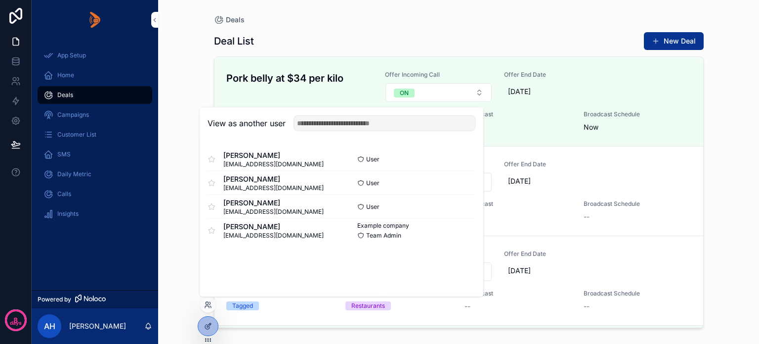
click at [0, 0] on button "Select" at bounding box center [0, 0] width 0 height 0
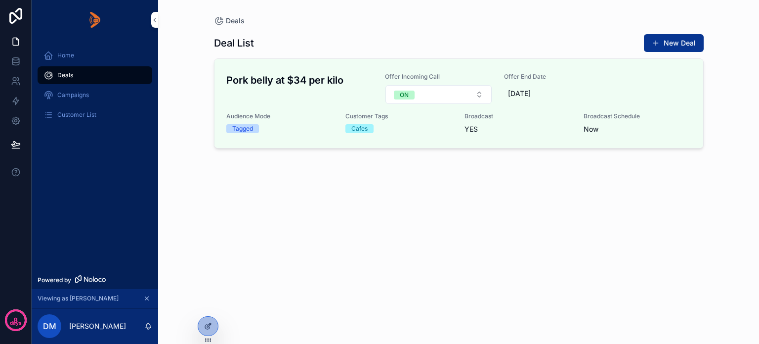
click at [0, 0] on span "Broadcast" at bounding box center [0, 0] width 0 height 0
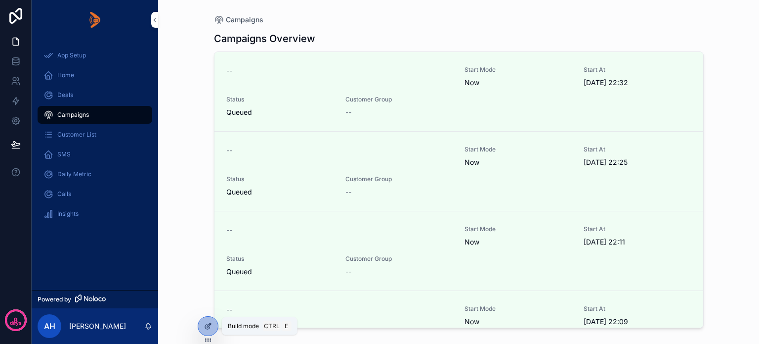
click at [209, 323] on icon at bounding box center [208, 326] width 8 height 8
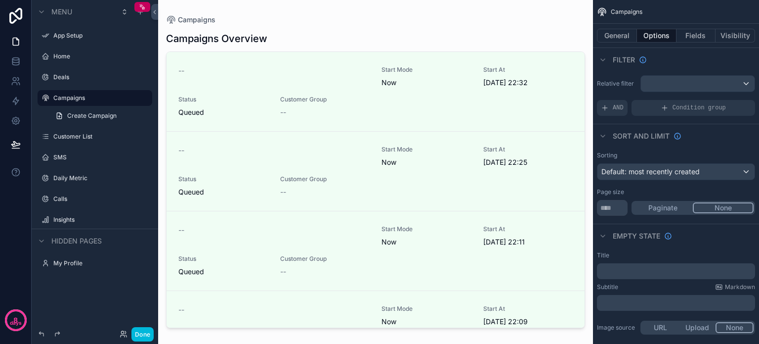
click at [71, 79] on label "Deals" at bounding box center [99, 77] width 93 height 8
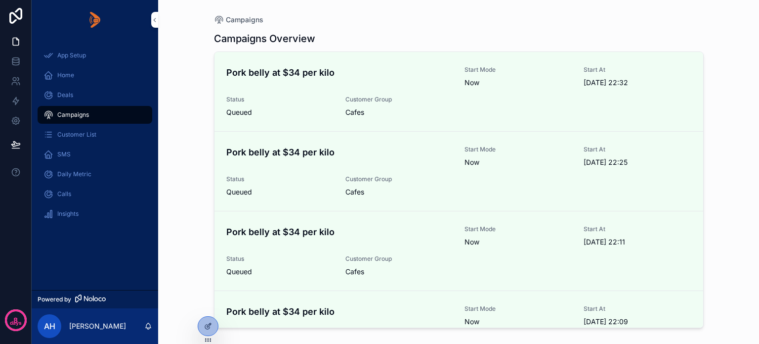
click at [0, 0] on icon at bounding box center [0, 0] width 0 height 0
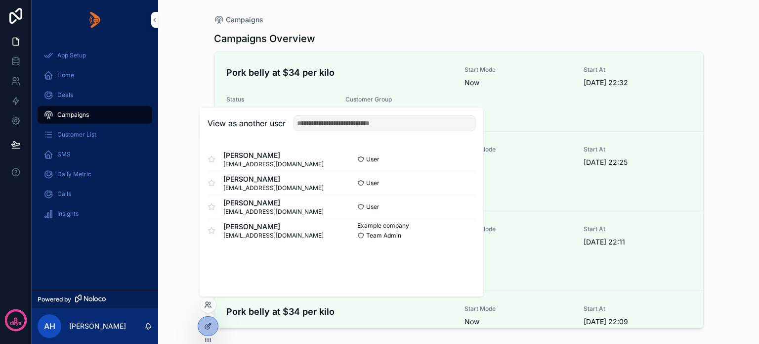
click at [0, 0] on button "Select" at bounding box center [0, 0] width 0 height 0
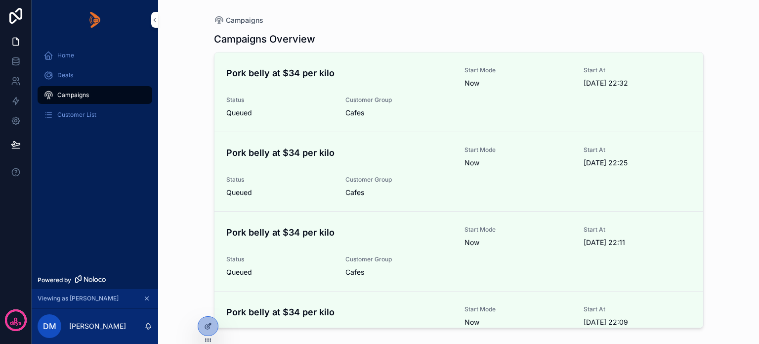
click at [53, 75] on div "Deals" at bounding box center [94, 75] width 103 height 16
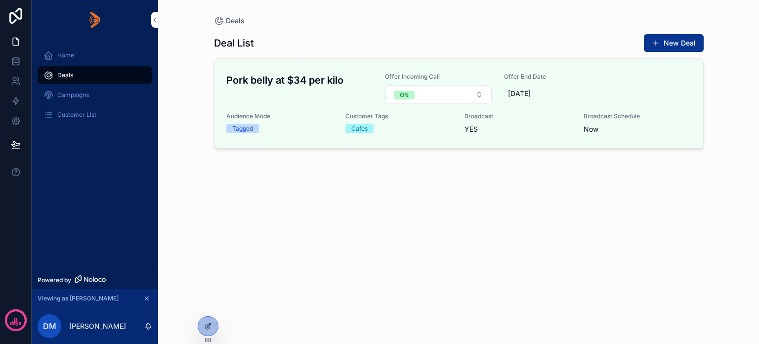
click at [203, 326] on div at bounding box center [208, 325] width 20 height 19
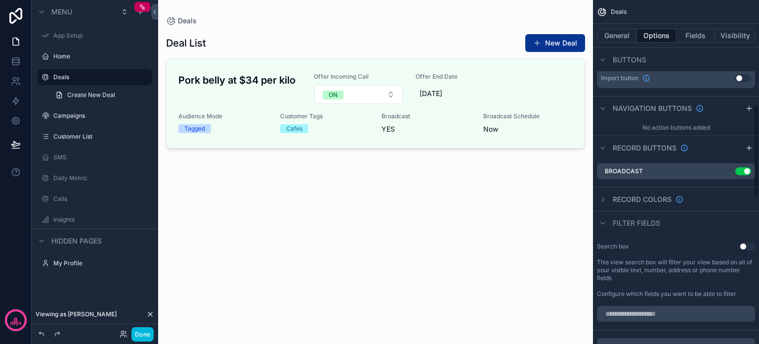
scroll to position [395, 0]
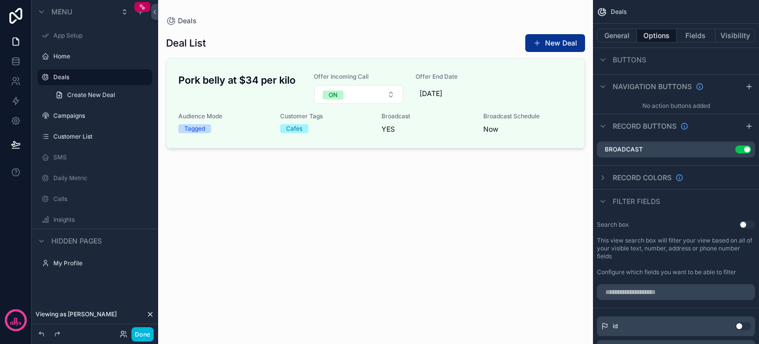
click at [0, 0] on icon "scrollable content" at bounding box center [0, 0] width 0 height 0
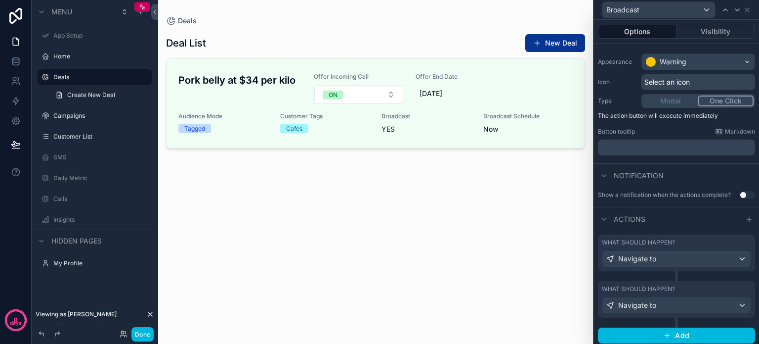
scroll to position [76, 0]
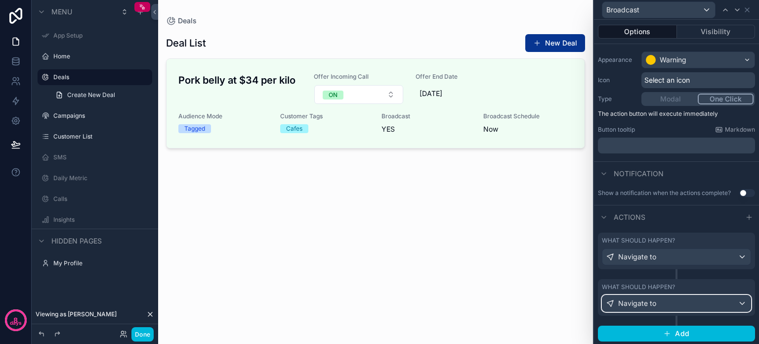
click at [730, 301] on div "Navigate to" at bounding box center [677, 303] width 148 height 16
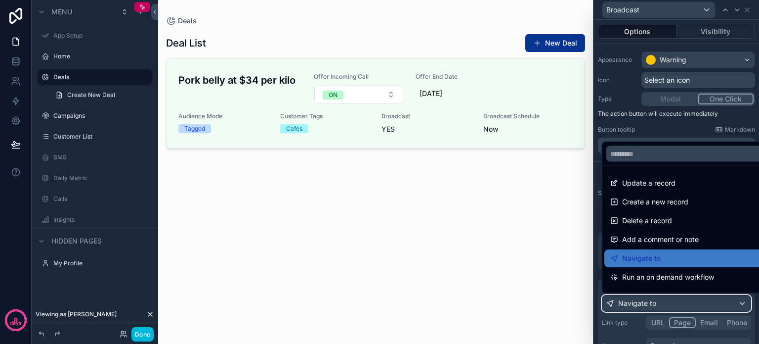
scroll to position [70, 0]
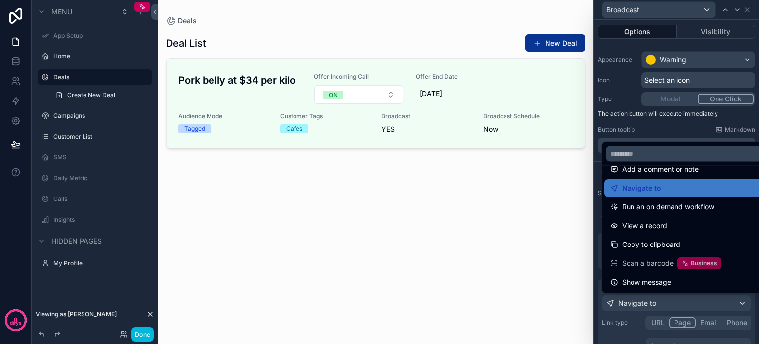
click at [754, 340] on div at bounding box center [676, 172] width 165 height 344
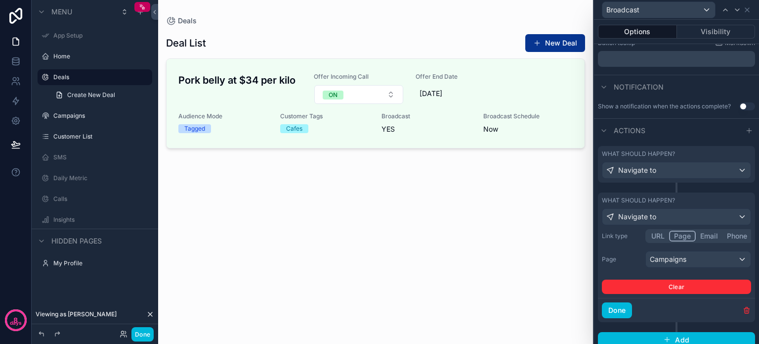
scroll to position [168, 0]
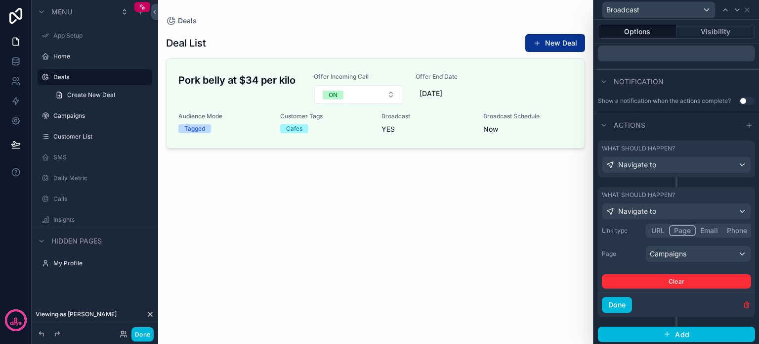
click at [664, 277] on button "Clear" at bounding box center [676, 281] width 149 height 14
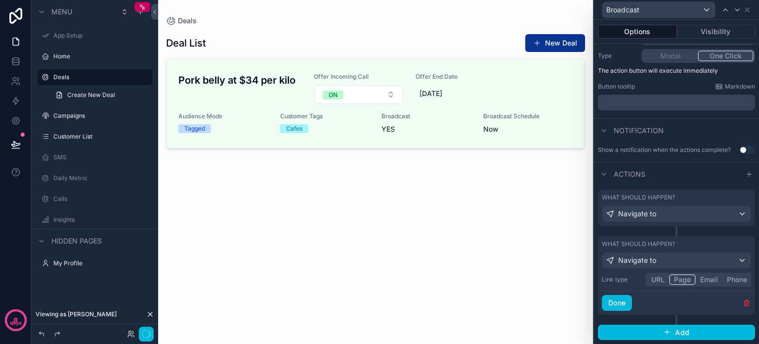
scroll to position [117, 0]
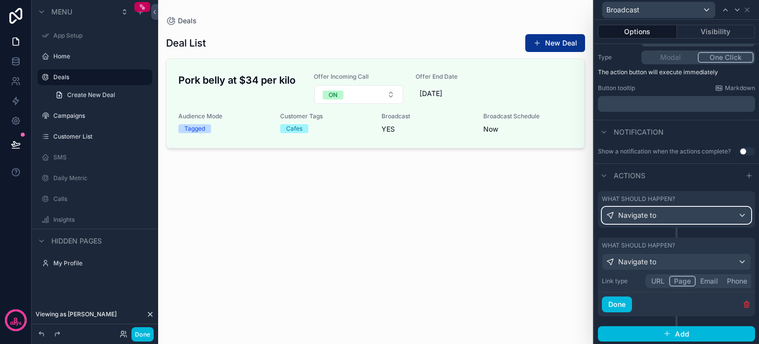
click at [705, 212] on div "Navigate to" at bounding box center [677, 215] width 148 height 16
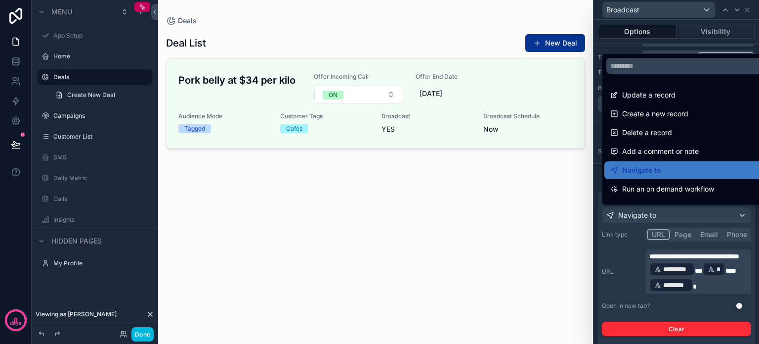
drag, startPoint x: 754, startPoint y: 221, endPoint x: 757, endPoint y: 297, distance: 75.7
click at [757, 303] on div at bounding box center [676, 172] width 165 height 344
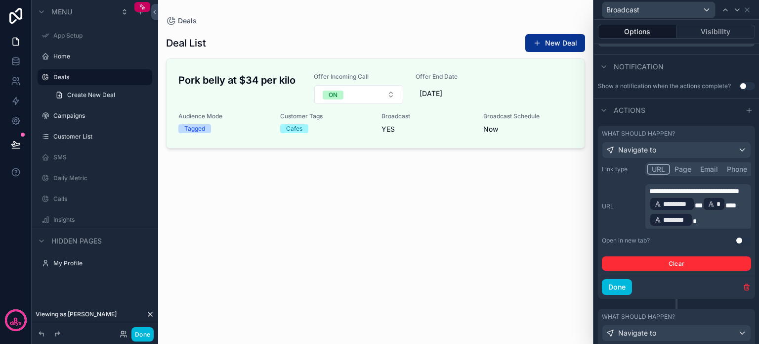
scroll to position [196, 0]
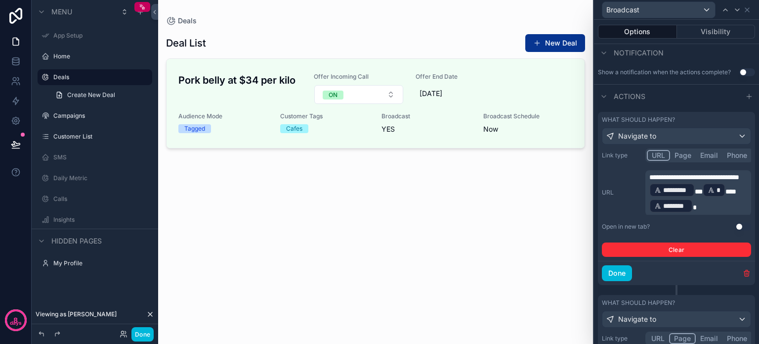
click at [623, 271] on button "Done" at bounding box center [617, 273] width 30 height 16
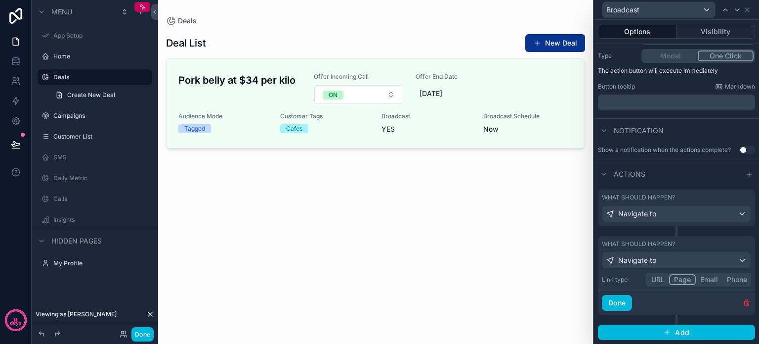
scroll to position [117, 0]
click at [146, 332] on button "Done" at bounding box center [142, 334] width 22 height 14
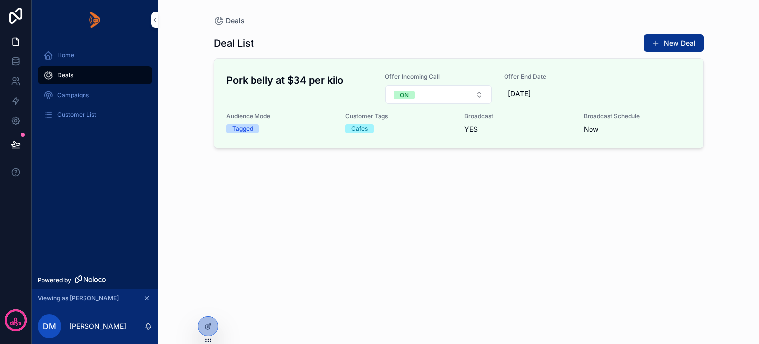
click at [0, 0] on span "Broadcast" at bounding box center [0, 0] width 0 height 0
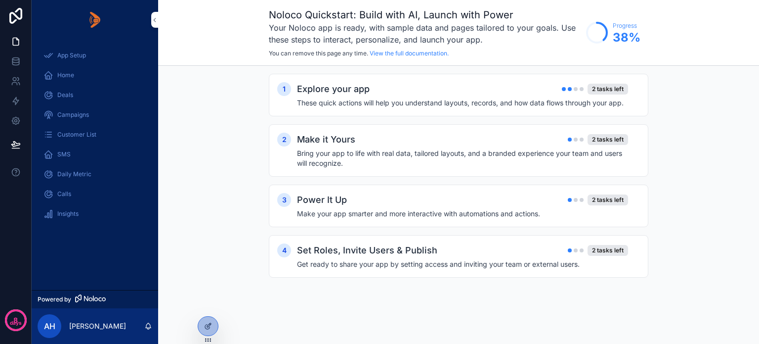
click at [85, 67] on div "Home" at bounding box center [94, 75] width 103 height 16
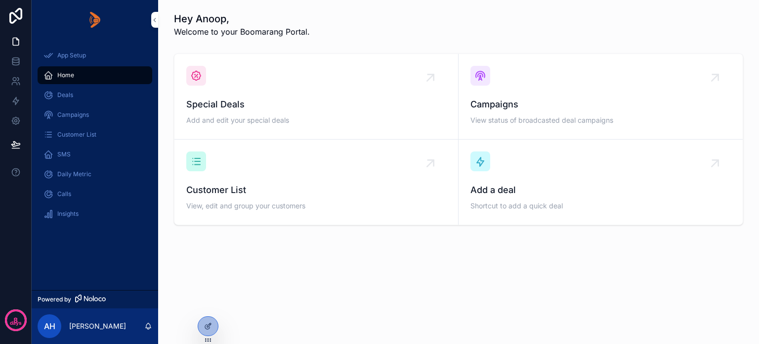
click at [205, 328] on icon at bounding box center [207, 326] width 4 height 4
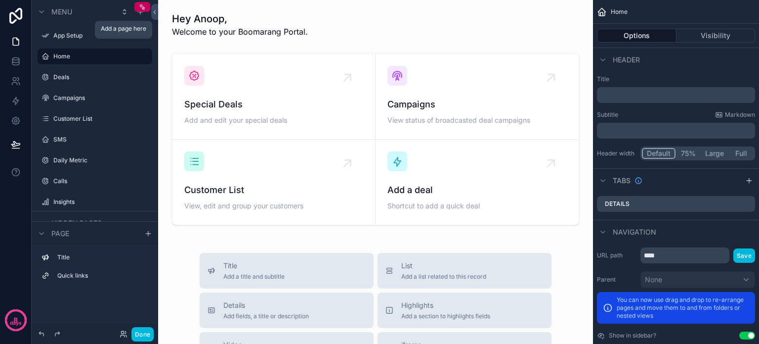
click at [0, 0] on icon "scrollable content" at bounding box center [0, 0] width 0 height 0
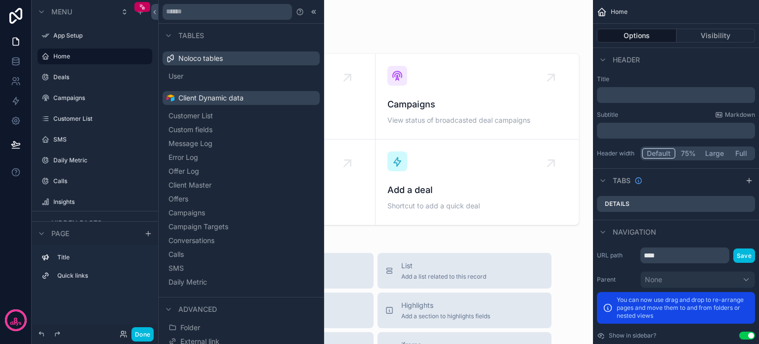
click at [203, 129] on span "Custom fields" at bounding box center [191, 130] width 44 height 10
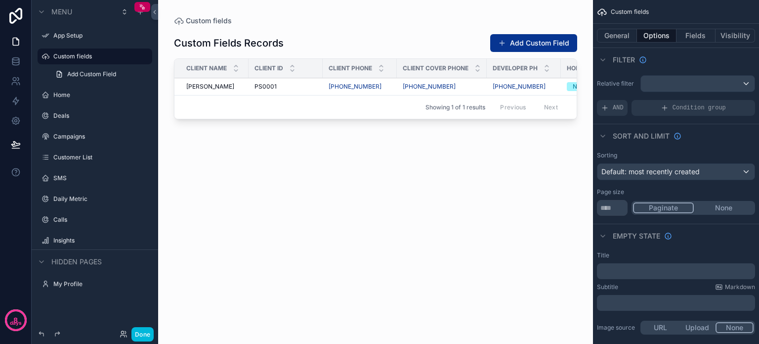
drag, startPoint x: 354, startPoint y: 121, endPoint x: 419, endPoint y: 121, distance: 64.3
click at [419, 121] on div "scrollable content" at bounding box center [375, 166] width 435 height 332
click at [695, 38] on button "Fields" at bounding box center [697, 36] width 40 height 14
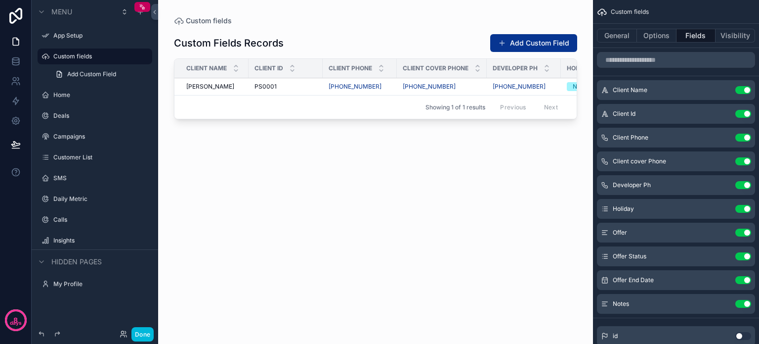
click at [739, 160] on button "Use setting" at bounding box center [744, 161] width 16 height 8
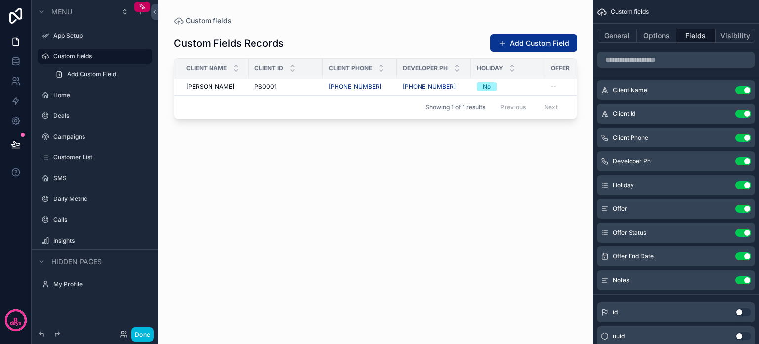
click at [742, 182] on button "Use setting" at bounding box center [744, 185] width 16 height 8
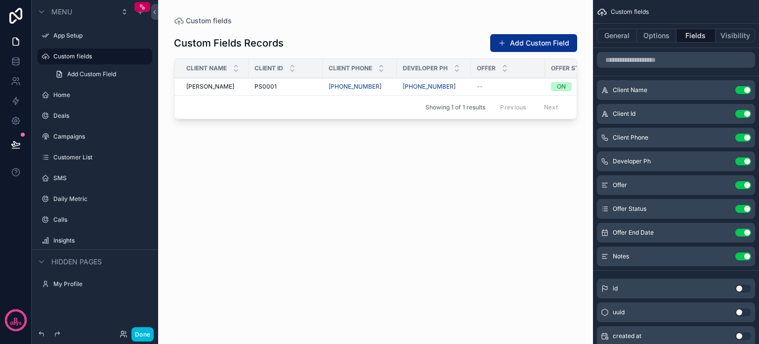
click at [739, 207] on button "Use setting" at bounding box center [744, 209] width 16 height 8
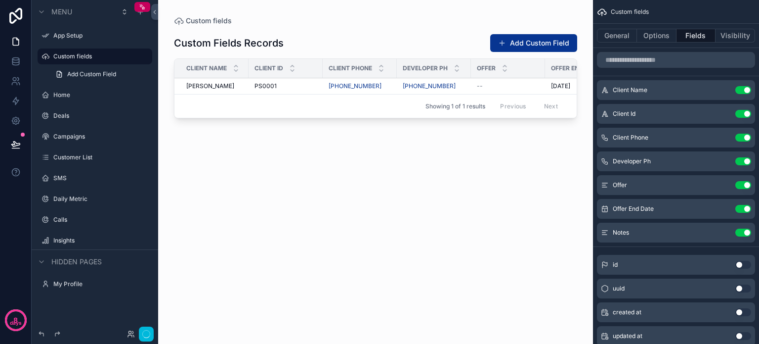
click at [741, 209] on button "Use setting" at bounding box center [744, 209] width 16 height 8
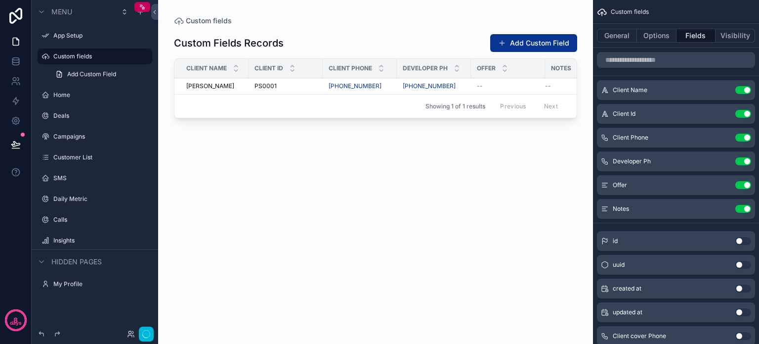
click at [740, 209] on button "Use setting" at bounding box center [744, 209] width 16 height 8
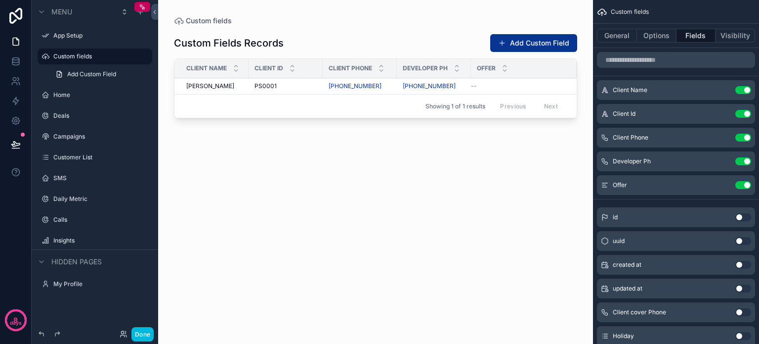
click at [743, 185] on button "Use setting" at bounding box center [744, 185] width 16 height 8
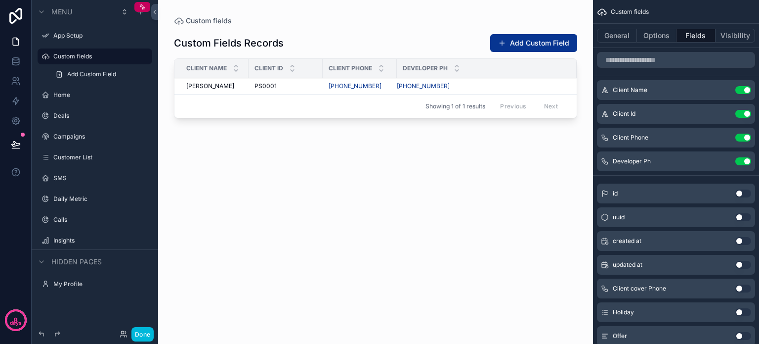
click at [743, 288] on button "Use setting" at bounding box center [744, 288] width 16 height 8
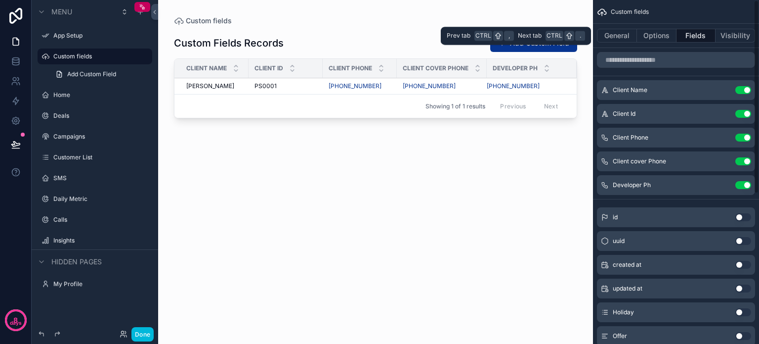
click at [642, 37] on button "Options" at bounding box center [657, 36] width 40 height 14
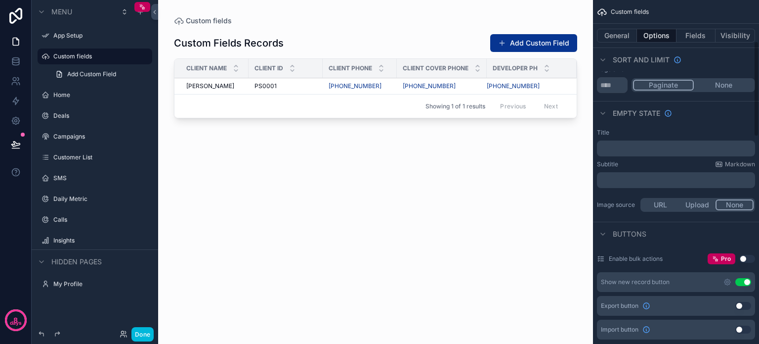
scroll to position [148, 0]
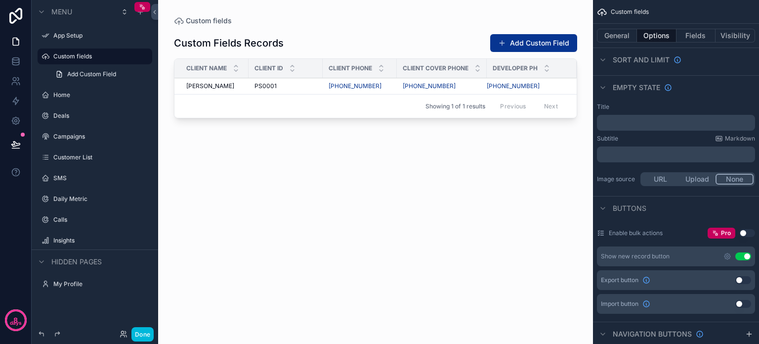
click at [742, 253] on button "Use setting" at bounding box center [744, 256] width 16 height 8
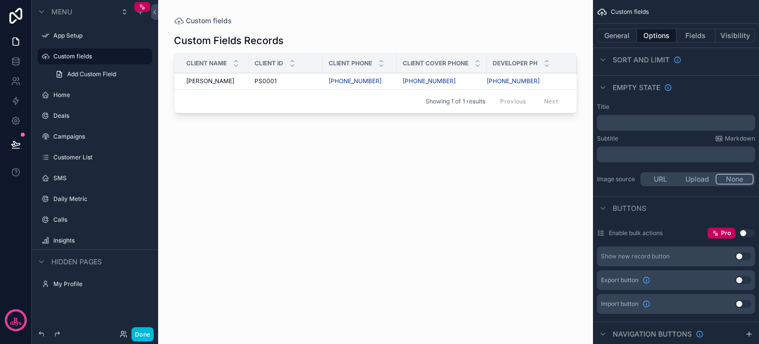
click at [617, 37] on button "General" at bounding box center [617, 36] width 40 height 14
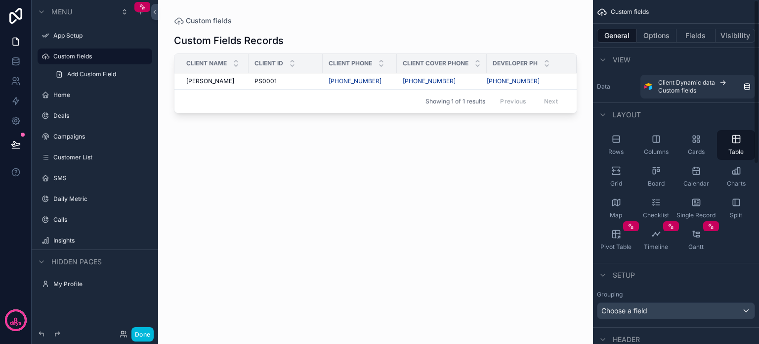
scroll to position [0, 0]
click at [615, 140] on icon "scrollable content" at bounding box center [616, 139] width 10 height 10
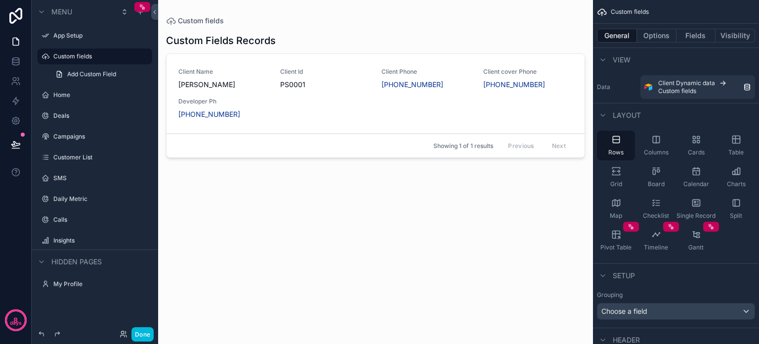
click at [332, 117] on div "Client Name Daniel Client Id PS0001 Client Phone +61 412 107 281 Client cover P…" at bounding box center [375, 93] width 394 height 51
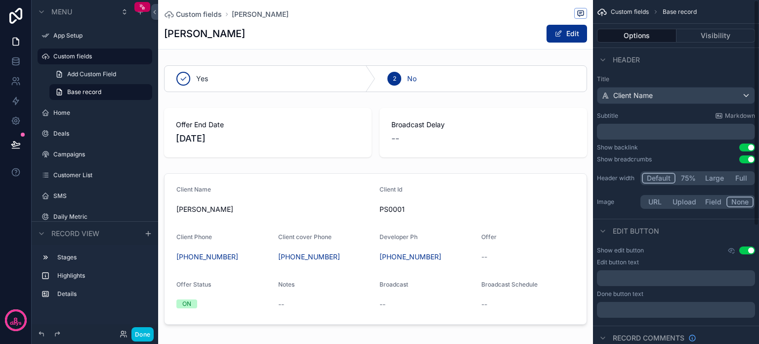
click at [288, 69] on div "scrollable content" at bounding box center [375, 78] width 435 height 35
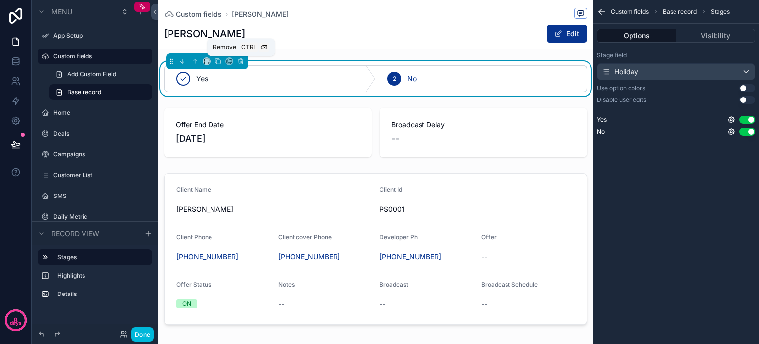
click at [241, 63] on icon "scrollable content" at bounding box center [240, 61] width 7 height 7
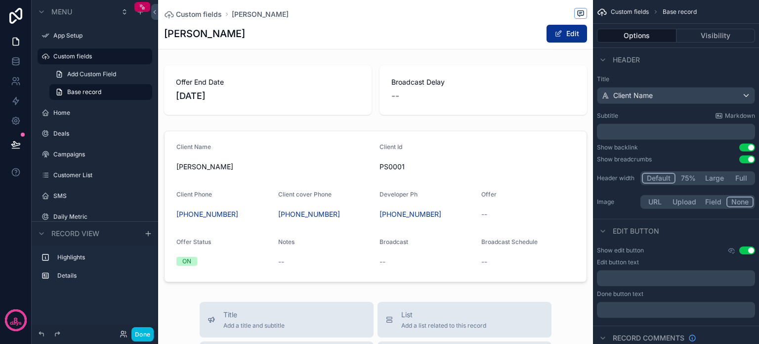
click at [274, 148] on div "scrollable content" at bounding box center [375, 206] width 435 height 159
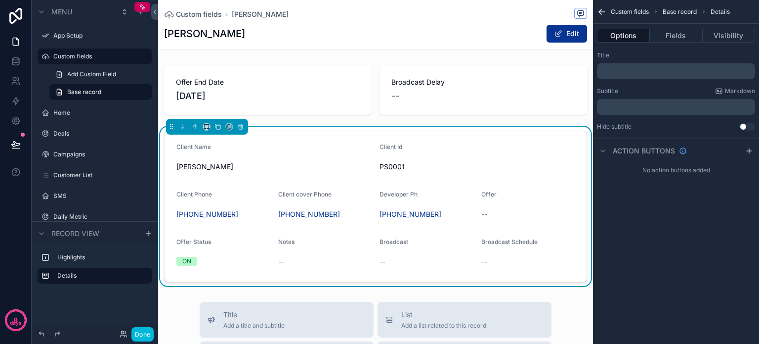
click at [674, 34] on button "Fields" at bounding box center [676, 36] width 52 height 14
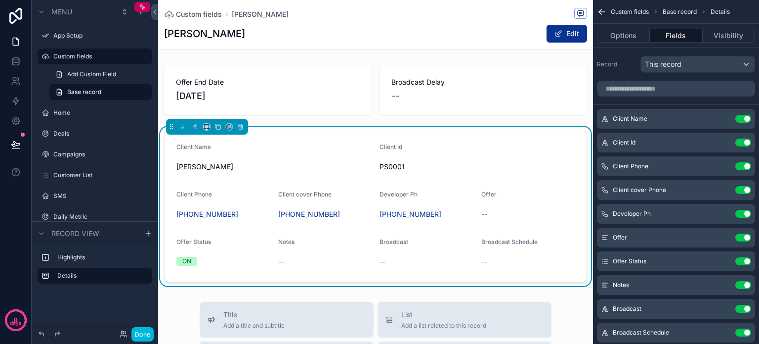
click at [743, 142] on button "Use setting" at bounding box center [744, 142] width 16 height 8
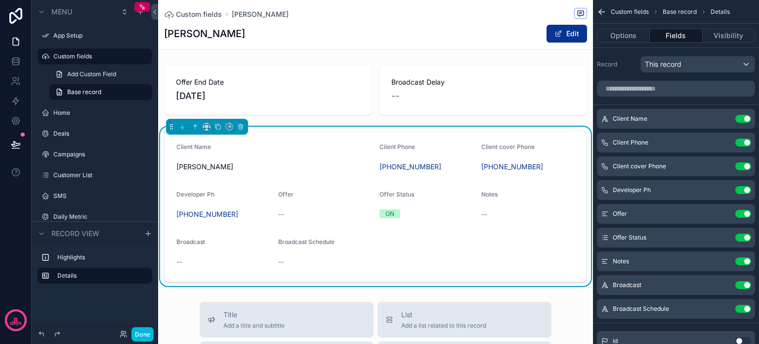
click at [738, 214] on button "Use setting" at bounding box center [744, 214] width 16 height 8
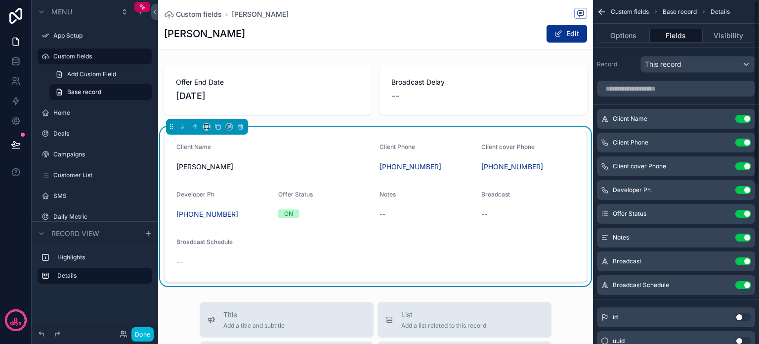
click at [742, 215] on button "Use setting" at bounding box center [744, 214] width 16 height 8
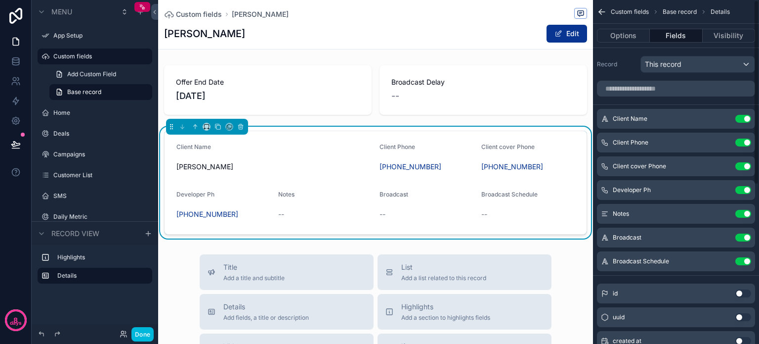
click at [742, 215] on button "Use setting" at bounding box center [744, 214] width 16 height 8
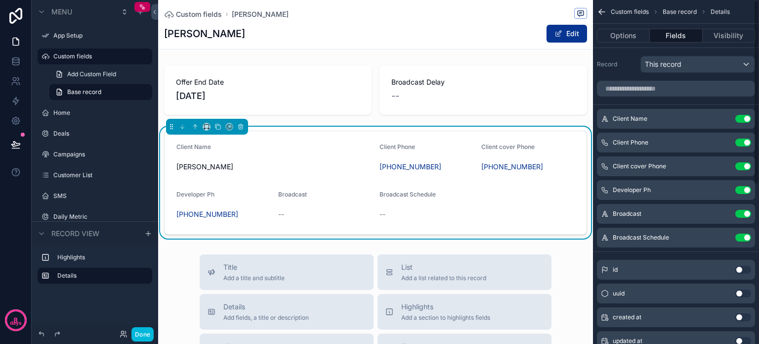
click at [742, 215] on button "Use setting" at bounding box center [744, 214] width 16 height 8
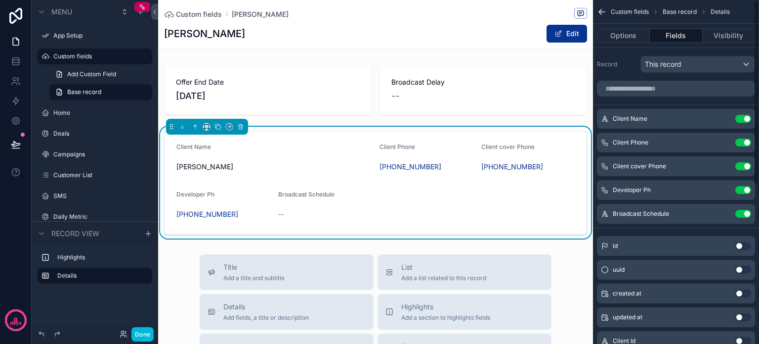
click at [741, 217] on div "Broadcast Schedule Use setting" at bounding box center [676, 214] width 158 height 20
click at [741, 215] on button "Use setting" at bounding box center [744, 214] width 16 height 8
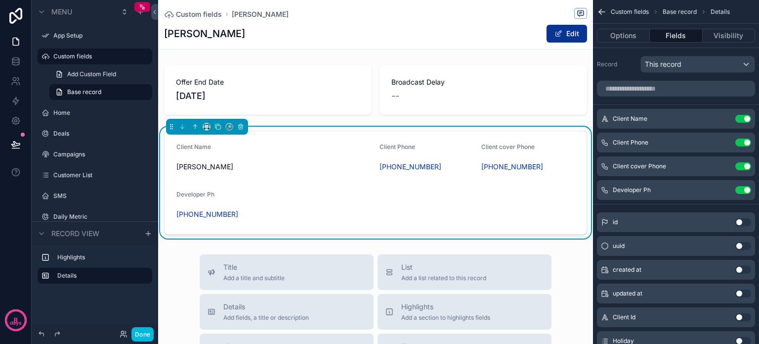
click at [739, 116] on button "Use setting" at bounding box center [744, 119] width 16 height 8
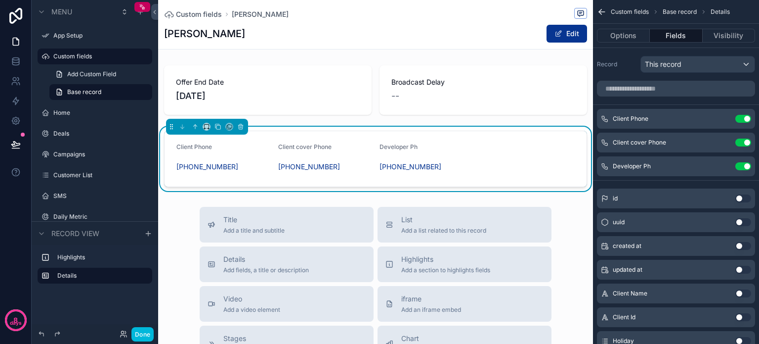
click at [468, 93] on div "scrollable content" at bounding box center [375, 89] width 435 height 57
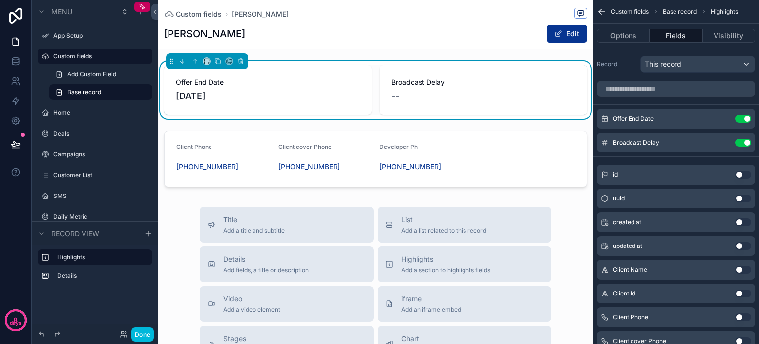
click at [744, 268] on button "Use setting" at bounding box center [744, 269] width 16 height 8
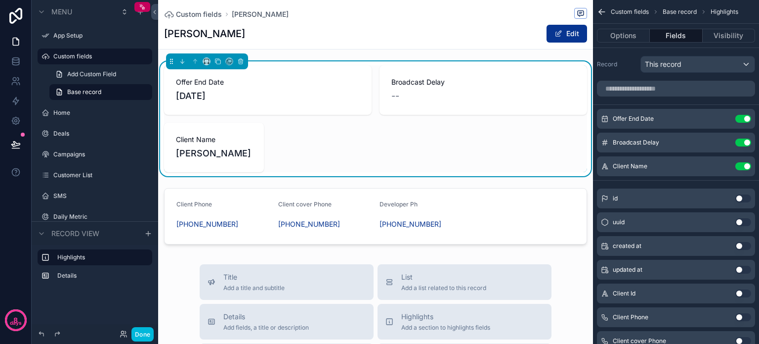
click at [743, 296] on button "Use setting" at bounding box center [744, 293] width 16 height 8
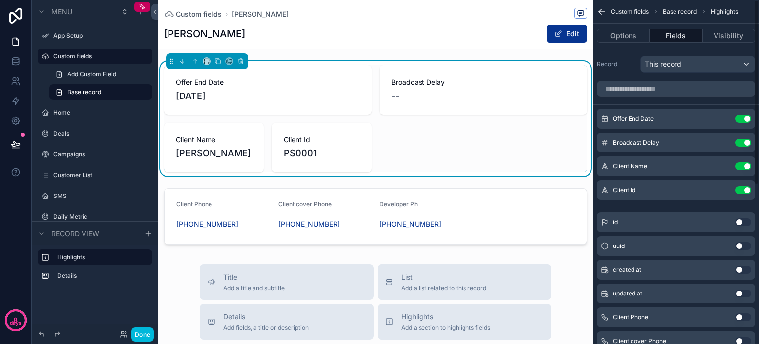
click at [743, 119] on button "Use setting" at bounding box center [744, 119] width 16 height 8
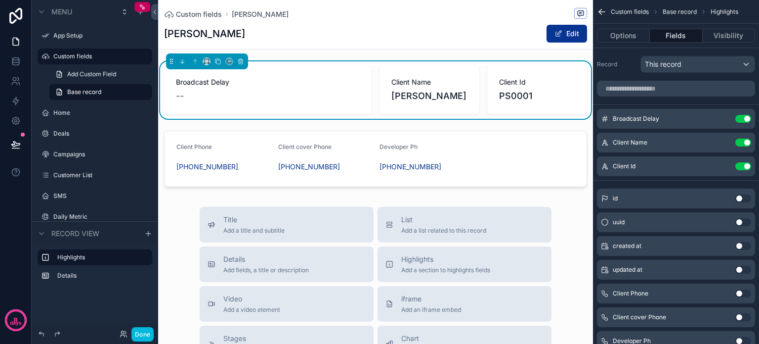
click at [740, 116] on button "Use setting" at bounding box center [744, 119] width 16 height 8
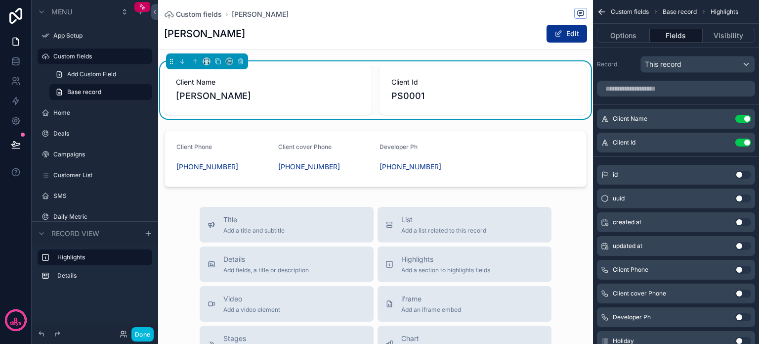
click at [723, 39] on button "Visibility" at bounding box center [729, 36] width 52 height 14
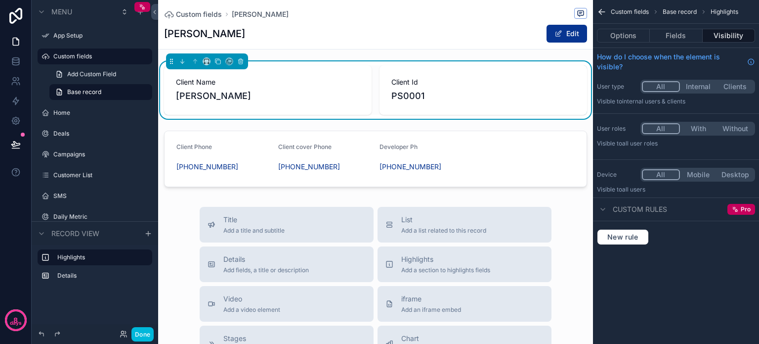
click at [693, 83] on button "Internal" at bounding box center [698, 86] width 37 height 11
click at [139, 332] on button "Done" at bounding box center [142, 334] width 22 height 14
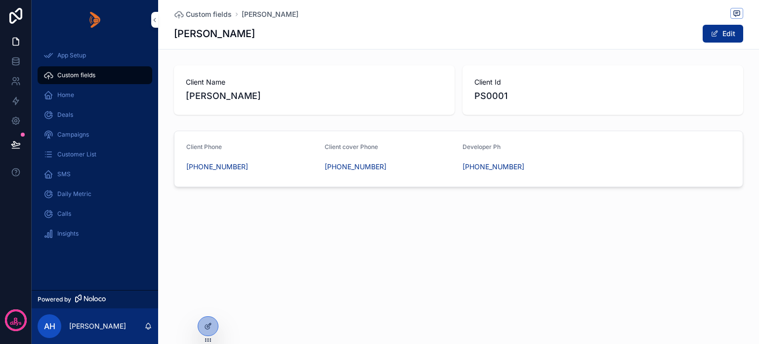
click at [101, 76] on div "Custom fields" at bounding box center [94, 75] width 103 height 16
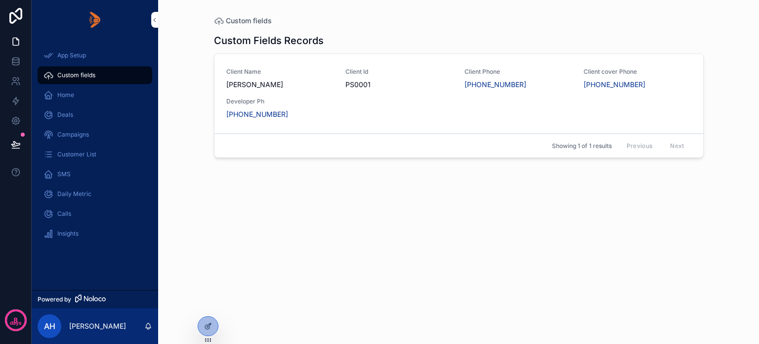
click at [203, 321] on div at bounding box center [208, 325] width 20 height 19
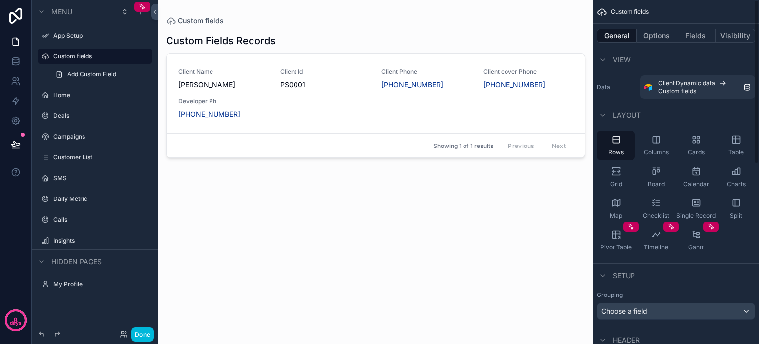
click at [731, 35] on button "Visibility" at bounding box center [736, 36] width 40 height 14
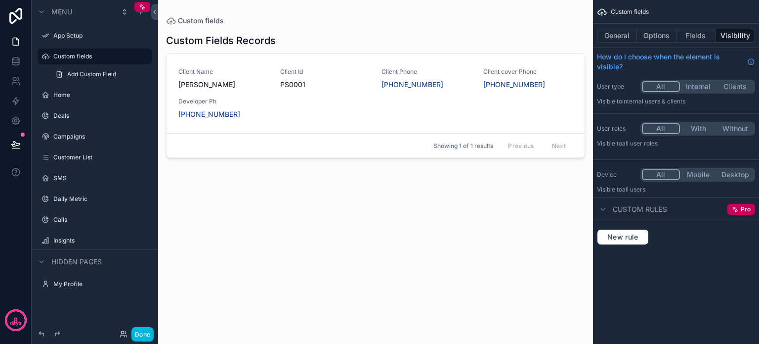
click at [699, 85] on button "Internal" at bounding box center [698, 86] width 37 height 11
click at [148, 335] on button "Done" at bounding box center [142, 334] width 22 height 14
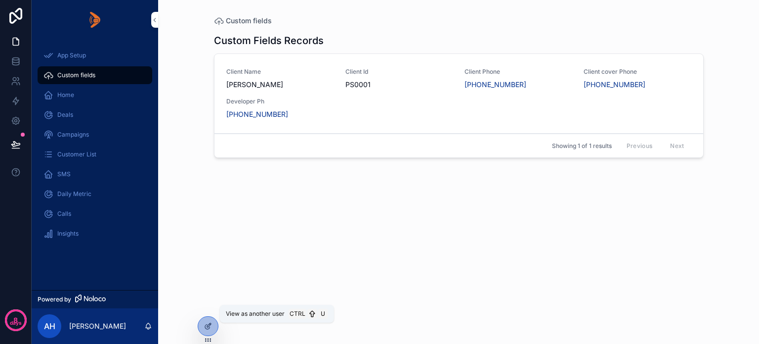
click at [0, 0] on icon at bounding box center [0, 0] width 0 height 0
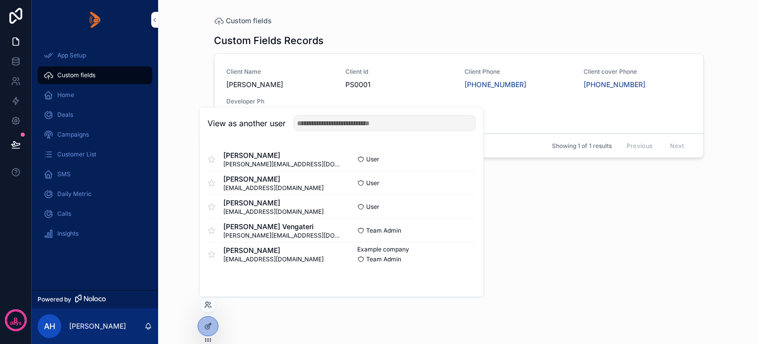
click at [0, 0] on button "Select" at bounding box center [0, 0] width 0 height 0
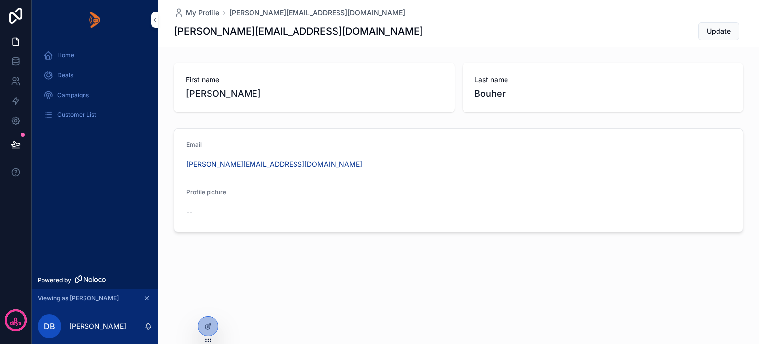
click at [0, 0] on icon at bounding box center [0, 0] width 0 height 0
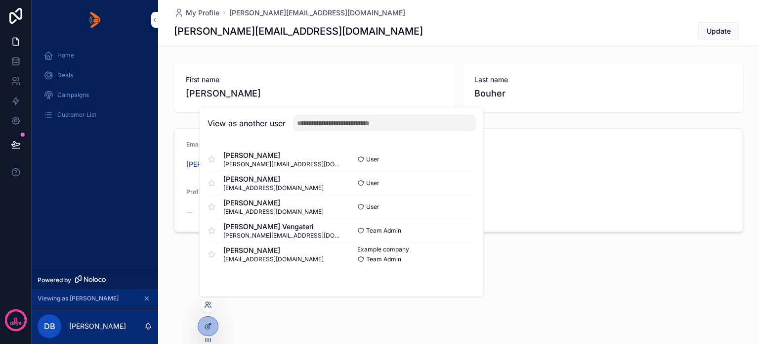
click at [0, 0] on button "Select" at bounding box center [0, 0] width 0 height 0
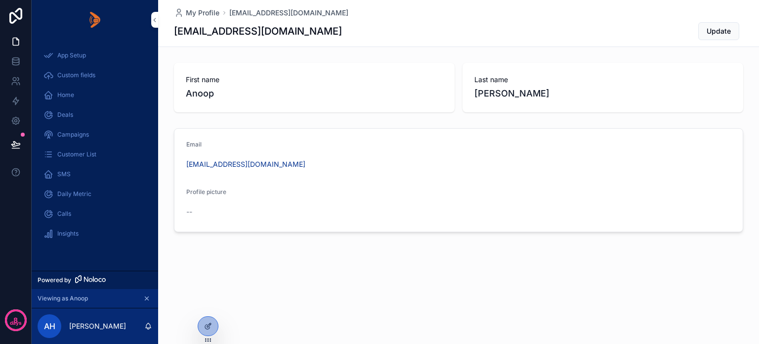
click at [71, 73] on span "Custom fields" at bounding box center [76, 75] width 38 height 8
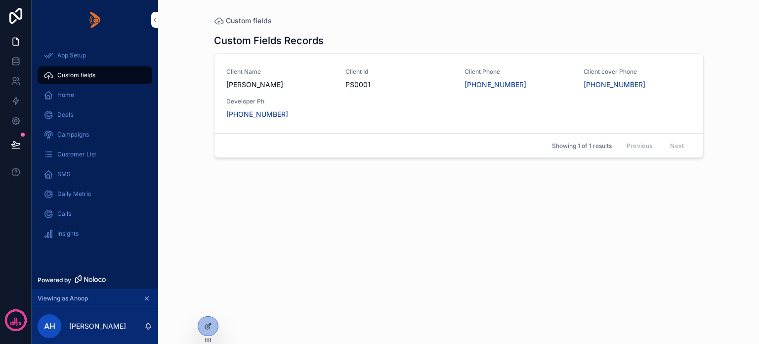
click at [356, 114] on div "Client Name [PERSON_NAME] Client Id PS0001 Client Phone [PHONE_NUMBER] Client c…" at bounding box center [458, 93] width 465 height 51
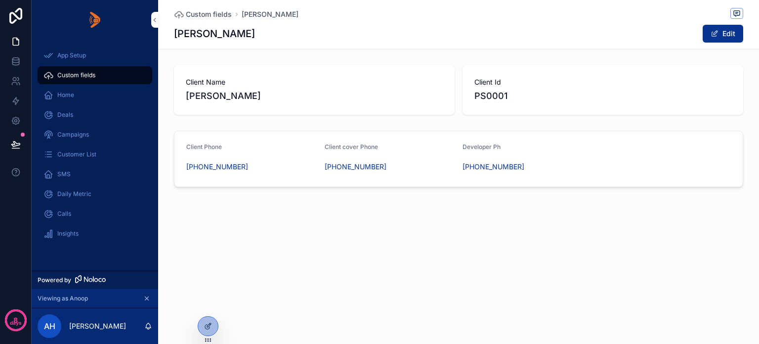
click at [437, 154] on div "Client cover Phone" at bounding box center [390, 149] width 130 height 12
click at [732, 35] on button "Edit" at bounding box center [723, 34] width 41 height 18
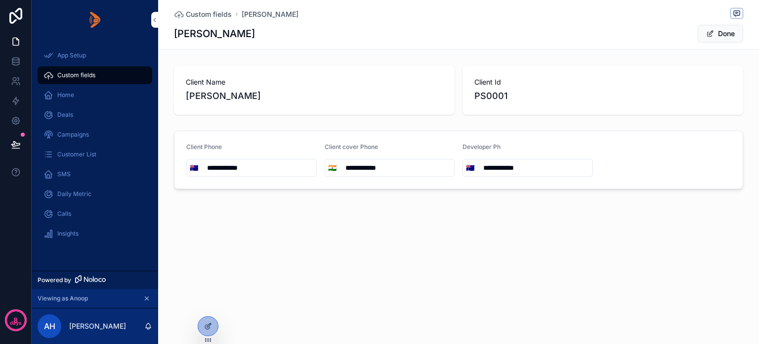
click at [100, 71] on div "Custom fields" at bounding box center [94, 75] width 103 height 16
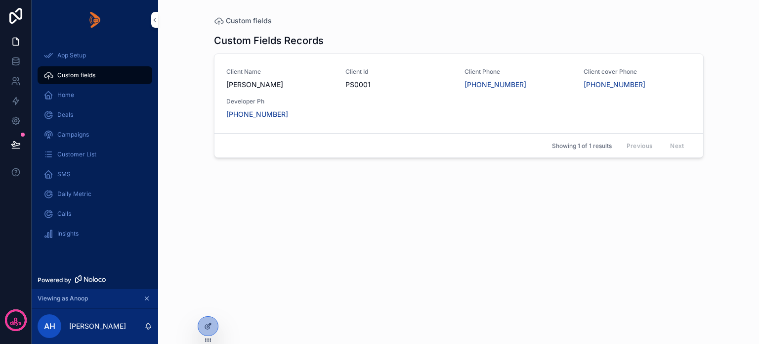
drag, startPoint x: 100, startPoint y: 71, endPoint x: 249, endPoint y: 205, distance: 200.9
click at [251, 207] on div "Custom Fields Records Client Name [PERSON_NAME] Client Id PS0001 Client Phone […" at bounding box center [459, 179] width 490 height 306
click at [204, 327] on icon at bounding box center [208, 326] width 8 height 8
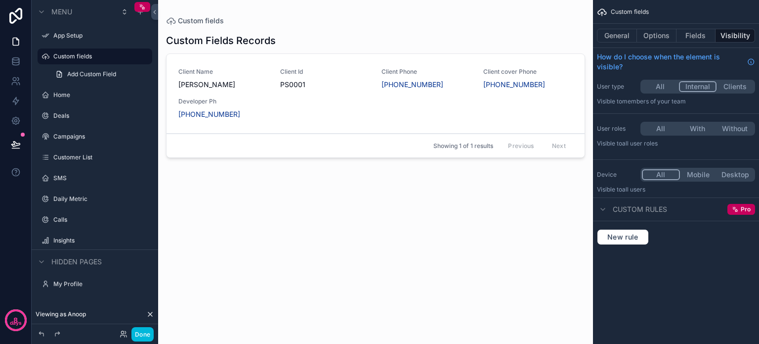
click at [0, 0] on icon "scrollable content" at bounding box center [0, 0] width 0 height 0
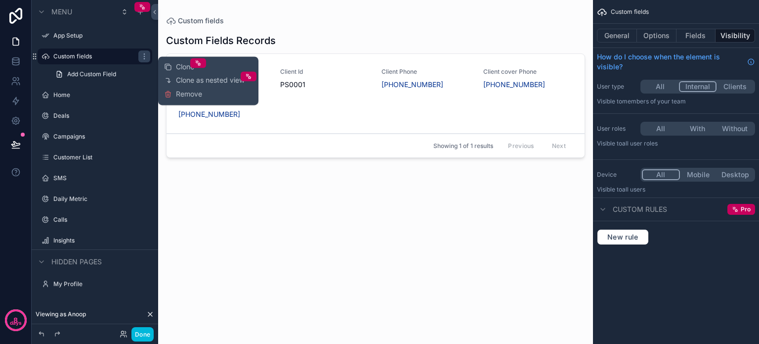
click at [187, 90] on span "Remove" at bounding box center [189, 94] width 26 height 10
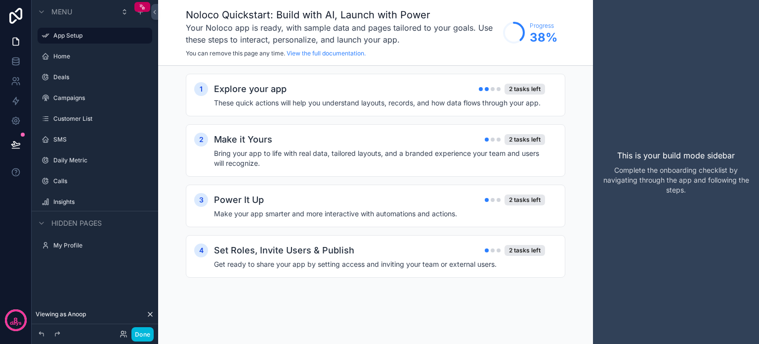
click at [140, 332] on button "Done" at bounding box center [142, 334] width 22 height 14
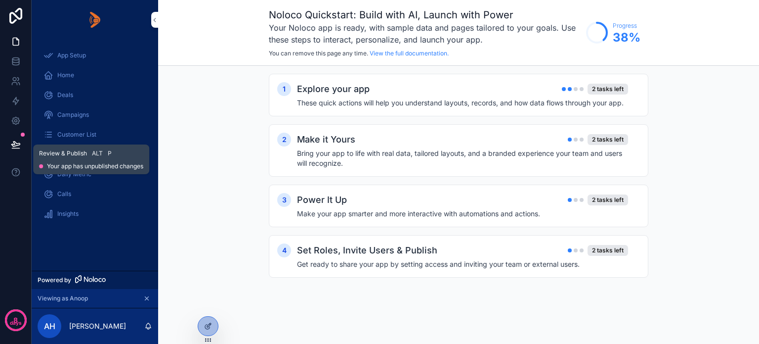
click at [19, 144] on icon at bounding box center [15, 143] width 8 height 5
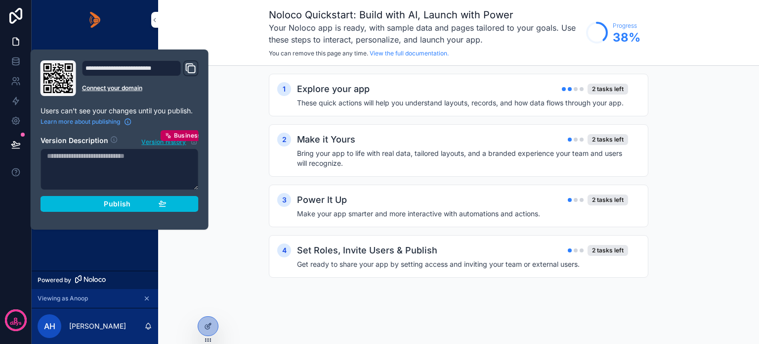
click at [85, 205] on div "Publish" at bounding box center [120, 203] width 94 height 9
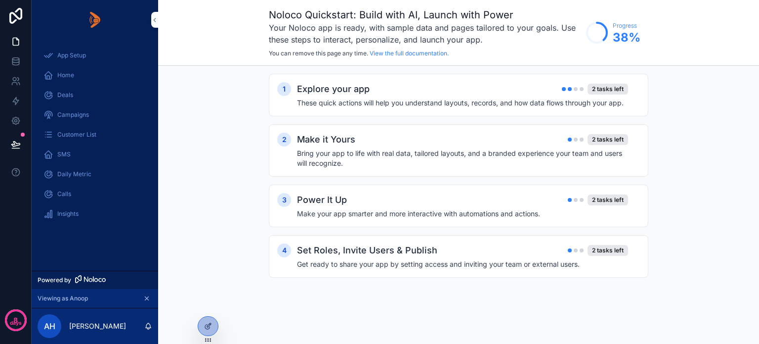
click at [96, 253] on div "App Setup Home Deals Campaigns Customer List SMS Daily Metric Calls Insights" at bounding box center [95, 155] width 127 height 231
click at [0, 0] on icon at bounding box center [0, 0] width 0 height 0
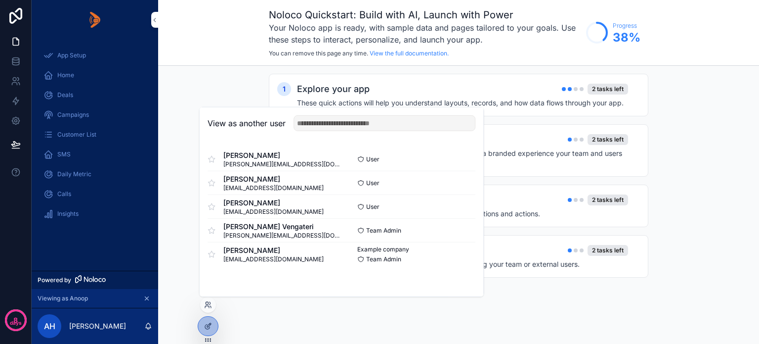
click at [0, 0] on button "Select" at bounding box center [0, 0] width 0 height 0
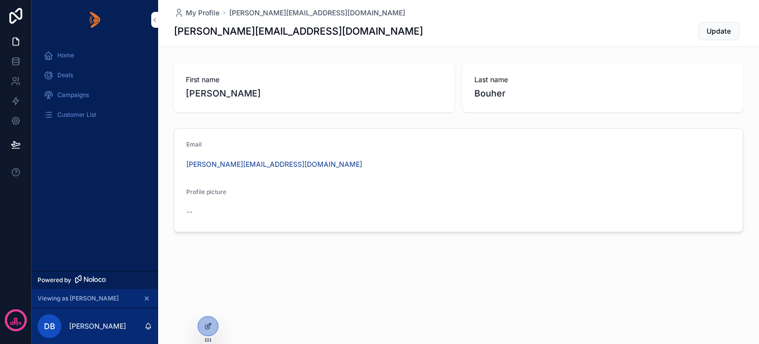
click at [64, 116] on span "Customer List" at bounding box center [76, 115] width 39 height 8
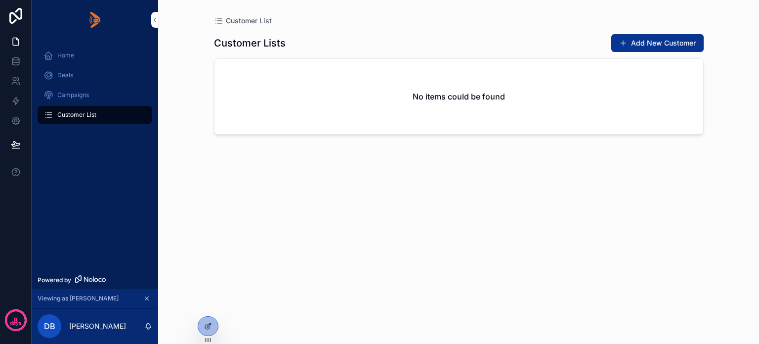
click at [641, 39] on button "Add New Customer" at bounding box center [657, 43] width 92 height 18
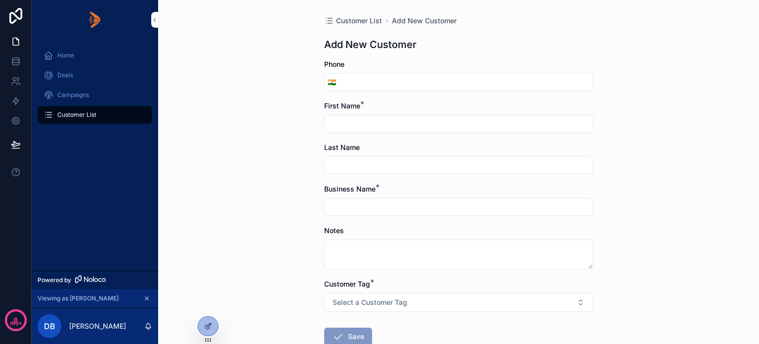
click at [344, 82] on input "scrollable content" at bounding box center [466, 82] width 254 height 14
type input "**********"
type input "*****"
type input "*********"
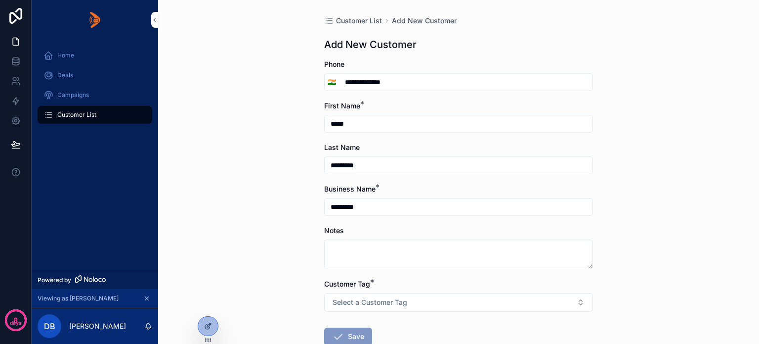
type input "**********"
drag, startPoint x: 364, startPoint y: 207, endPoint x: 314, endPoint y: 205, distance: 49.5
click at [316, 205] on div "**********" at bounding box center [458, 204] width 285 height 408
type input "********"
click at [359, 261] on textarea "scrollable content" at bounding box center [458, 254] width 269 height 30
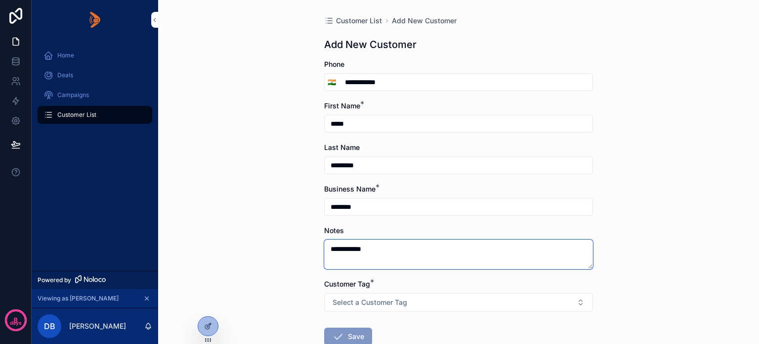
type textarea "**********"
click at [386, 298] on span "Select a Customer Tag" at bounding box center [370, 302] width 75 height 10
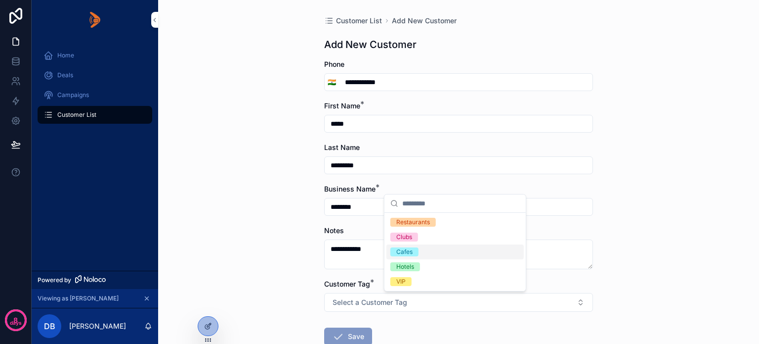
click at [403, 250] on div "Cafes" at bounding box center [404, 251] width 16 height 9
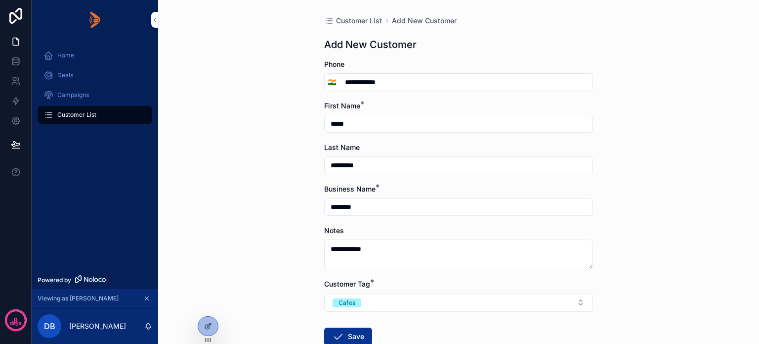
click at [346, 330] on button "Save" at bounding box center [348, 336] width 48 height 18
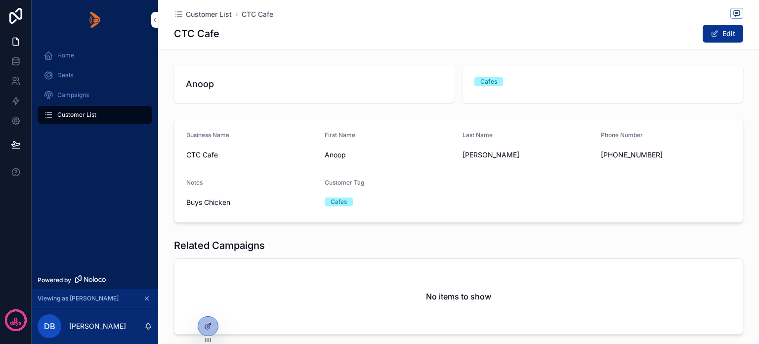
click at [204, 324] on div at bounding box center [208, 325] width 20 height 19
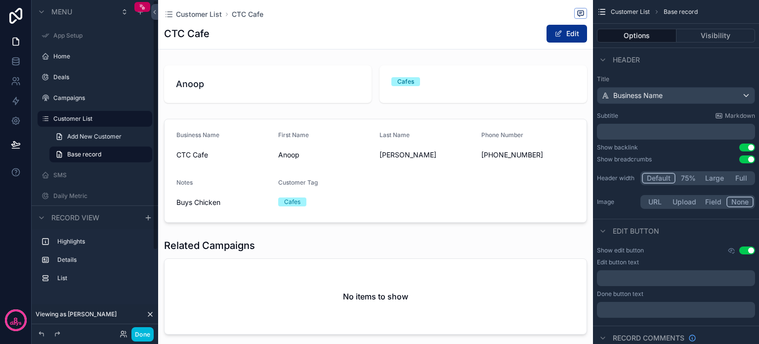
click at [73, 115] on label "Customer List" at bounding box center [99, 119] width 93 height 8
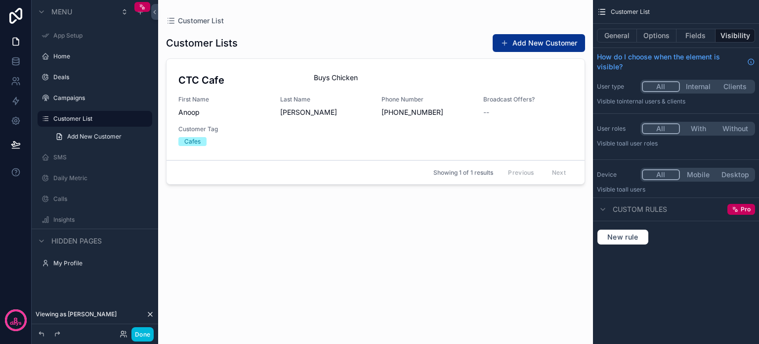
click at [550, 43] on div "scrollable content" at bounding box center [375, 166] width 435 height 332
click at [550, 43] on button "Add New Customer" at bounding box center [539, 43] width 92 height 18
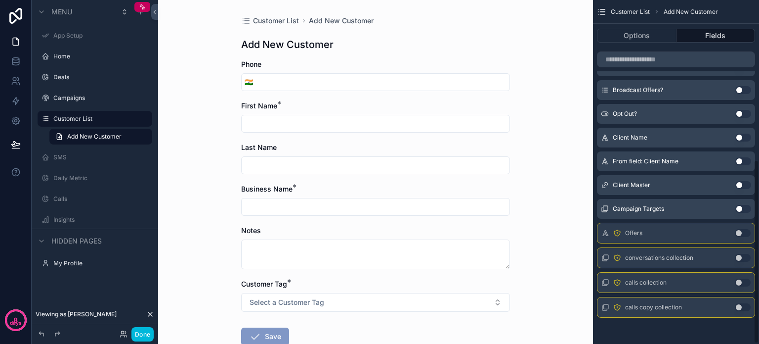
click at [634, 35] on button "Options" at bounding box center [637, 36] width 80 height 14
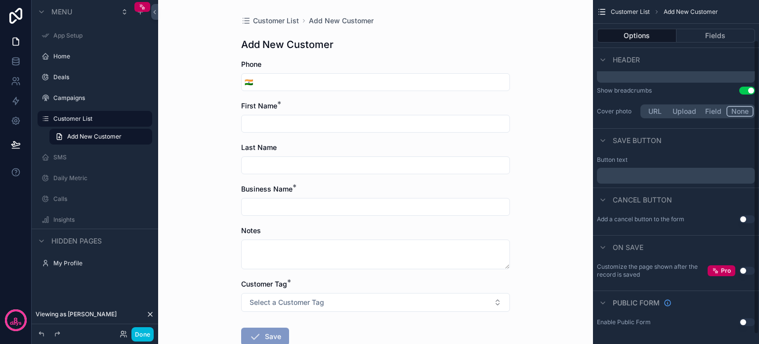
scroll to position [57, 0]
click at [745, 266] on button "Use setting" at bounding box center [747, 269] width 16 height 8
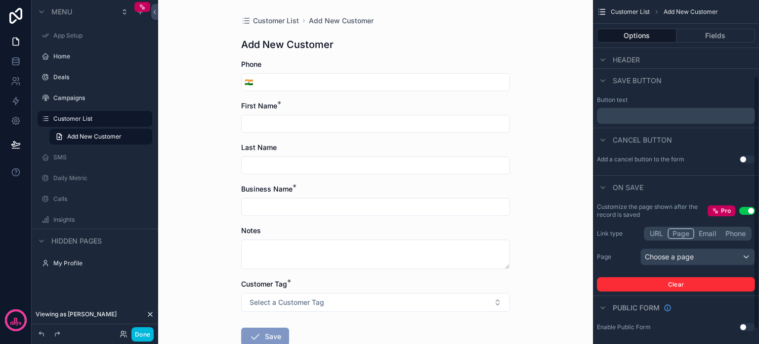
scroll to position [122, 0]
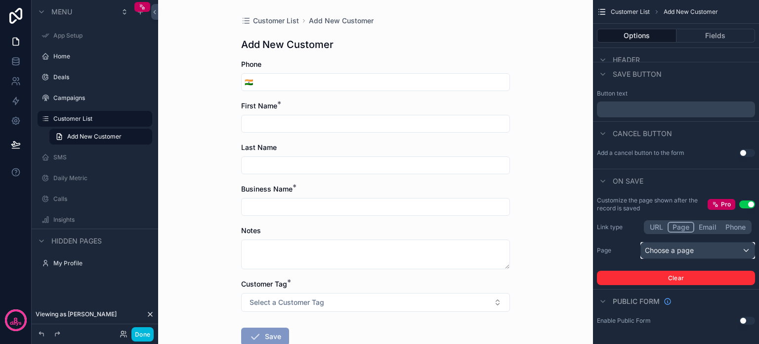
click at [688, 250] on div "Choose a page" at bounding box center [698, 250] width 114 height 16
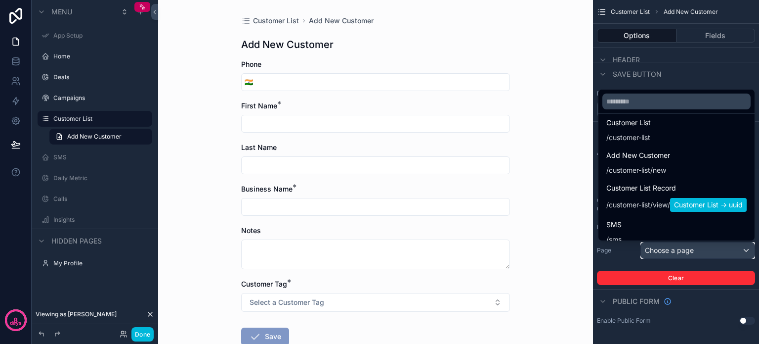
scroll to position [297, 0]
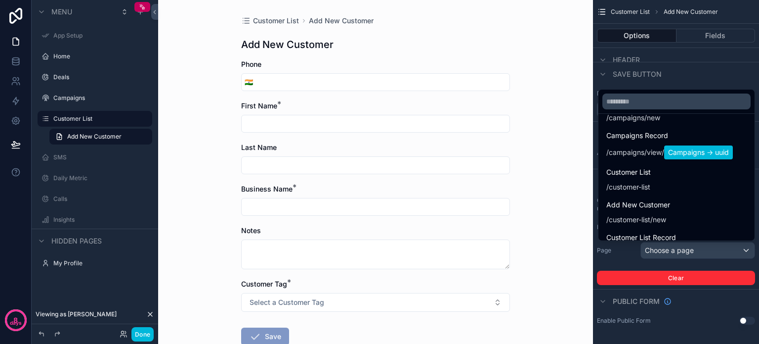
click at [638, 181] on span "/ customer-list" at bounding box center [629, 186] width 44 height 12
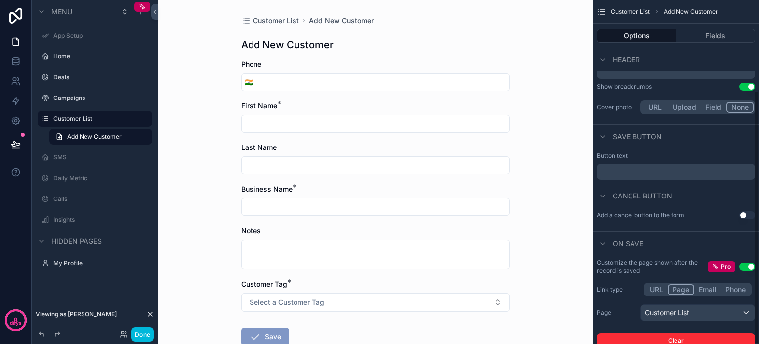
scroll to position [122, 0]
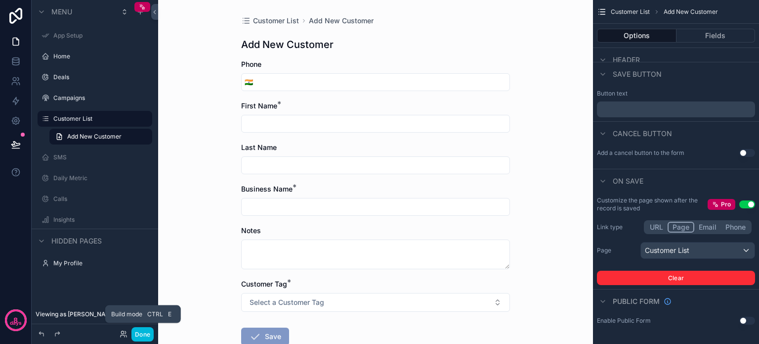
click at [140, 333] on button "Done" at bounding box center [142, 334] width 22 height 14
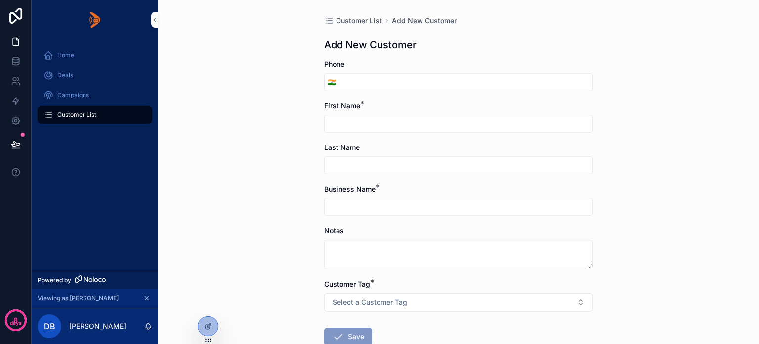
click at [72, 92] on span "Campaigns" at bounding box center [73, 95] width 32 height 8
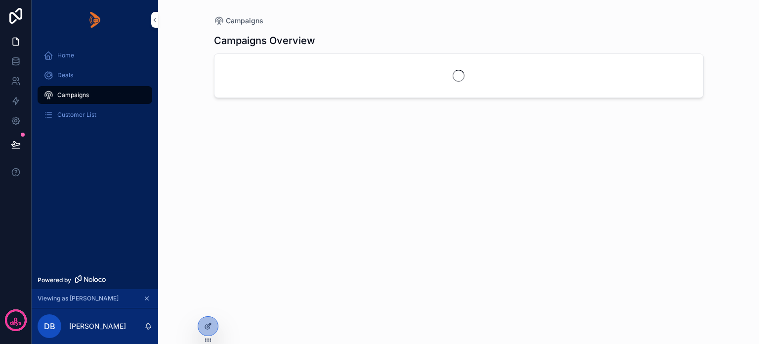
click at [79, 114] on span "Customer List" at bounding box center [76, 115] width 39 height 8
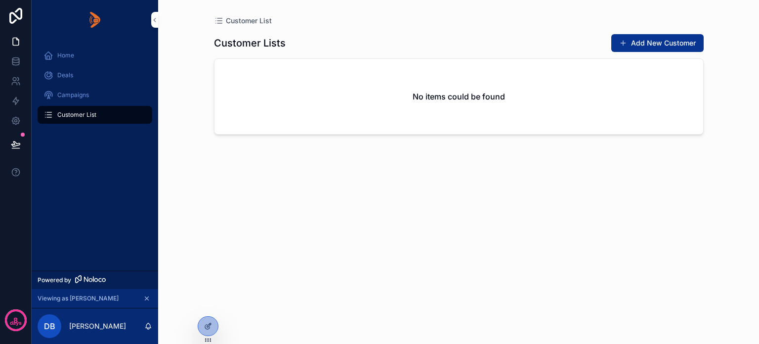
click at [656, 40] on button "Add New Customer" at bounding box center [657, 43] width 92 height 18
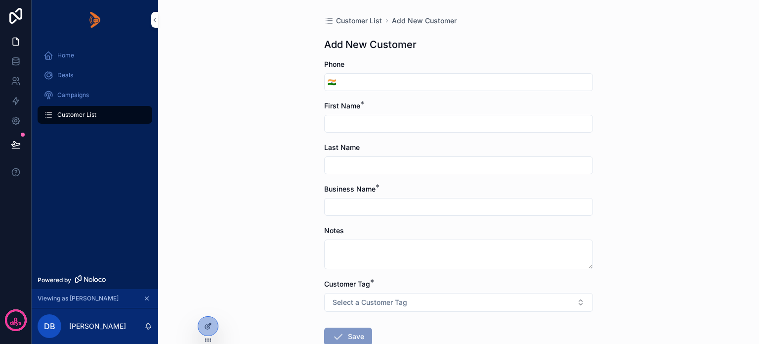
click at [383, 81] on input "scrollable content" at bounding box center [466, 82] width 254 height 14
type input "**********"
type input "*****"
type input "*********"
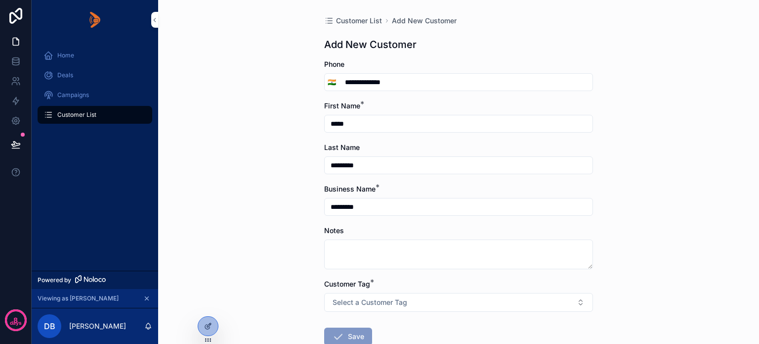
type input "**********"
drag, startPoint x: 378, startPoint y: 207, endPoint x: 321, endPoint y: 202, distance: 56.6
click at [325, 202] on input "*********" at bounding box center [459, 207] width 268 height 14
type input "********"
click at [345, 259] on textarea "scrollable content" at bounding box center [458, 254] width 269 height 30
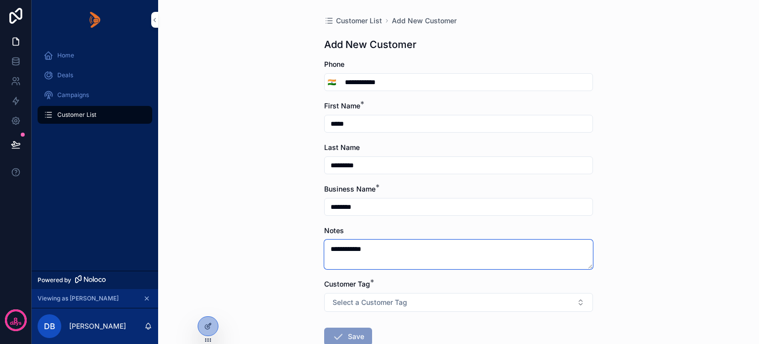
type textarea "**********"
click at [368, 295] on button "Select a Customer Tag" at bounding box center [458, 302] width 269 height 19
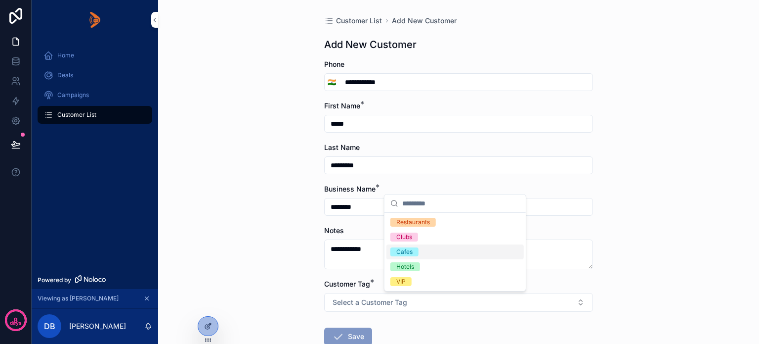
click at [402, 250] on div "Cafes" at bounding box center [404, 251] width 16 height 9
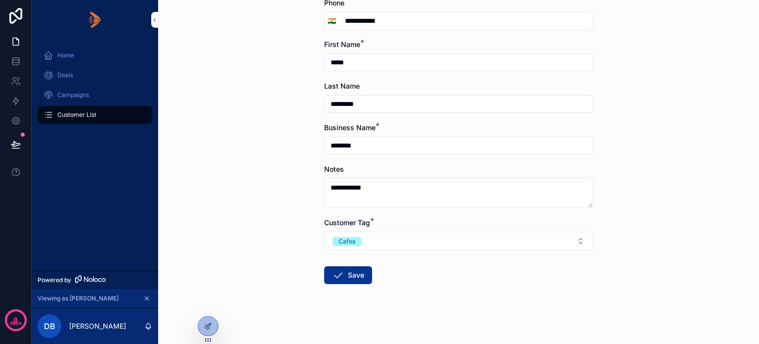
scroll to position [65, 0]
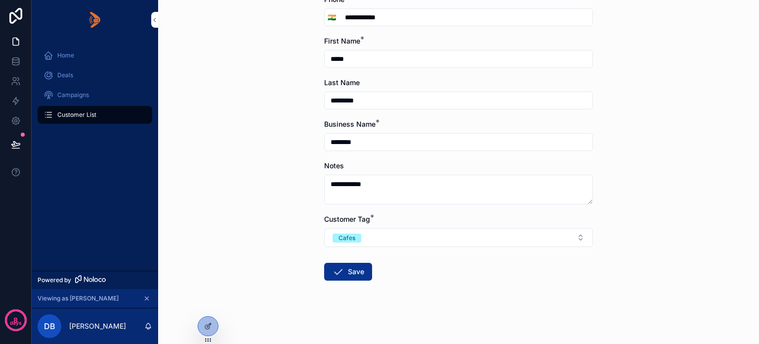
click at [351, 274] on button "Save" at bounding box center [348, 271] width 48 height 18
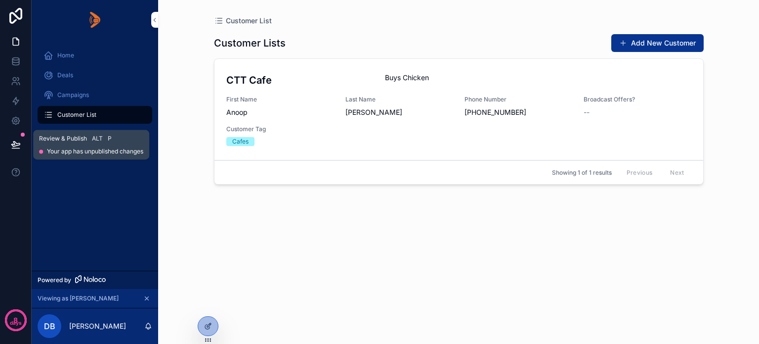
click at [20, 141] on icon at bounding box center [16, 144] width 10 height 10
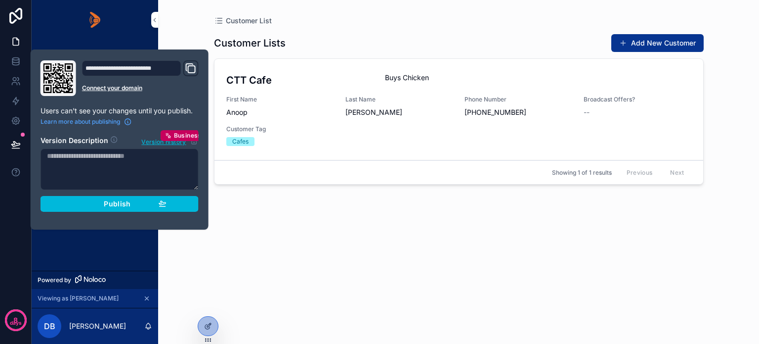
click at [75, 199] on div "Publish" at bounding box center [120, 203] width 94 height 9
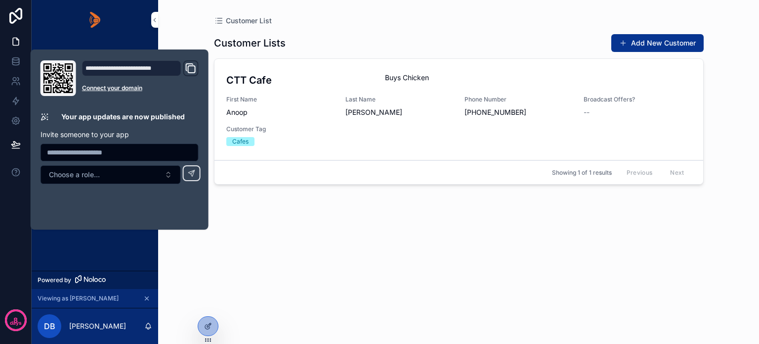
click at [87, 243] on div "Home Deals Campaigns Customer List" at bounding box center [95, 155] width 127 height 231
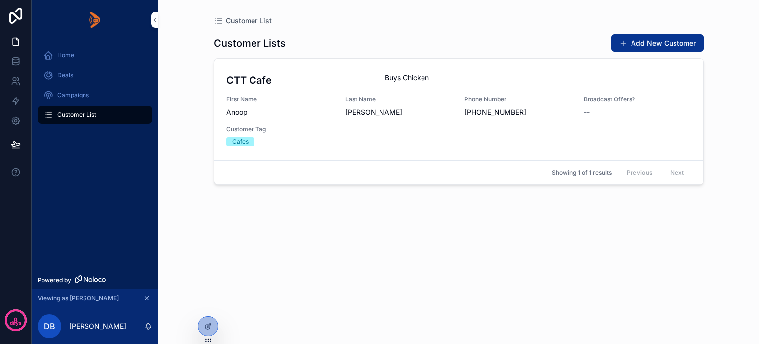
click at [66, 75] on span "Deals" at bounding box center [65, 75] width 16 height 8
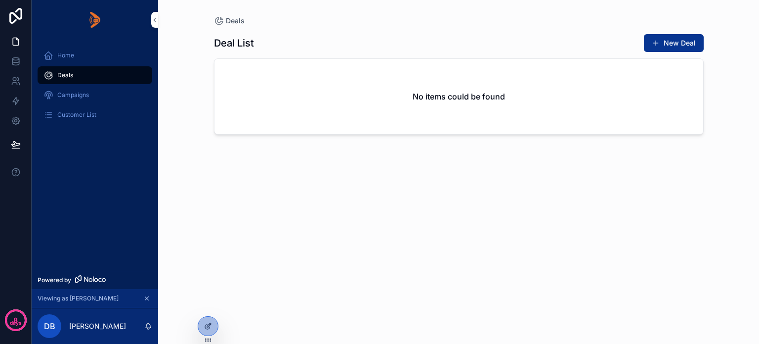
click at [665, 41] on button "New Deal" at bounding box center [674, 43] width 60 height 18
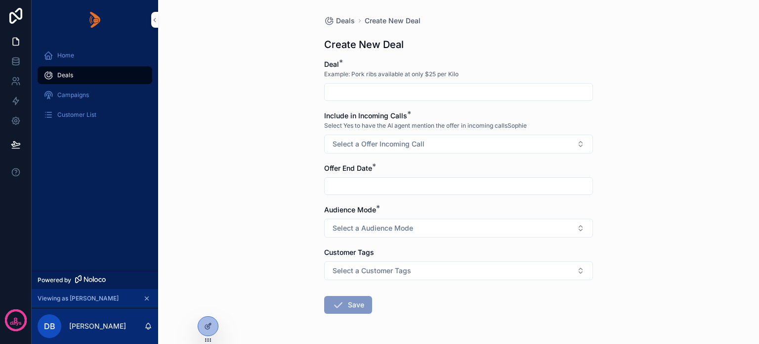
click at [344, 89] on input "scrollable content" at bounding box center [459, 92] width 268 height 14
click at [382, 91] on input "**********" at bounding box center [459, 92] width 268 height 14
type input "**********"
click at [427, 142] on button "Select a Offer Incoming Call" at bounding box center [458, 143] width 269 height 19
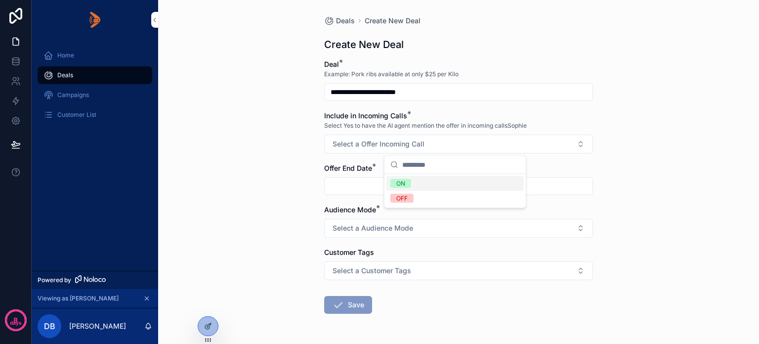
click at [410, 181] on span "ON" at bounding box center [401, 183] width 21 height 9
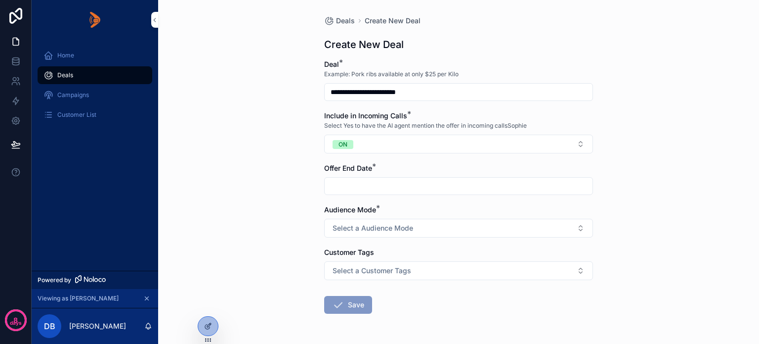
click at [369, 184] on input "scrollable content" at bounding box center [459, 186] width 268 height 14
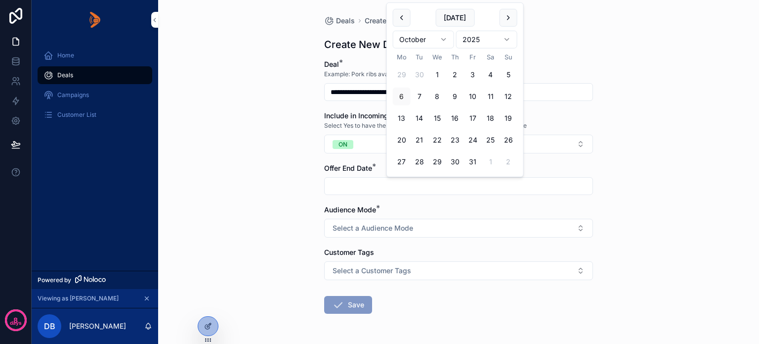
click at [432, 155] on button "29" at bounding box center [438, 162] width 18 height 18
type input "**********"
click at [377, 229] on span "Select a Audience Mode" at bounding box center [373, 228] width 81 height 10
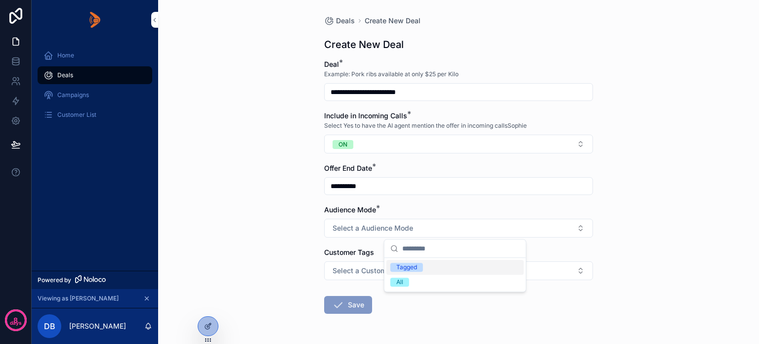
click at [402, 264] on div "Tagged" at bounding box center [406, 266] width 21 height 9
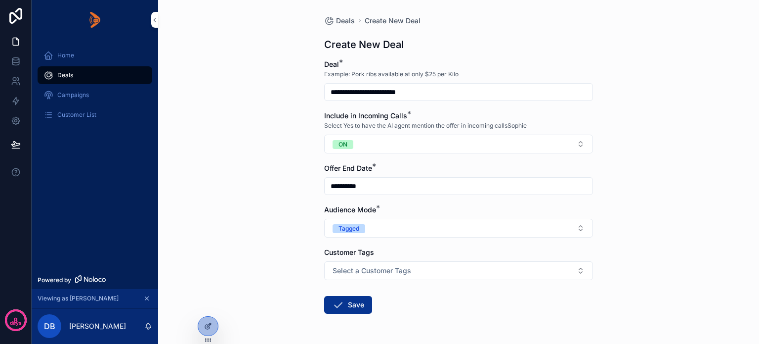
click at [381, 267] on span "Select a Customer Tags" at bounding box center [372, 270] width 79 height 10
click at [403, 217] on div "Cafes" at bounding box center [404, 219] width 16 height 9
click at [347, 301] on button "Save" at bounding box center [348, 305] width 48 height 18
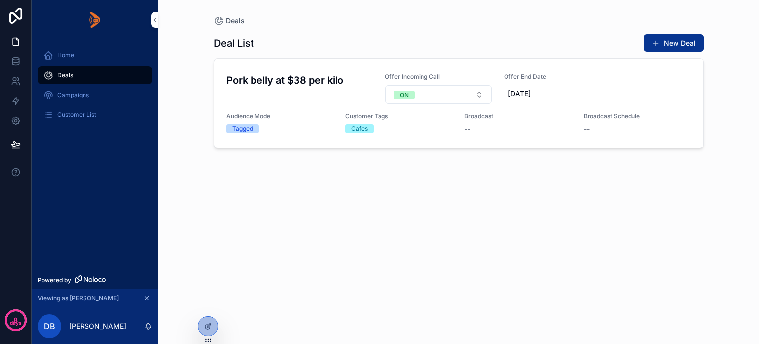
click at [0, 0] on span "Broadcast" at bounding box center [0, 0] width 0 height 0
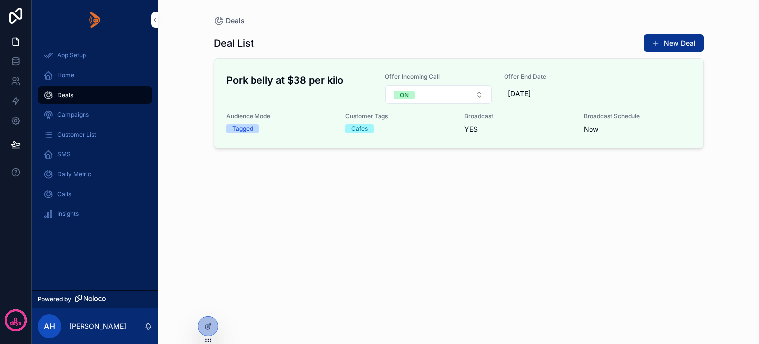
click at [80, 109] on div "Campaigns" at bounding box center [94, 115] width 103 height 16
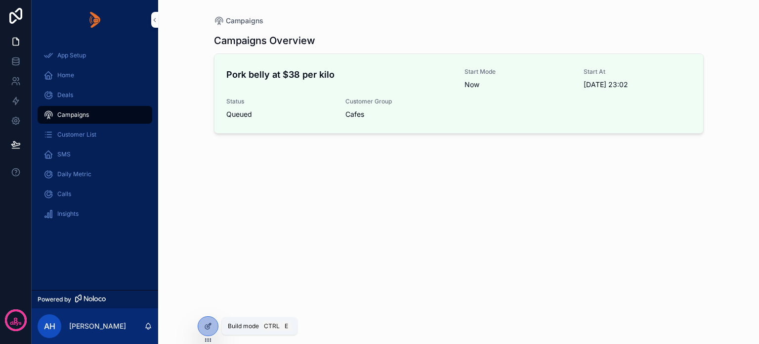
click at [213, 326] on div at bounding box center [208, 325] width 20 height 19
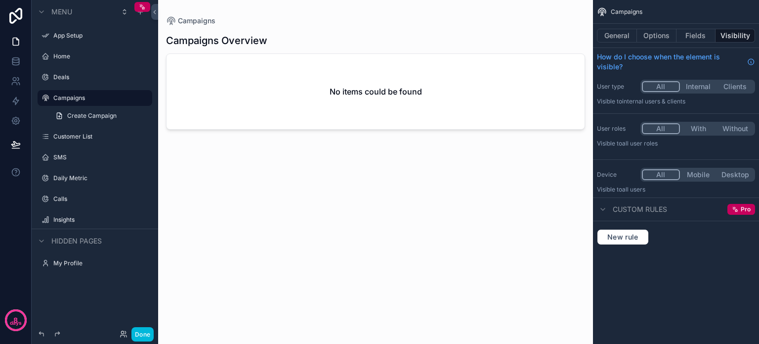
click at [145, 338] on button "Done" at bounding box center [142, 334] width 22 height 14
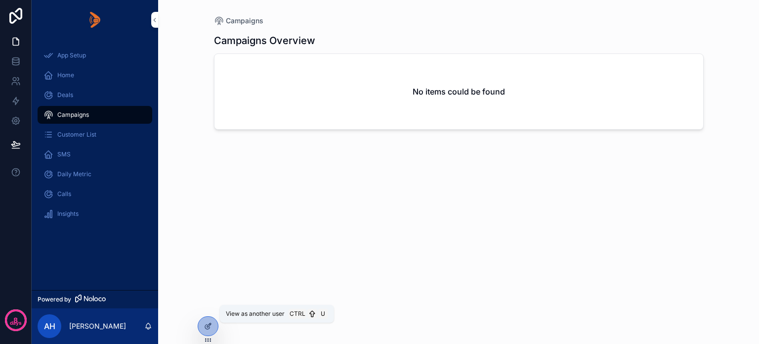
click at [0, 0] on icon at bounding box center [0, 0] width 0 height 0
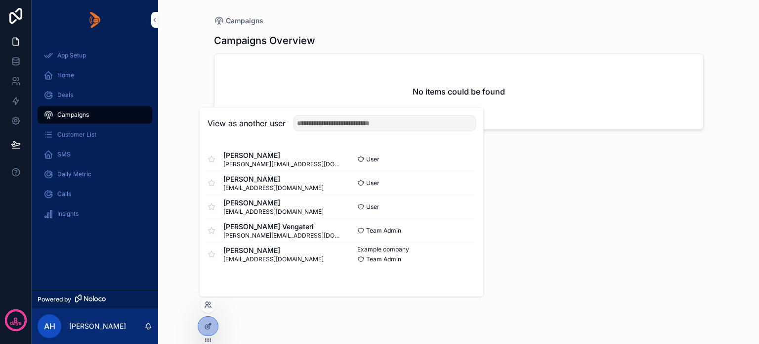
click at [0, 0] on button "Select" at bounding box center [0, 0] width 0 height 0
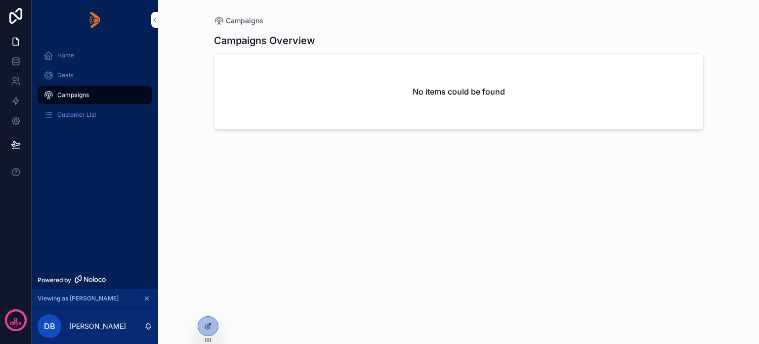
click at [79, 56] on div "Home" at bounding box center [94, 55] width 103 height 16
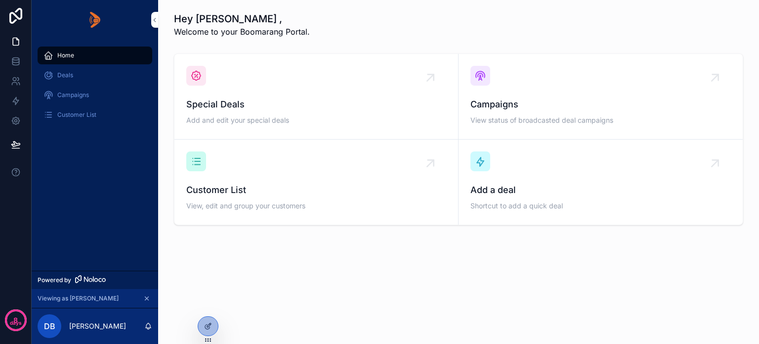
click at [61, 69] on div "Deals" at bounding box center [94, 75] width 103 height 16
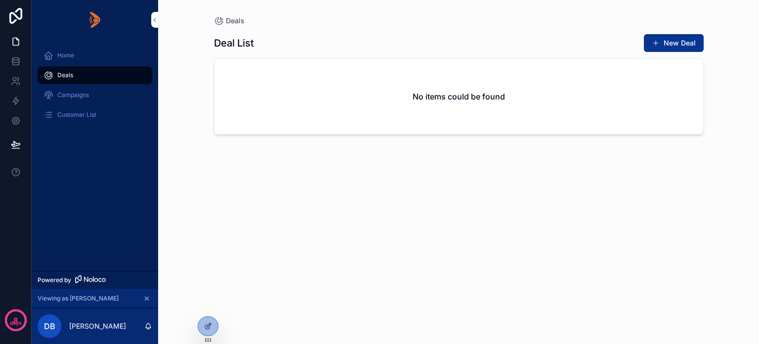
click at [84, 95] on span "Campaigns" at bounding box center [73, 95] width 32 height 8
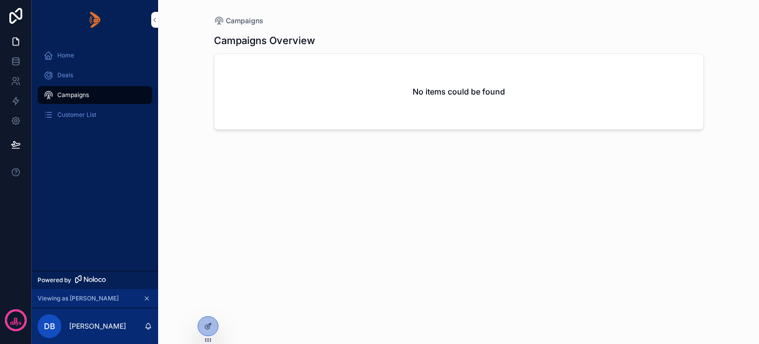
click at [89, 115] on span "Customer List" at bounding box center [76, 115] width 39 height 8
